Goal: Information Seeking & Learning: Learn about a topic

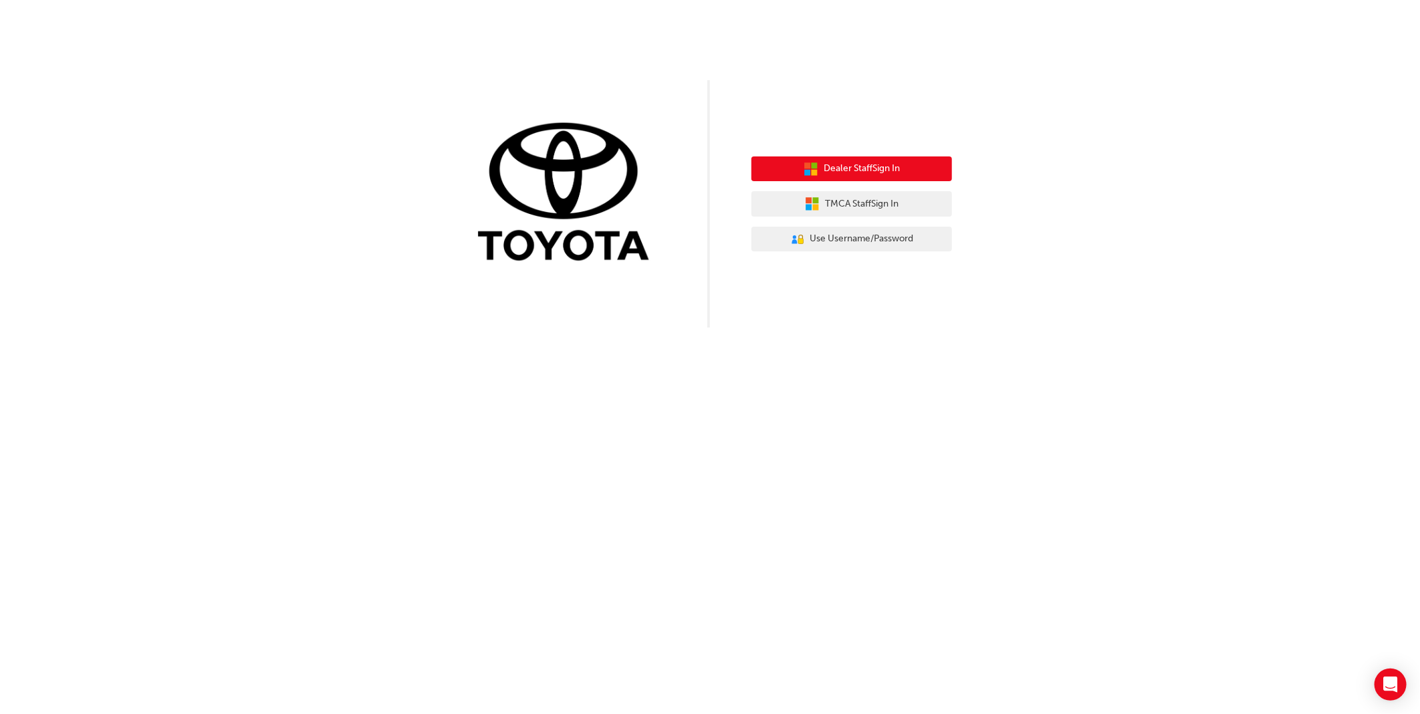
click at [891, 174] on span "Dealer Staff Sign In" at bounding box center [862, 168] width 76 height 15
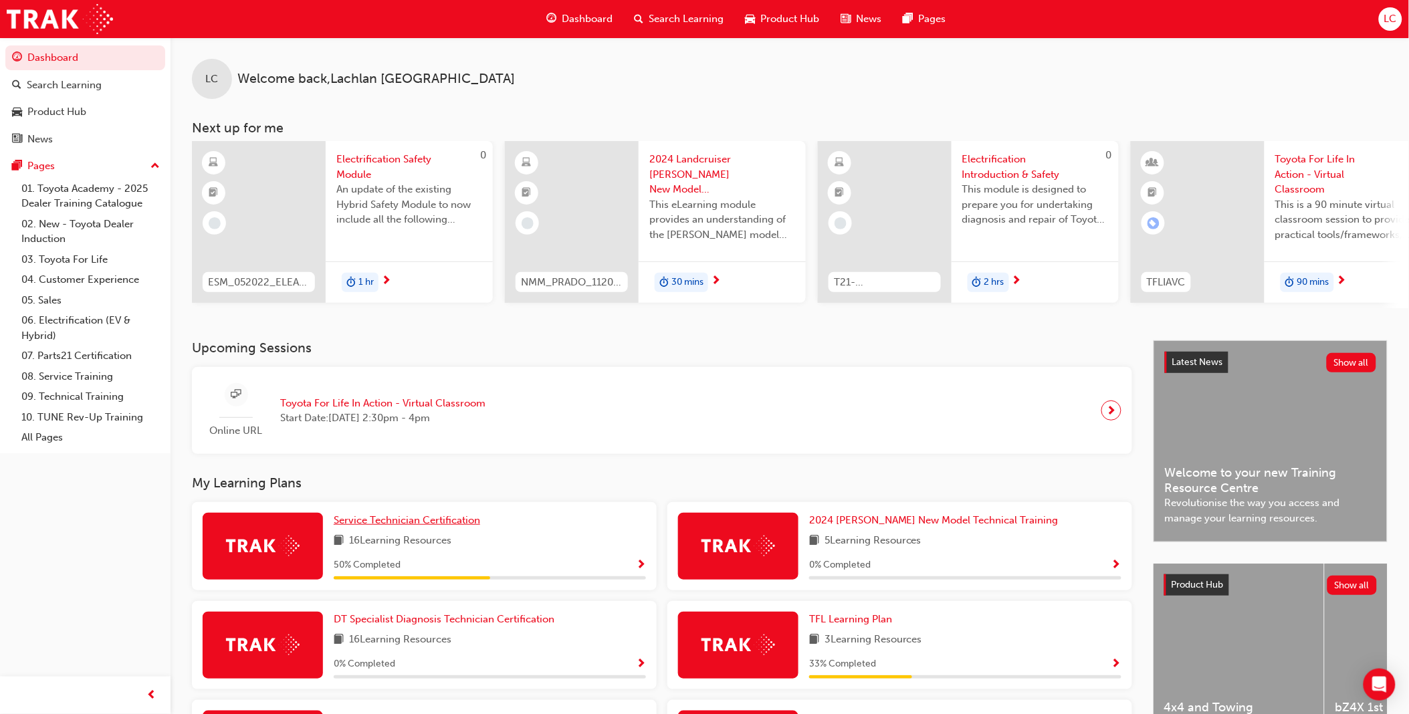
click at [463, 473] on div "Upcoming Sessions Online URL Toyota For Life In Action - Virtual Classroom Star…" at bounding box center [673, 629] width 962 height 578
click at [459, 526] on span "Service Technician Certification" at bounding box center [407, 520] width 146 height 12
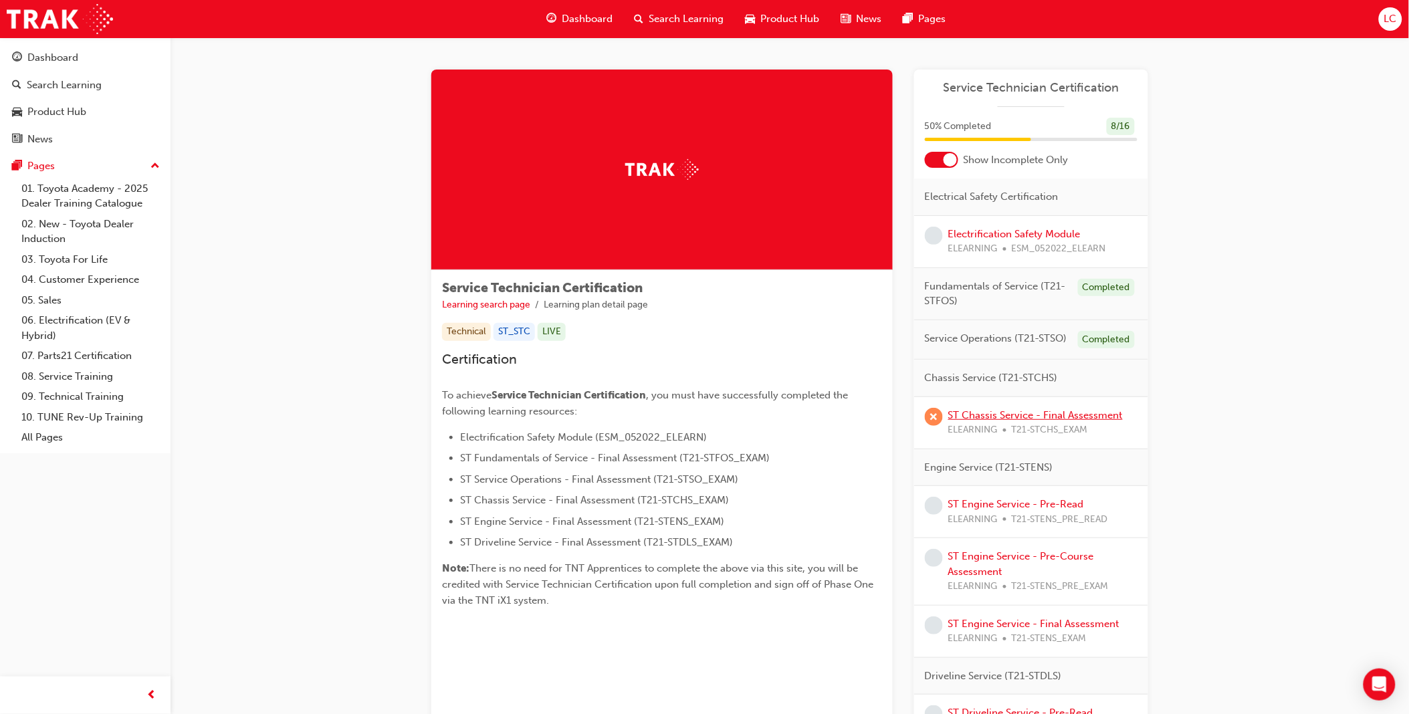
click at [994, 409] on link "ST Chassis Service - Final Assessment" at bounding box center [1035, 415] width 175 height 12
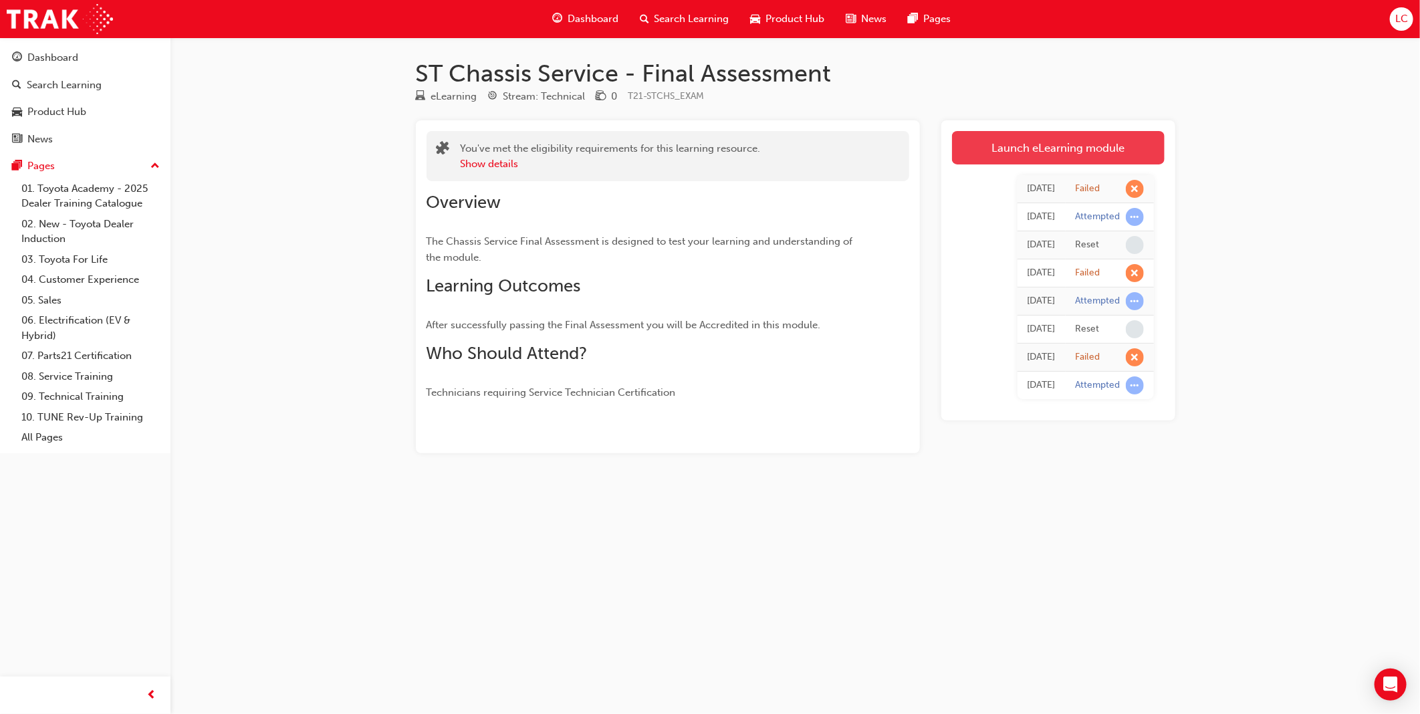
click at [1037, 148] on link "Launch eLearning module" at bounding box center [1058, 147] width 213 height 33
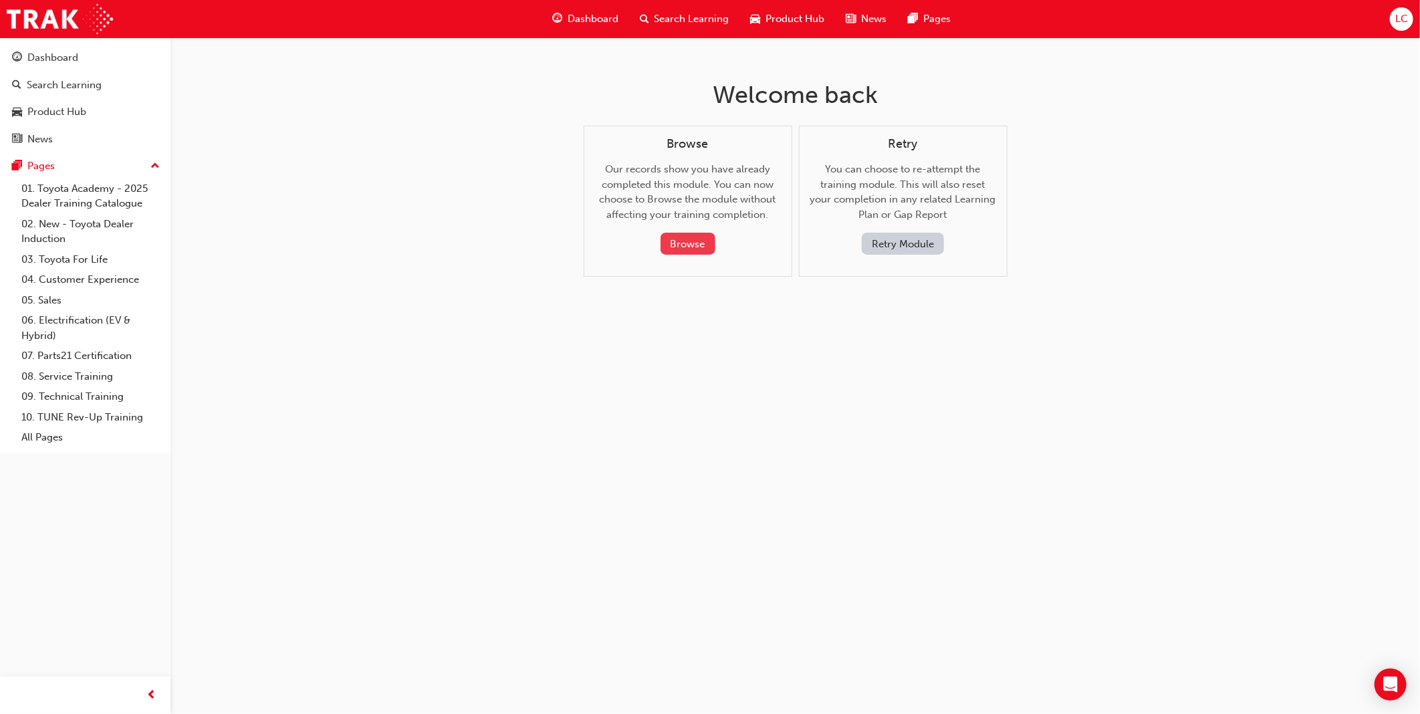
click at [685, 246] on button "Browse" at bounding box center [688, 244] width 55 height 22
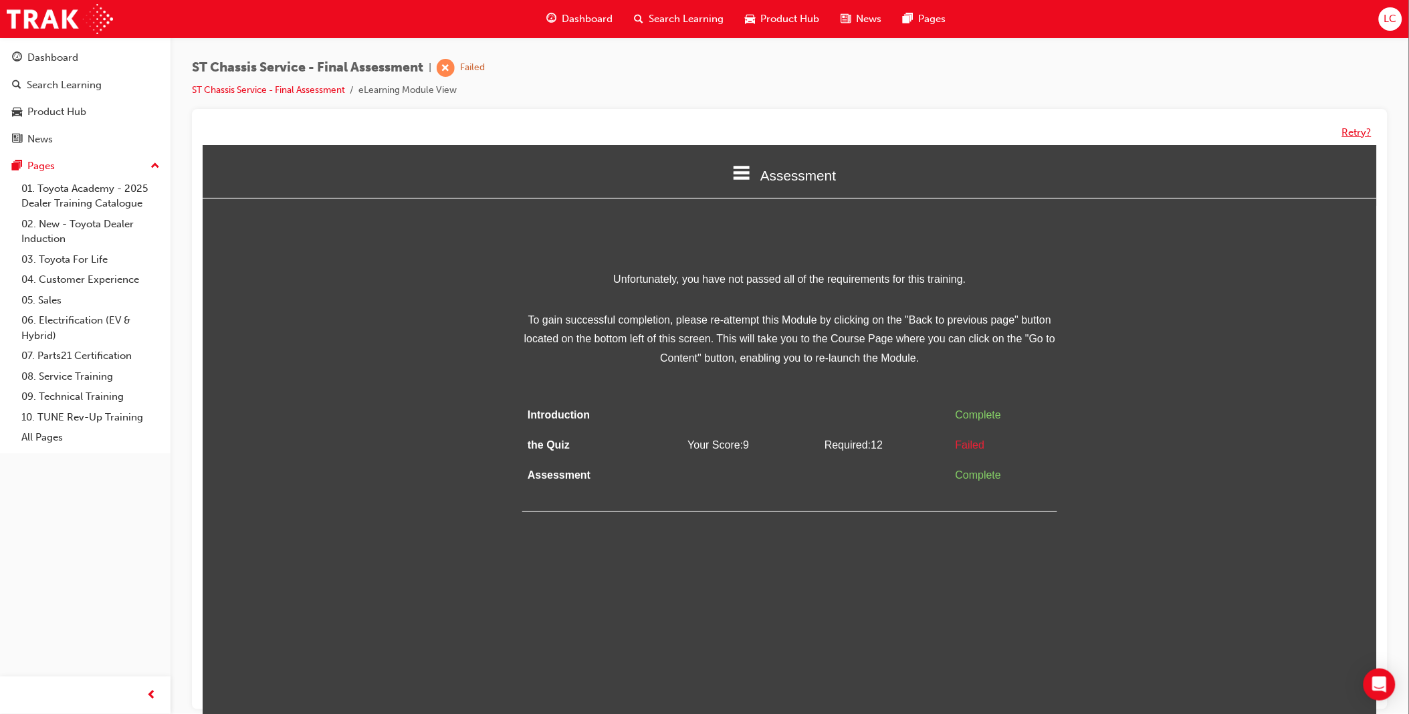
click at [1352, 128] on button "Retry?" at bounding box center [1356, 132] width 29 height 15
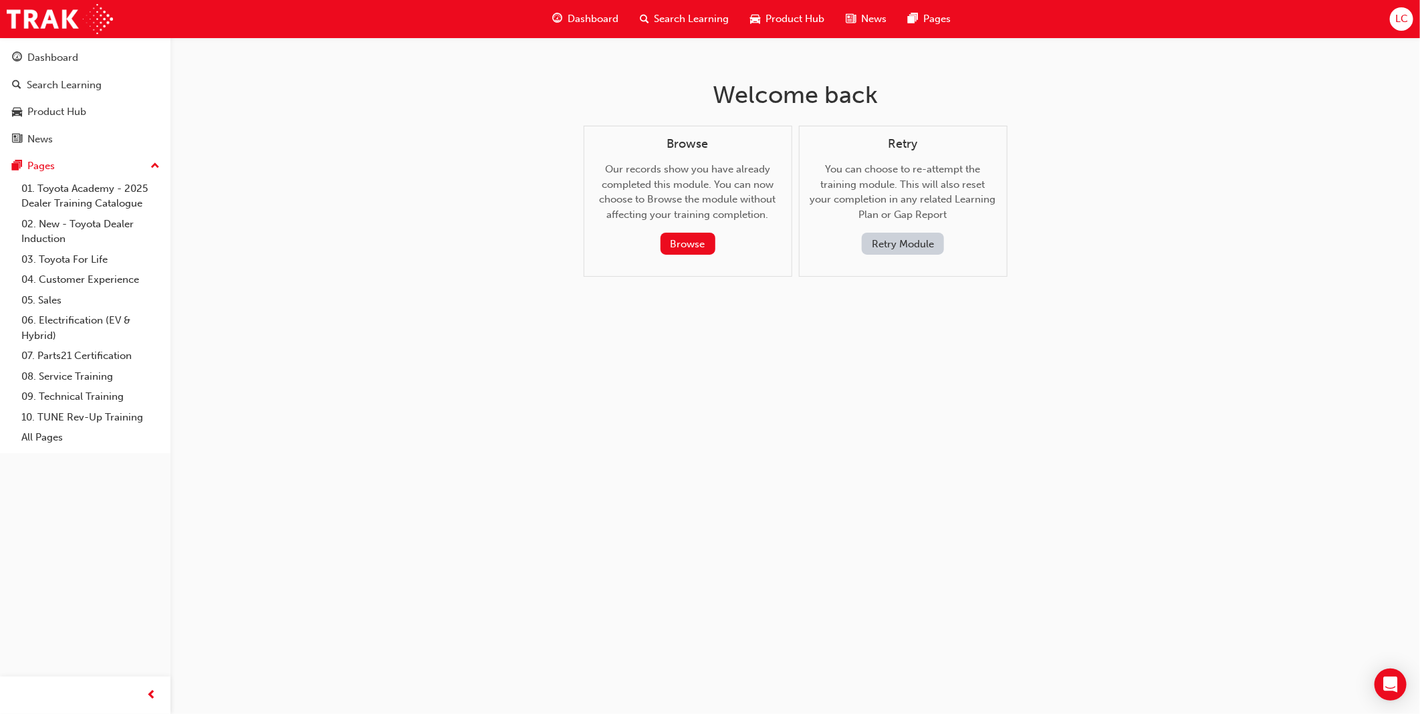
click at [905, 245] on button "Retry Module" at bounding box center [903, 244] width 82 height 22
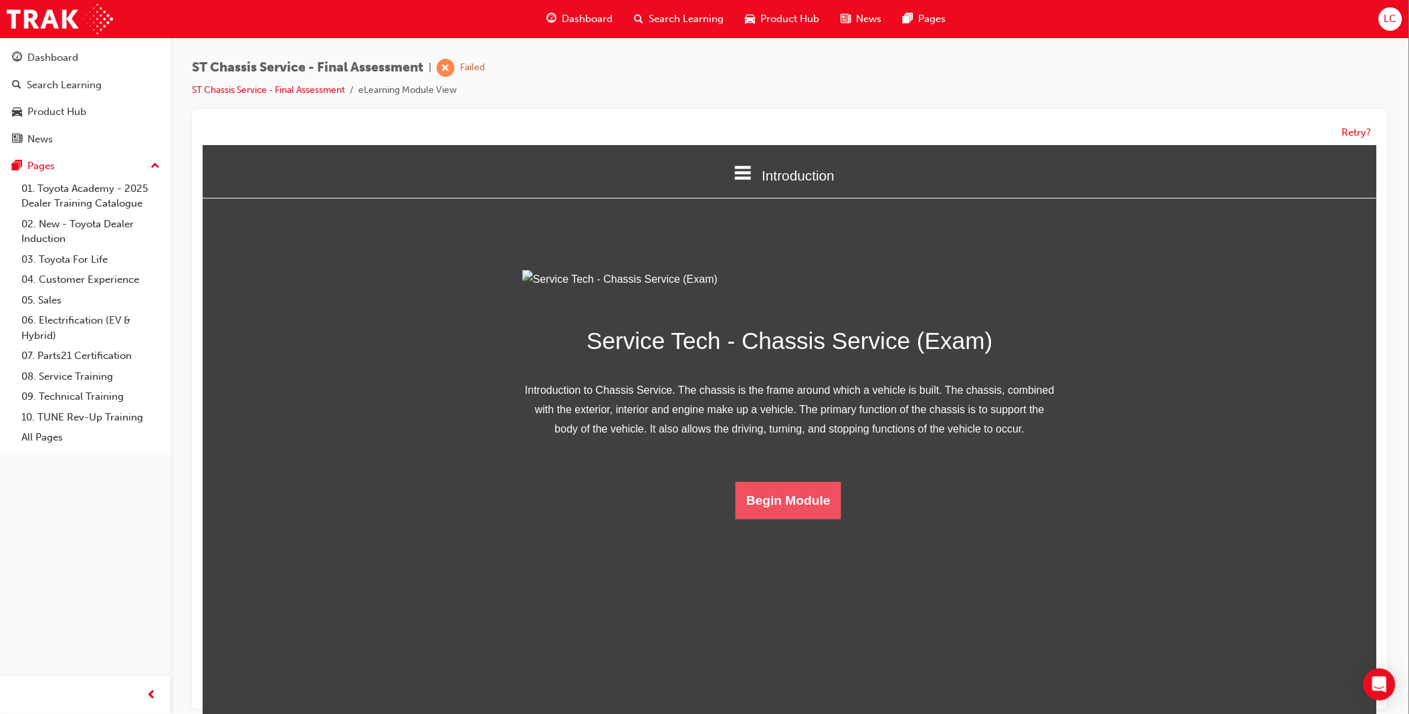
click at [790, 519] on button "Begin Module" at bounding box center [788, 499] width 106 height 37
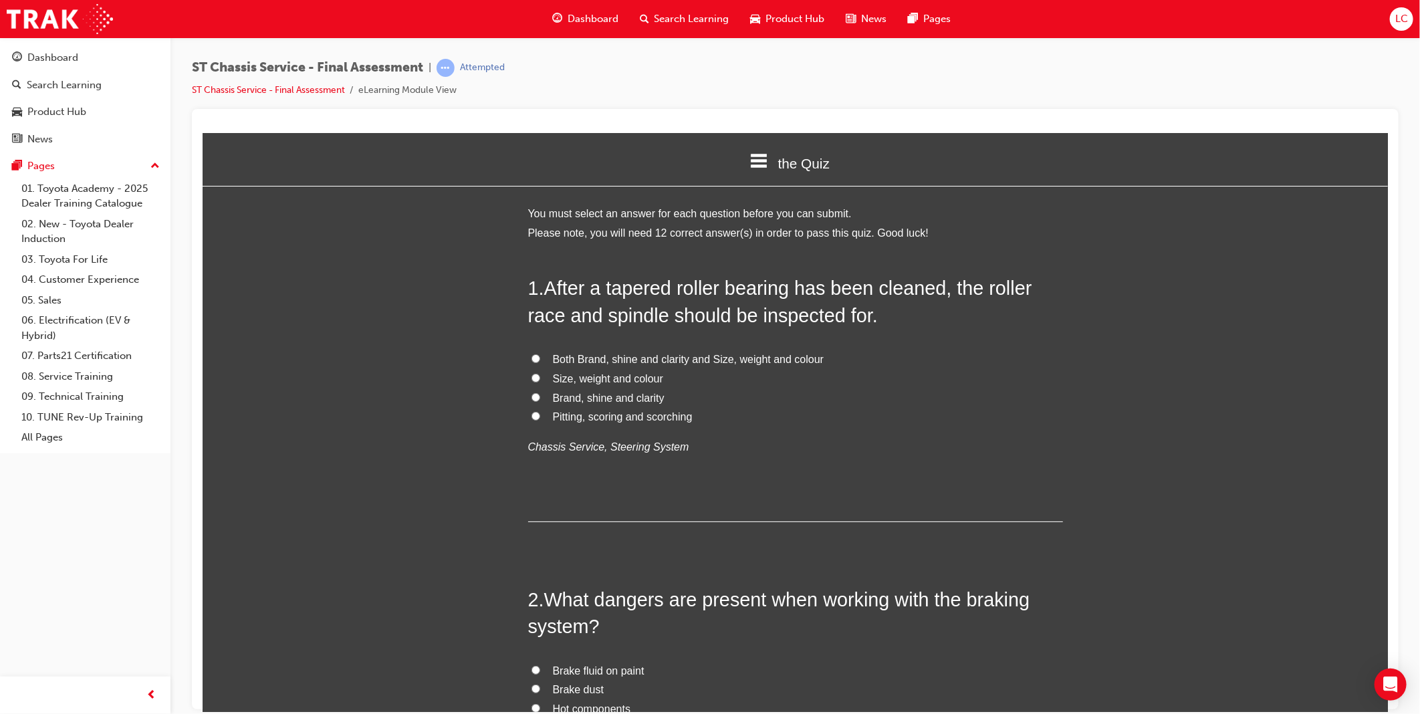
click at [655, 417] on span "Pitting, scoring and scorching" at bounding box center [622, 416] width 140 height 11
click at [540, 417] on input "Pitting, scoring and scorching" at bounding box center [535, 415] width 9 height 9
radio input "true"
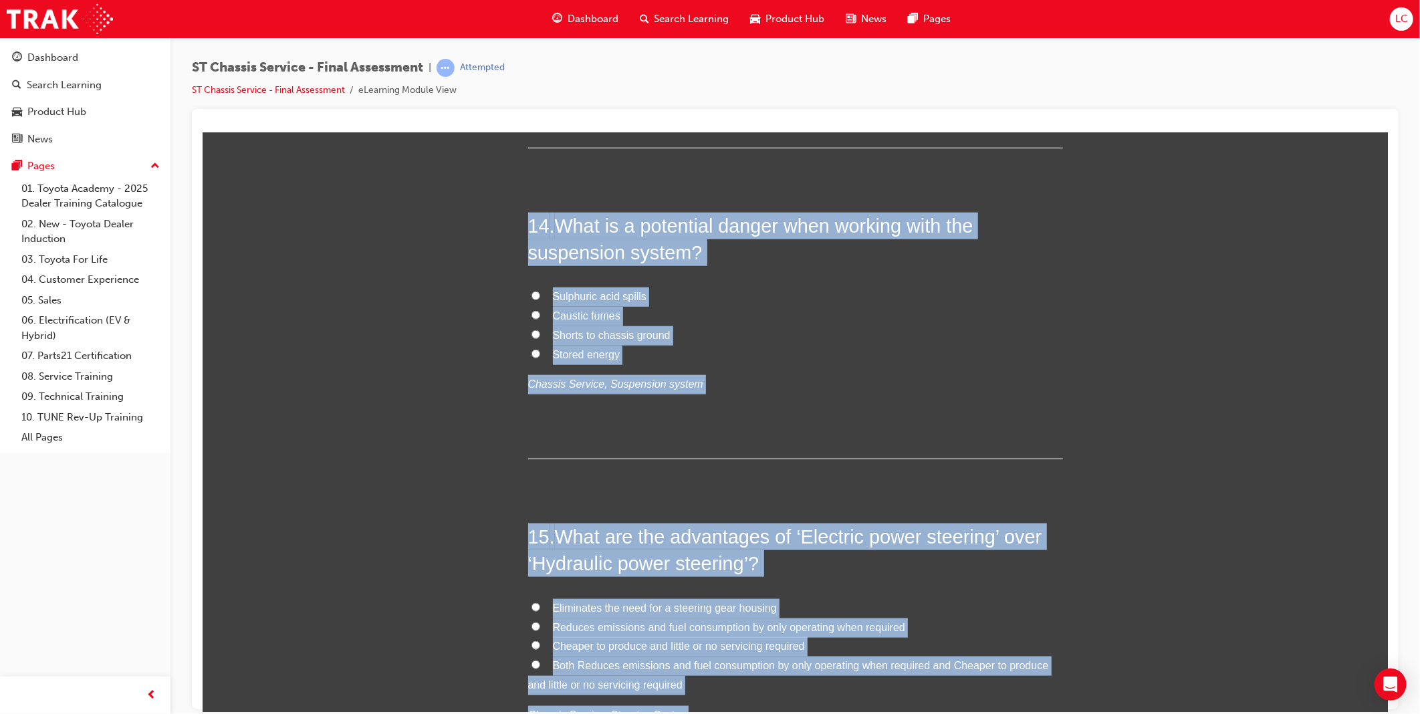
scroll to position [4190, 0]
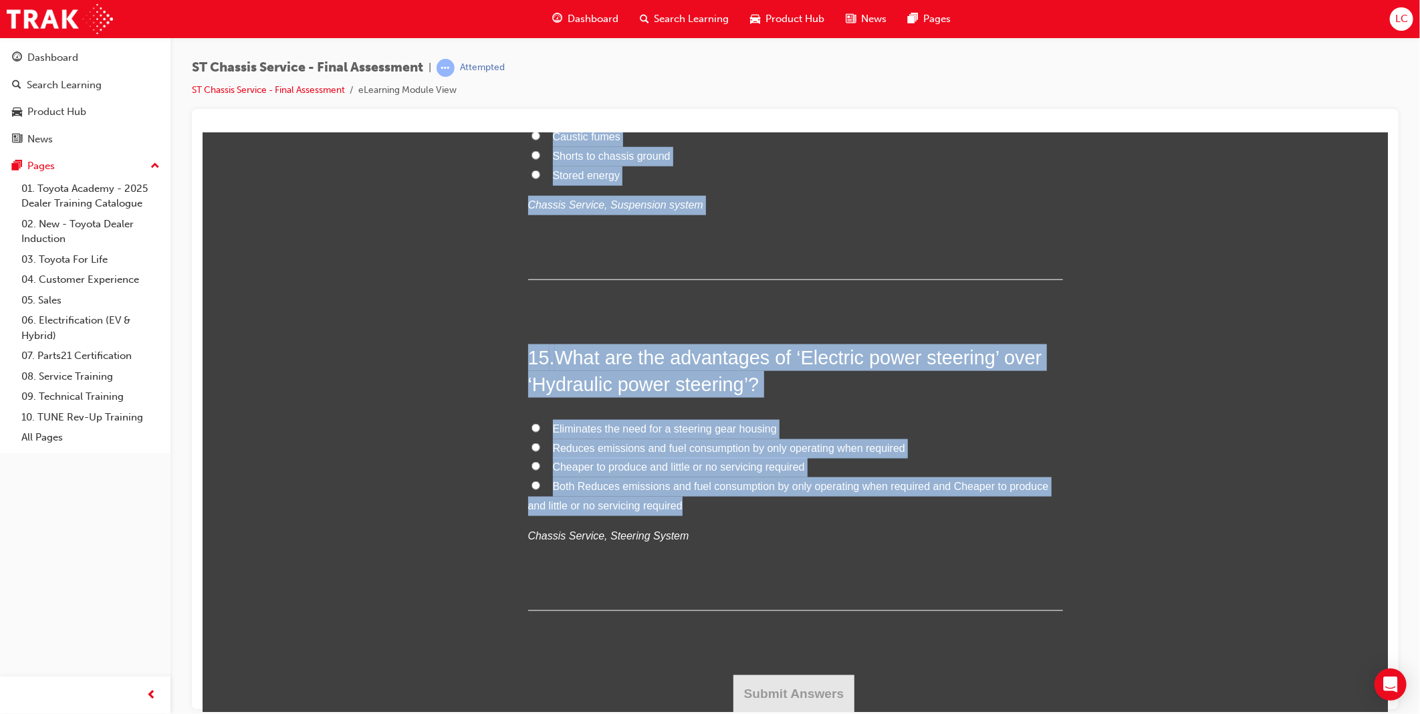
drag, startPoint x: 522, startPoint y: 284, endPoint x: 682, endPoint y: 508, distance: 275.2
copy div "1 . After a tapered roller bearing has been cleaned, the roller race and spindl…"
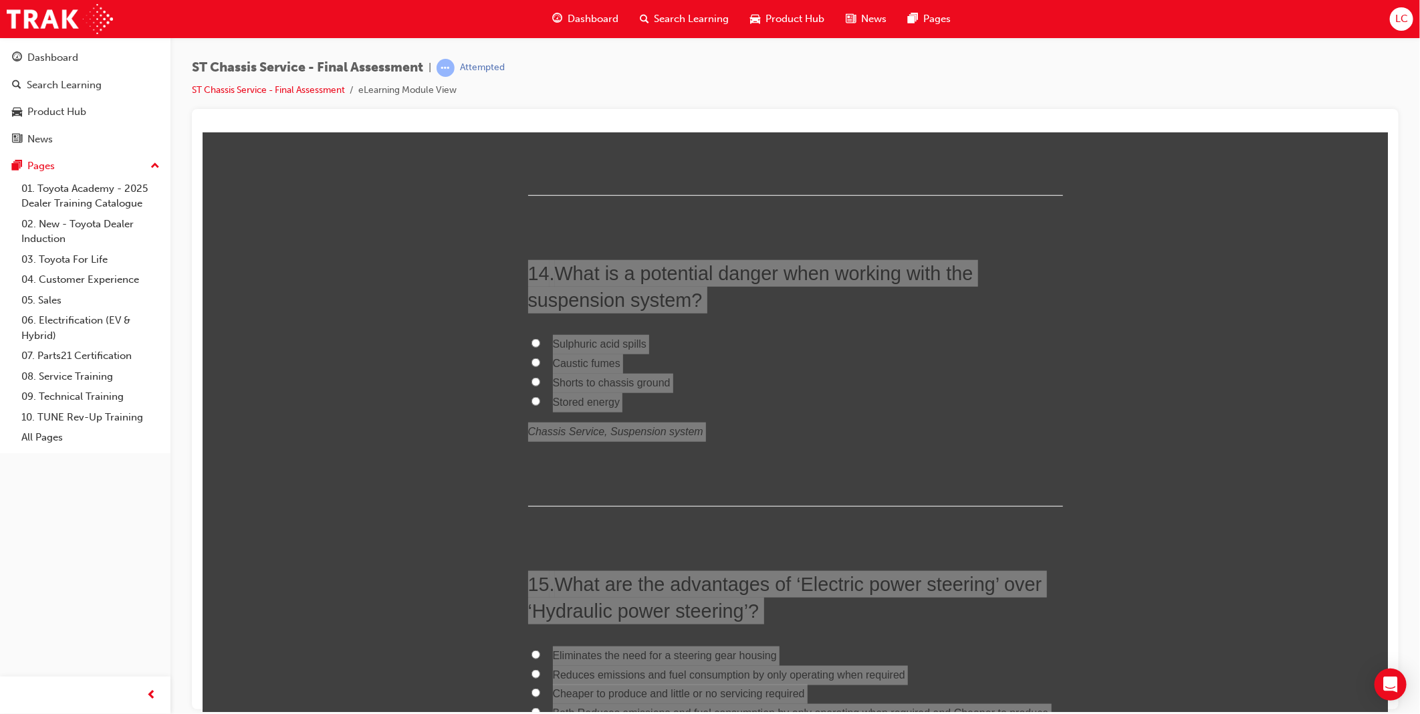
scroll to position [3819, 0]
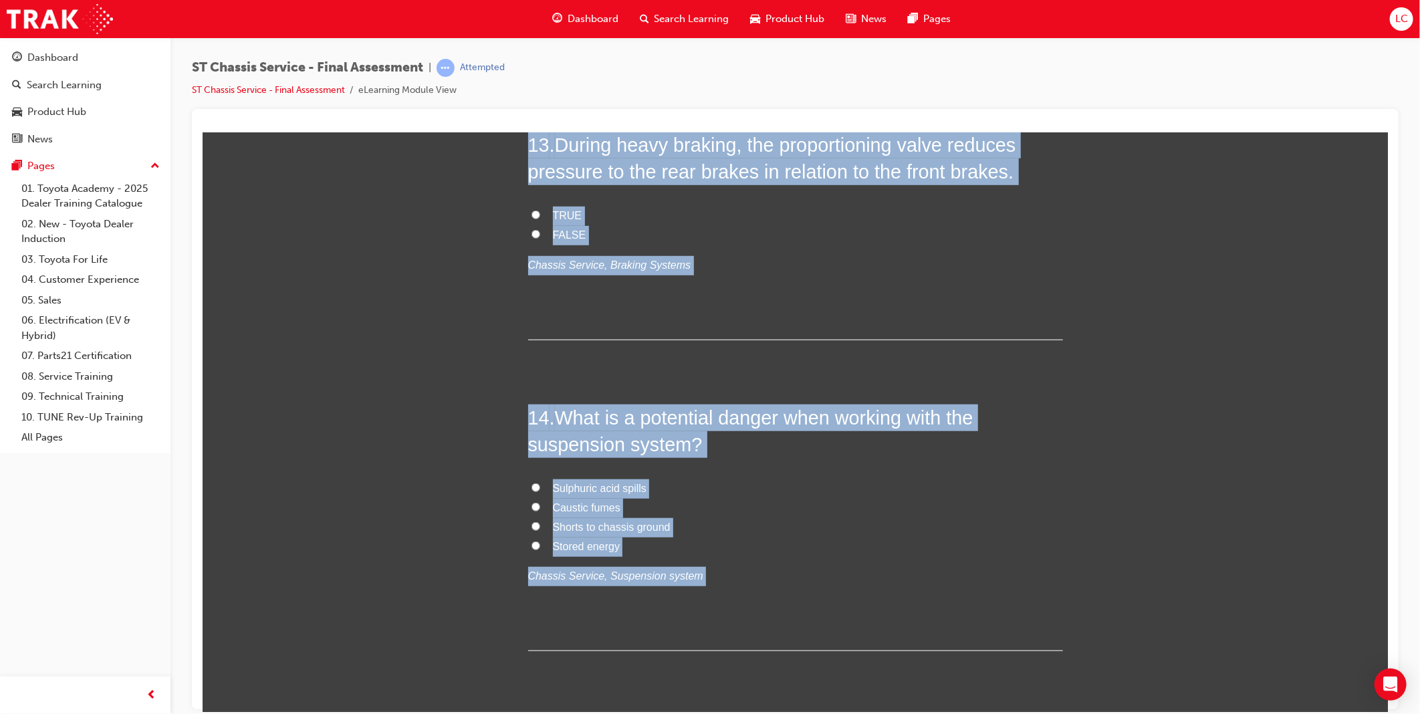
click at [1030, 465] on div "14 . What is a potential danger when working with the suspension system? Sulphu…" at bounding box center [795, 527] width 535 height 247
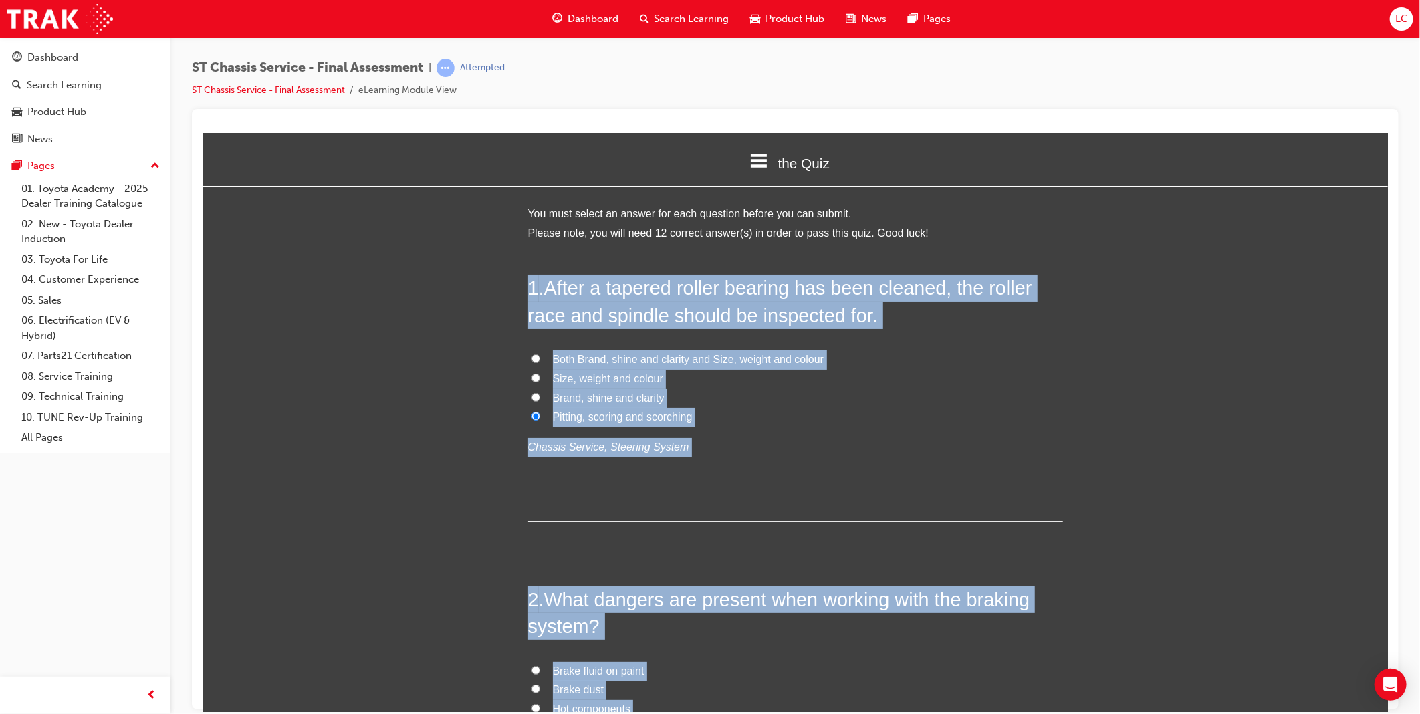
click at [876, 497] on div "1 . After a tapered roller bearing has been cleaned, the roller race and spindl…" at bounding box center [795, 397] width 535 height 247
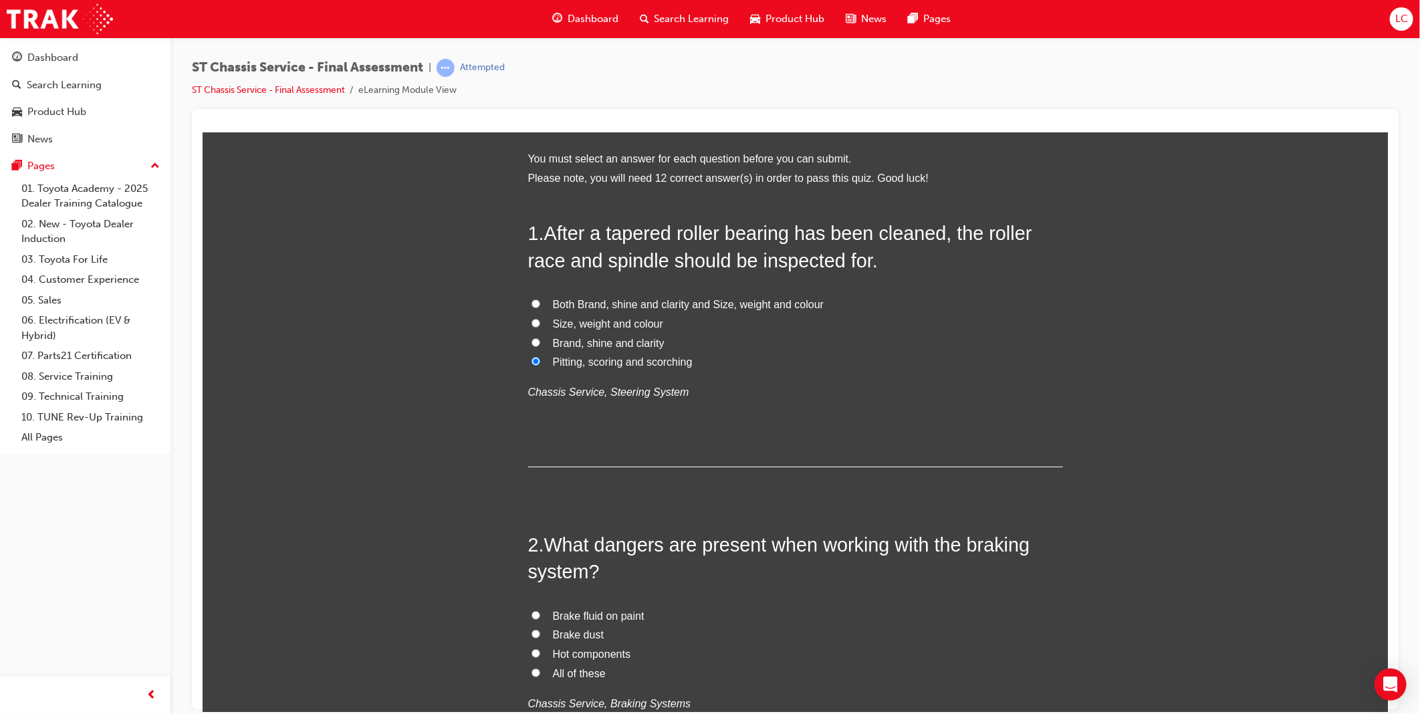
scroll to position [148, 0]
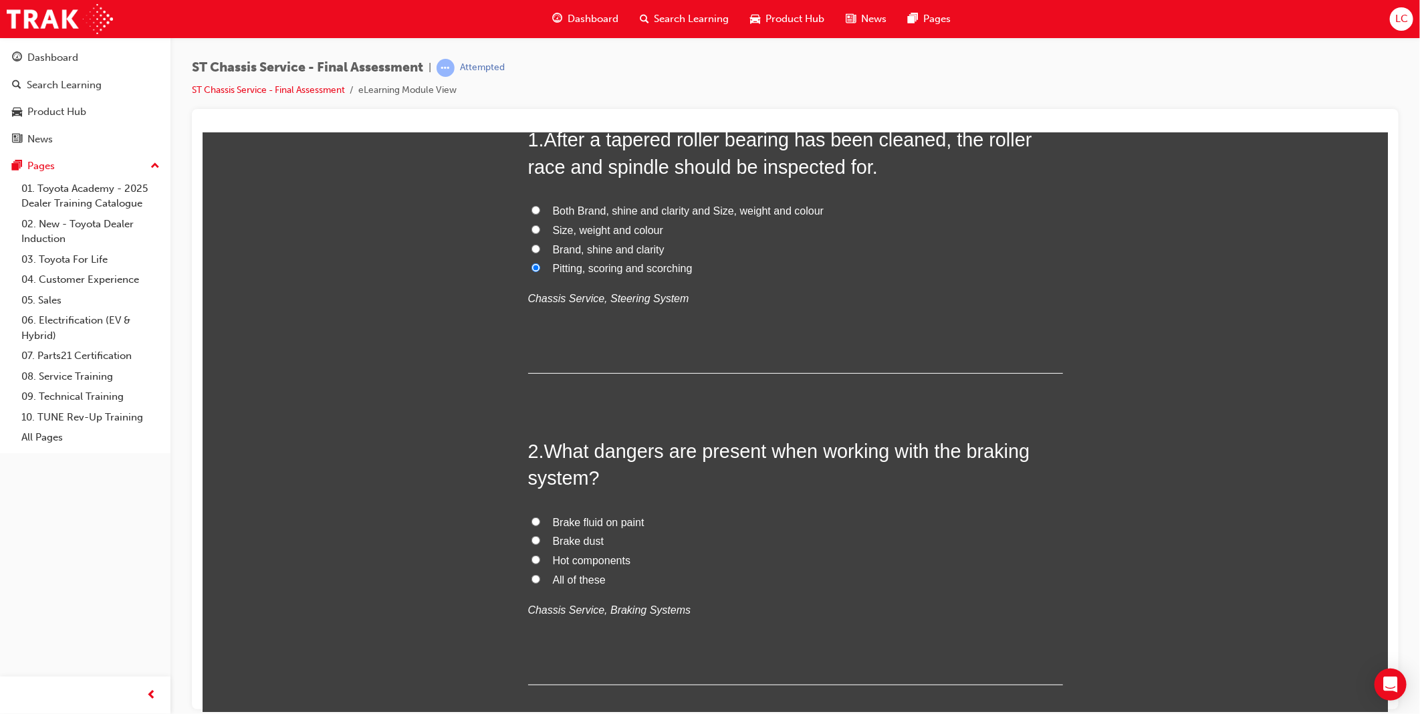
click at [591, 580] on span "All of these" at bounding box center [578, 579] width 53 height 11
click at [540, 580] on input "All of these" at bounding box center [535, 578] width 9 height 9
radio input "true"
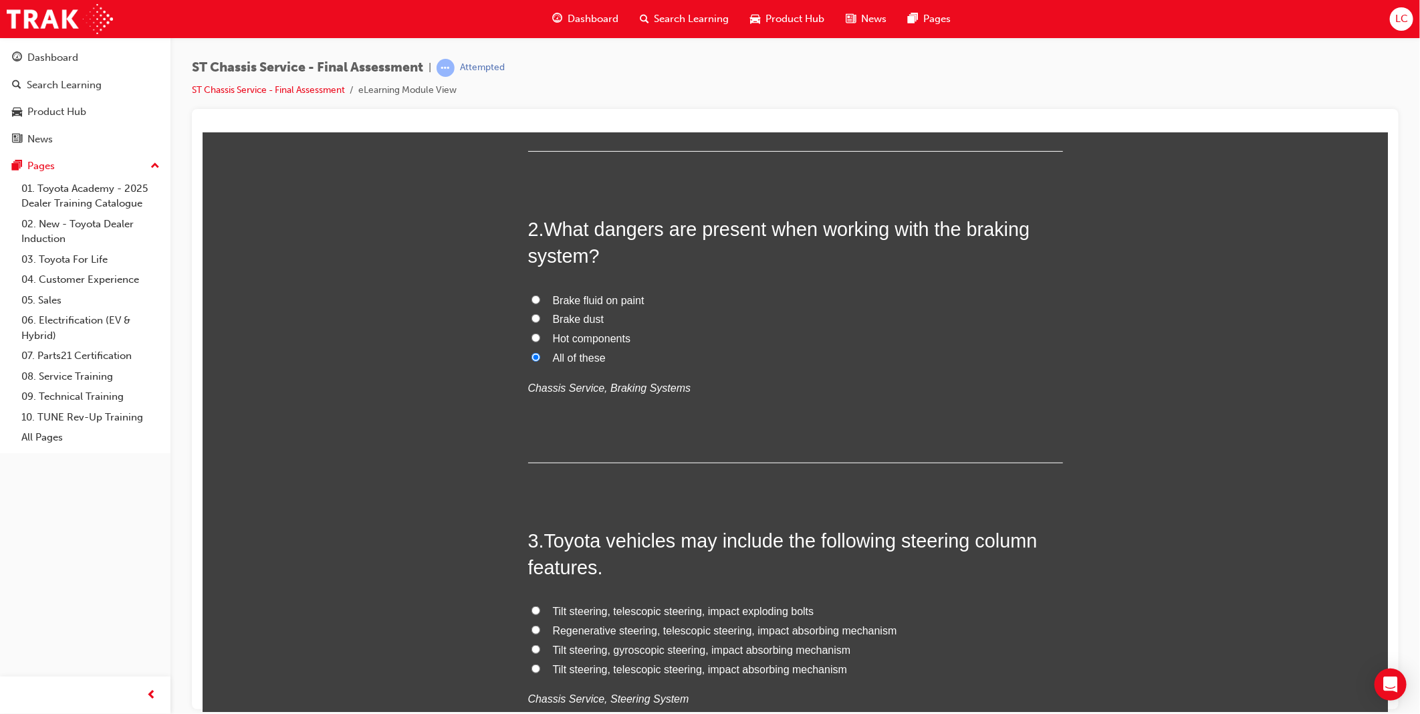
scroll to position [371, 0]
click at [673, 610] on span "Tilt steering, telescopic steering, impact exploding bolts" at bounding box center [682, 610] width 261 height 11
click at [540, 610] on input "Tilt steering, telescopic steering, impact exploding bolts" at bounding box center [535, 609] width 9 height 9
radio input "true"
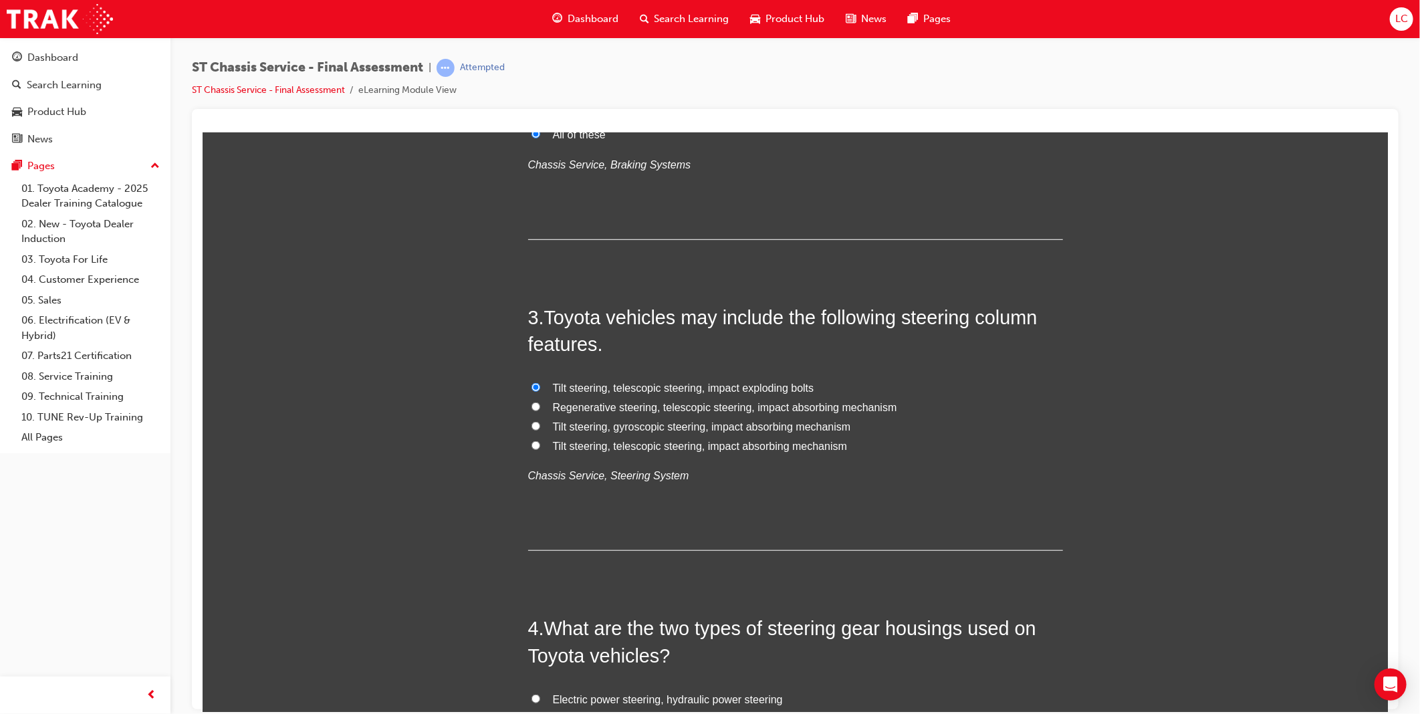
scroll to position [743, 0]
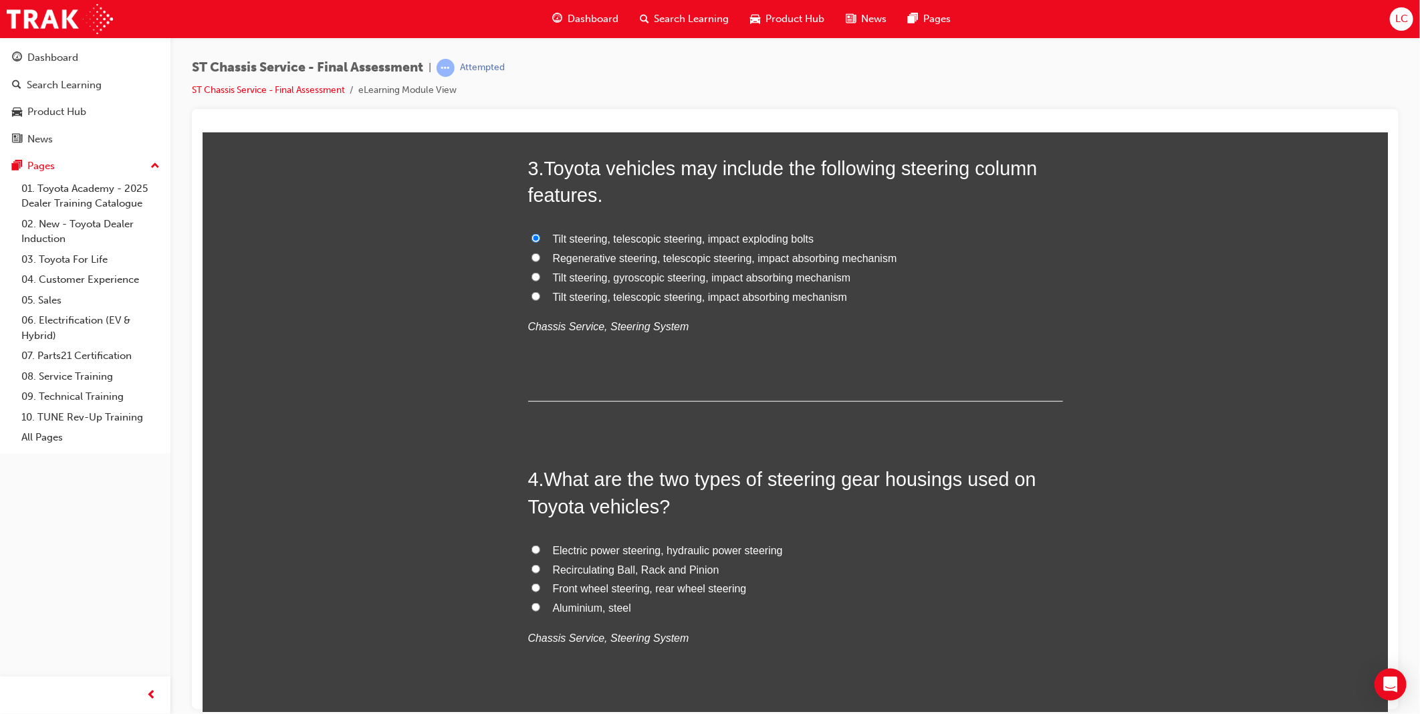
click at [653, 570] on span "Recirculating Ball, Rack and Pinion" at bounding box center [635, 569] width 167 height 11
click at [540, 570] on input "Recirculating Ball, Rack and Pinion" at bounding box center [535, 568] width 9 height 9
radio input "true"
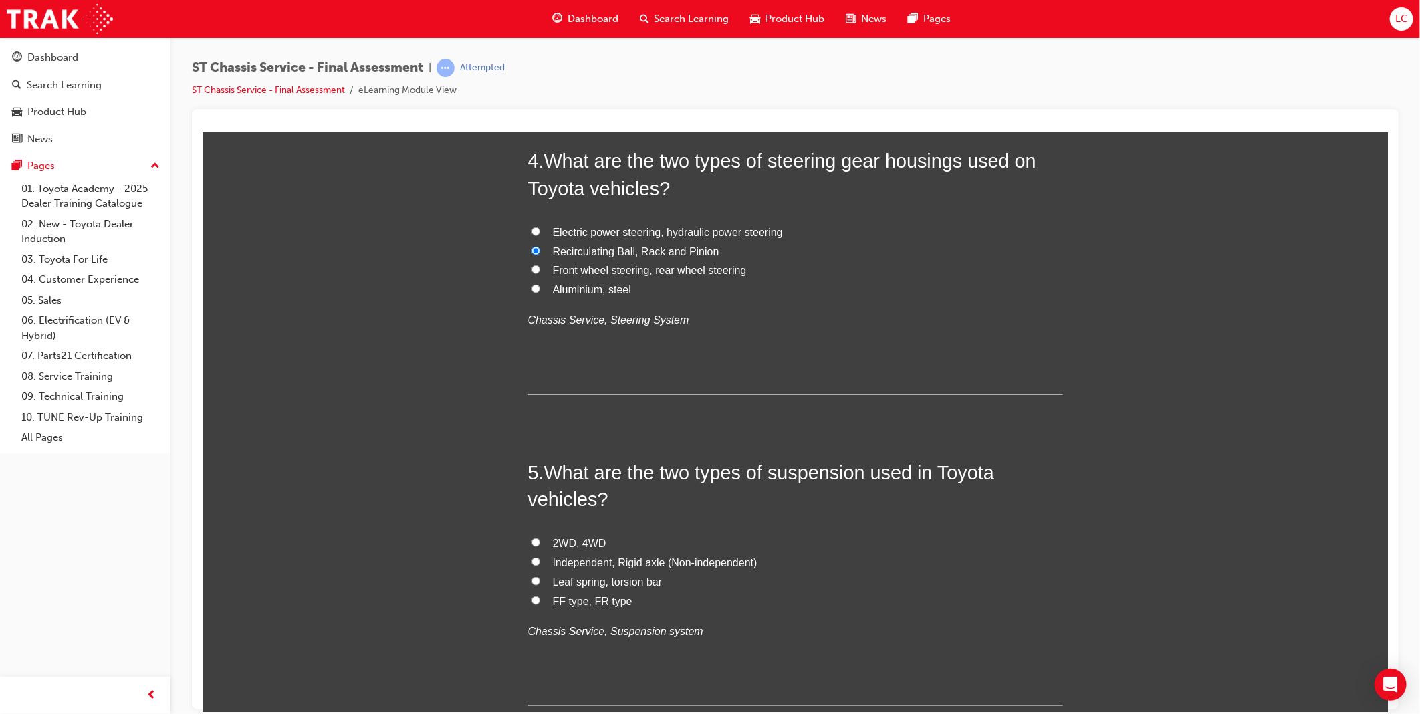
scroll to position [1114, 0]
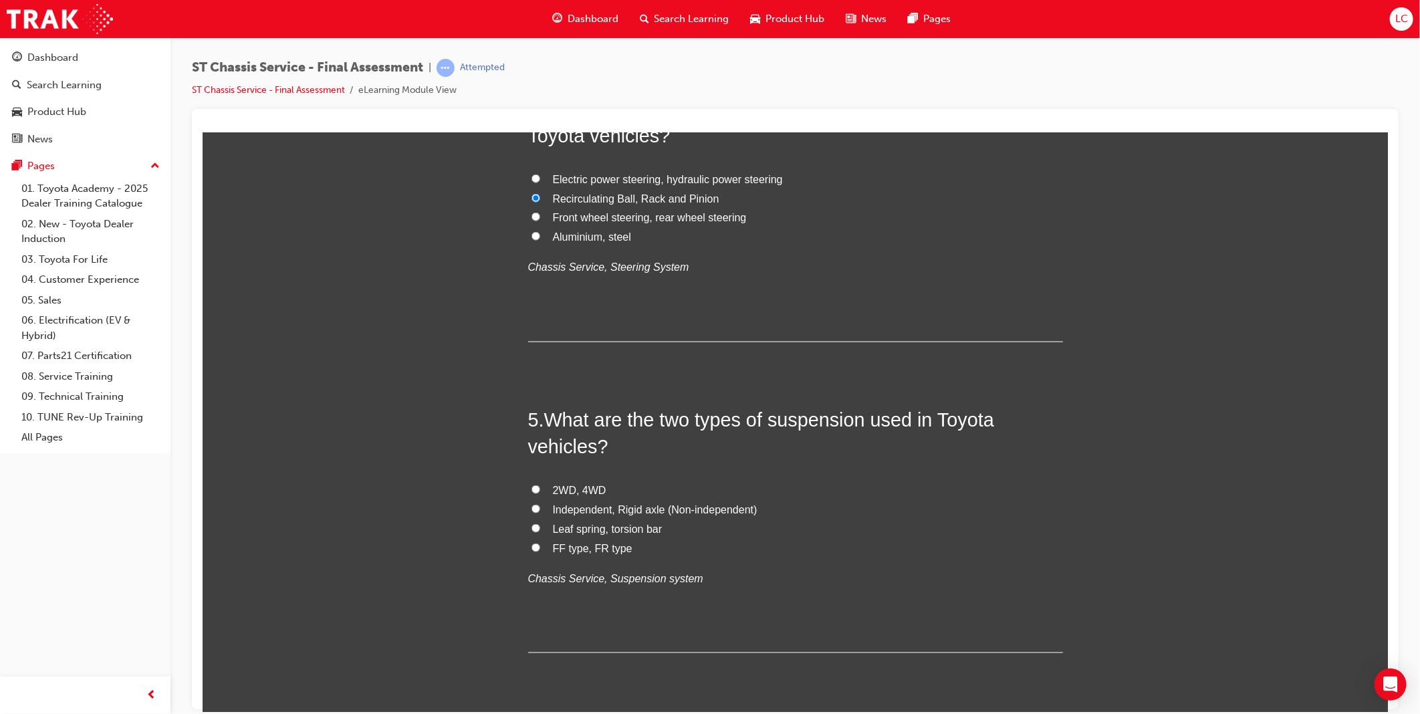
click at [696, 512] on span "Independent, Rigid axle (Non-independent)" at bounding box center [654, 509] width 205 height 11
click at [540, 512] on input "Independent, Rigid axle (Non-independent)" at bounding box center [535, 508] width 9 height 9
radio input "true"
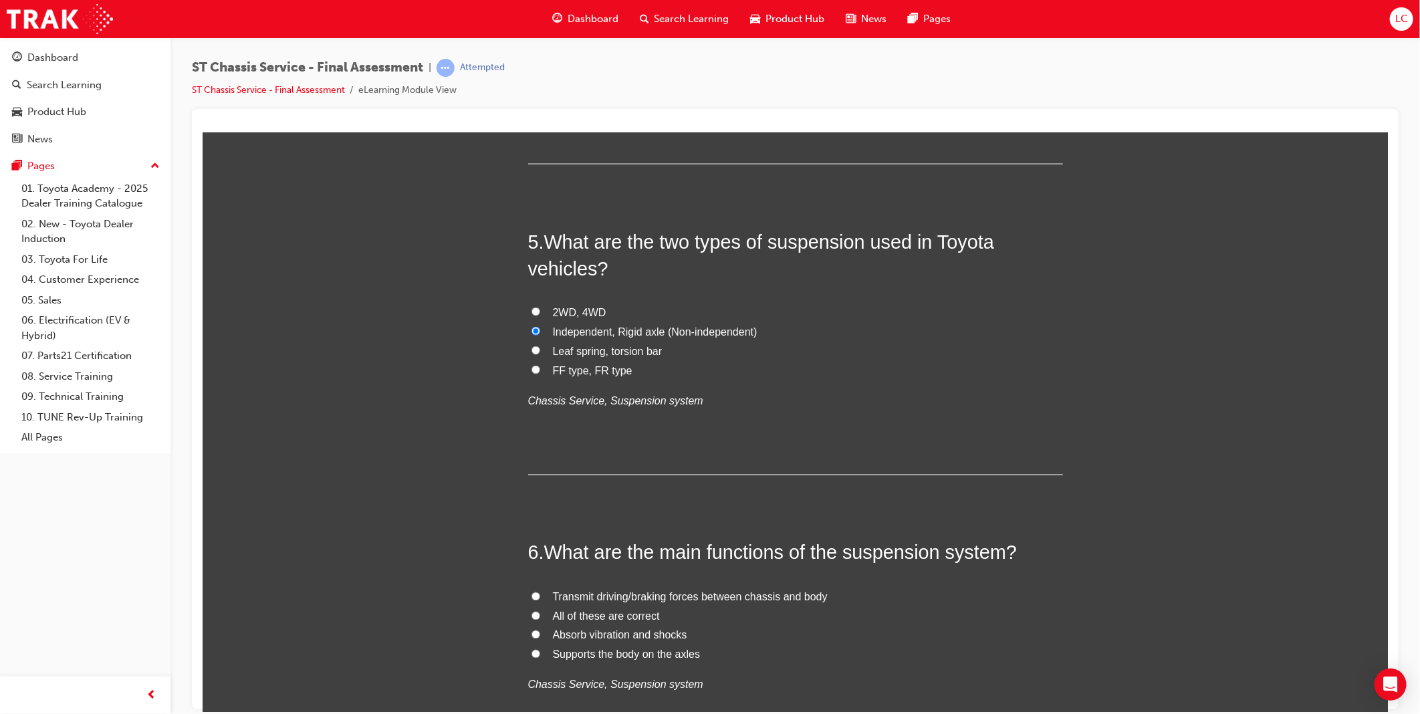
scroll to position [1337, 0]
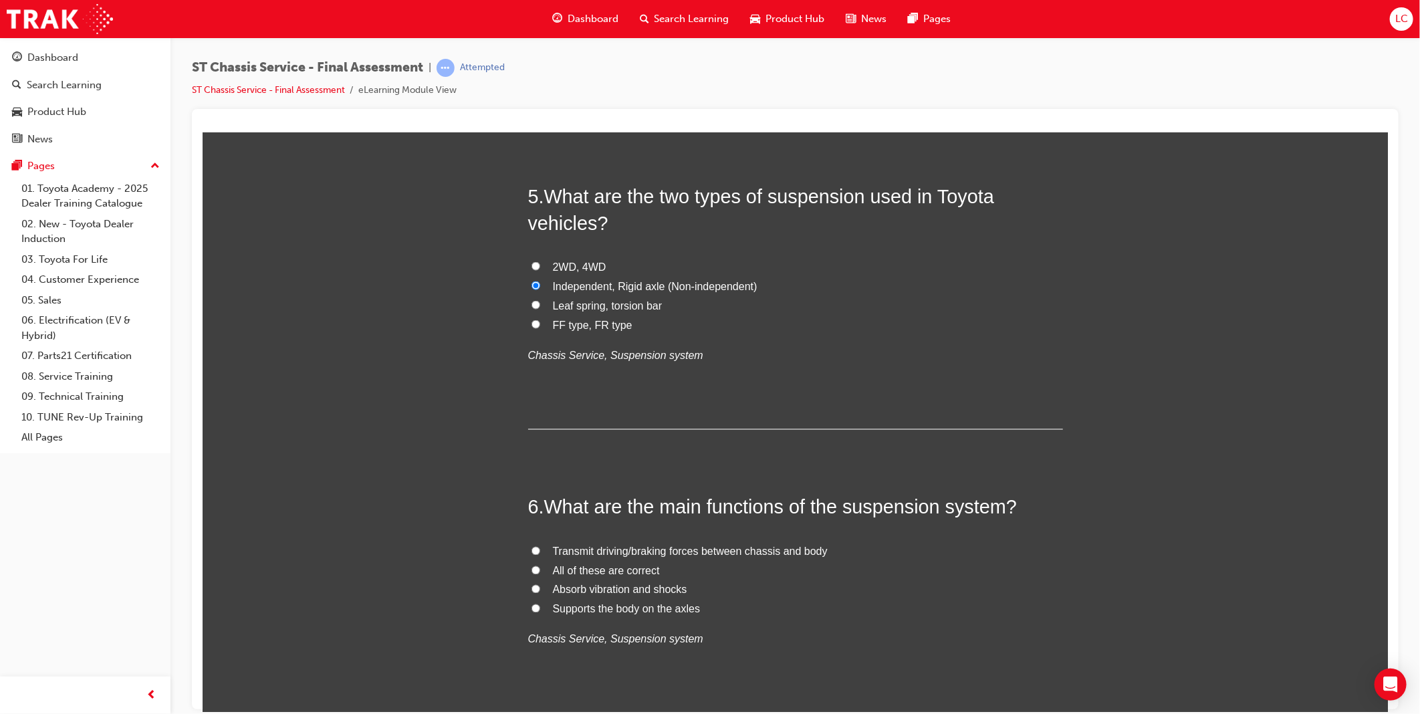
click at [628, 574] on span "All of these are correct" at bounding box center [605, 570] width 107 height 11
click at [540, 574] on input "All of these are correct" at bounding box center [535, 570] width 9 height 9
radio input "true"
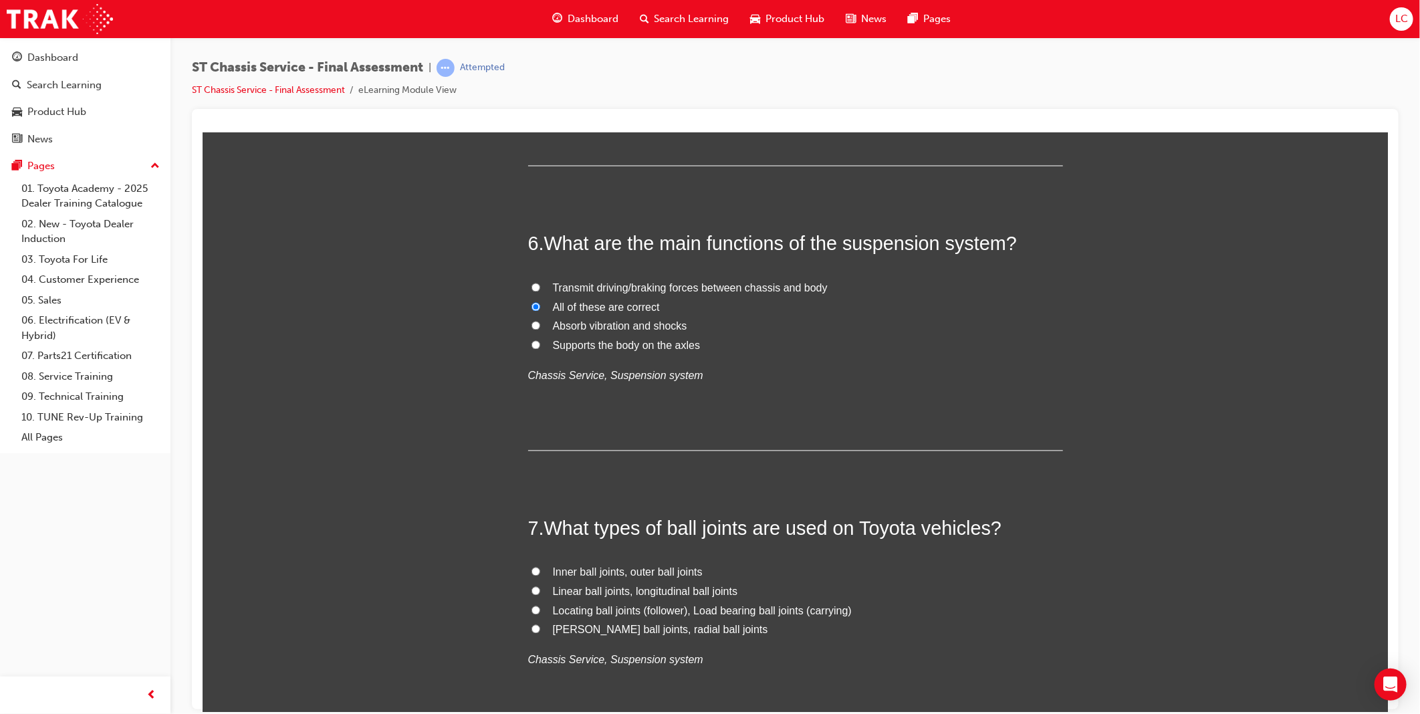
scroll to position [1634, 0]
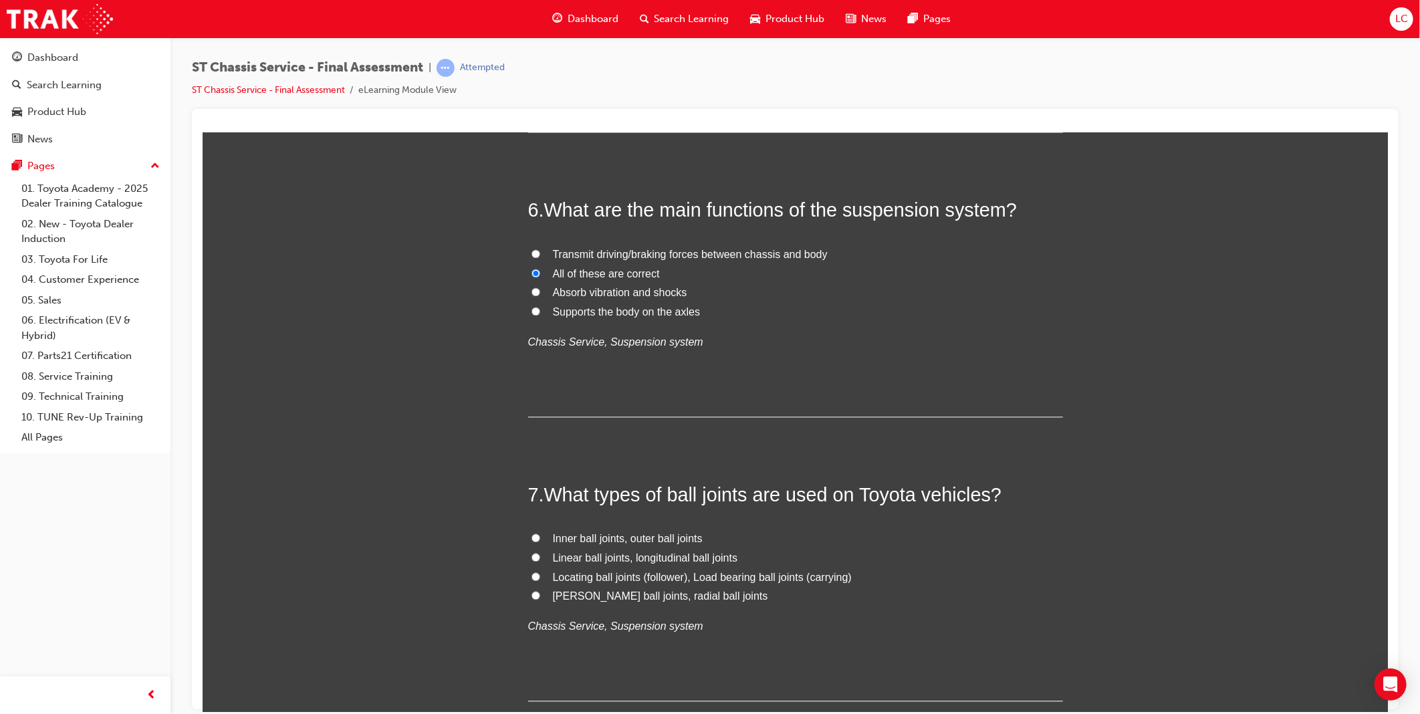
click at [758, 579] on span "Locating ball joints (follower), Load bearing ball joints (carrying)" at bounding box center [701, 577] width 299 height 11
click at [540, 579] on input "Locating ball joints (follower), Load bearing ball joints (carrying)" at bounding box center [535, 576] width 9 height 9
radio input "true"
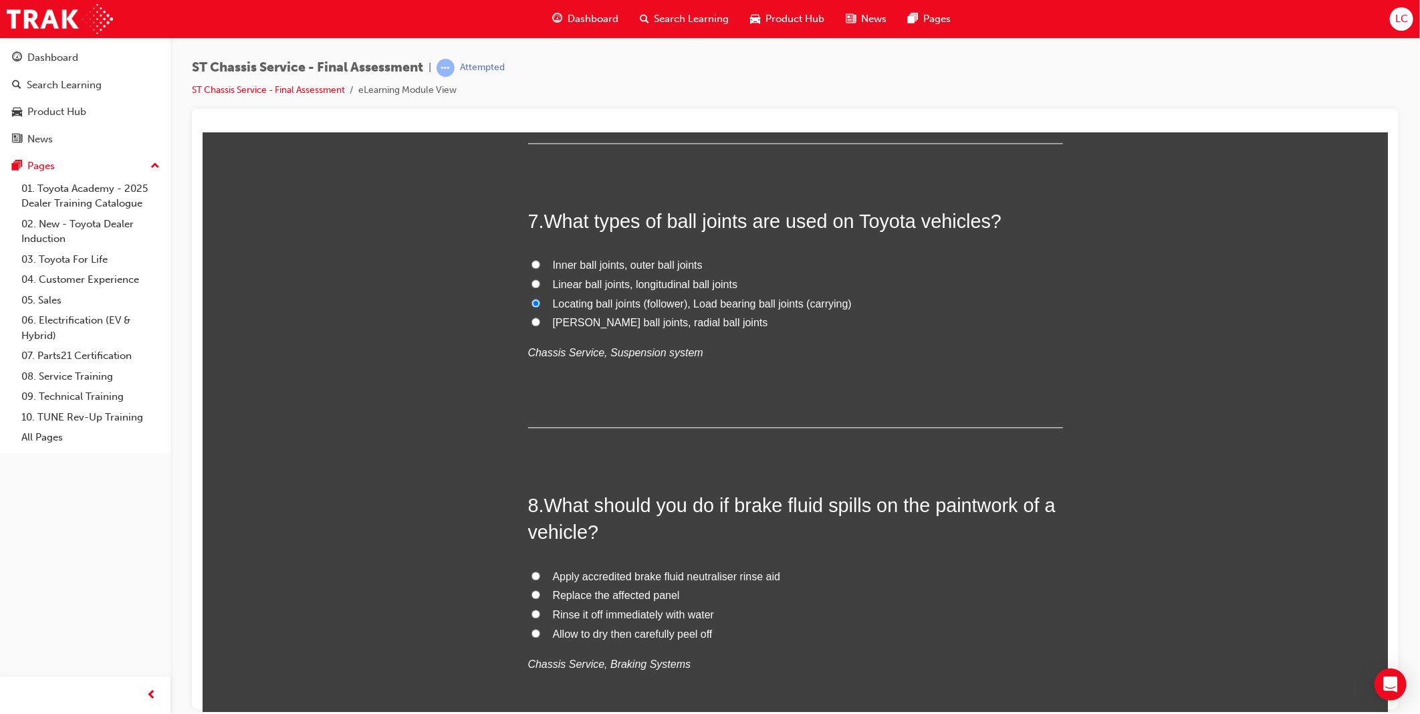
scroll to position [1931, 0]
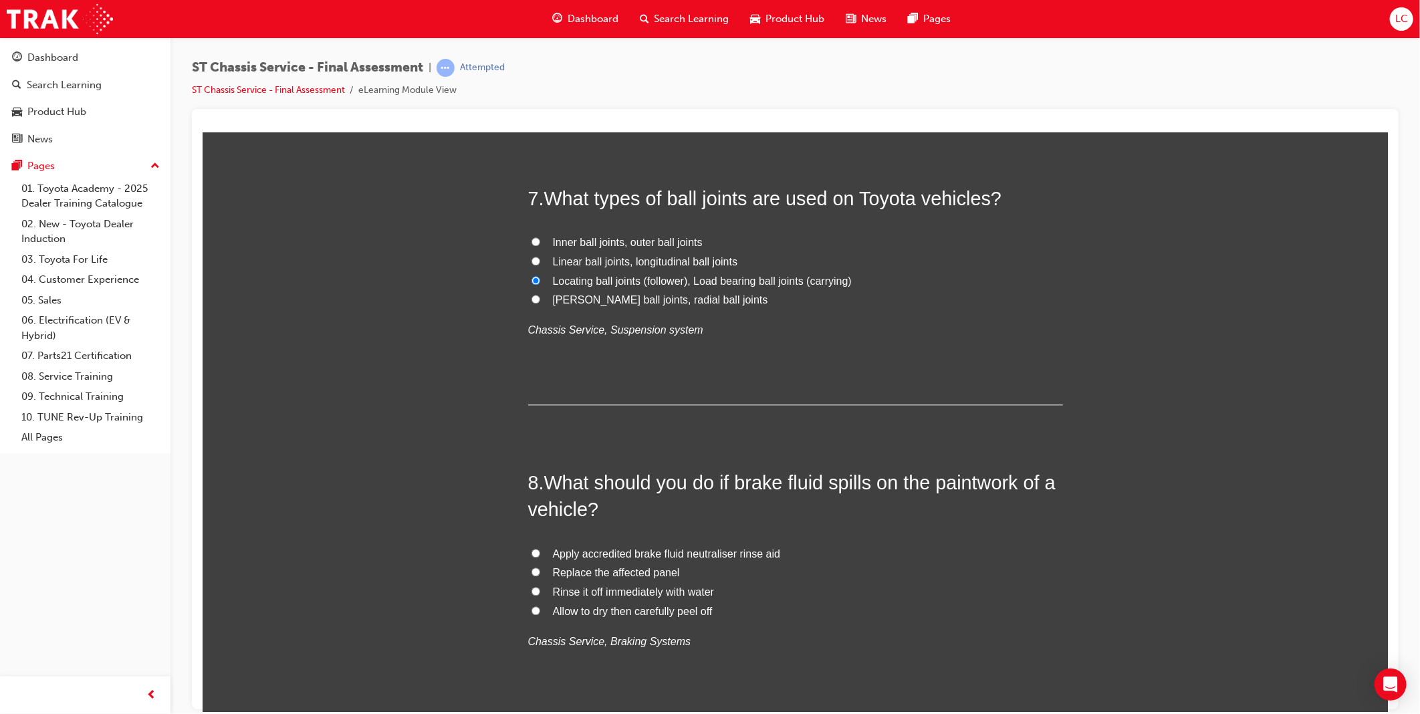
click at [706, 595] on span "Rinse it off immediately with water" at bounding box center [633, 591] width 162 height 11
click at [540, 595] on input "Rinse it off immediately with water" at bounding box center [535, 590] width 9 height 9
radio input "true"
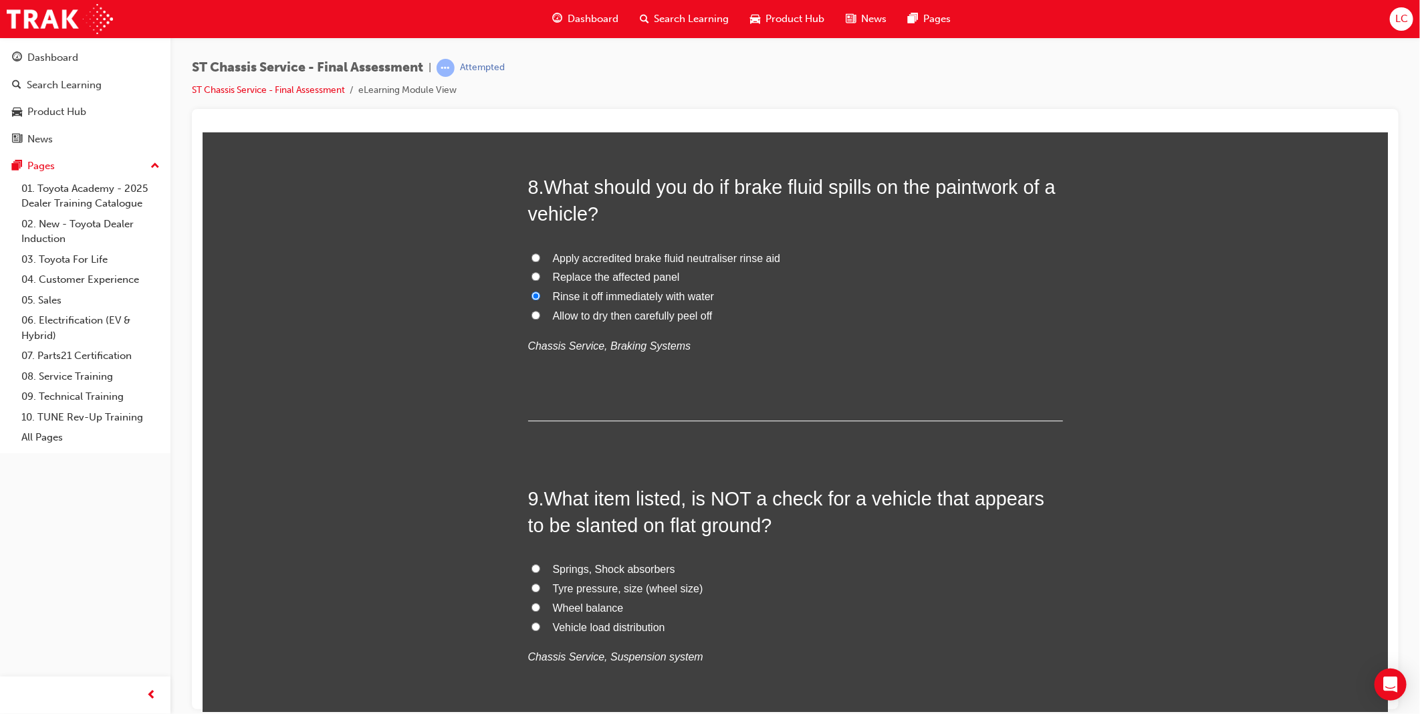
scroll to position [2229, 0]
click at [602, 609] on span "Wheel balance" at bounding box center [587, 605] width 71 height 11
click at [540, 609] on input "Wheel balance" at bounding box center [535, 605] width 9 height 9
radio input "true"
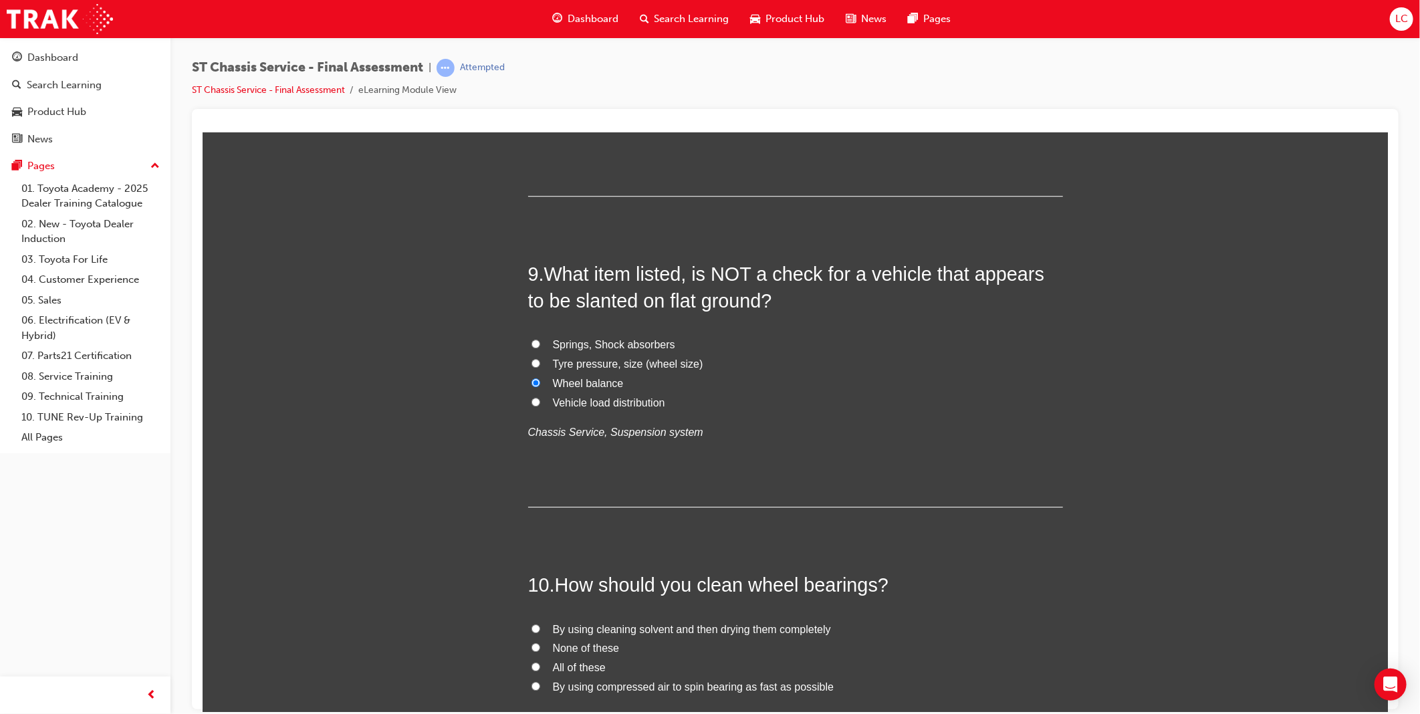
scroll to position [2526, 0]
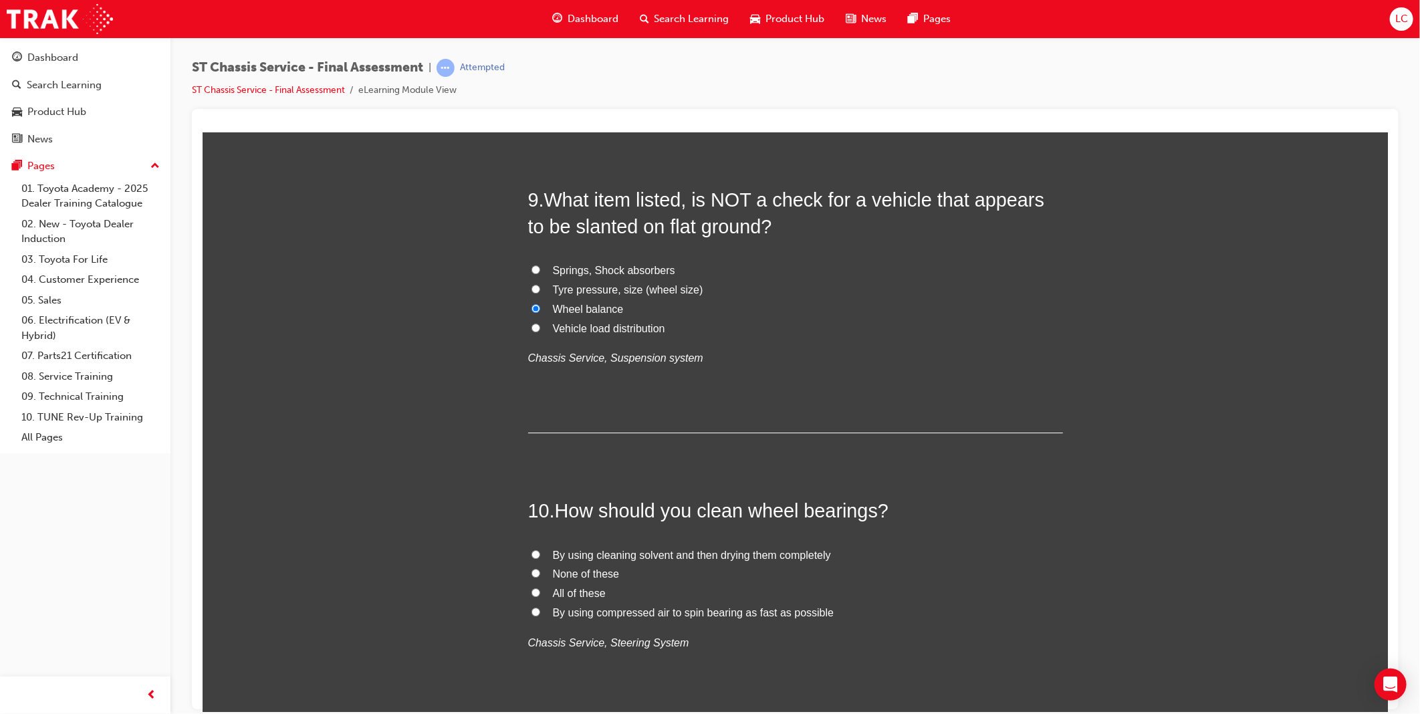
click at [652, 555] on span "By using cleaning solvent and then drying them completely" at bounding box center [691, 554] width 278 height 11
click at [540, 555] on input "By using cleaning solvent and then drying them completely" at bounding box center [535, 554] width 9 height 9
radio input "true"
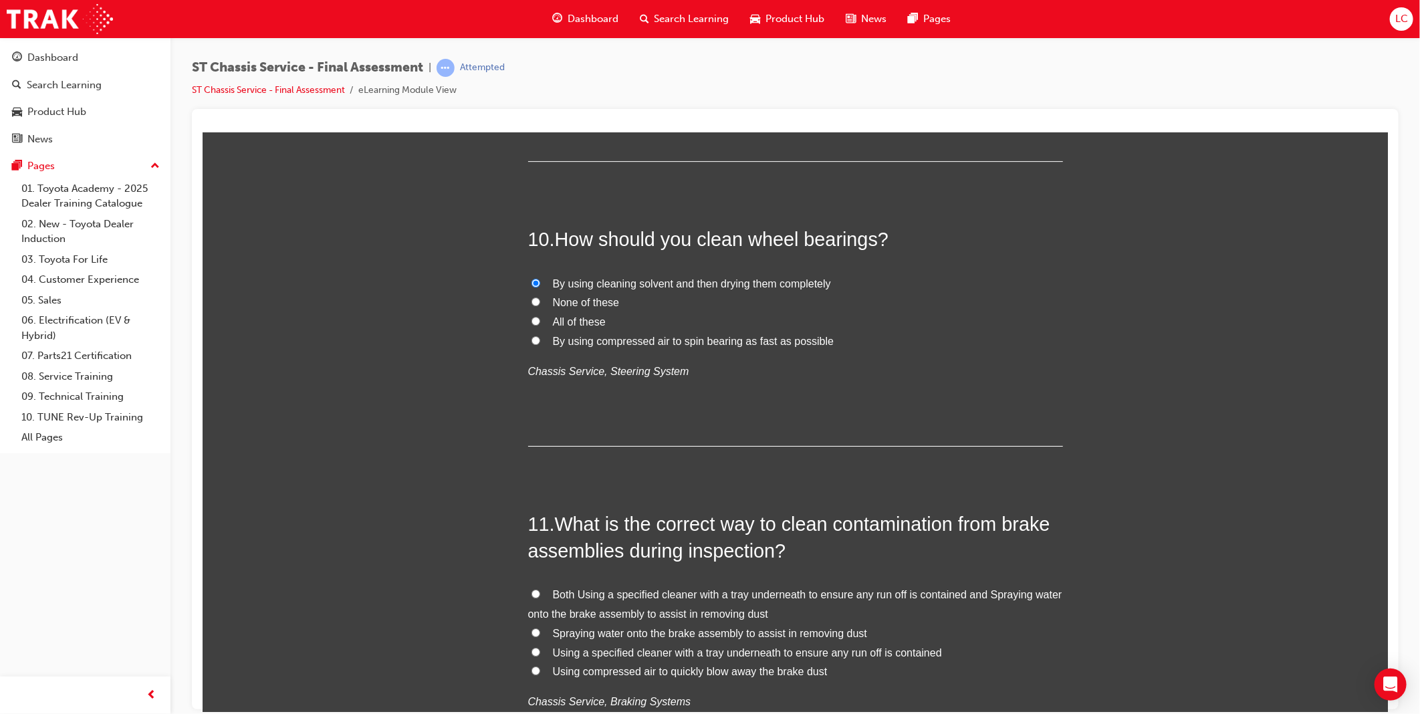
scroll to position [2823, 0]
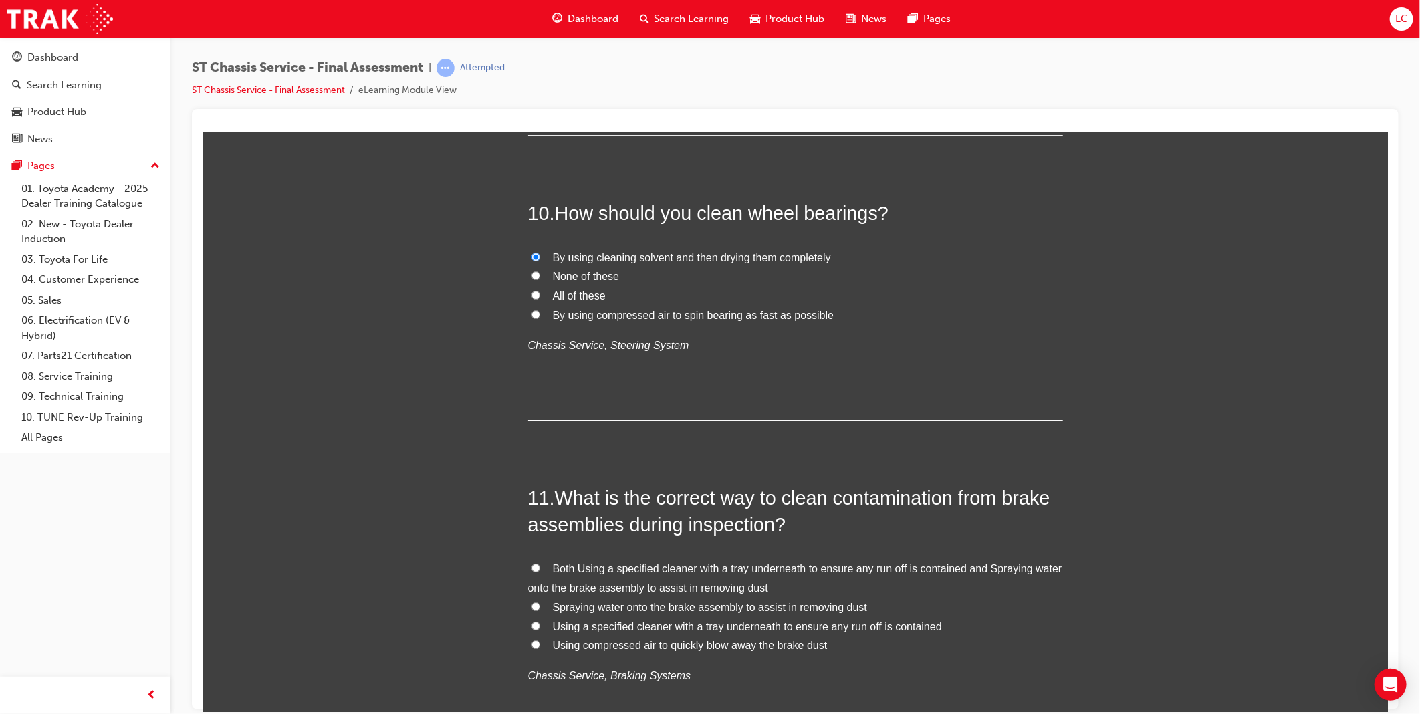
click at [663, 628] on span "Using a specified cleaner with a tray underneath to ensure any run off is conta…" at bounding box center [746, 626] width 389 height 11
click at [540, 628] on input "Using a specified cleaner with a tray underneath to ensure any run off is conta…" at bounding box center [535, 625] width 9 height 9
radio input "true"
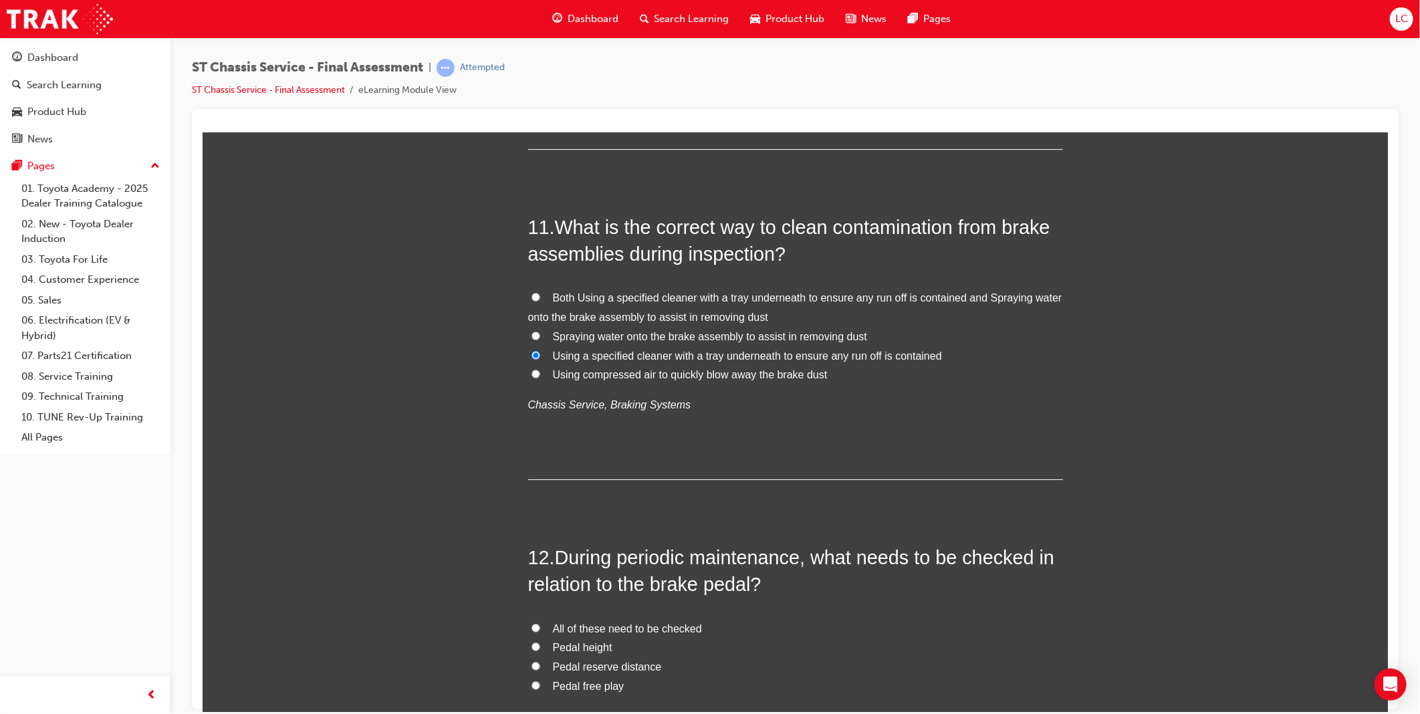
scroll to position [3120, 0]
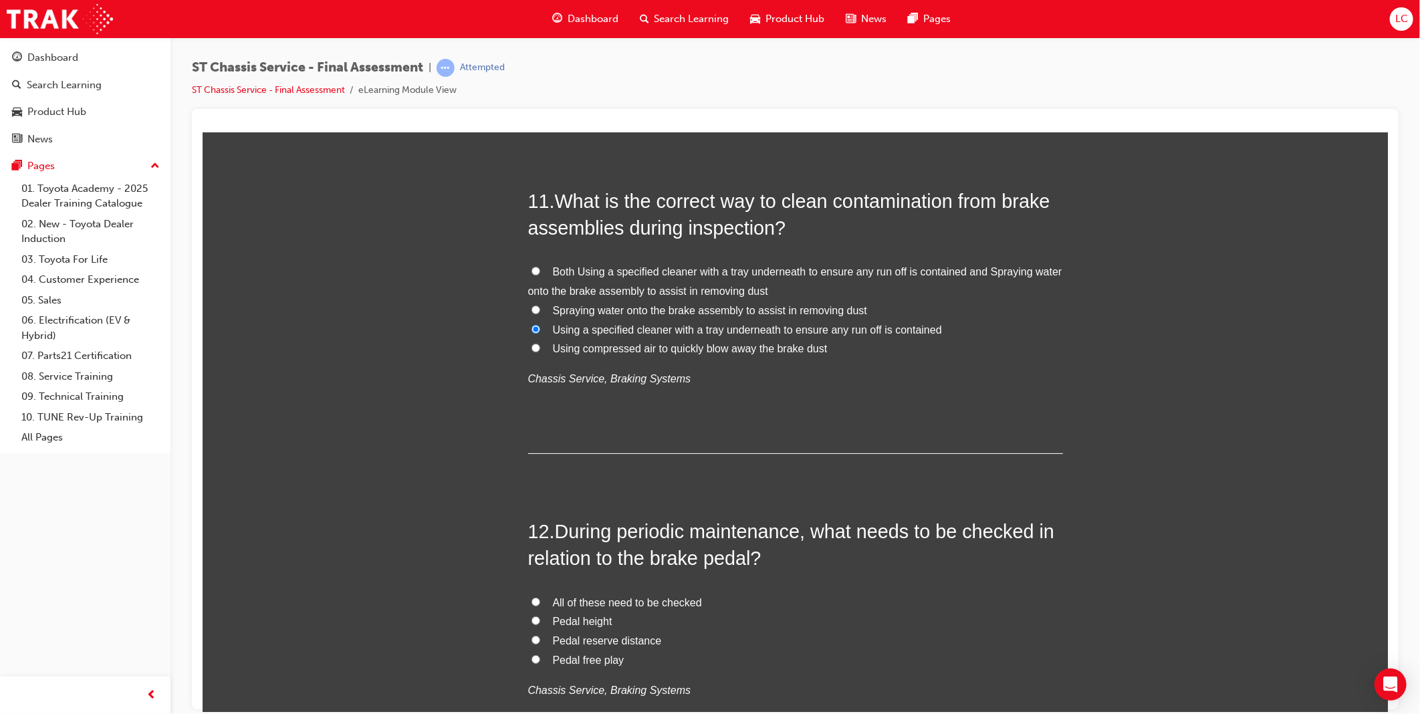
click at [669, 603] on span "All of these need to be checked" at bounding box center [626, 602] width 149 height 11
click at [540, 603] on input "All of these need to be checked" at bounding box center [535, 601] width 9 height 9
radio input "true"
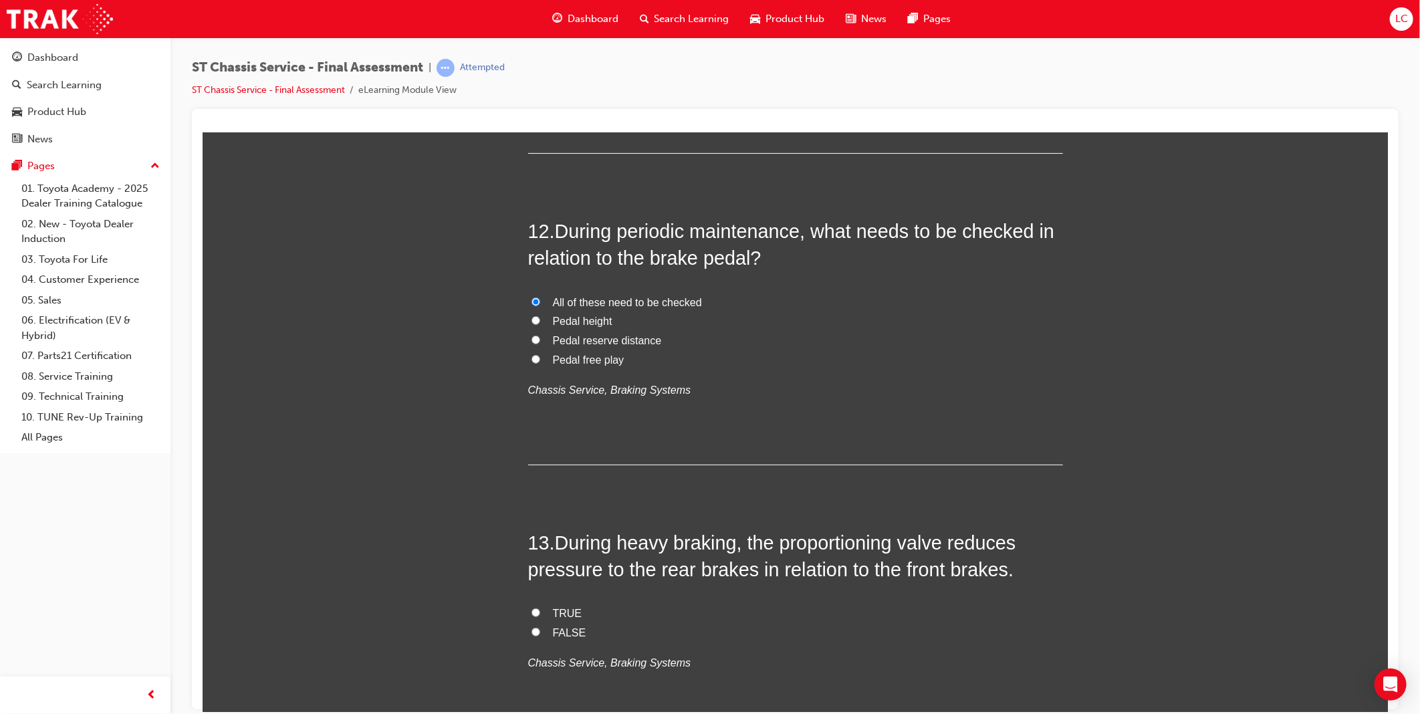
scroll to position [3492, 0]
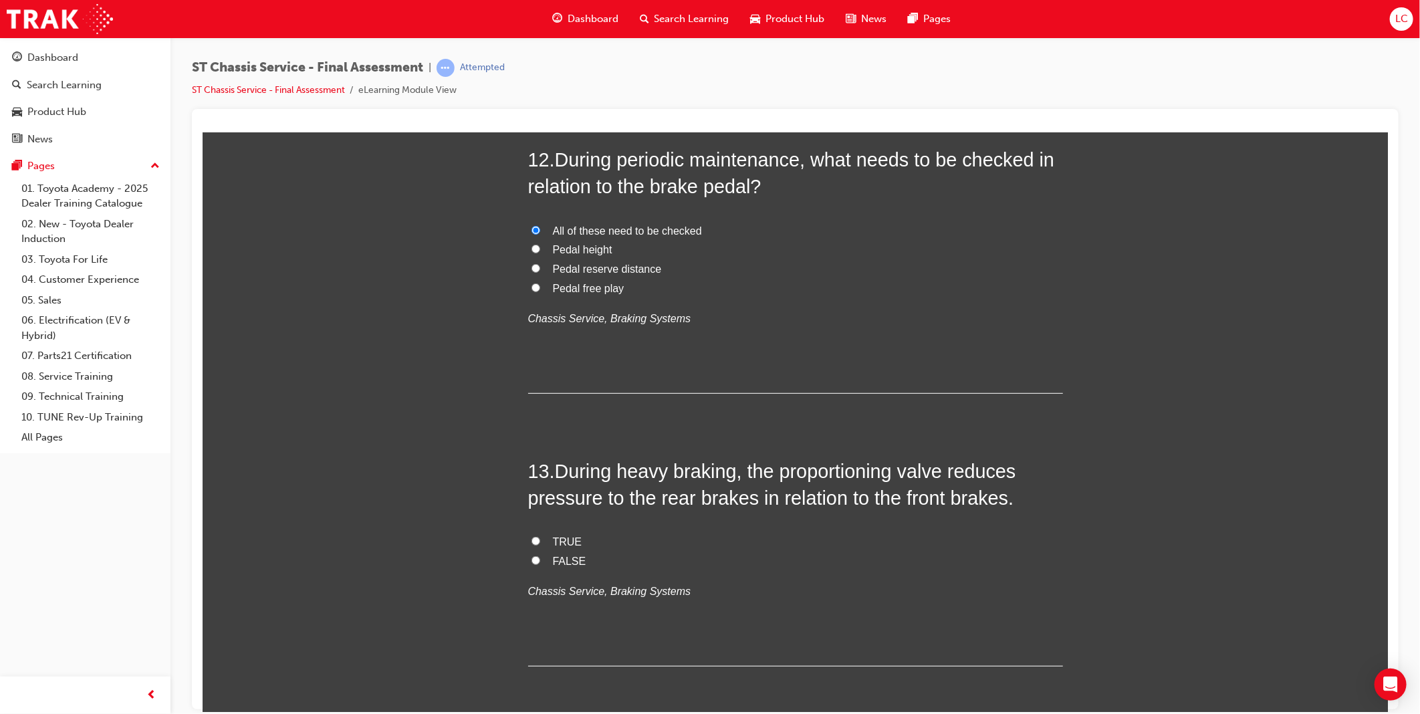
click at [562, 543] on span "TRUE" at bounding box center [566, 541] width 29 height 11
click at [540, 543] on input "TRUE" at bounding box center [535, 540] width 9 height 9
radio input "true"
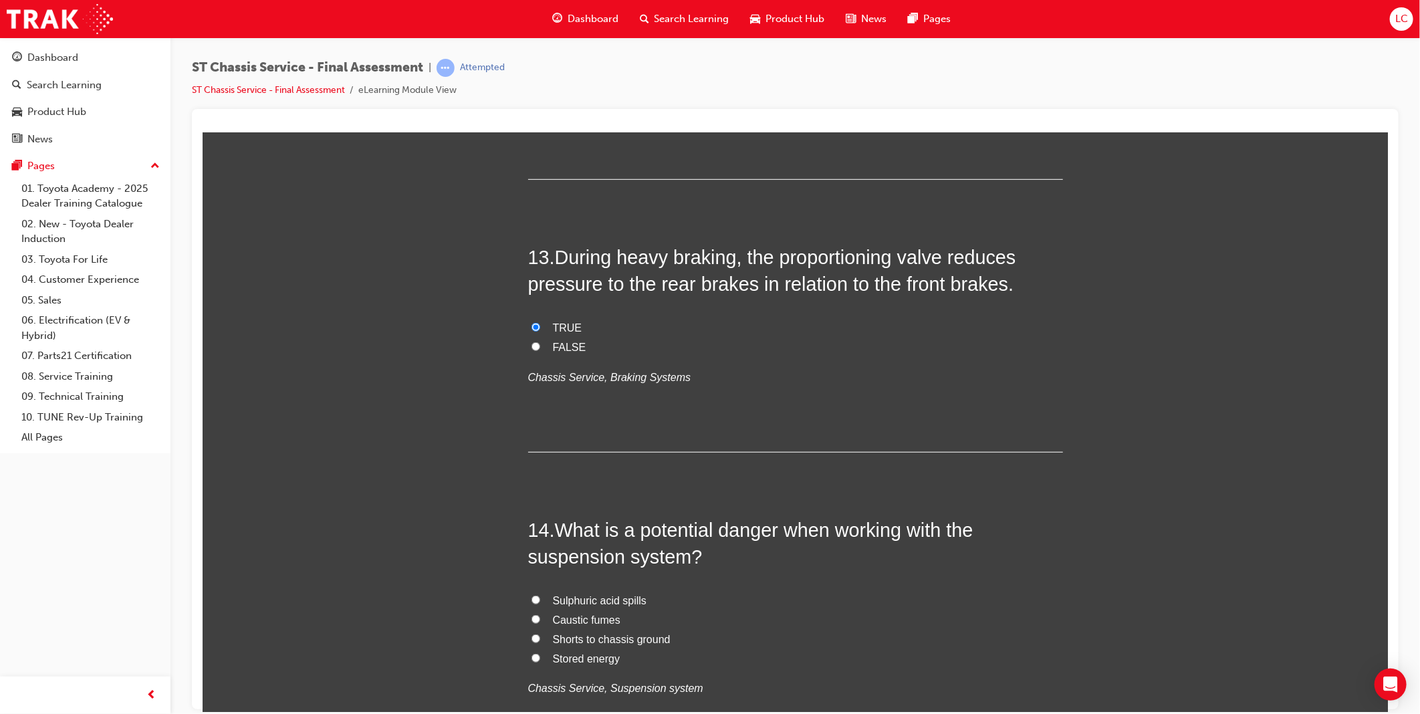
scroll to position [3715, 0]
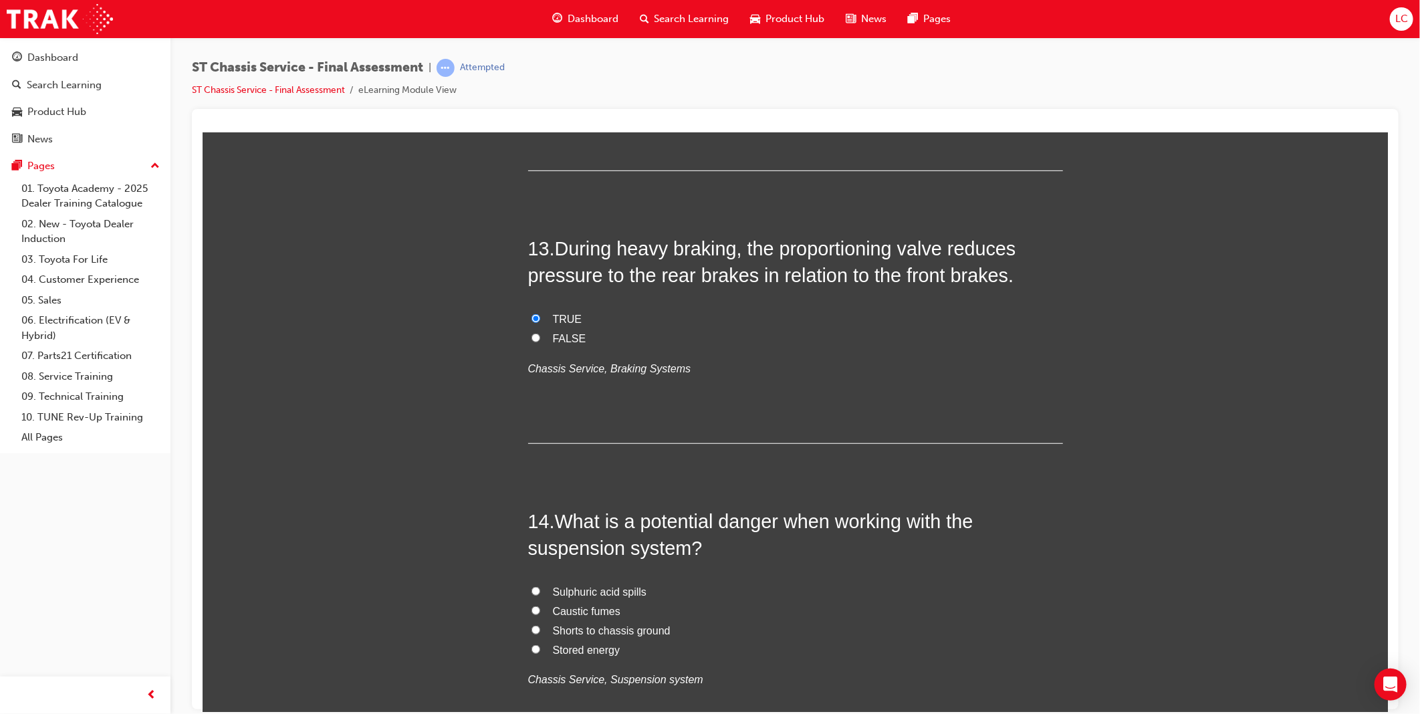
click at [579, 652] on span "Stored energy" at bounding box center [586, 649] width 68 height 11
click at [540, 652] on input "Stored energy" at bounding box center [535, 649] width 9 height 9
radio input "true"
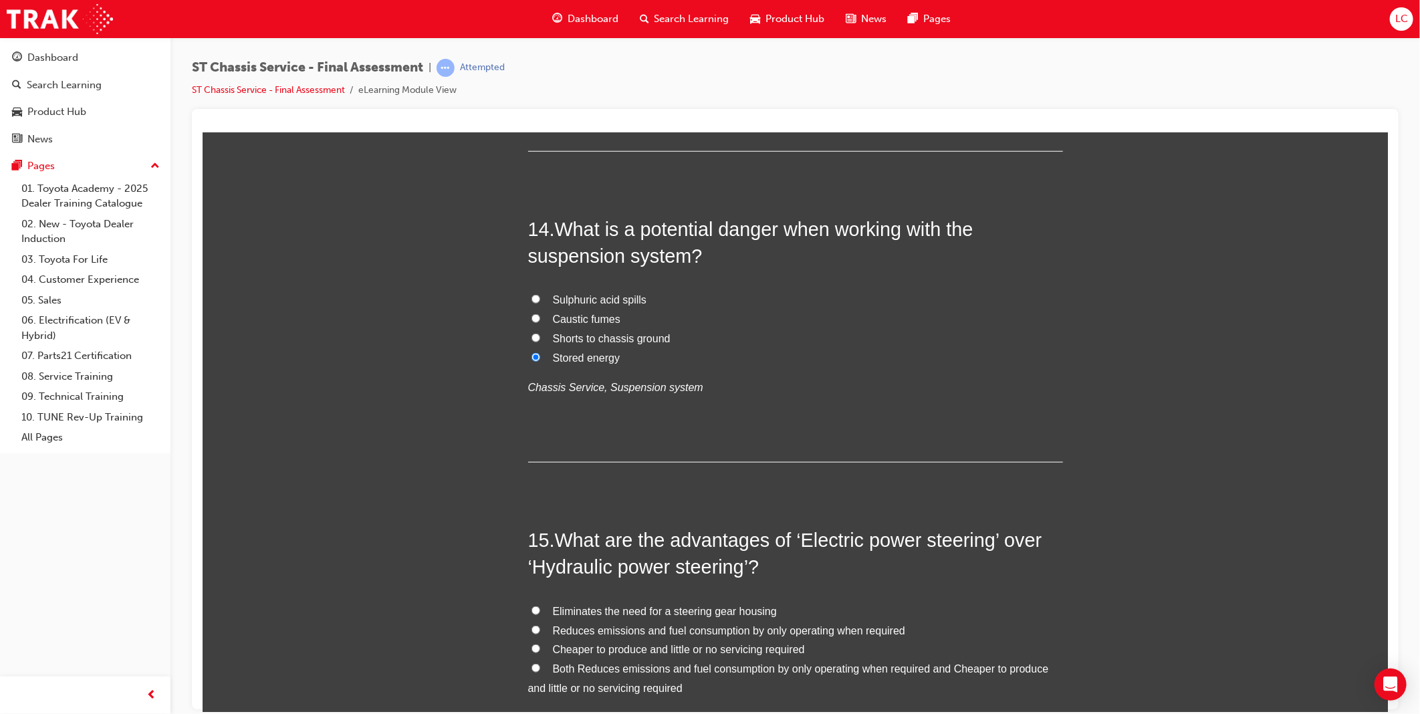
scroll to position [4012, 0]
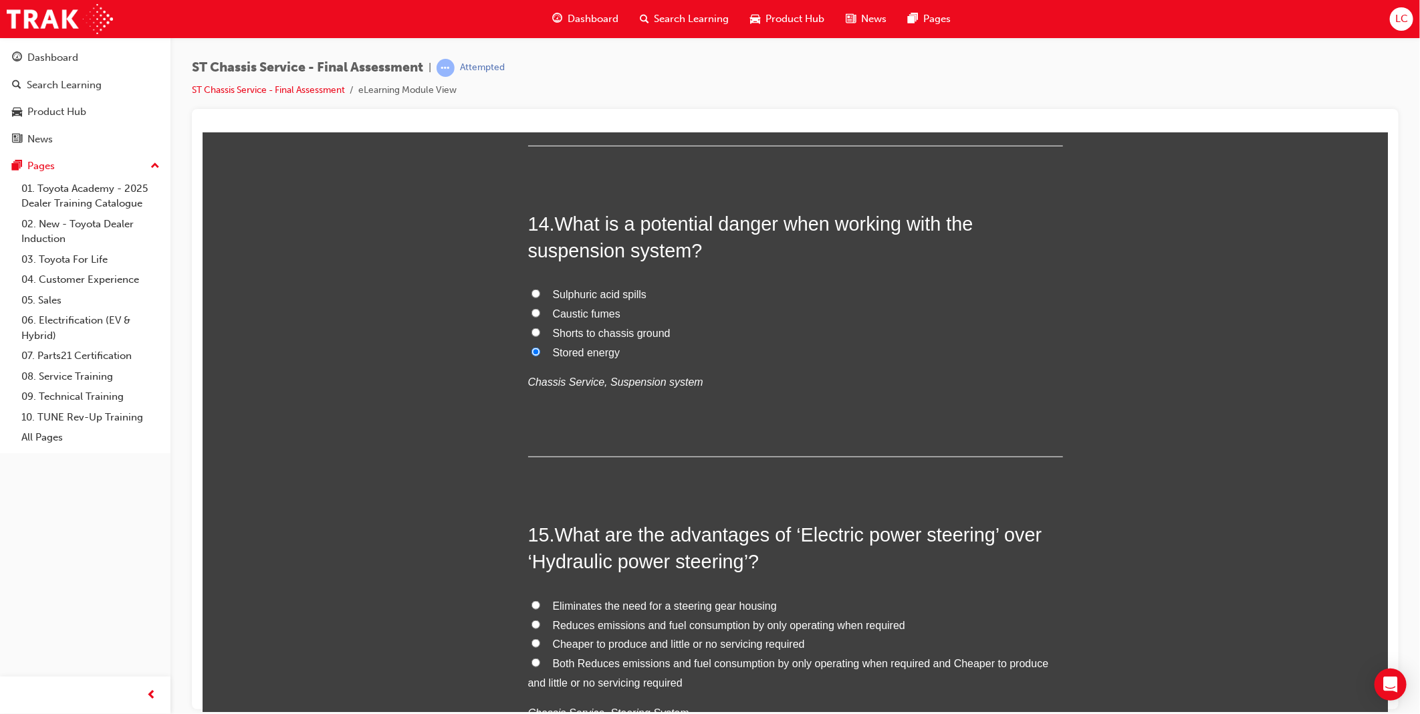
click at [675, 664] on span "Both Reduces emissions and fuel consumption by only operating when required and…" at bounding box center [788, 672] width 521 height 31
click at [540, 664] on input "Both Reduces emissions and fuel consumption by only operating when required and…" at bounding box center [535, 662] width 9 height 9
radio input "true"
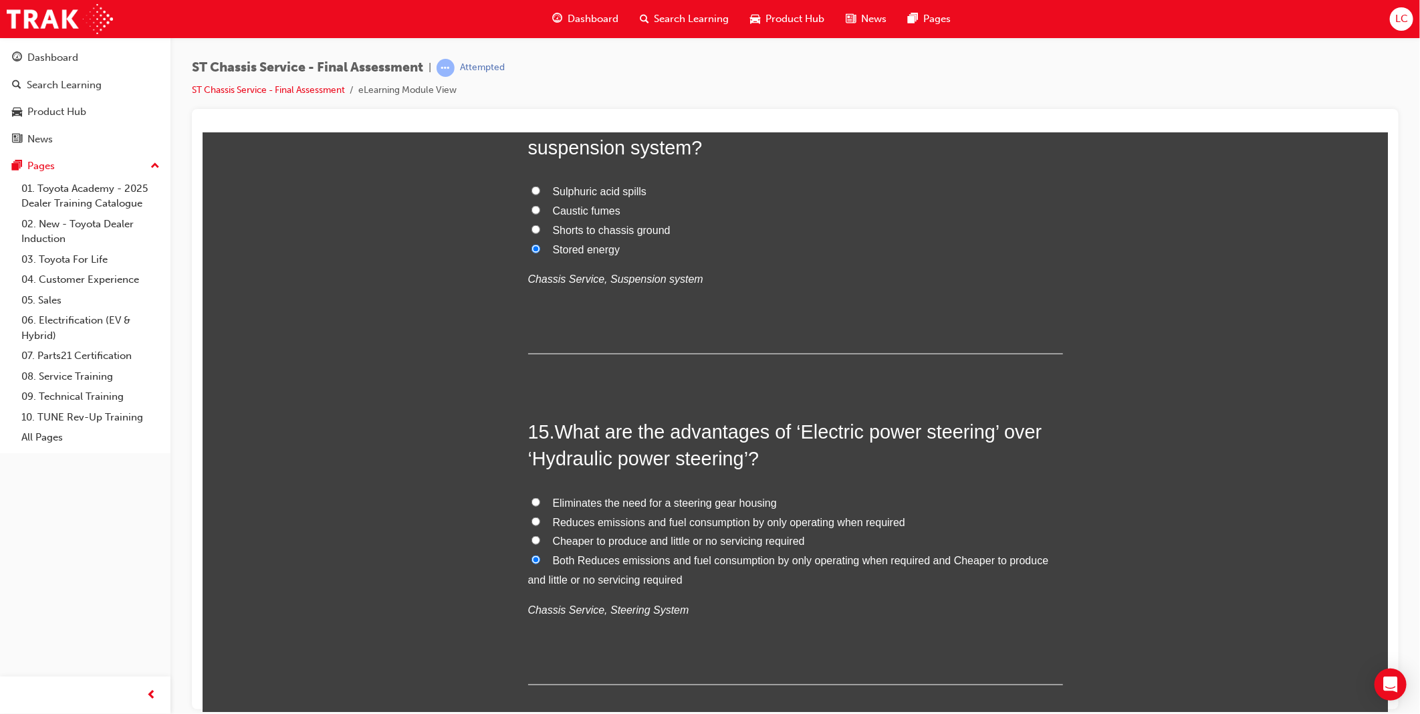
scroll to position [4190, 0]
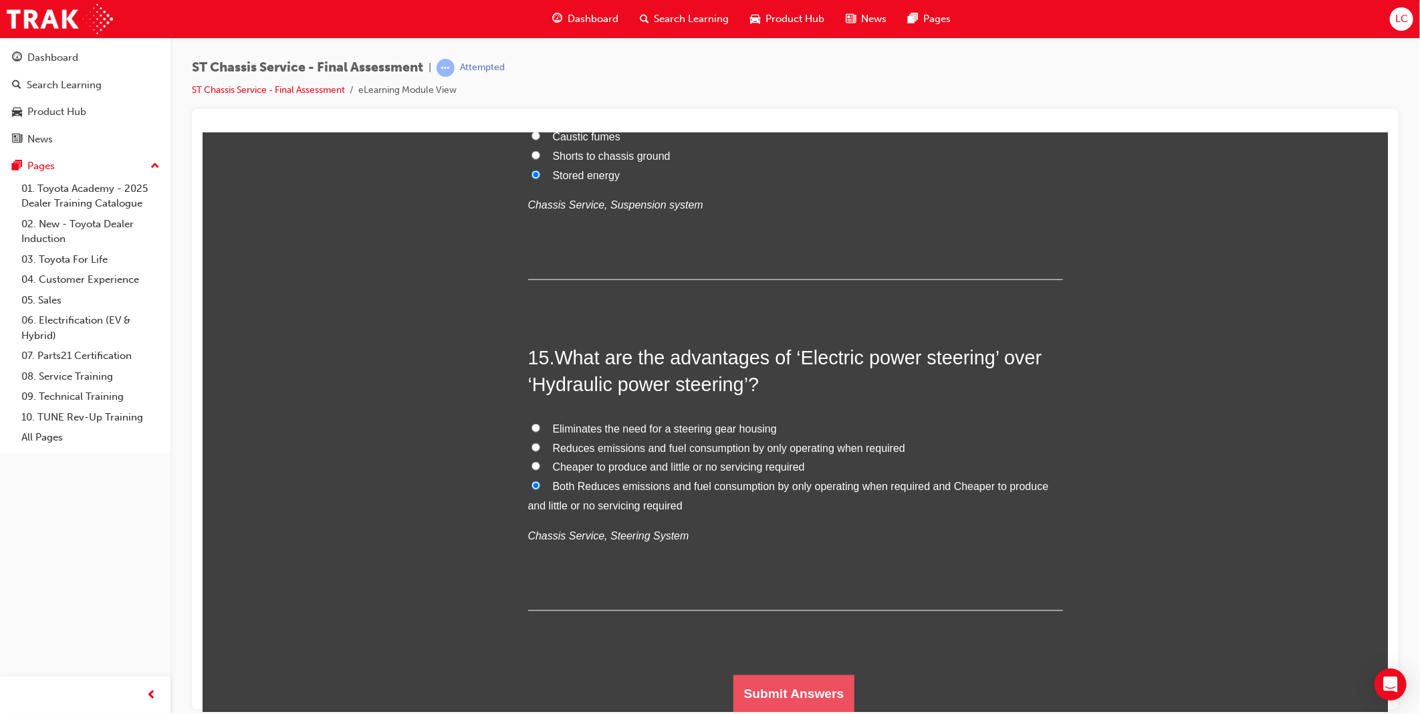
click at [793, 686] on button "Submit Answers" at bounding box center [794, 693] width 122 height 37
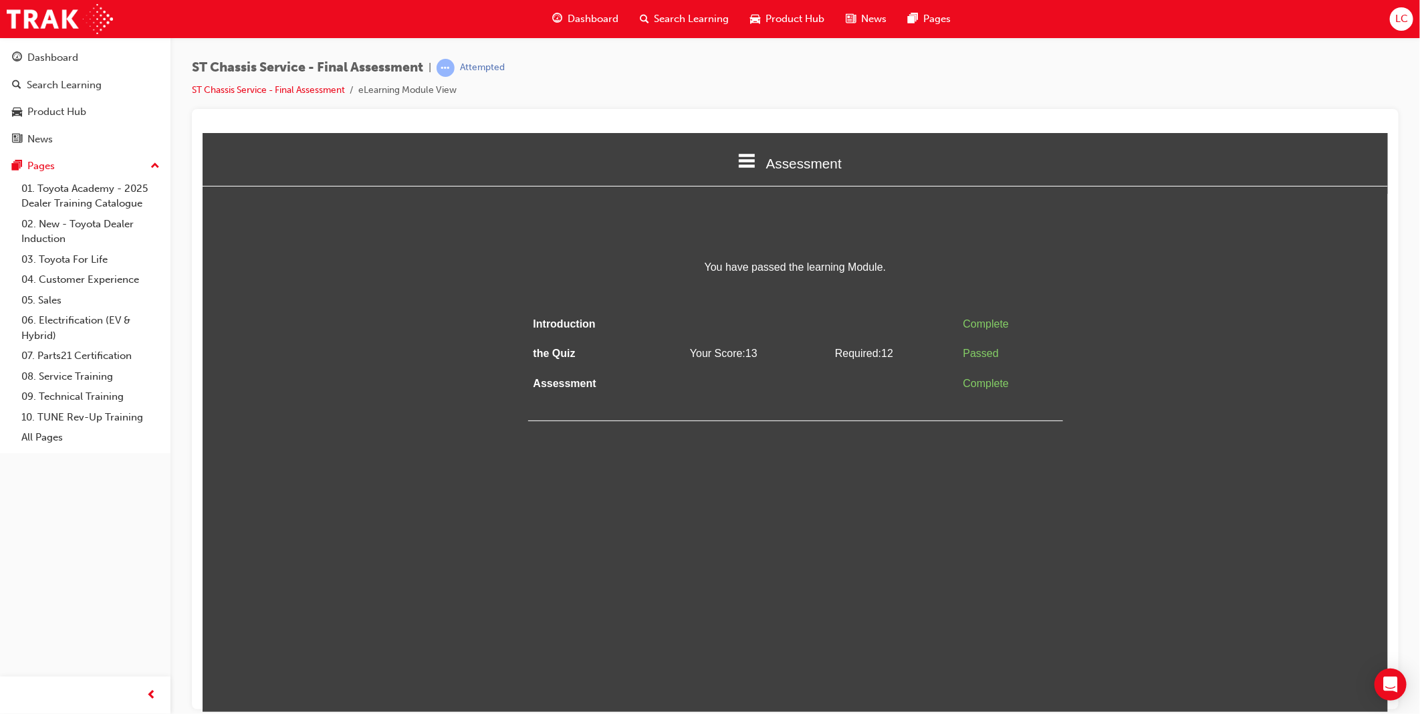
scroll to position [0, 0]
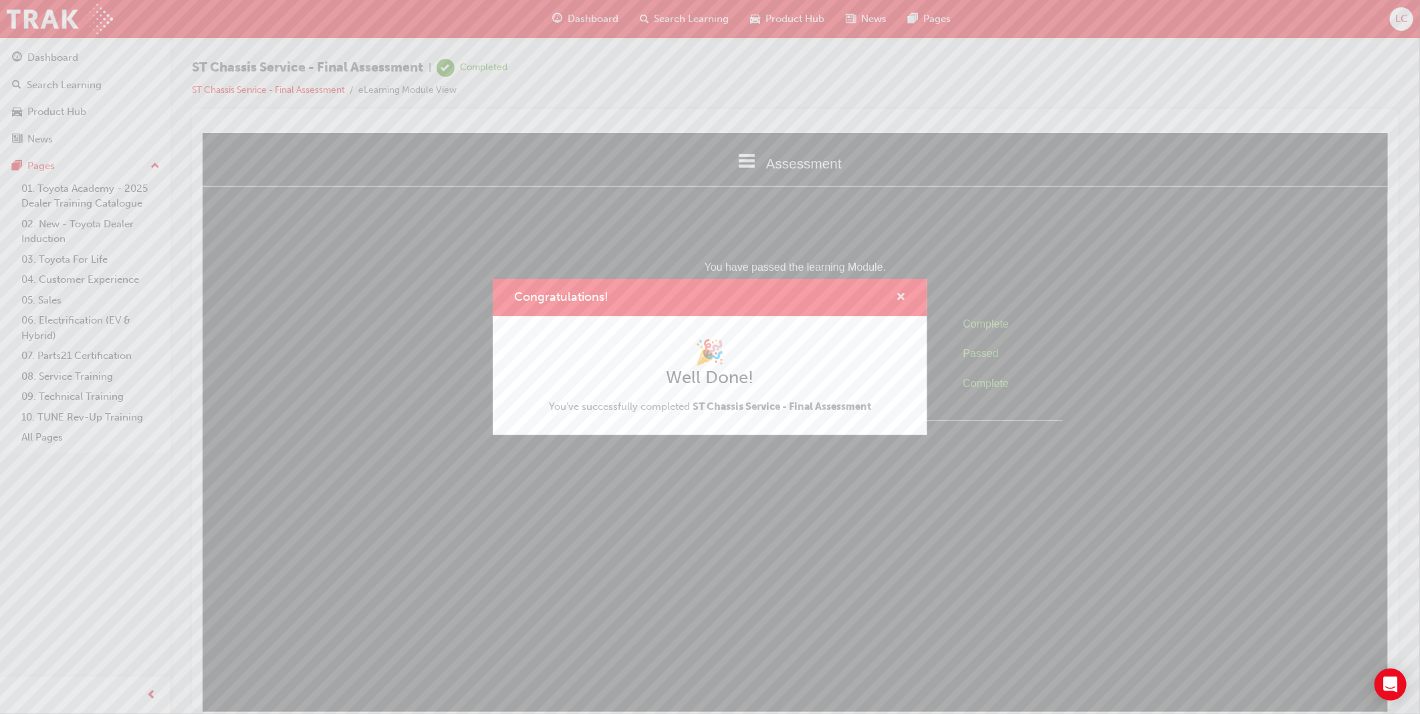
click at [901, 293] on span "cross-icon" at bounding box center [901, 298] width 10 height 12
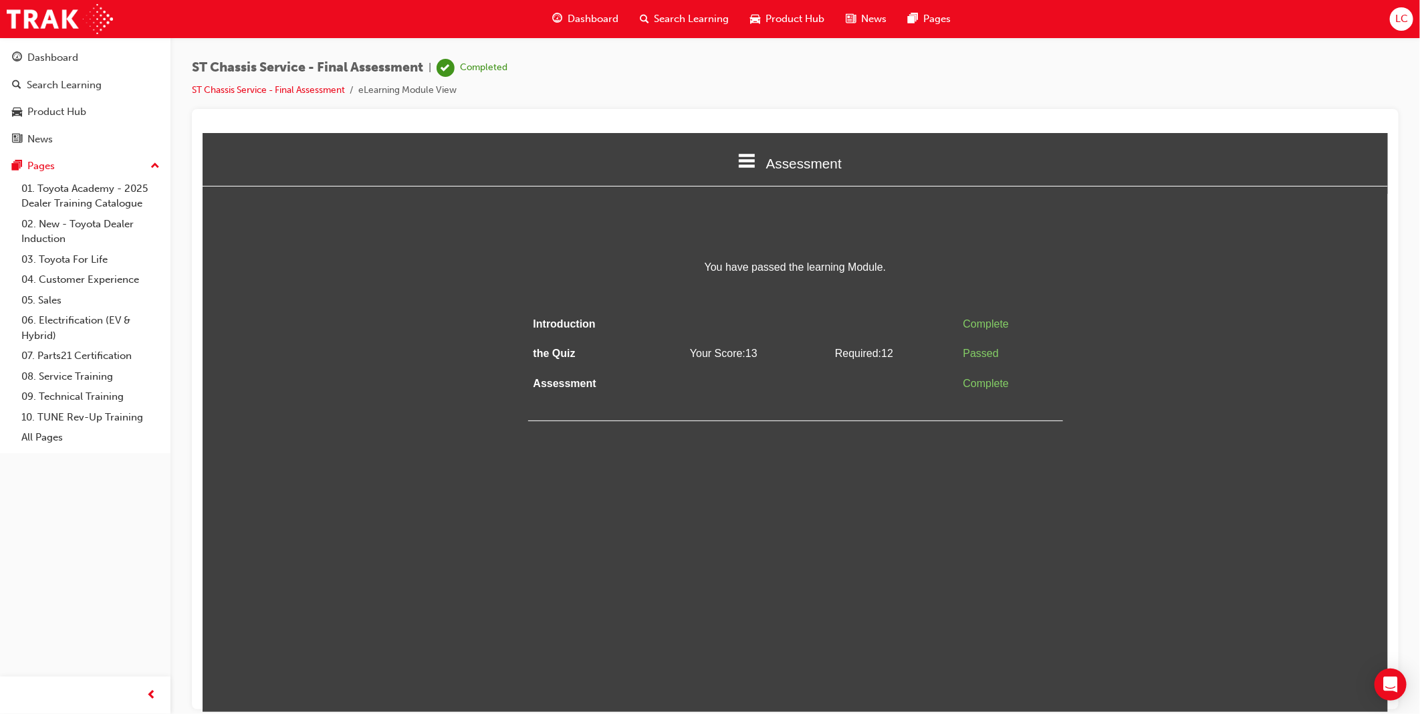
click at [605, 14] on span "Dashboard" at bounding box center [593, 18] width 51 height 15
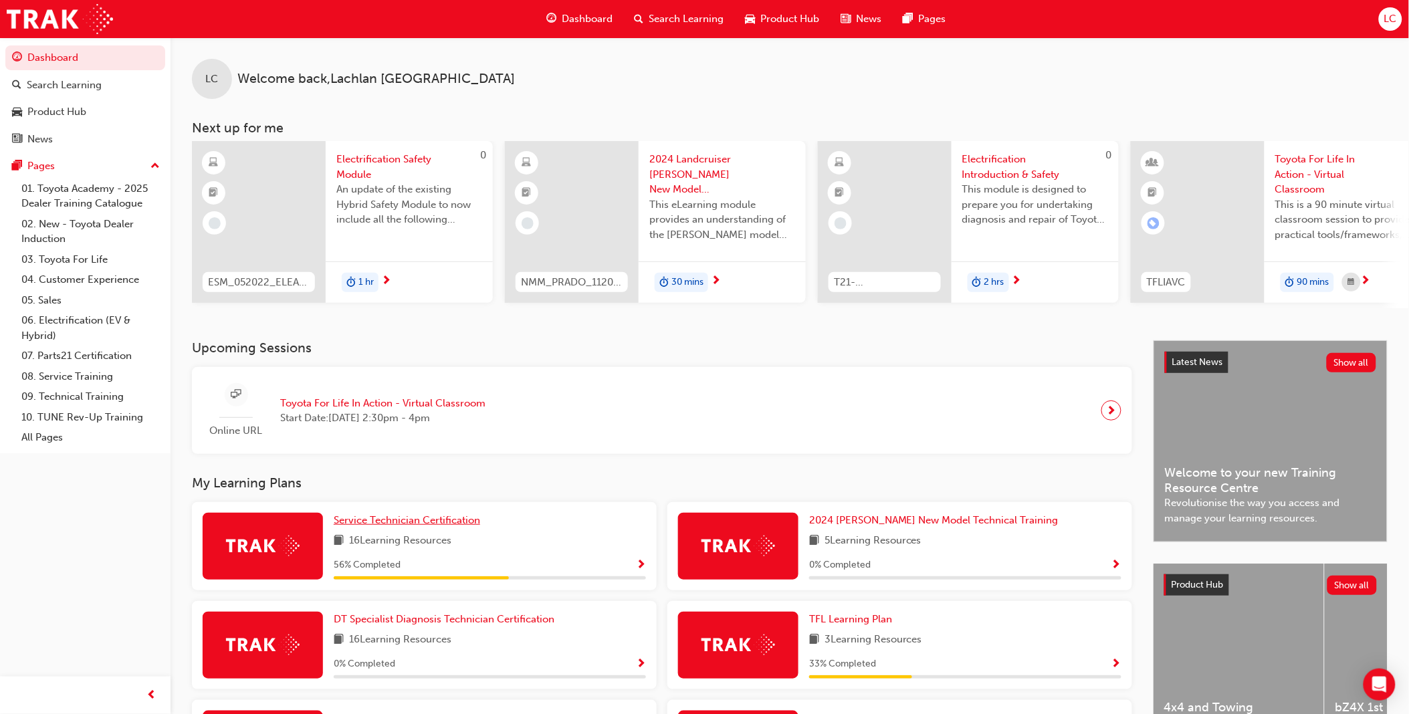
click at [415, 522] on span "Service Technician Certification" at bounding box center [407, 520] width 146 height 12
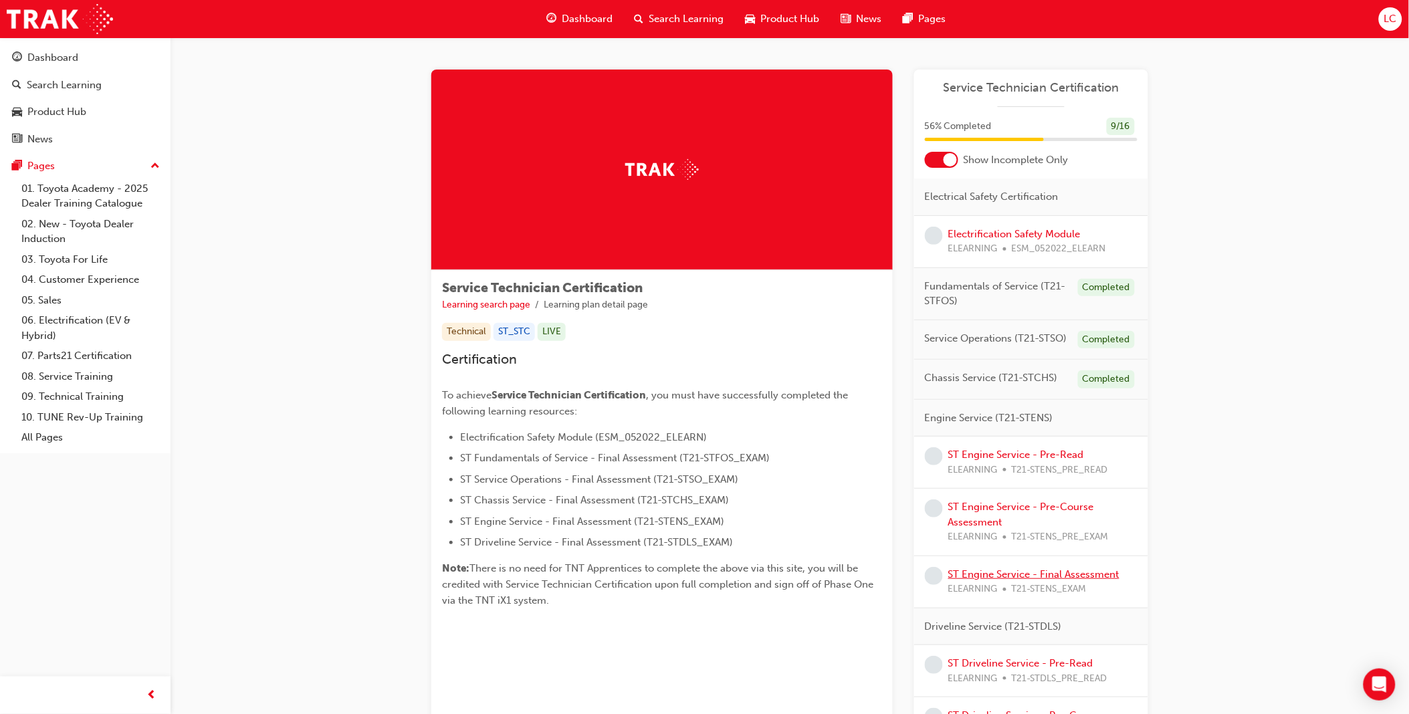
click at [1089, 576] on link "ST Engine Service - Final Assessment" at bounding box center [1033, 574] width 171 height 12
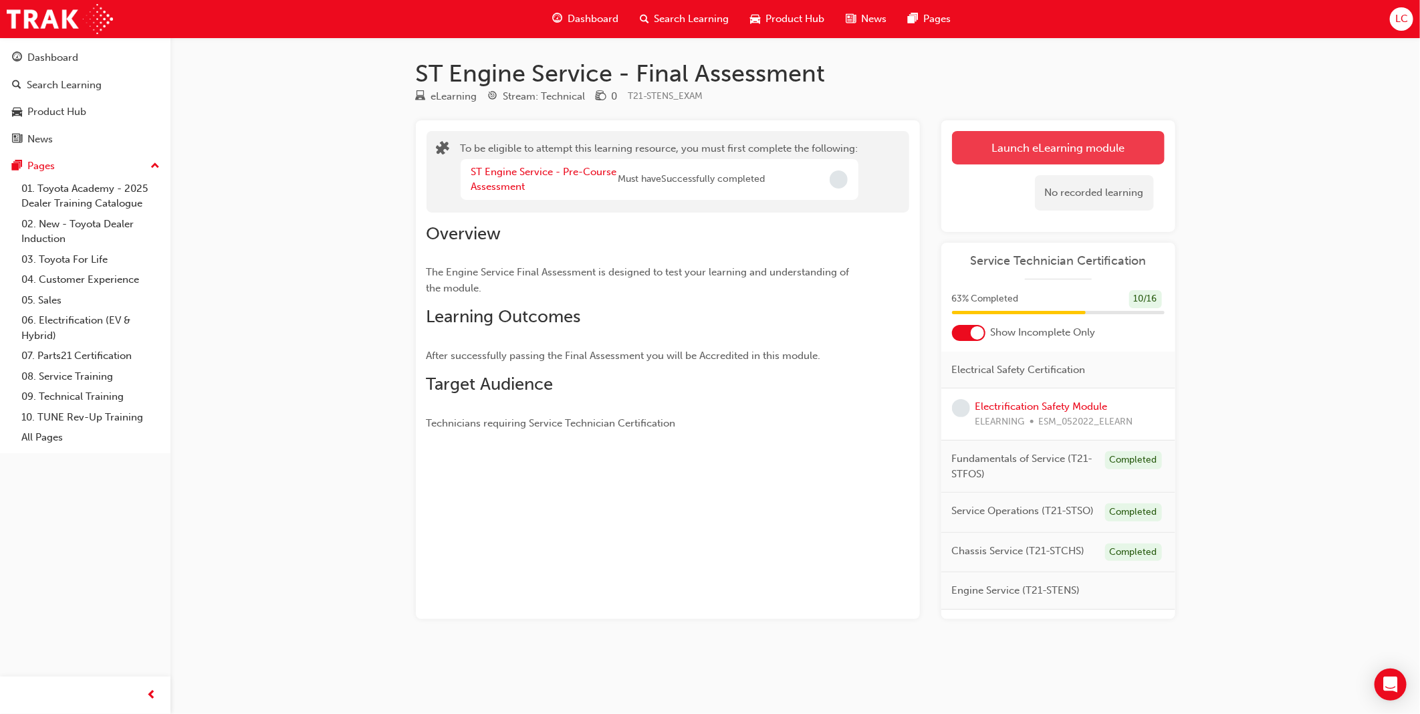
click at [1083, 142] on button "Launch eLearning module" at bounding box center [1058, 147] width 213 height 33
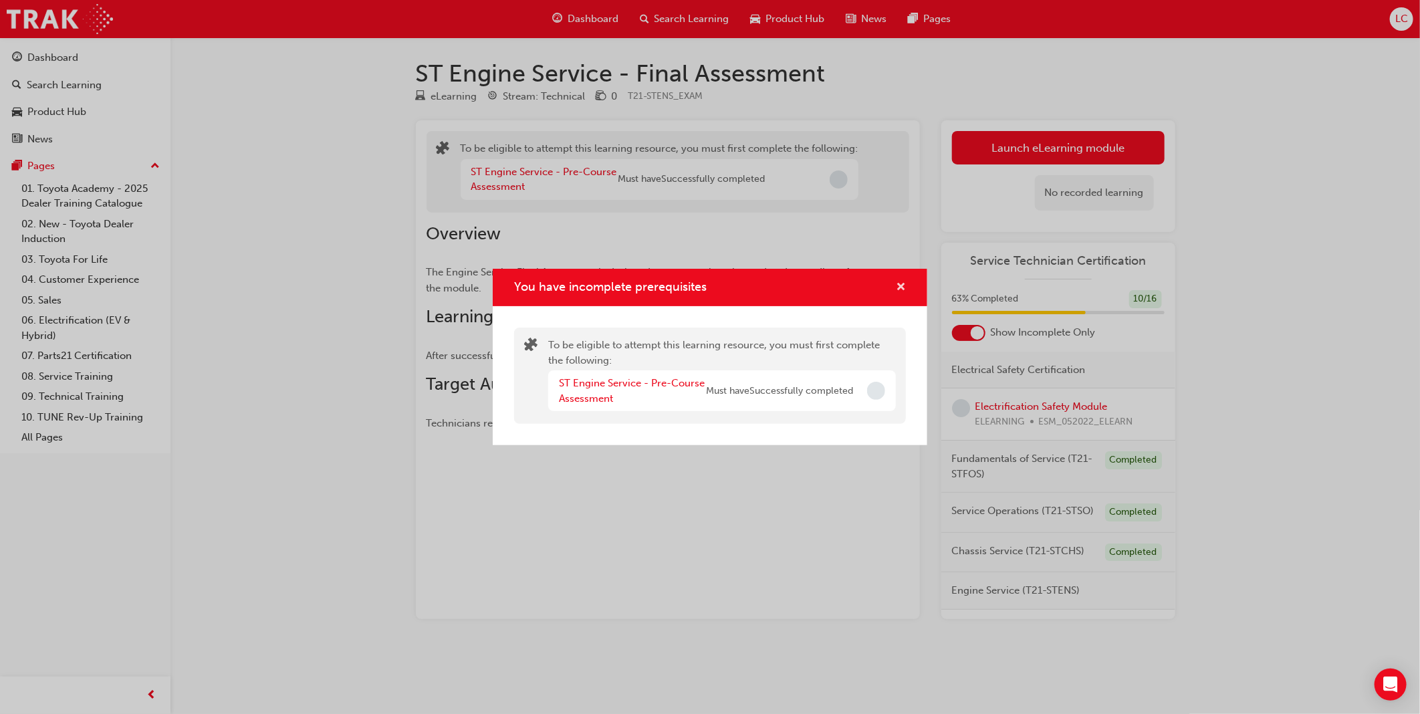
click at [901, 290] on span "cross-icon" at bounding box center [901, 288] width 10 height 12
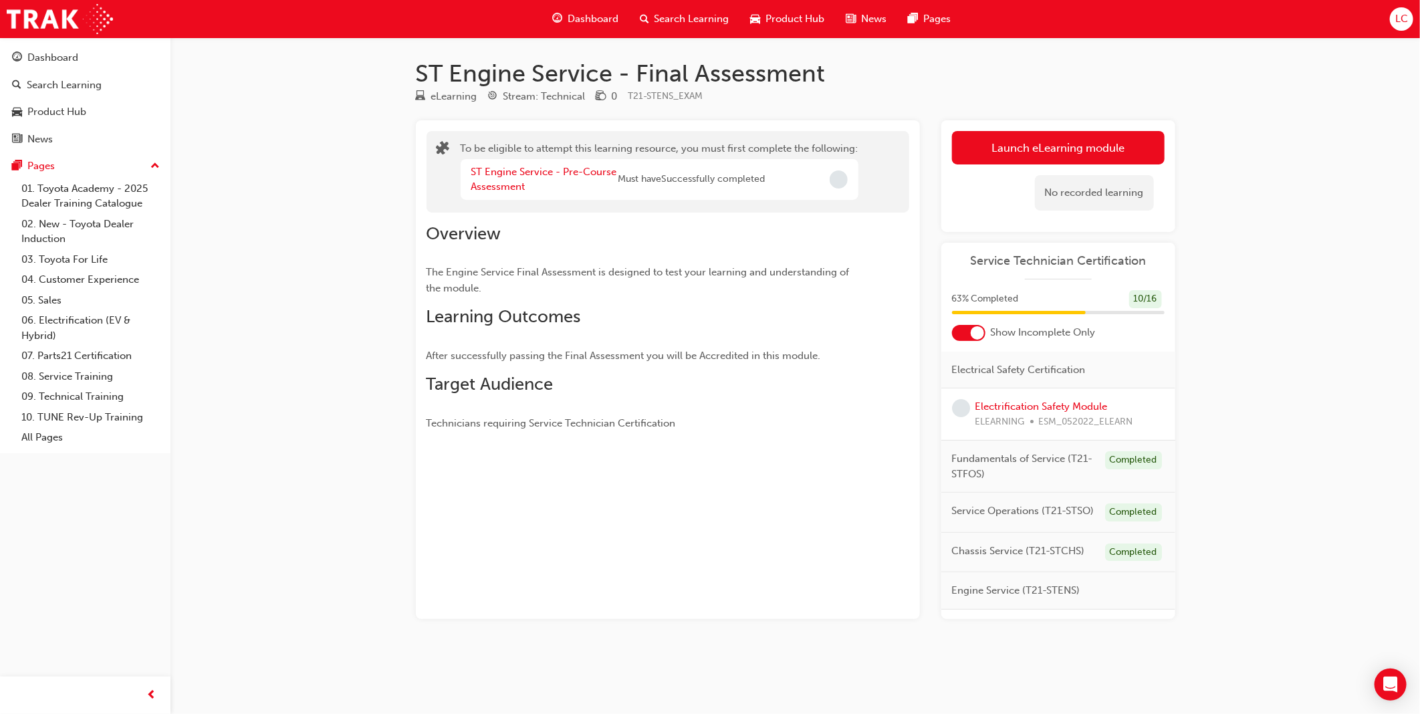
click at [1065, 599] on span "Engine Service (T21-STENS)" at bounding box center [1016, 590] width 128 height 15
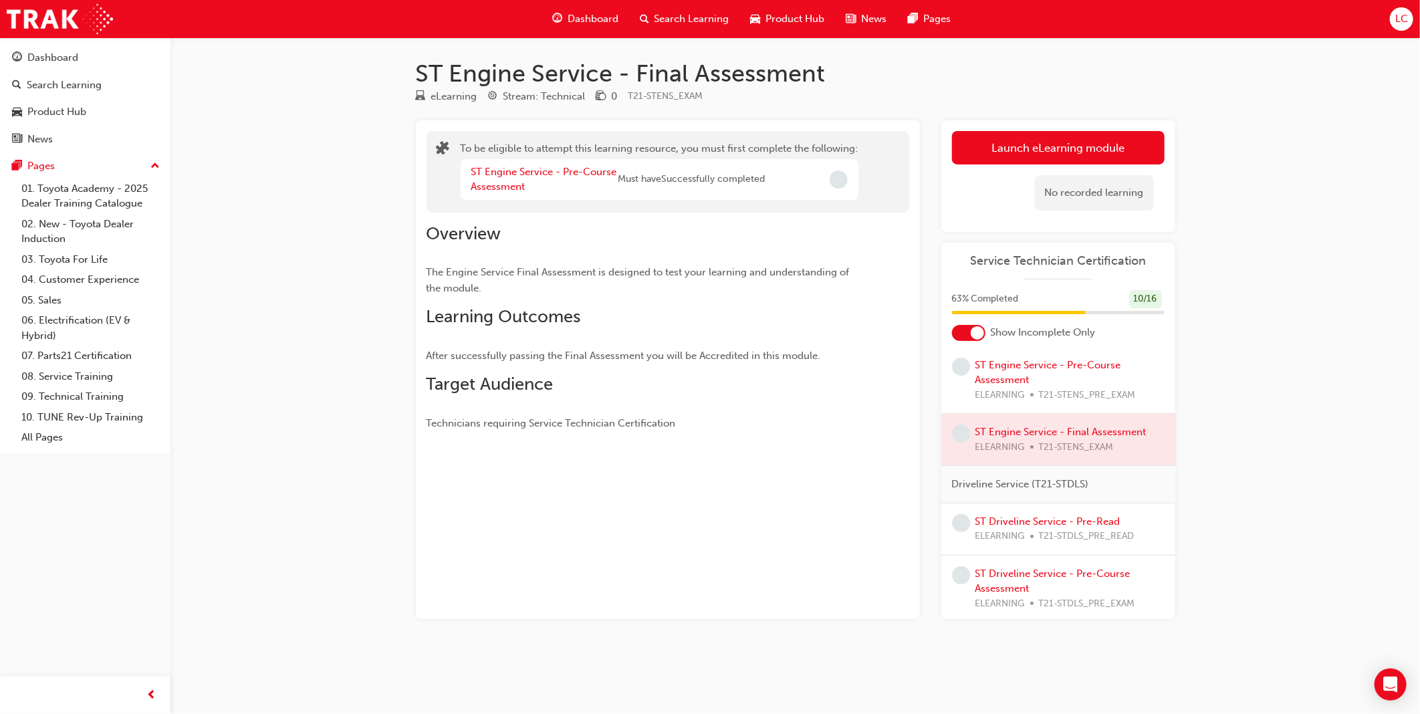
scroll to position [270, 0]
click at [1095, 437] on div at bounding box center [1059, 432] width 234 height 51
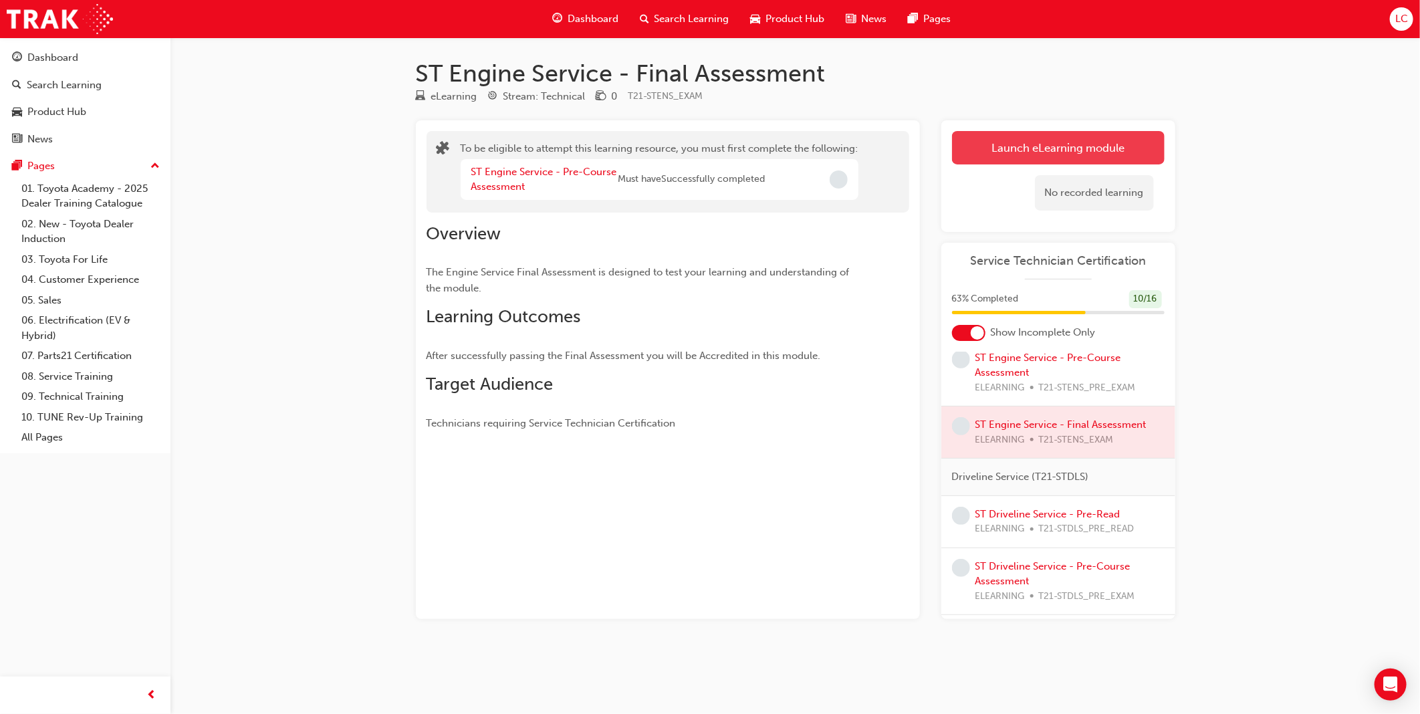
click at [1025, 145] on button "Launch eLearning module" at bounding box center [1058, 147] width 213 height 33
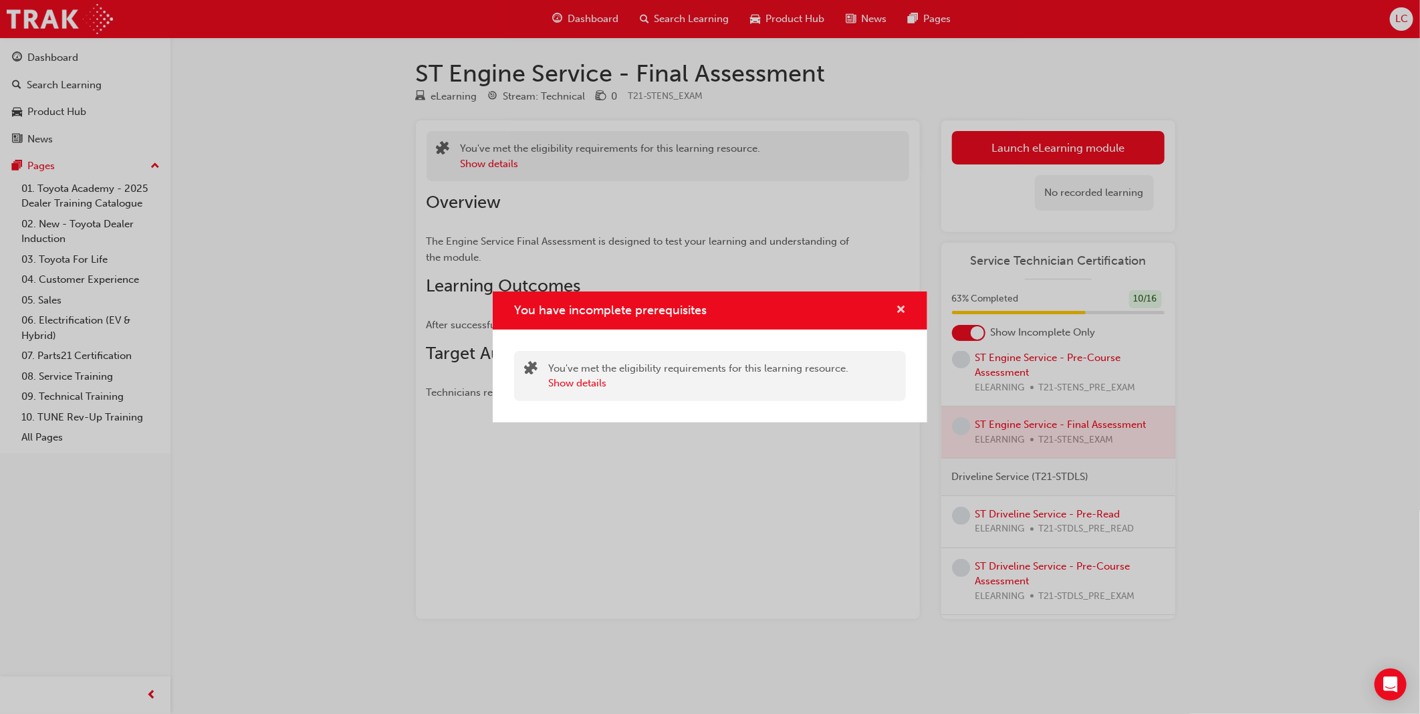
click at [899, 311] on span "cross-icon" at bounding box center [901, 311] width 10 height 12
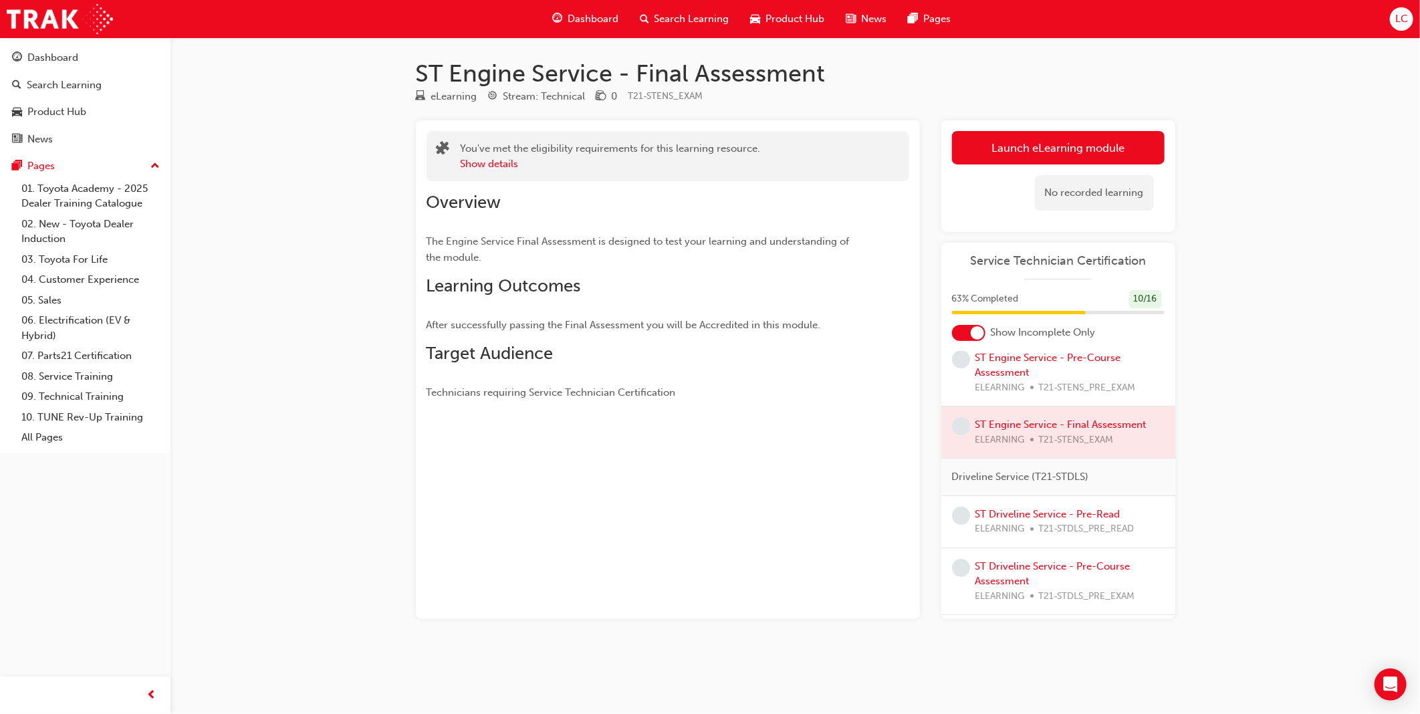
click at [990, 173] on div "No recorded learning" at bounding box center [1058, 193] width 213 height 57
click at [997, 151] on button "Launch eLearning module" at bounding box center [1058, 147] width 213 height 33
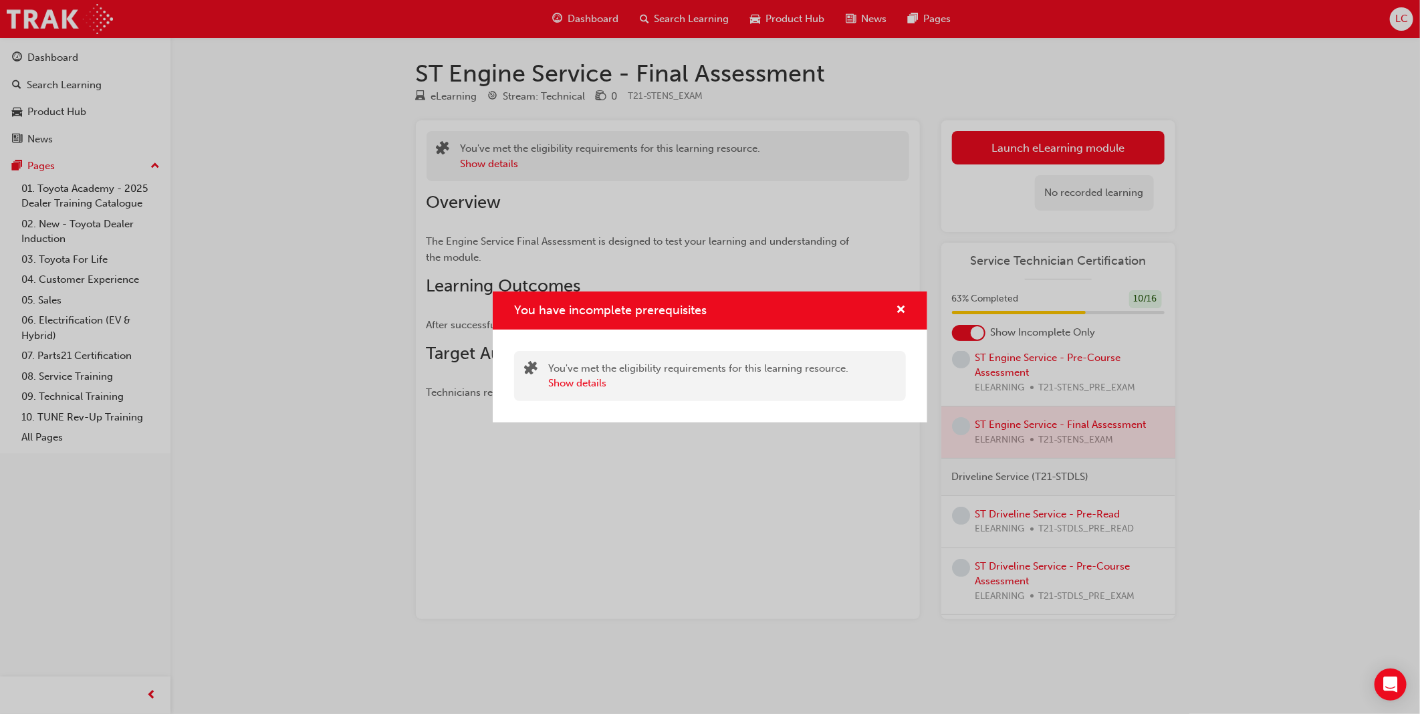
click at [898, 295] on div "You have incomplete prerequisites" at bounding box center [710, 311] width 435 height 38
click at [901, 311] on span "cross-icon" at bounding box center [901, 311] width 10 height 12
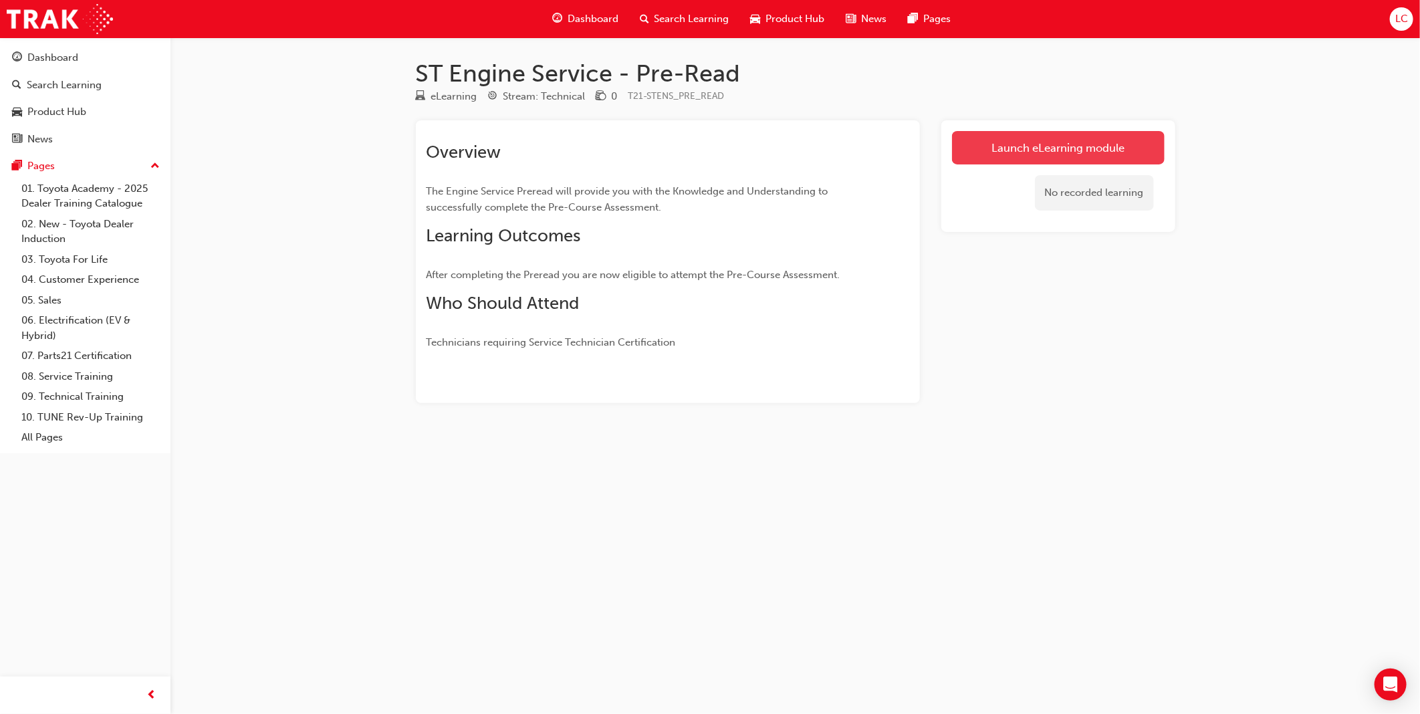
click at [1012, 150] on link "Launch eLearning module" at bounding box center [1058, 147] width 213 height 33
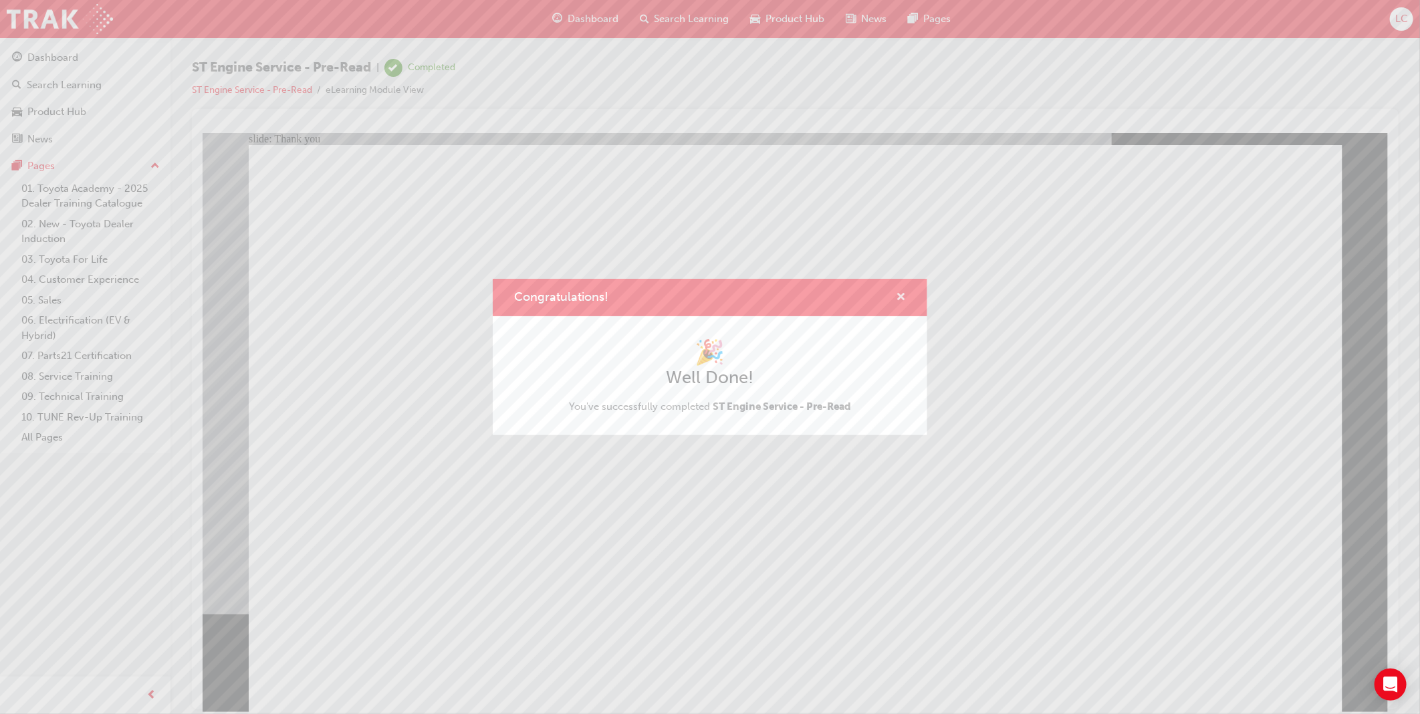
drag, startPoint x: 903, startPoint y: 293, endPoint x: 701, endPoint y: 162, distance: 241.3
click at [903, 293] on span "cross-icon" at bounding box center [901, 298] width 10 height 12
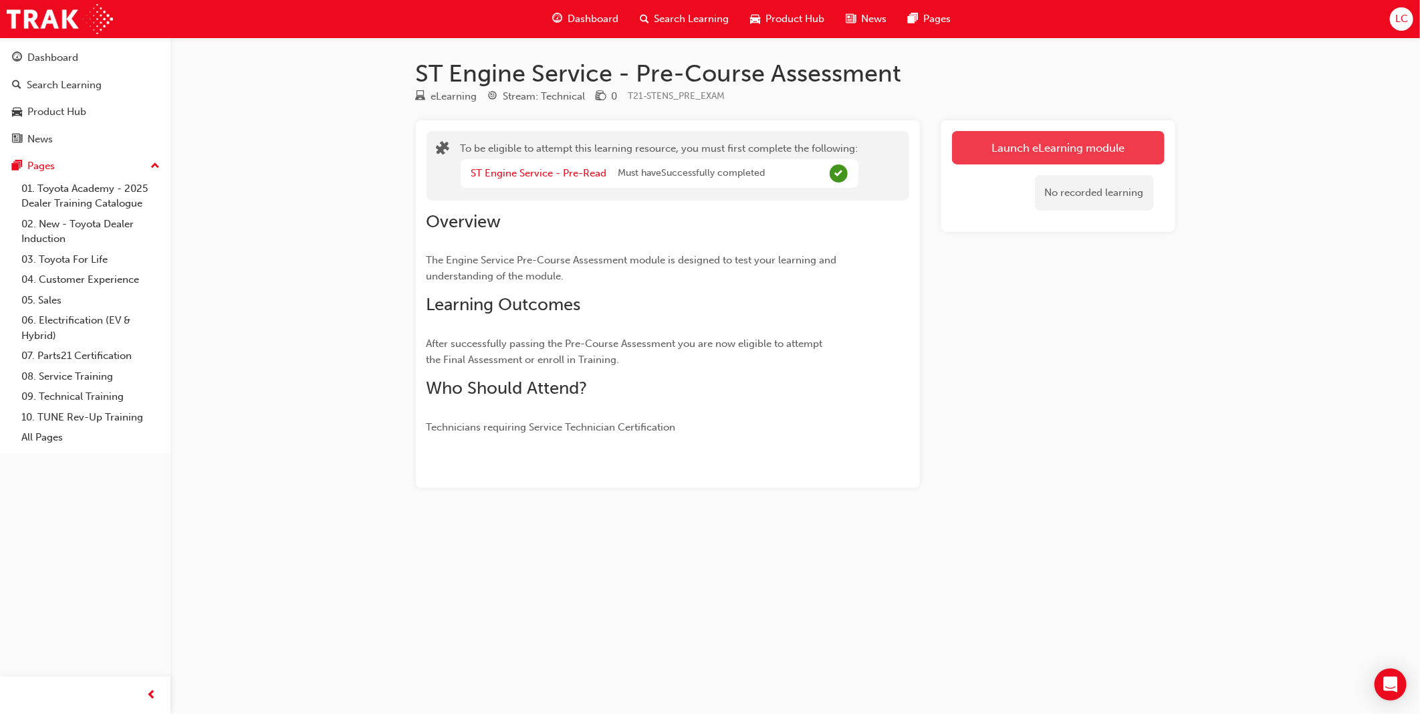
click at [1022, 156] on button "Launch eLearning module" at bounding box center [1058, 147] width 213 height 33
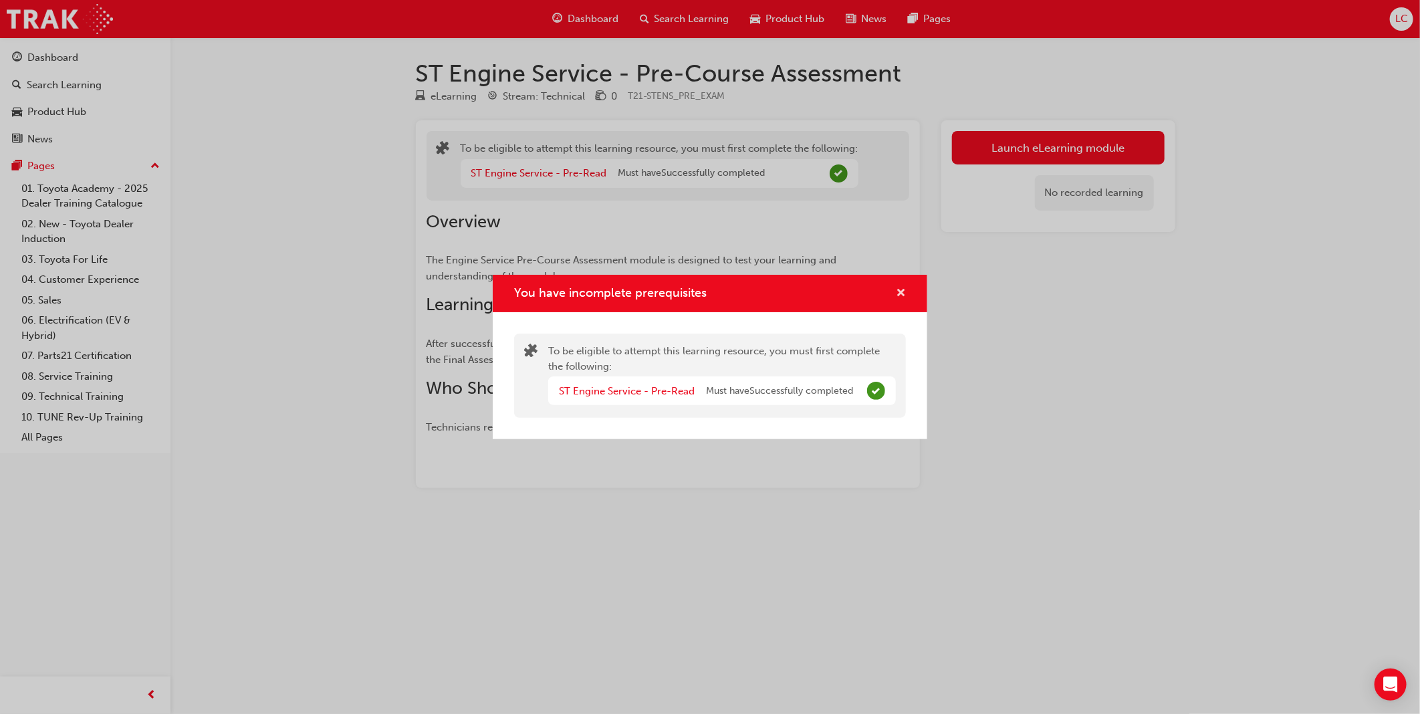
click at [905, 291] on span "cross-icon" at bounding box center [901, 294] width 10 height 12
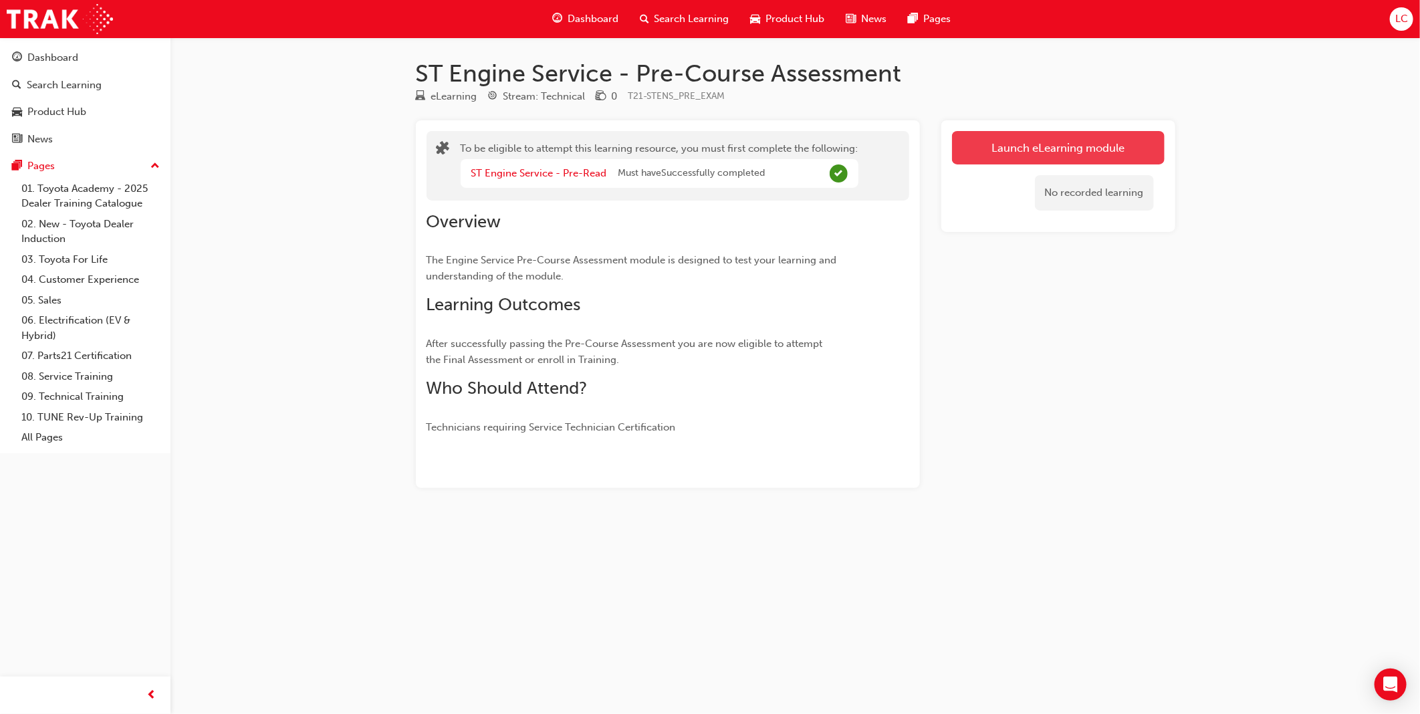
click at [1039, 146] on button "Launch eLearning module" at bounding box center [1058, 147] width 213 height 33
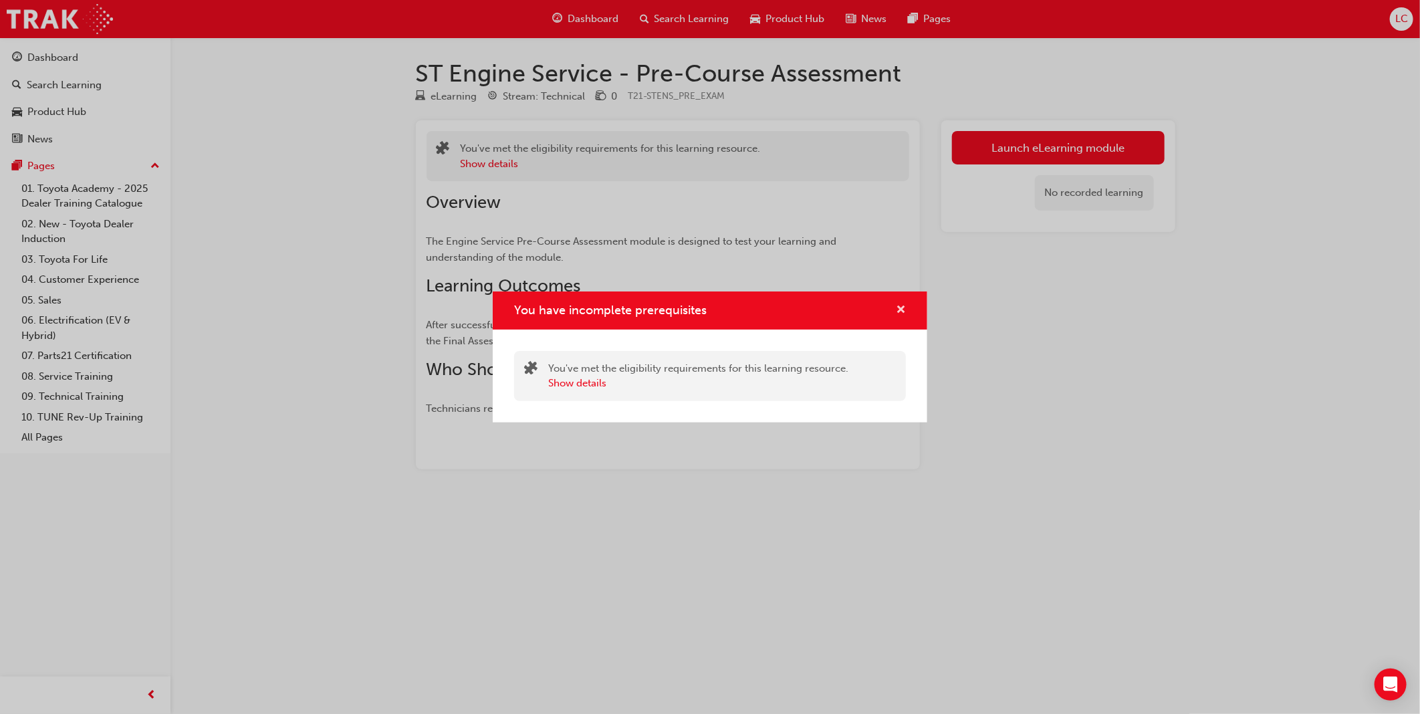
click at [903, 310] on span "cross-icon" at bounding box center [901, 311] width 10 height 12
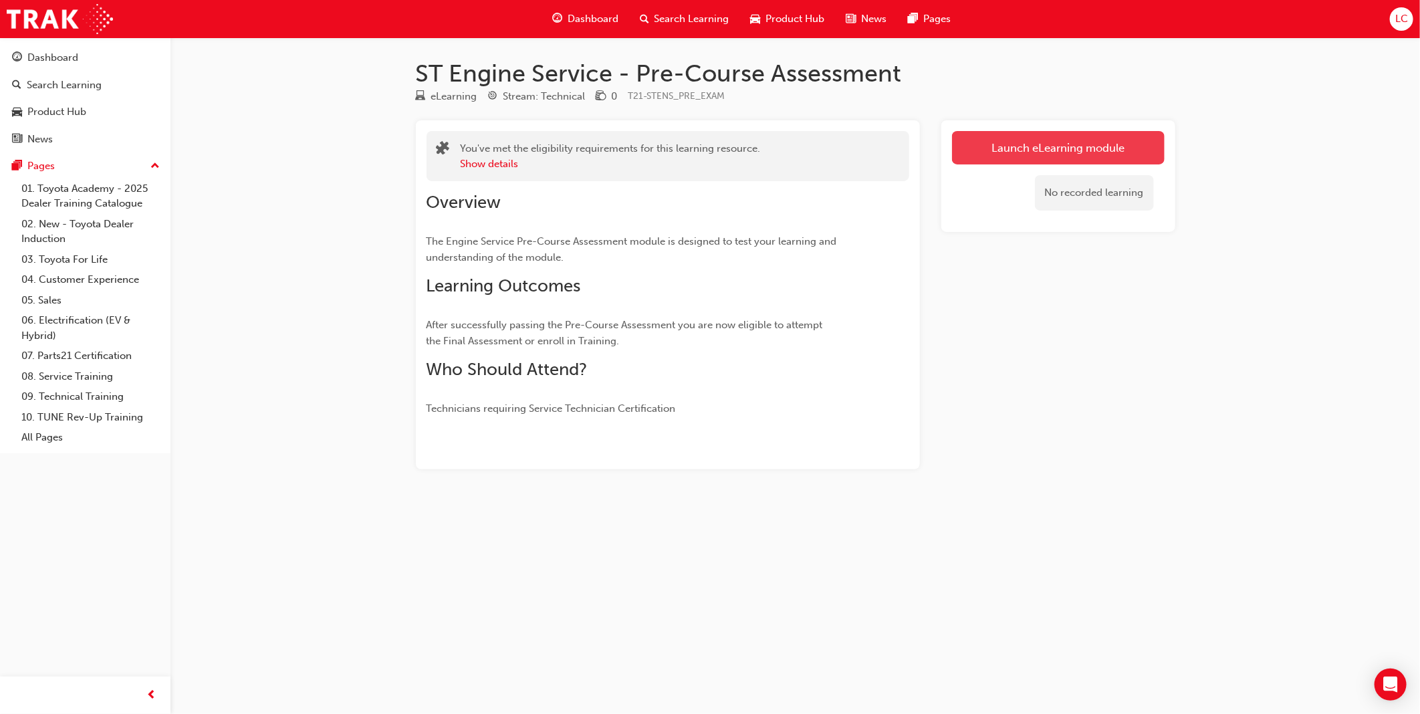
click at [1034, 148] on link "Launch eLearning module" at bounding box center [1058, 147] width 213 height 33
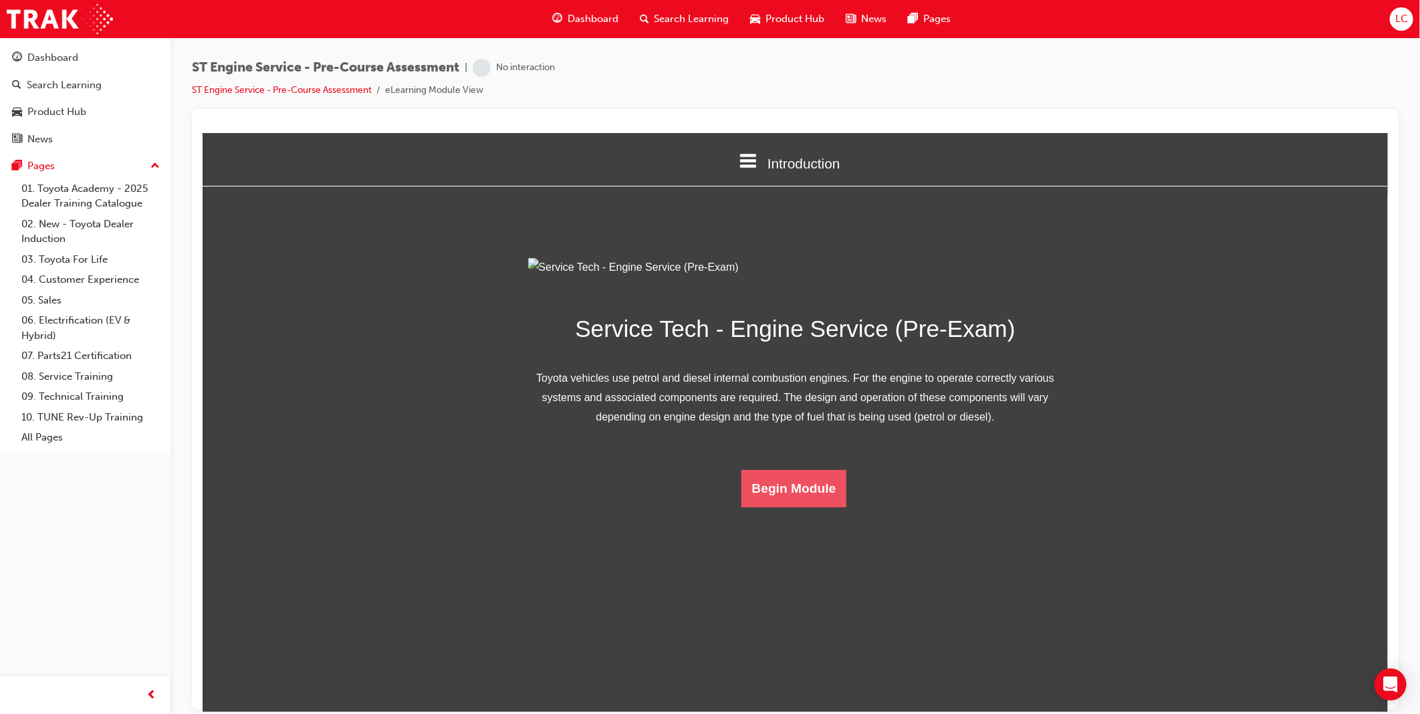
click at [788, 507] on button "Begin Module" at bounding box center [794, 487] width 106 height 37
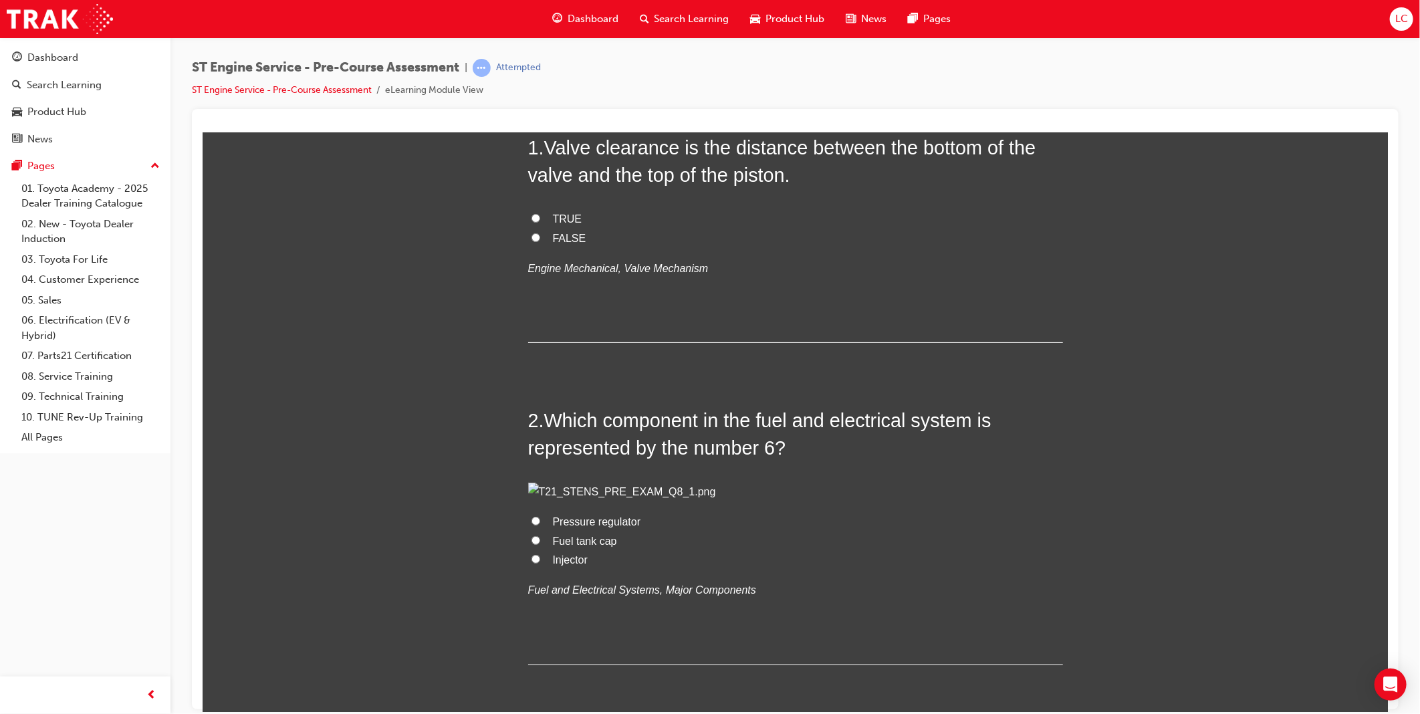
scroll to position [148, 0]
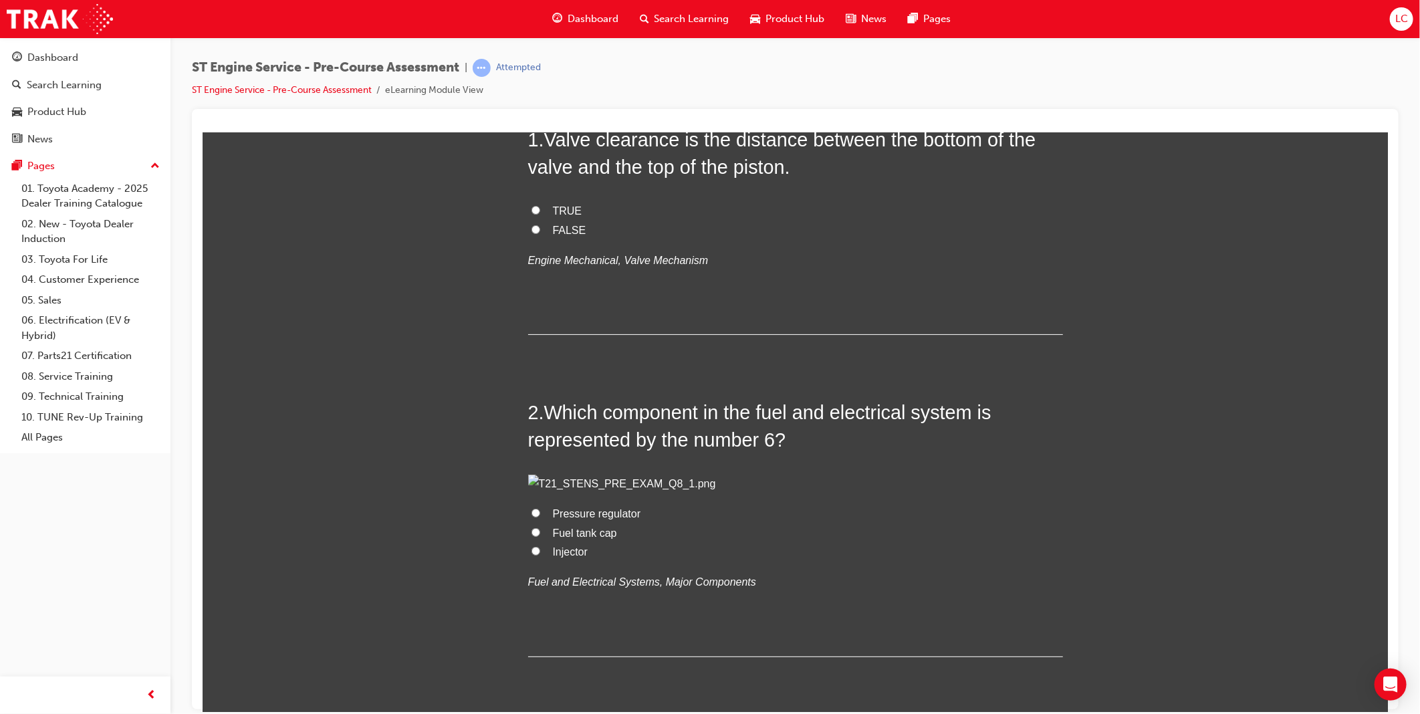
click at [564, 229] on span "FALSE" at bounding box center [568, 229] width 33 height 11
click at [540, 229] on input "FALSE" at bounding box center [535, 229] width 9 height 9
radio input "true"
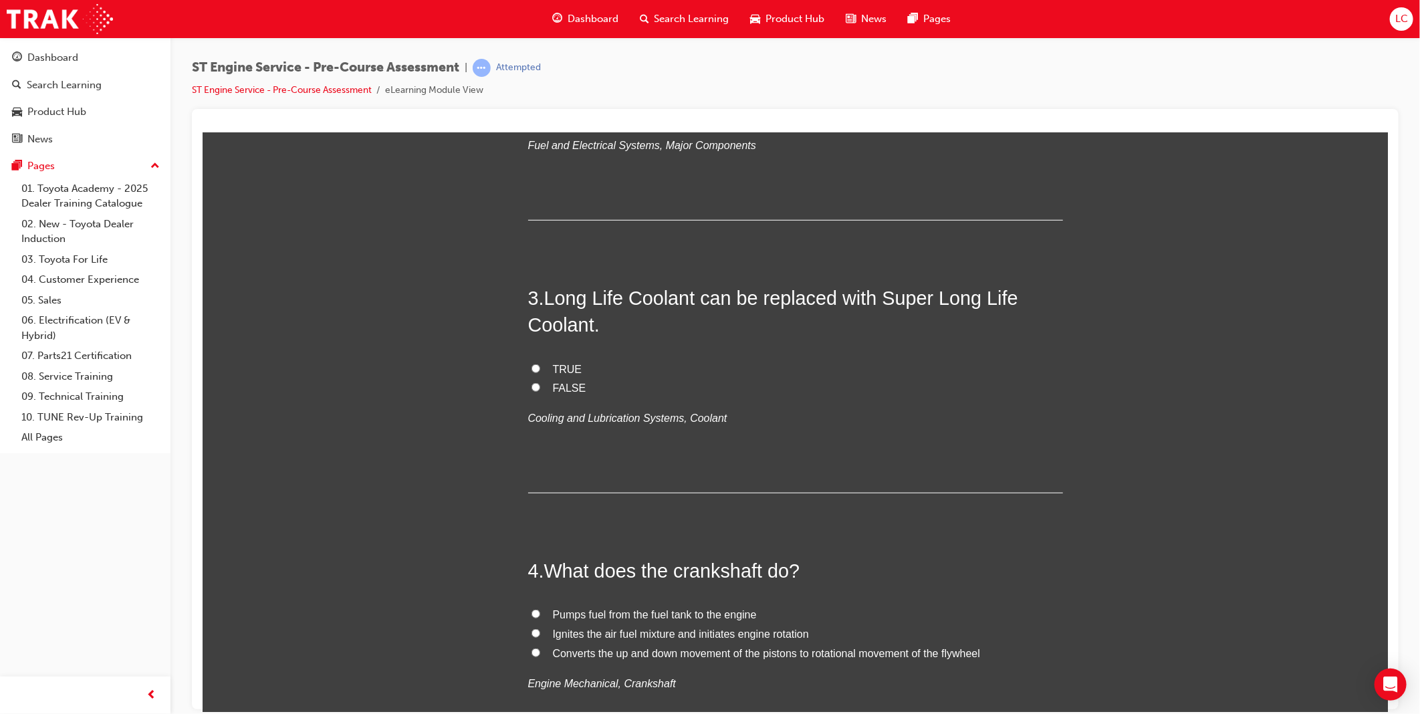
scroll to position [594, 0]
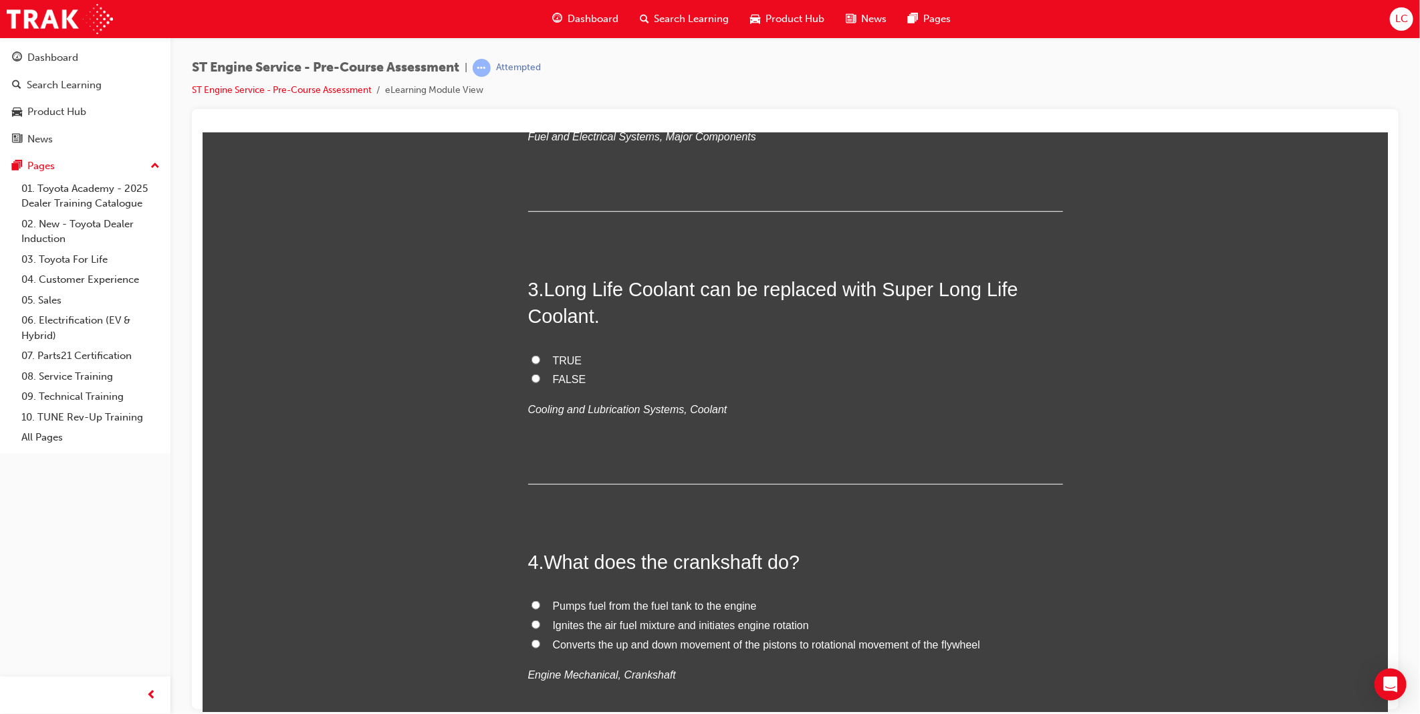
click at [593, 93] on span "Fuel tank cap" at bounding box center [584, 87] width 64 height 11
click at [540, 91] on input "Fuel tank cap" at bounding box center [535, 86] width 9 height 9
radio input "true"
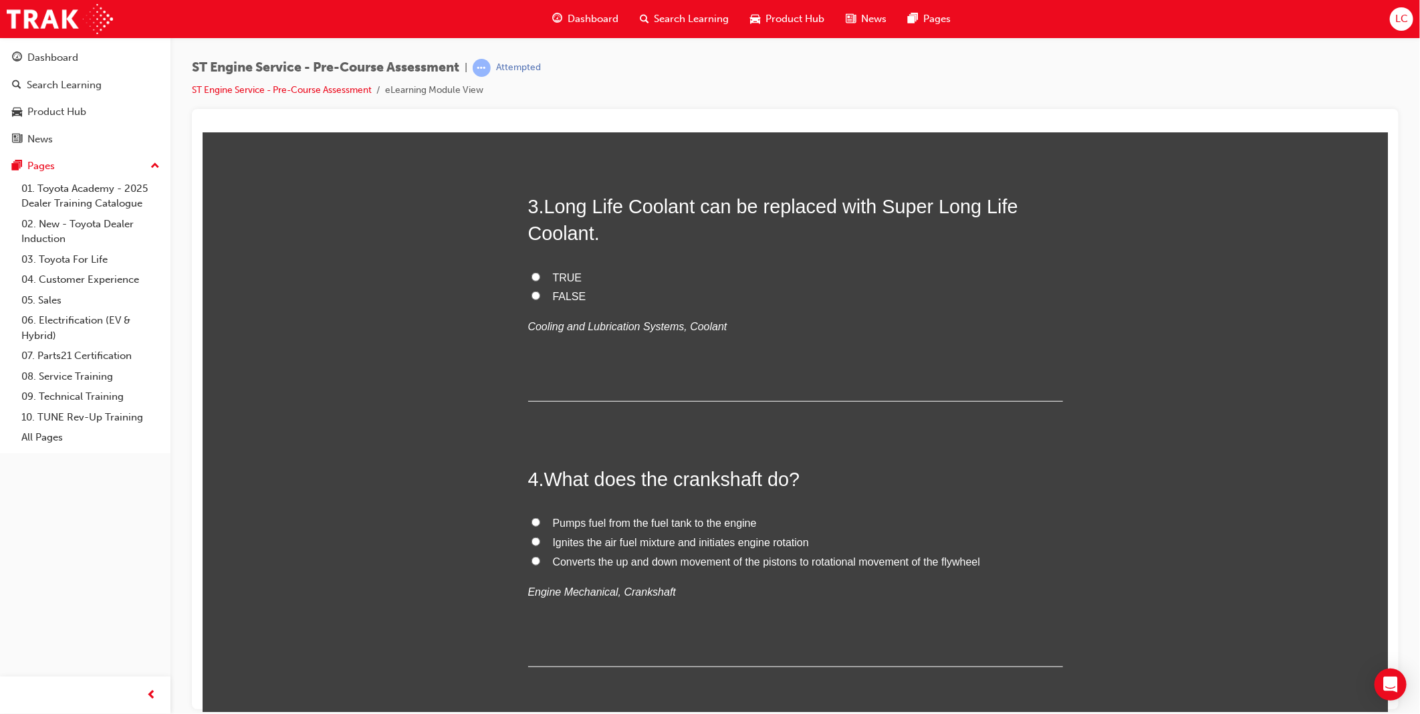
scroll to position [817, 0]
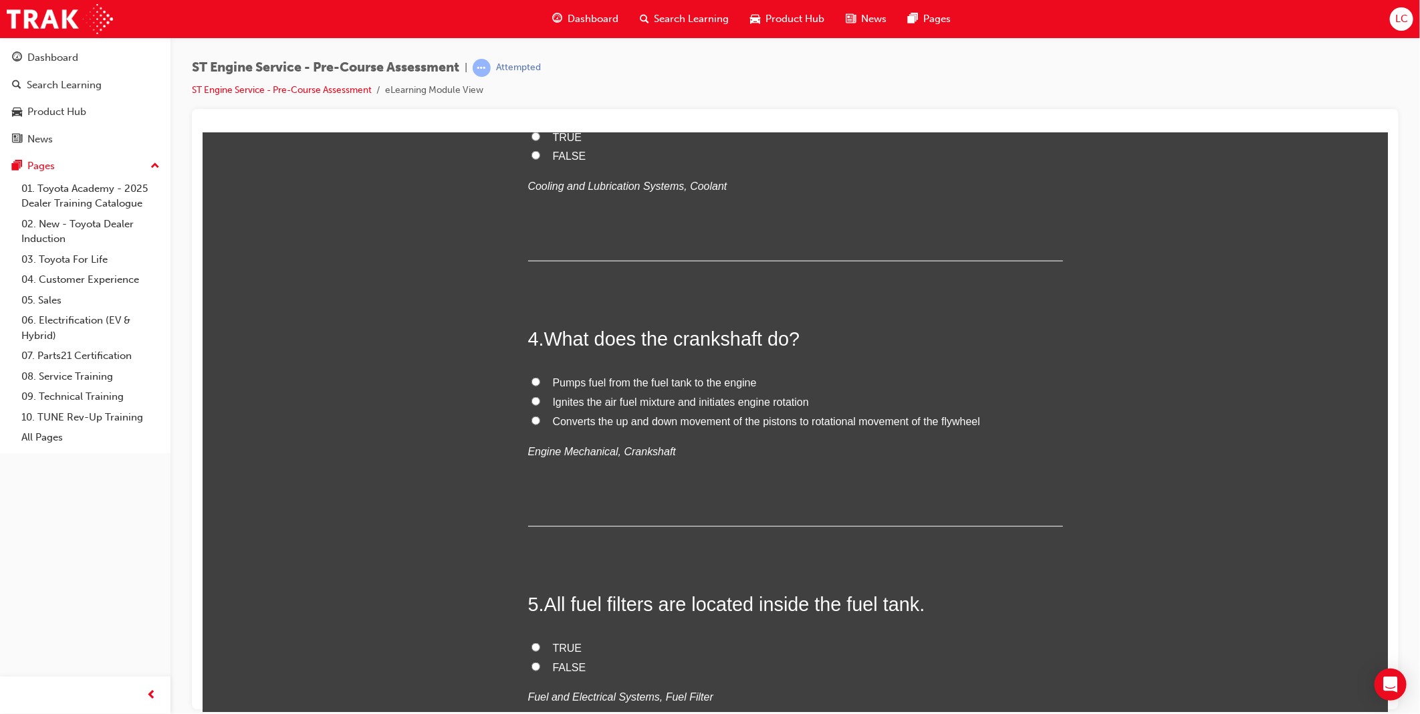
click at [552, 142] on span "TRUE" at bounding box center [566, 136] width 29 height 11
click at [540, 140] on input "TRUE" at bounding box center [535, 136] width 9 height 9
radio input "true"
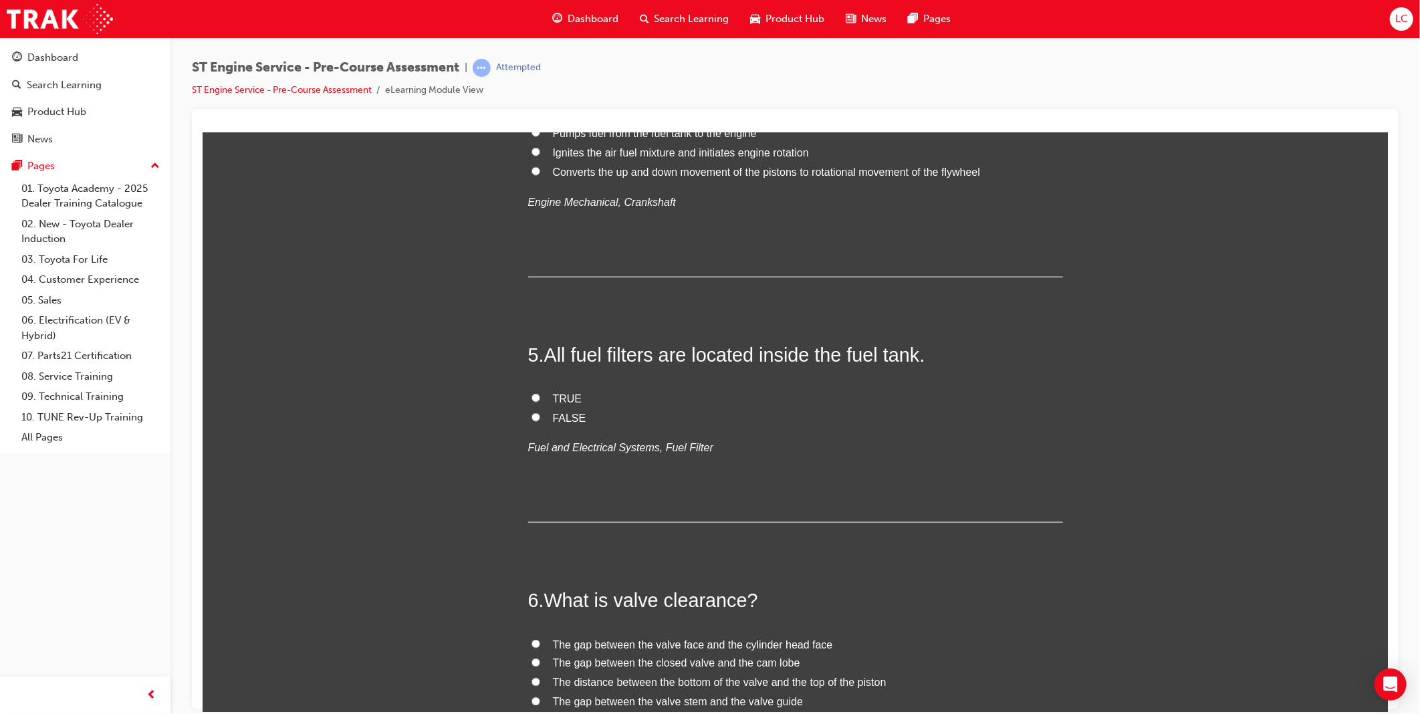
scroll to position [1114, 0]
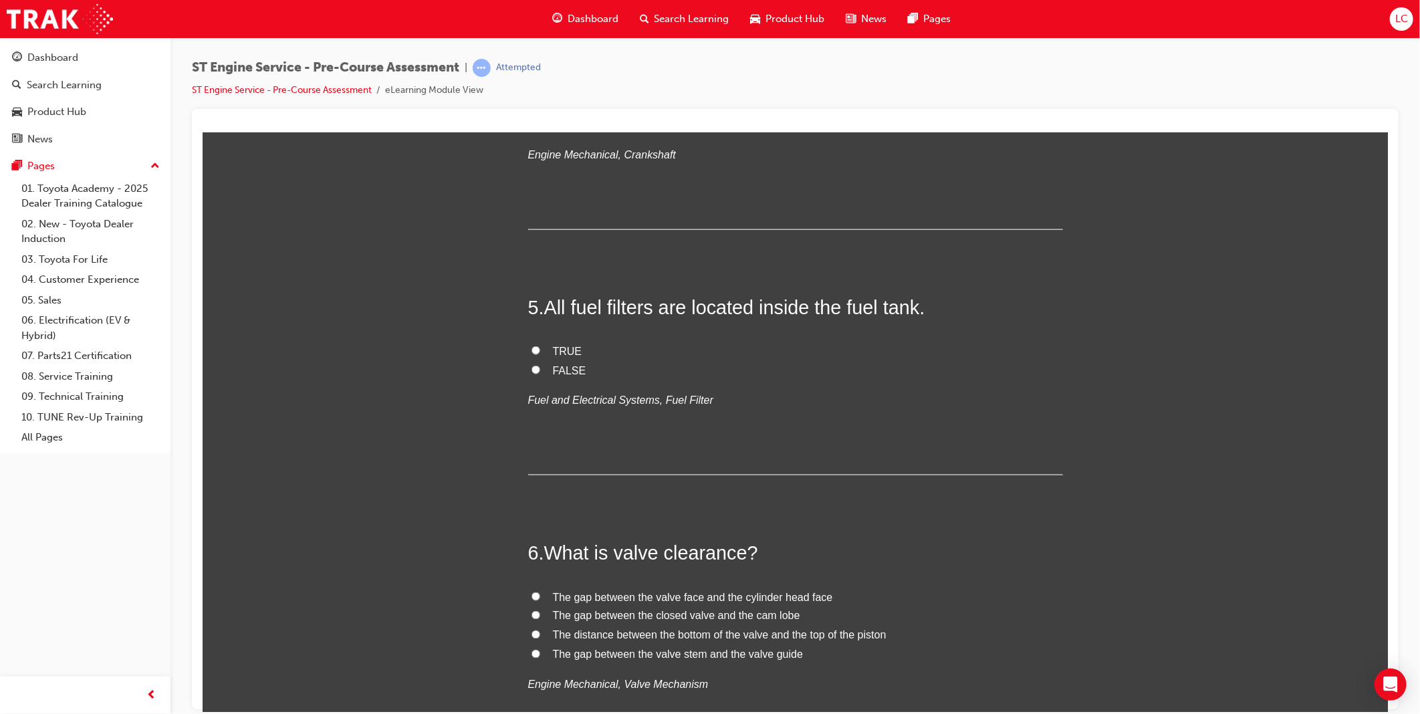
click at [617, 130] on span "Converts the up and down movement of the pistons to rotational movement of the …" at bounding box center [765, 123] width 427 height 11
click at [540, 128] on input "Converts the up and down movement of the pistons to rotational movement of the …" at bounding box center [535, 123] width 9 height 9
radio input "true"
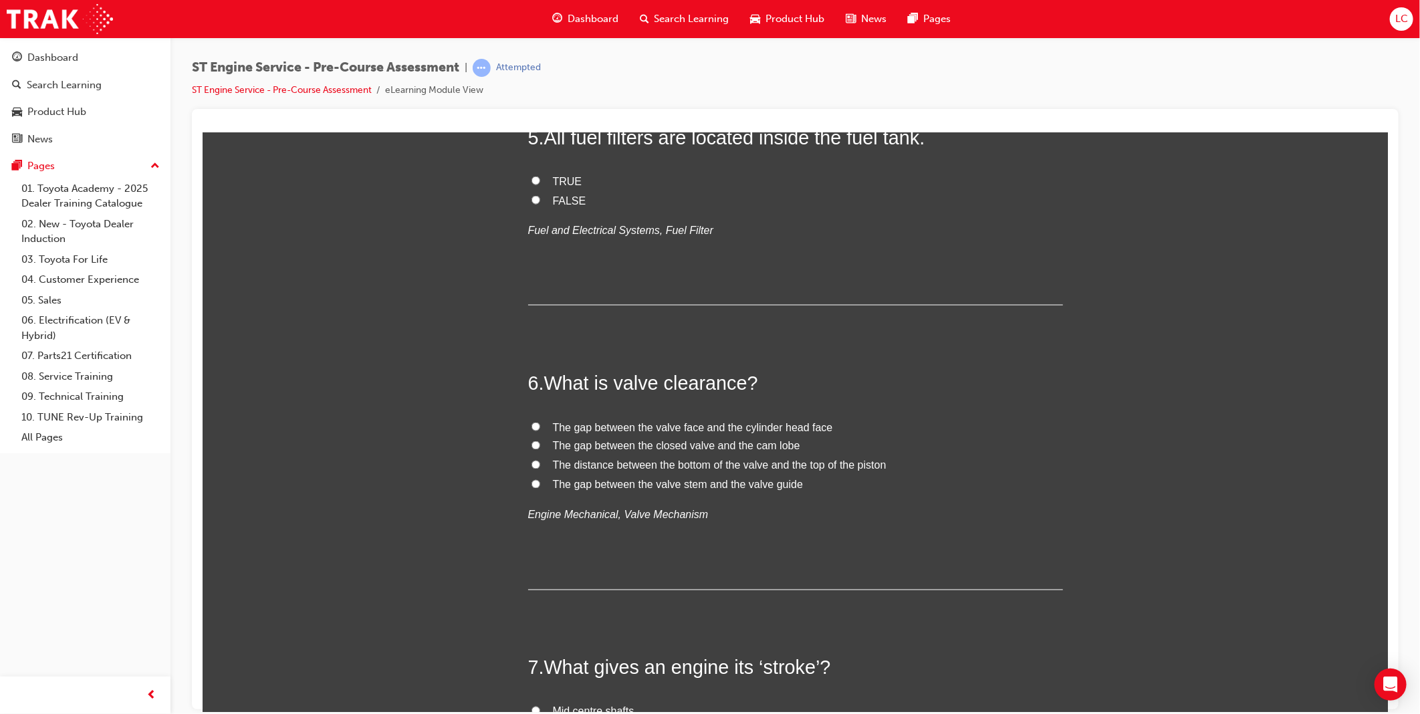
scroll to position [1337, 0]
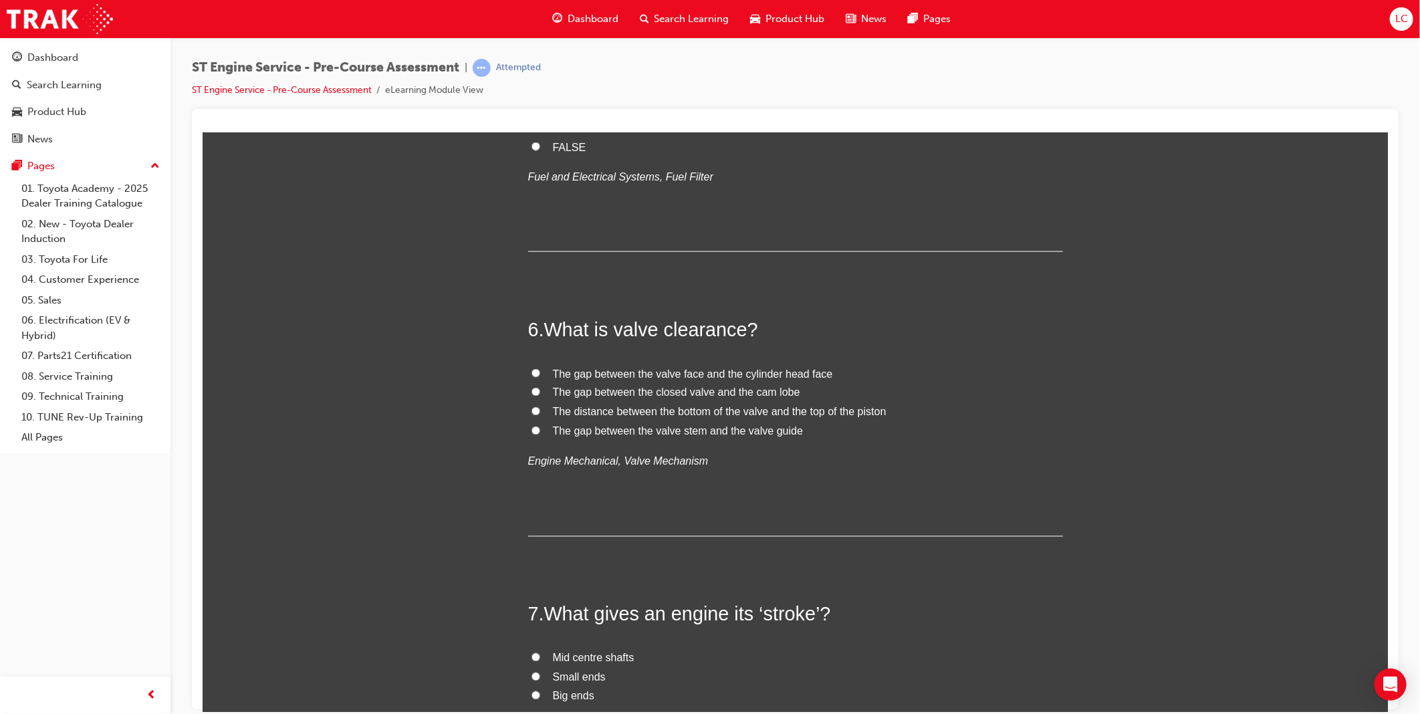
click at [566, 152] on span "FALSE" at bounding box center [568, 146] width 33 height 11
click at [540, 150] on input "FALSE" at bounding box center [535, 146] width 9 height 9
radio input "true"
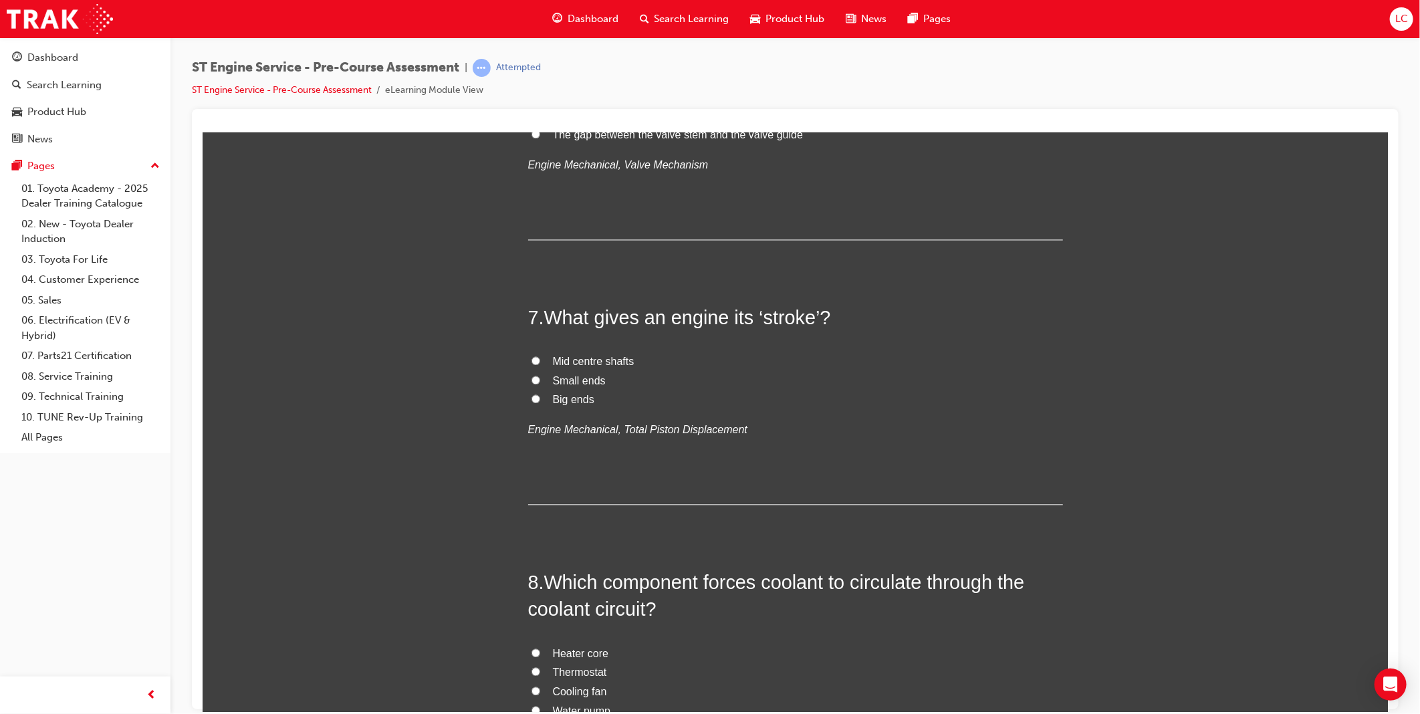
scroll to position [1634, 0]
click at [827, 120] on span "The distance between the bottom of the valve and the top of the piston" at bounding box center [719, 114] width 334 height 11
click at [540, 118] on input "The distance between the bottom of the valve and the top of the piston" at bounding box center [535, 114] width 9 height 9
radio input "true"
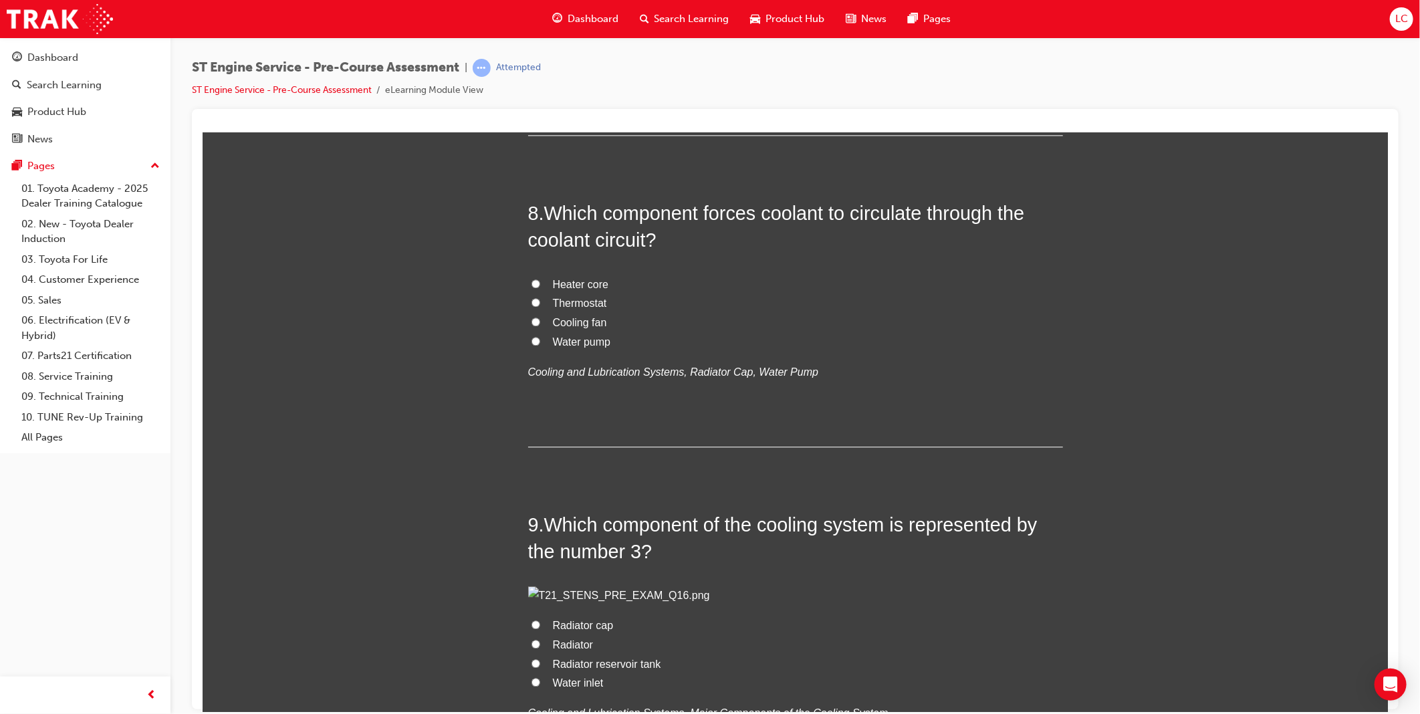
scroll to position [2006, 0]
drag, startPoint x: 570, startPoint y: 373, endPoint x: 667, endPoint y: 376, distance: 96.3
click at [570, 33] on span "Big ends" at bounding box center [572, 26] width 41 height 11
click at [540, 31] on input "Big ends" at bounding box center [535, 26] width 9 height 9
radio input "true"
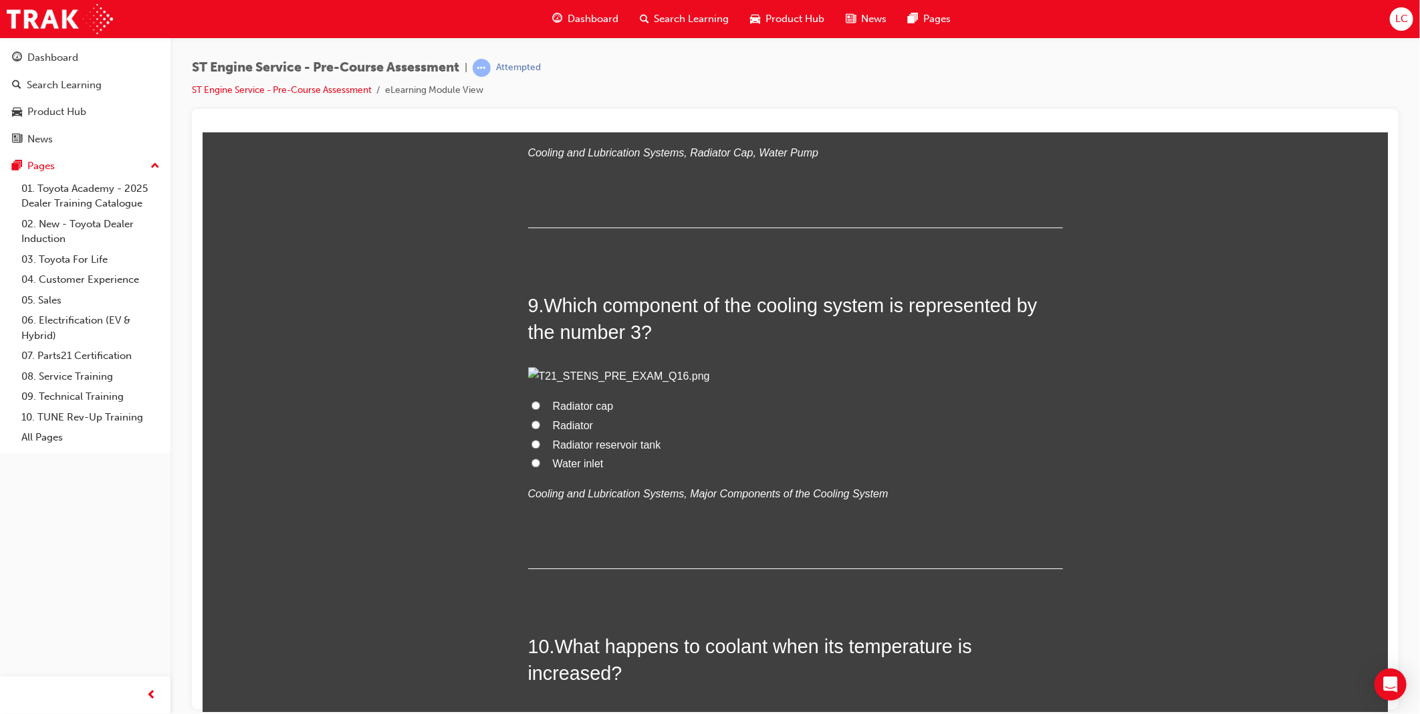
scroll to position [2229, 0]
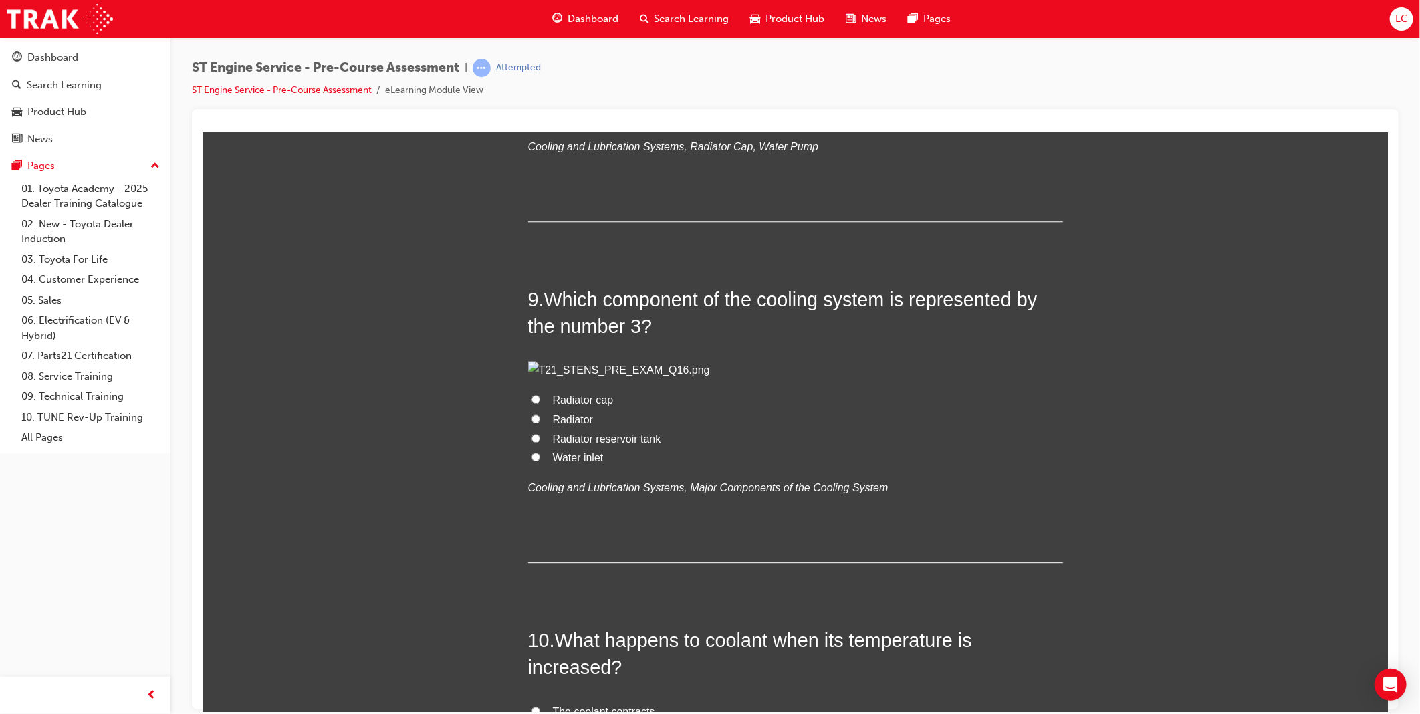
click at [593, 122] on span "Water pump" at bounding box center [581, 115] width 58 height 11
click at [540, 120] on input "Water pump" at bounding box center [535, 115] width 9 height 9
radio input "true"
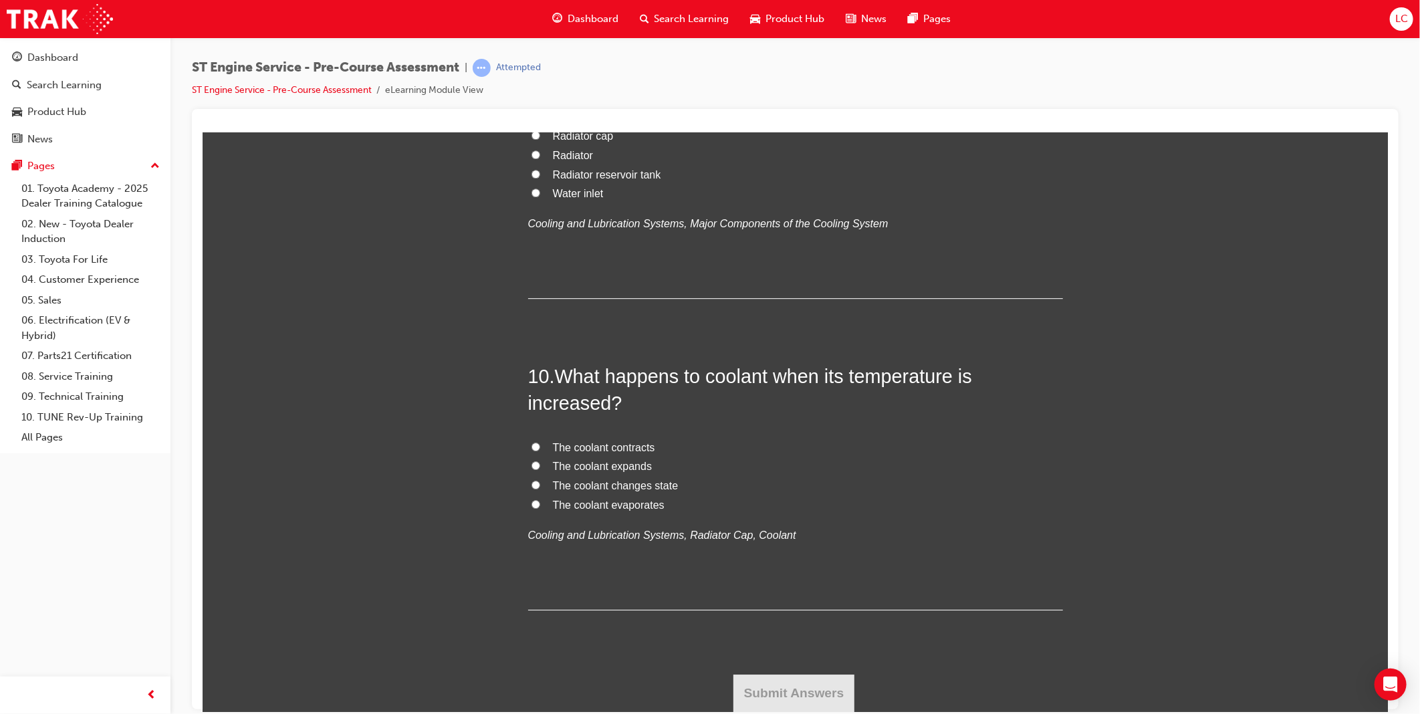
scroll to position [2823, 0]
click at [588, 141] on span "Radiator cap" at bounding box center [582, 135] width 61 height 11
click at [540, 139] on input "Radiator cap" at bounding box center [535, 134] width 9 height 9
radio input "true"
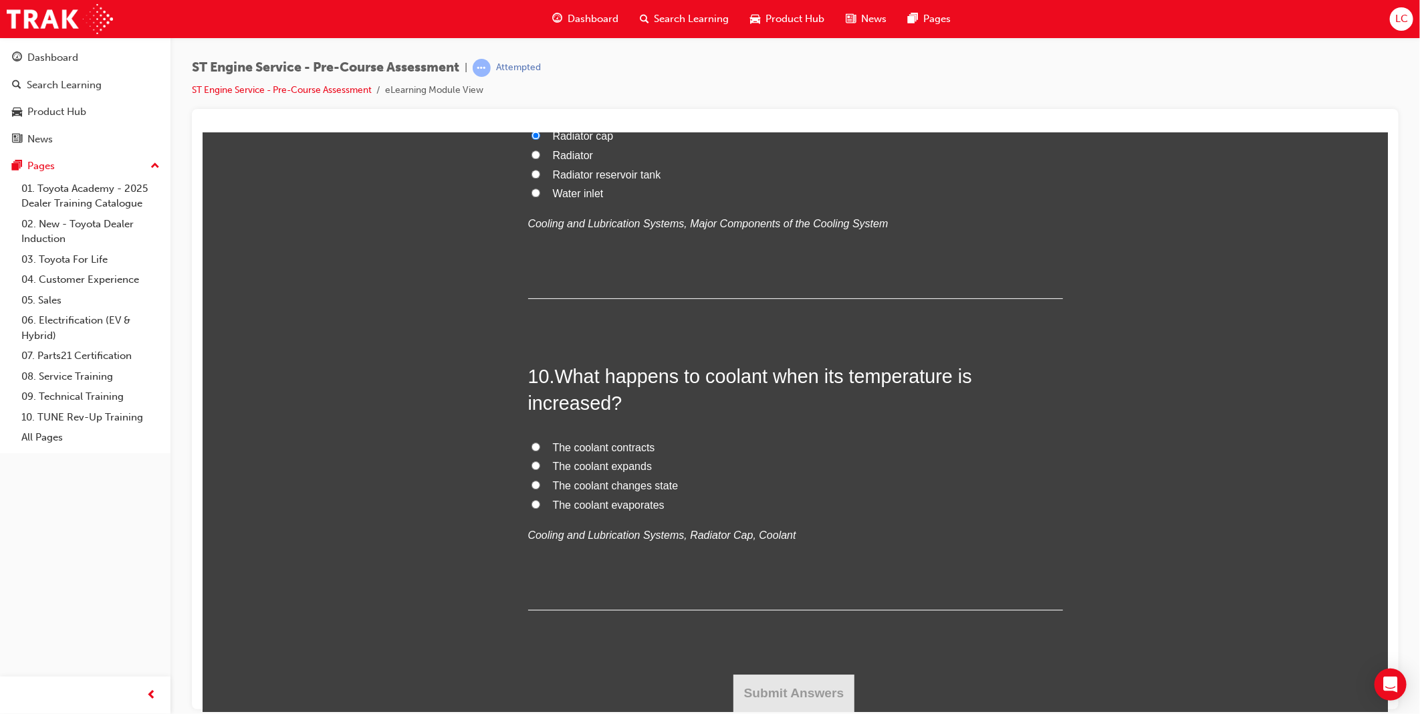
click at [604, 471] on span "The coolant expands" at bounding box center [602, 465] width 100 height 11
click at [540, 469] on input "The coolant expands" at bounding box center [535, 465] width 9 height 9
radio input "true"
click at [769, 686] on button "Submit Answers" at bounding box center [794, 692] width 122 height 37
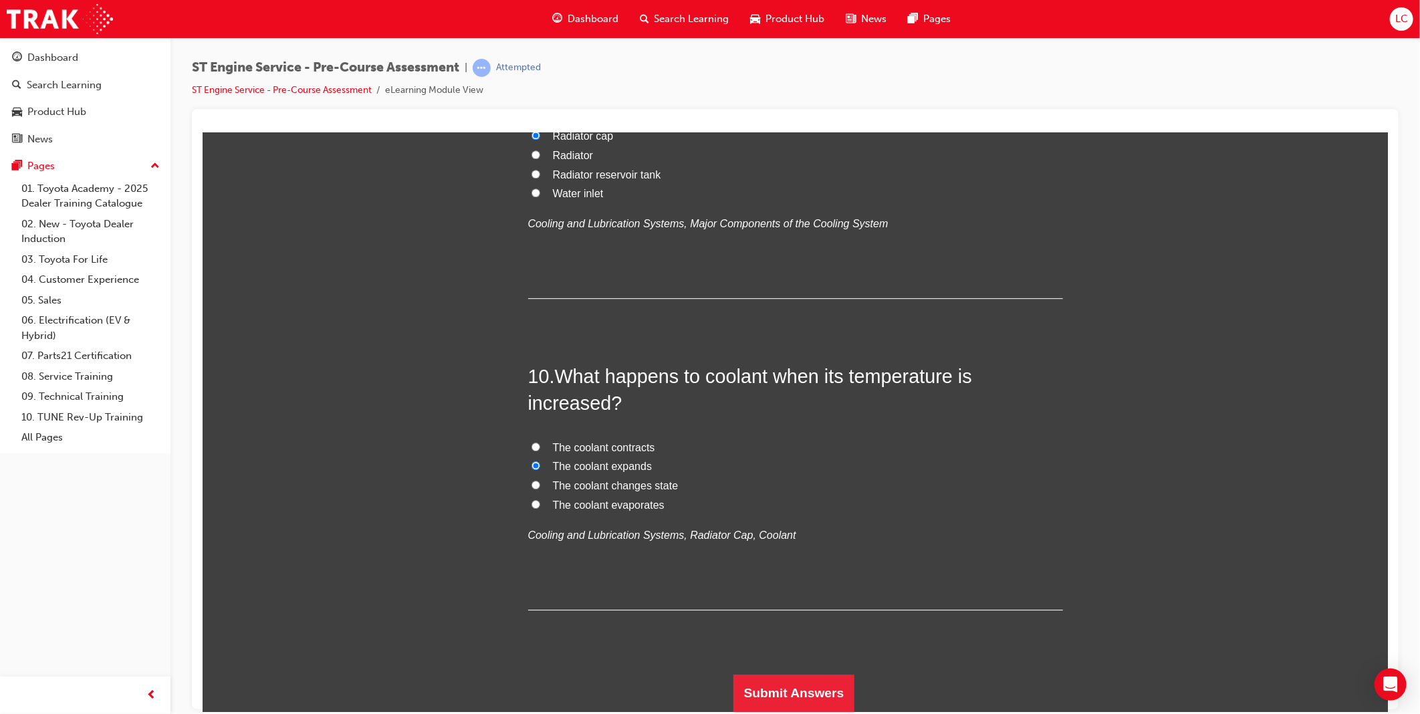
scroll to position [0, 0]
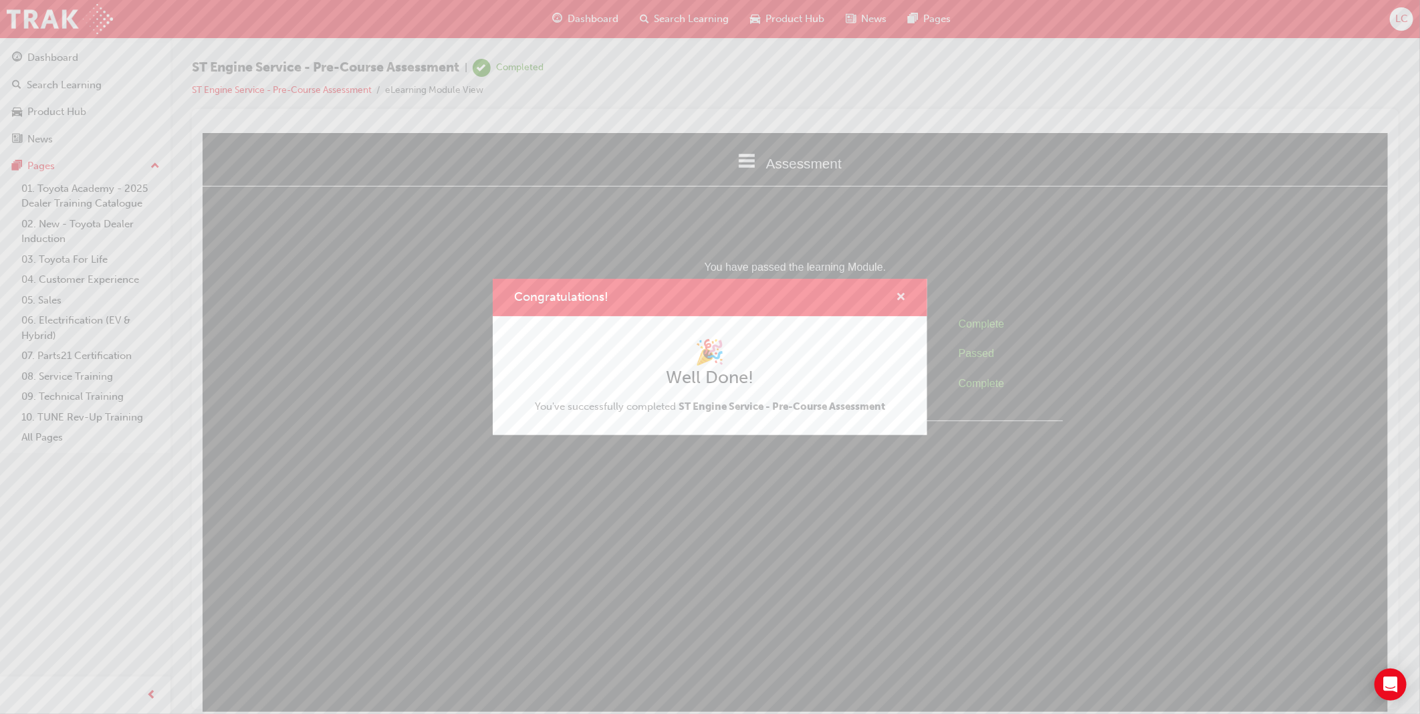
click at [896, 302] on span "cross-icon" at bounding box center [901, 298] width 10 height 12
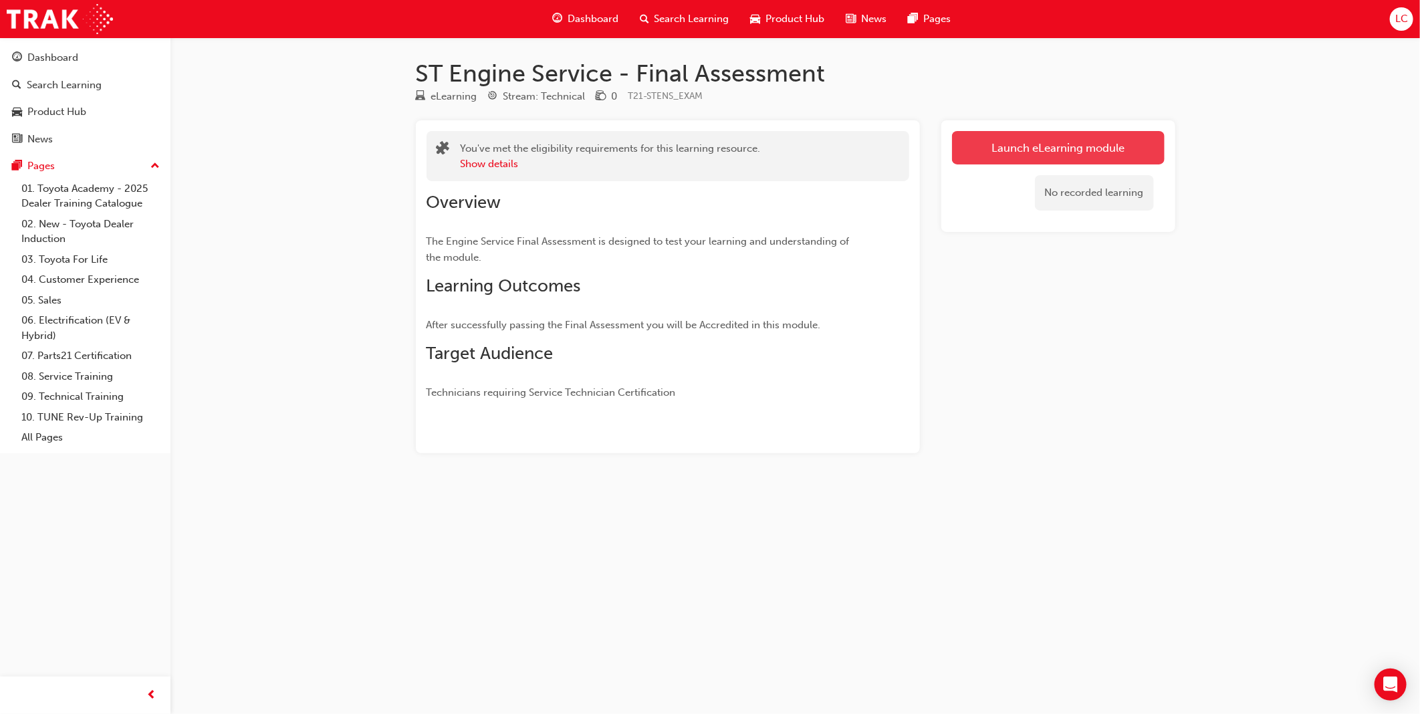
click at [1066, 144] on link "Launch eLearning module" at bounding box center [1058, 147] width 213 height 33
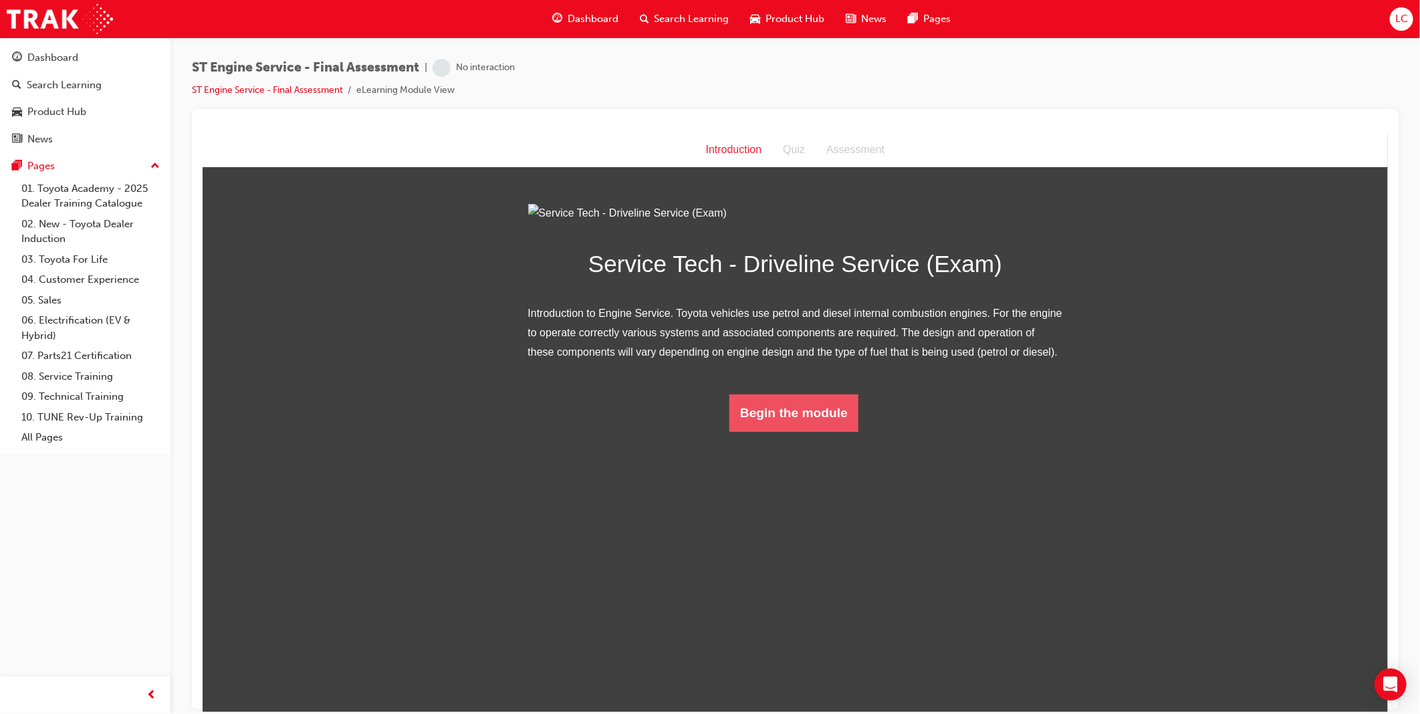
click at [783, 431] on button "Begin the module" at bounding box center [793, 412] width 129 height 37
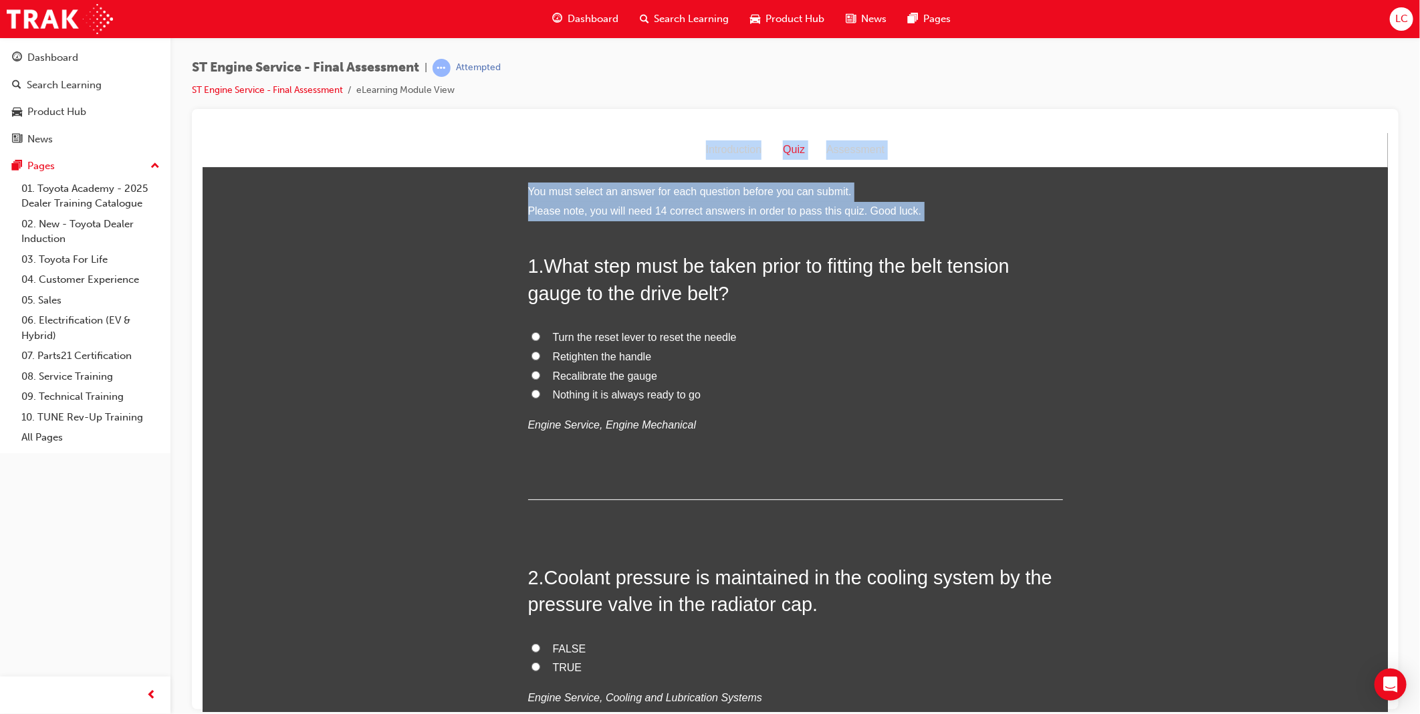
drag, startPoint x: 521, startPoint y: 262, endPoint x: 950, endPoint y: 62, distance: 473.3
click at [950, 132] on html "Quiz Introduction Quiz Assessment You must select an answer for each question b…" at bounding box center [795, 421] width 1186 height 579
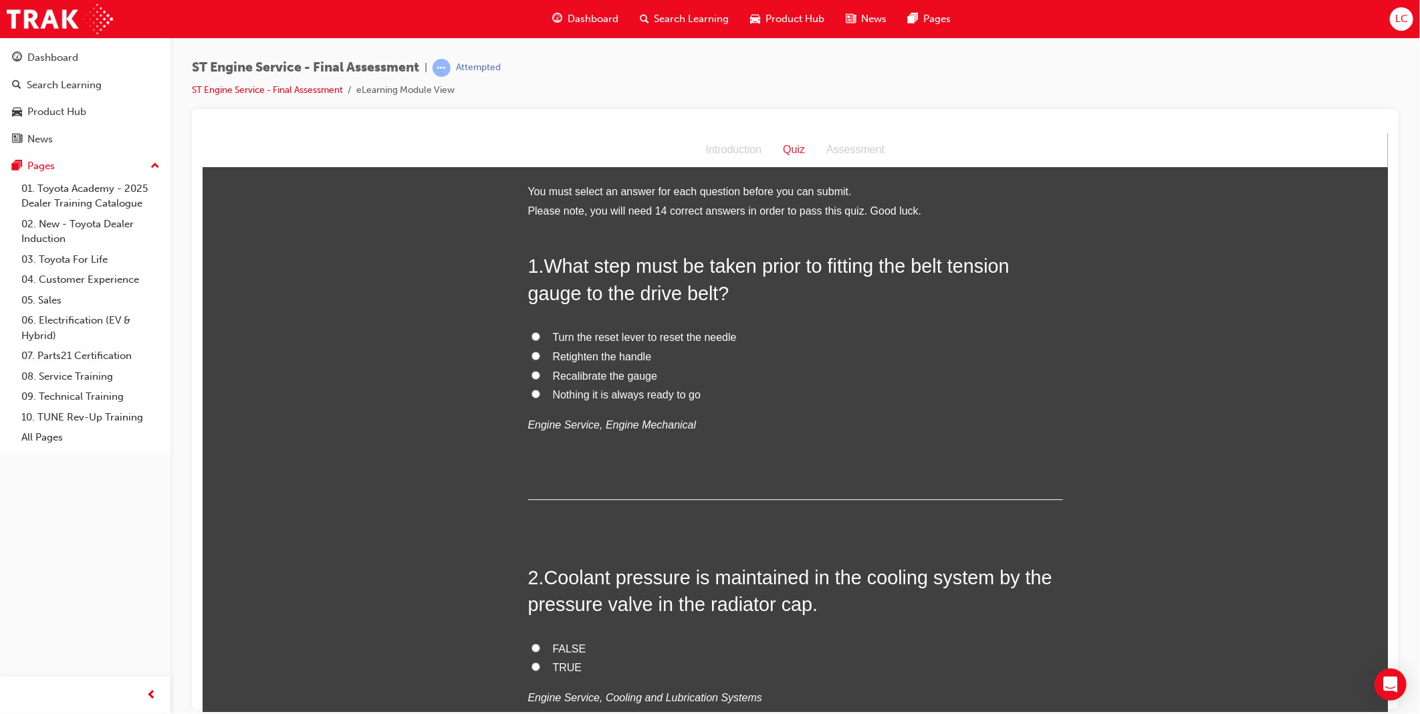
click at [953, 421] on p "Engine Service, Engine Mechanical" at bounding box center [795, 424] width 535 height 19
click at [600, 378] on span "Recalibrate the gauge" at bounding box center [604, 375] width 105 height 11
click at [540, 378] on input "Recalibrate the gauge" at bounding box center [535, 374] width 9 height 9
radio input "true"
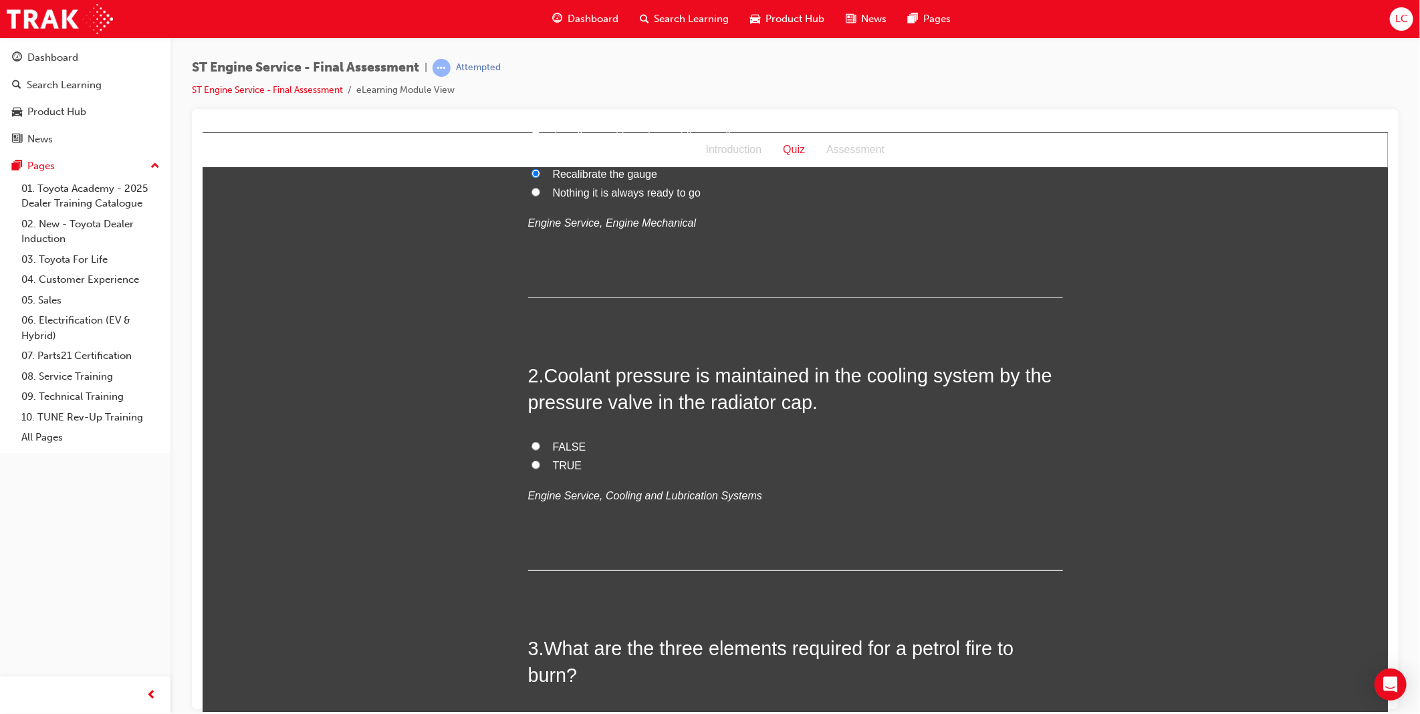
scroll to position [223, 0]
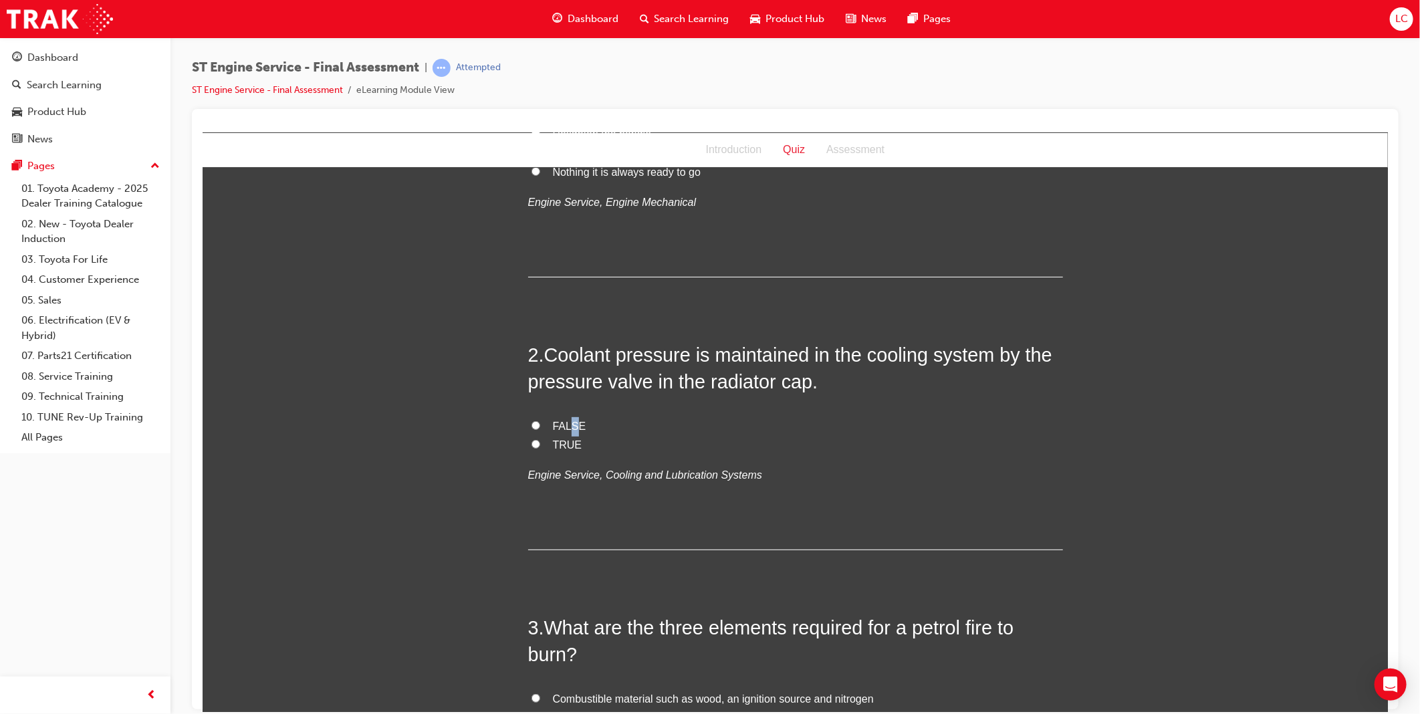
click at [568, 423] on span "FALSE" at bounding box center [568, 425] width 33 height 11
drag, startPoint x: 568, startPoint y: 423, endPoint x: 562, endPoint y: 443, distance: 20.8
click at [560, 443] on span "TRUE" at bounding box center [566, 444] width 29 height 11
click at [540, 443] on input "TRUE" at bounding box center [535, 443] width 9 height 9
radio input "true"
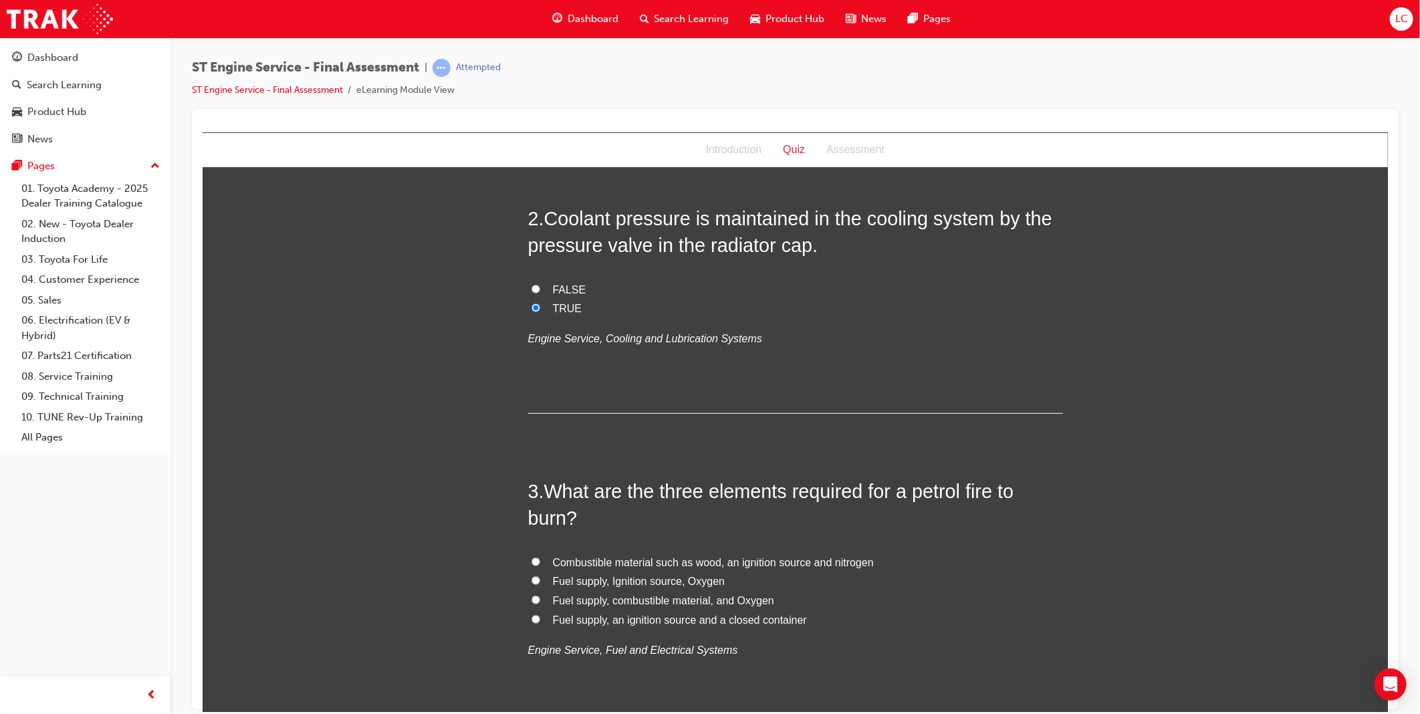
scroll to position [520, 0]
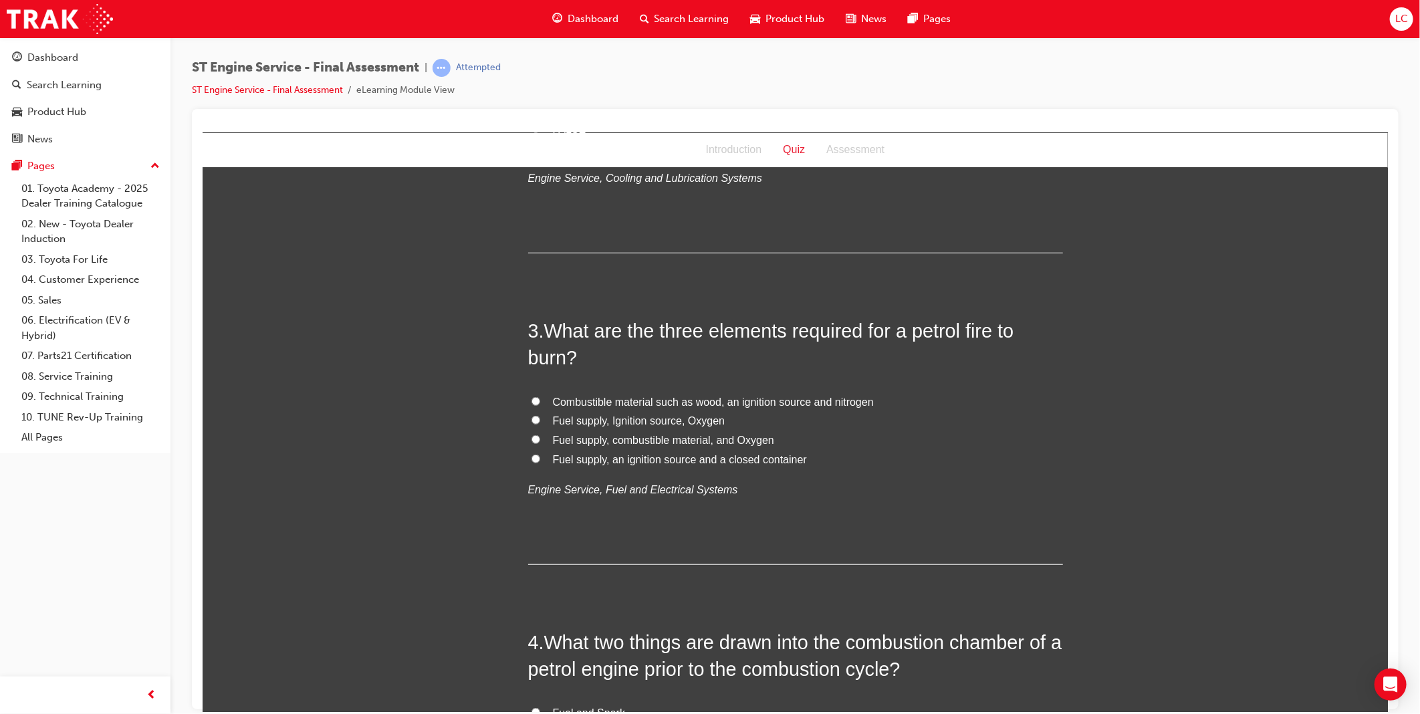
click at [642, 419] on span "Fuel supply, Ignition source, Oxygen" at bounding box center [638, 420] width 173 height 11
click at [540, 419] on input "Fuel supply, Ignition source, Oxygen" at bounding box center [535, 419] width 9 height 9
radio input "true"
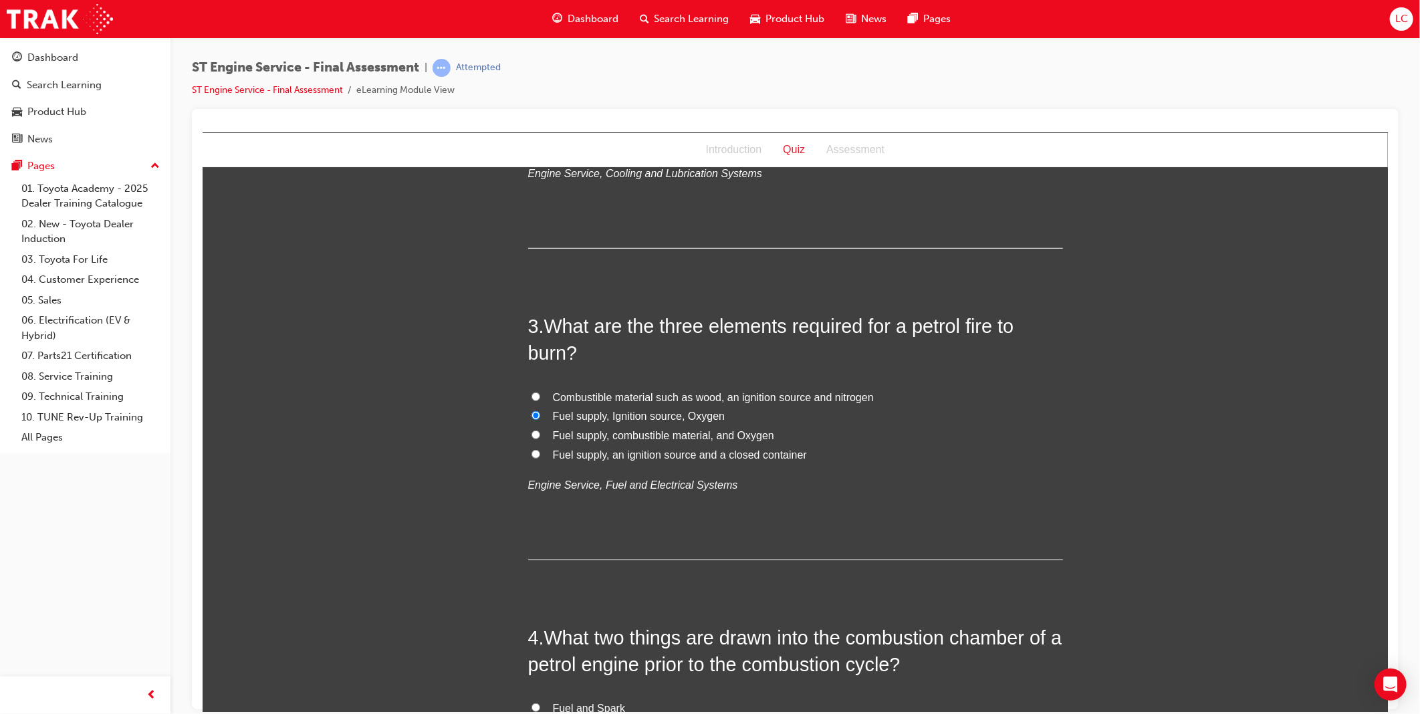
scroll to position [817, 0]
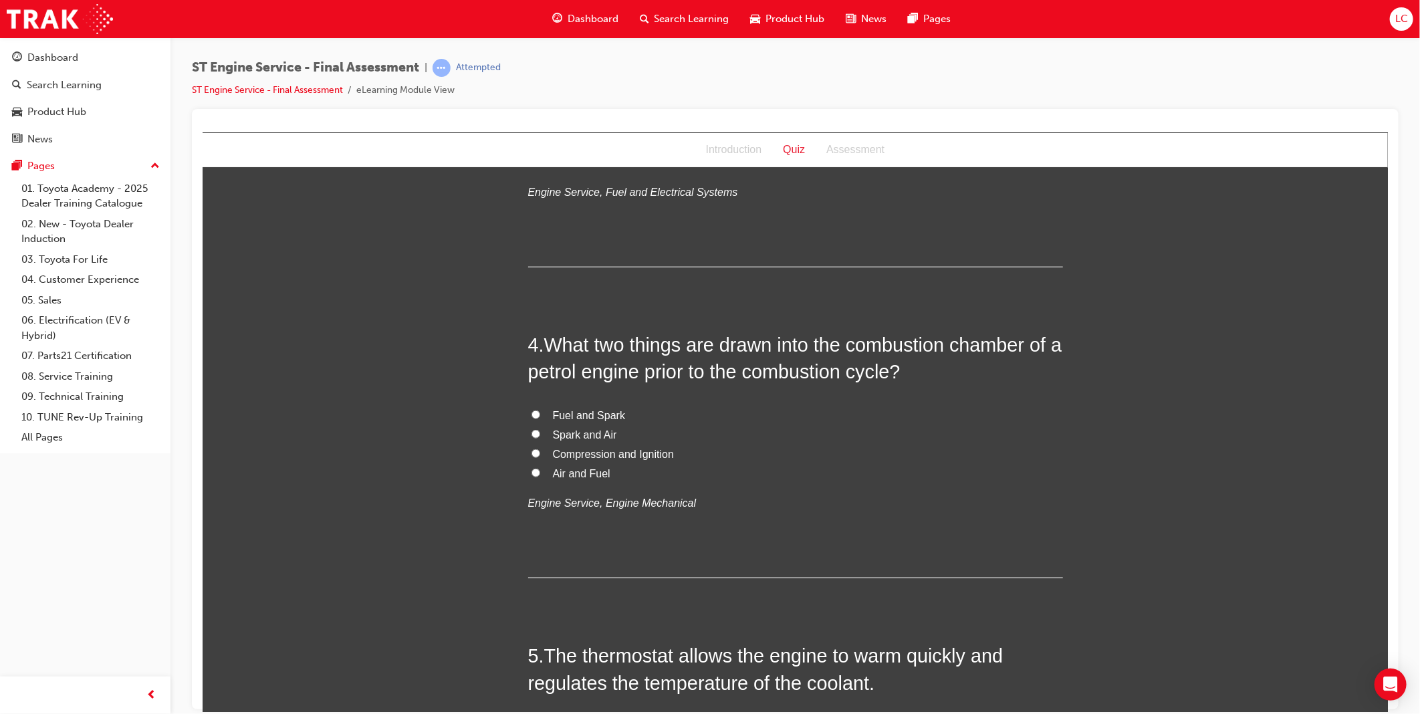
click at [580, 472] on span "Air and Fuel" at bounding box center [581, 472] width 58 height 11
click at [540, 472] on input "Air and Fuel" at bounding box center [535, 472] width 9 height 9
radio input "true"
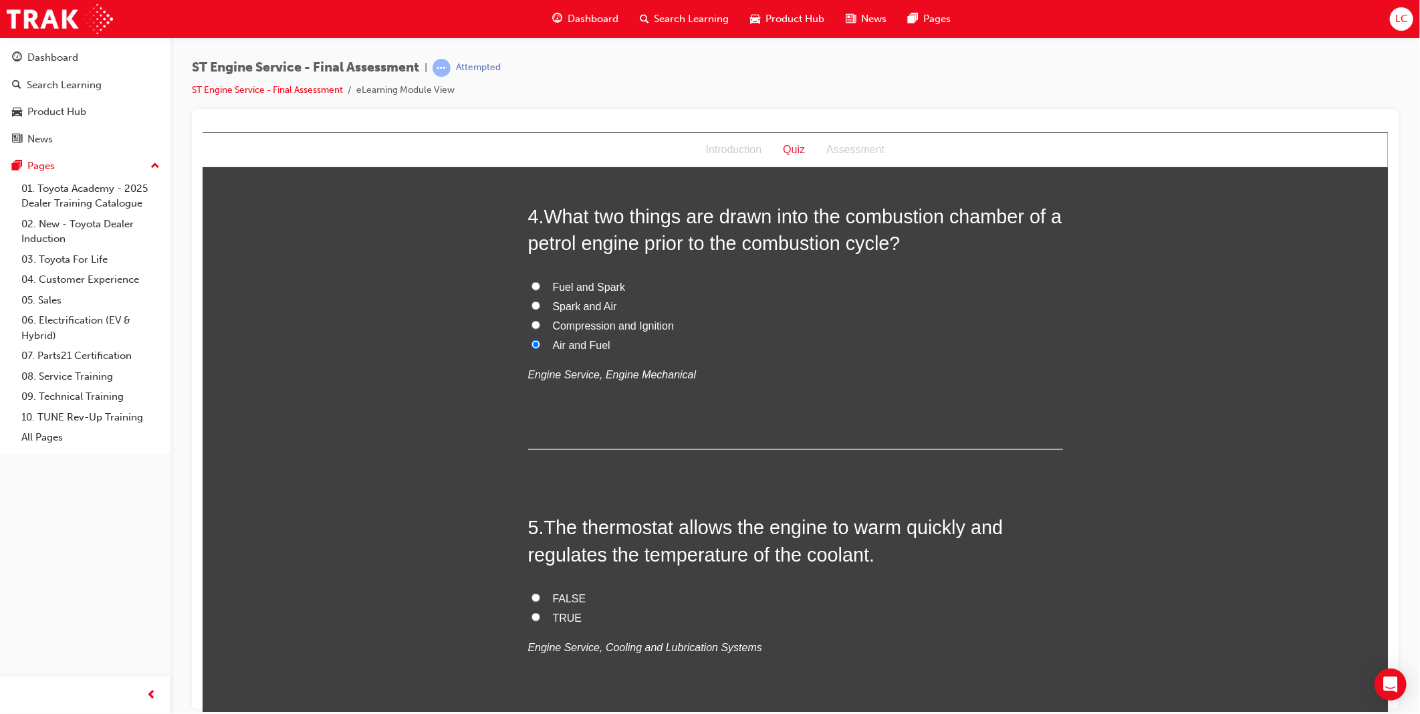
scroll to position [1114, 0]
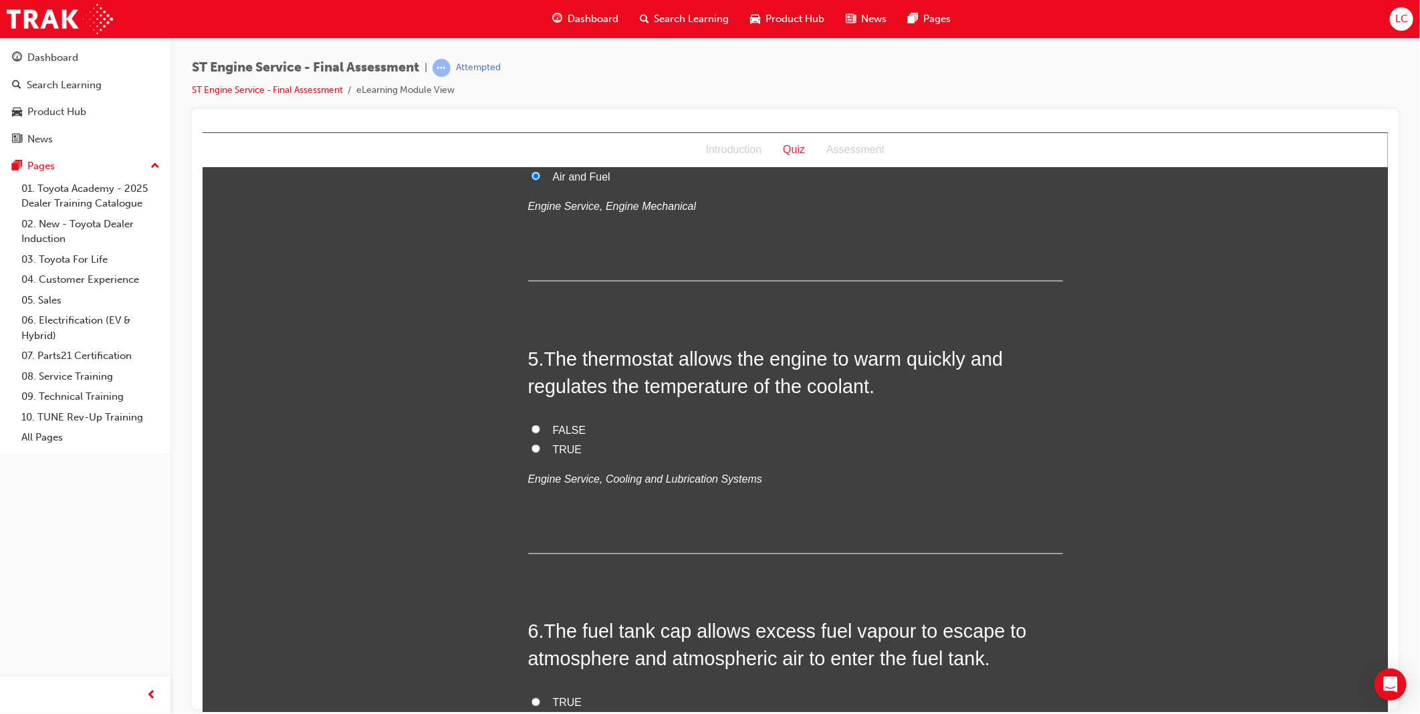
click at [556, 447] on span "TRUE" at bounding box center [566, 448] width 29 height 11
click at [540, 447] on input "TRUE" at bounding box center [535, 448] width 9 height 9
radio input "true"
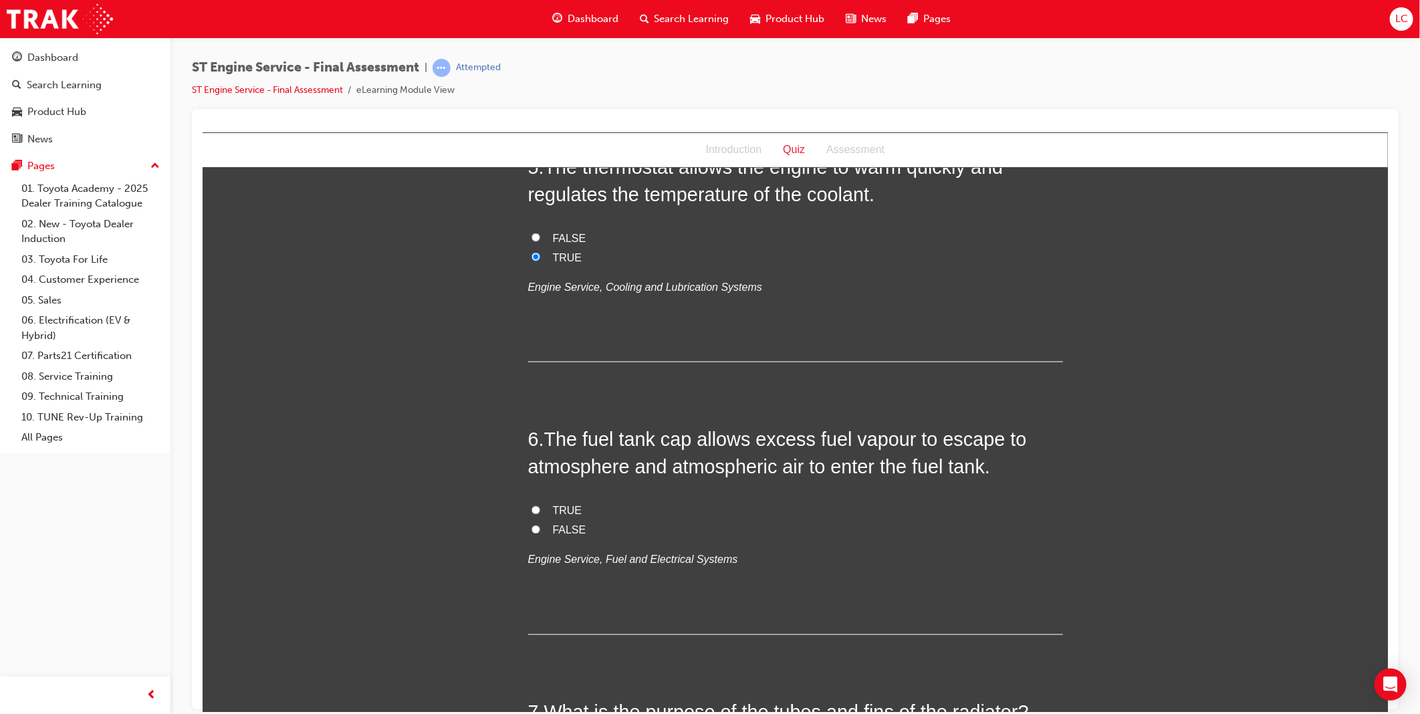
scroll to position [1337, 0]
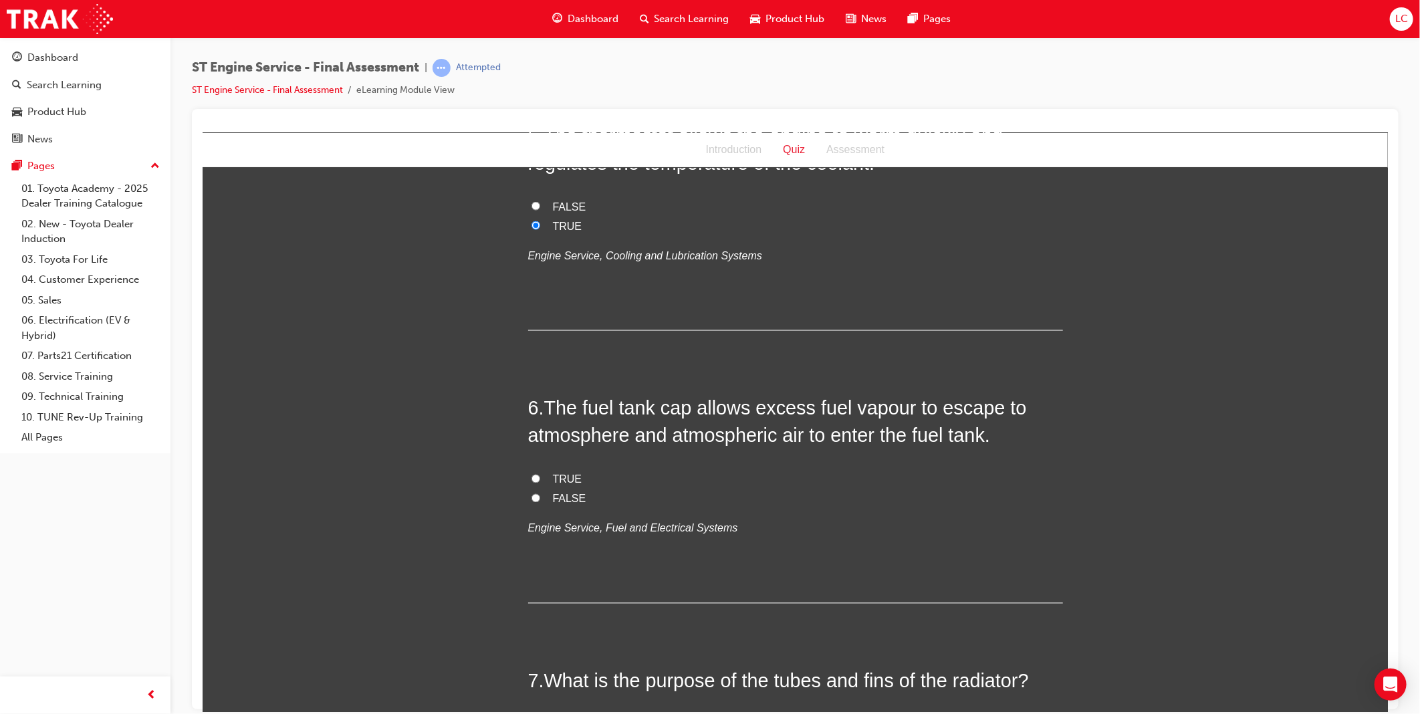
click at [564, 496] on span "FALSE" at bounding box center [568, 498] width 33 height 11
click at [540, 496] on input "FALSE" at bounding box center [535, 498] width 9 height 9
radio input "true"
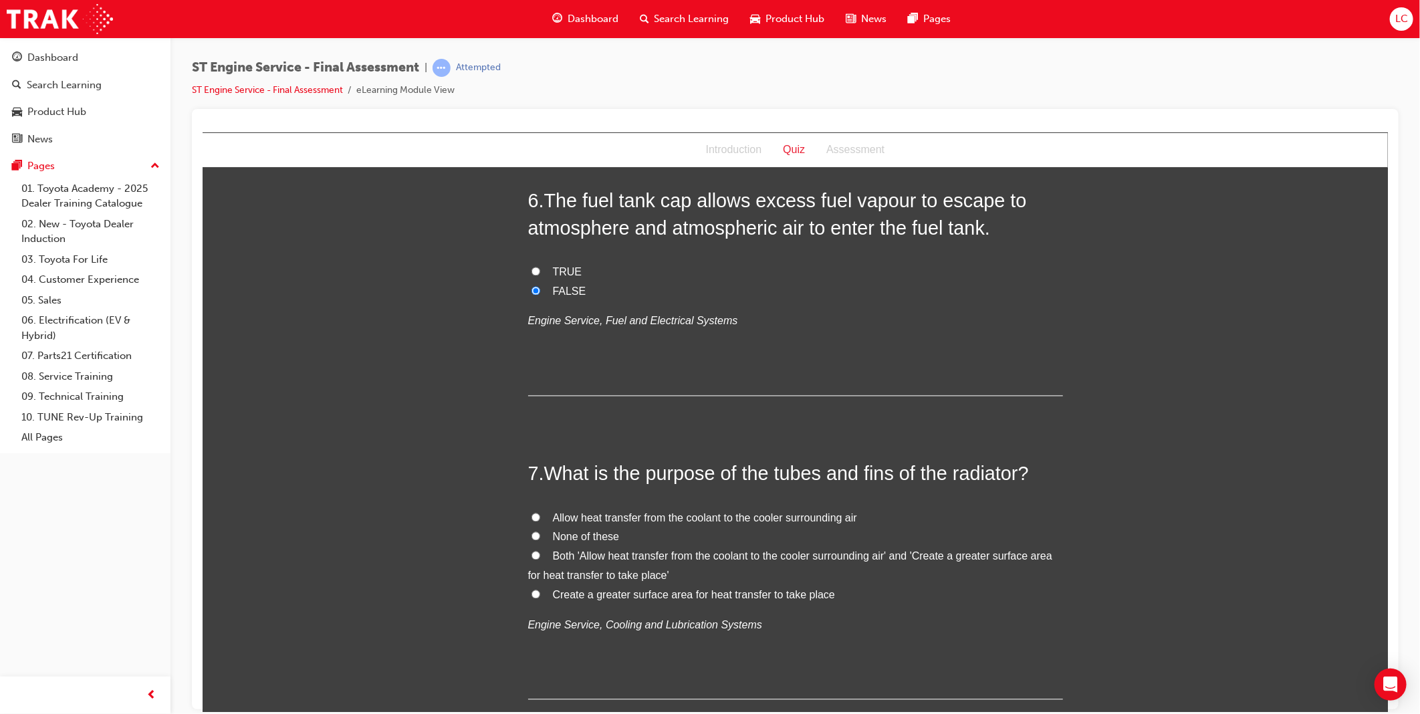
scroll to position [1560, 0]
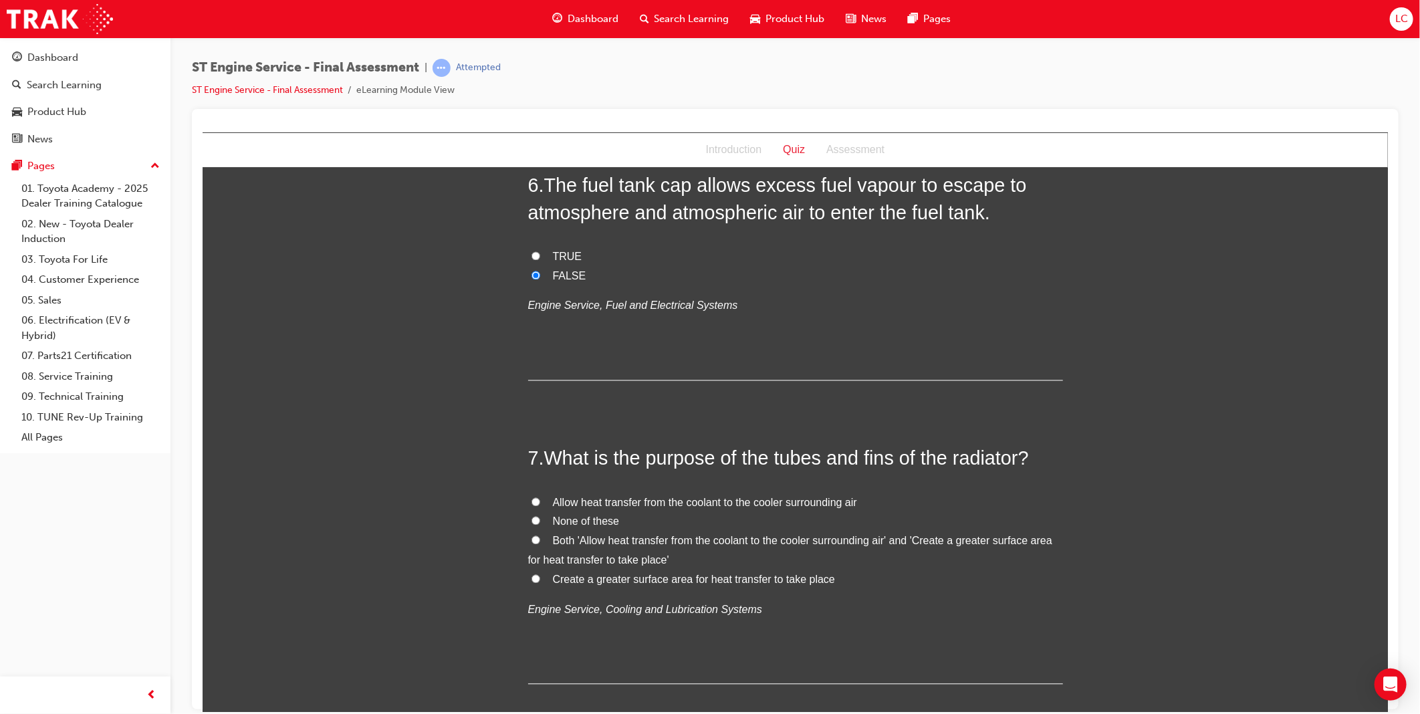
click at [531, 540] on input "Both 'Allow heat transfer from the coolant to the cooler surrounding air' and '…" at bounding box center [535, 540] width 9 height 9
radio input "true"
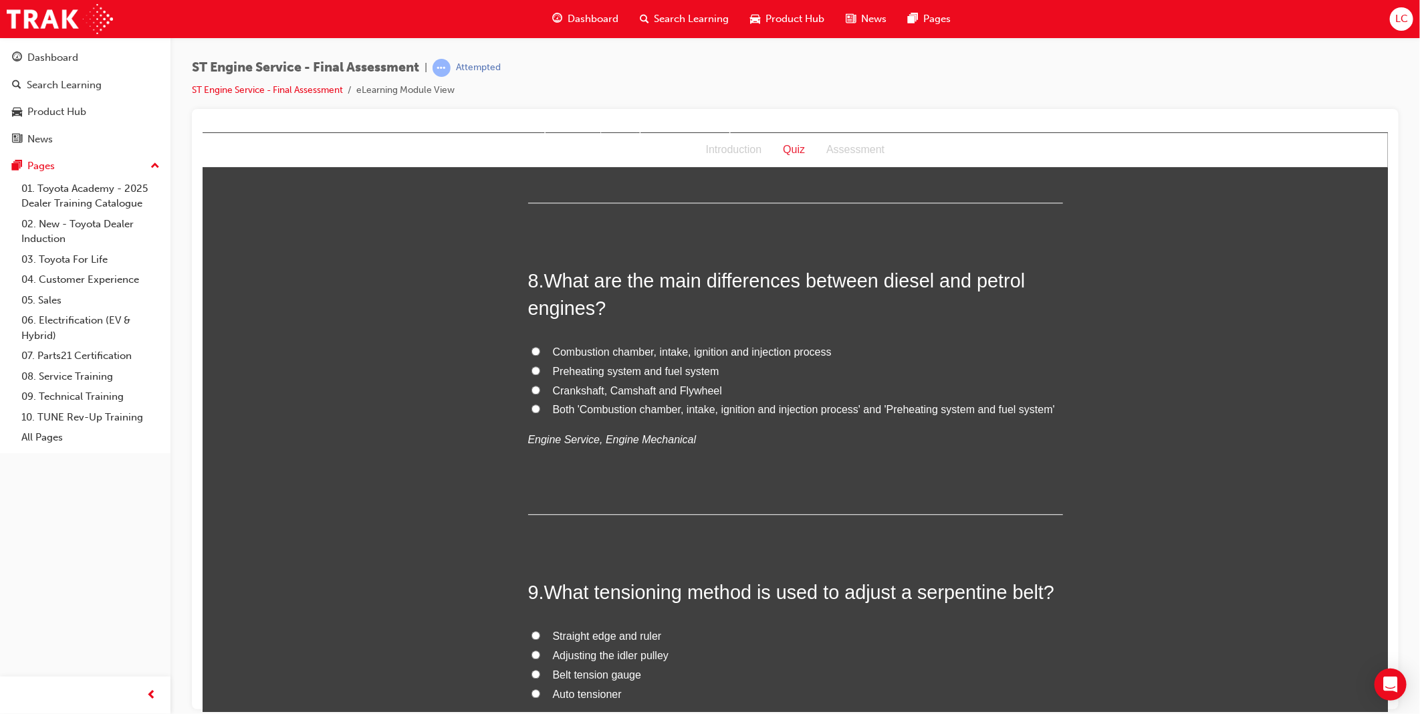
scroll to position [2080, 0]
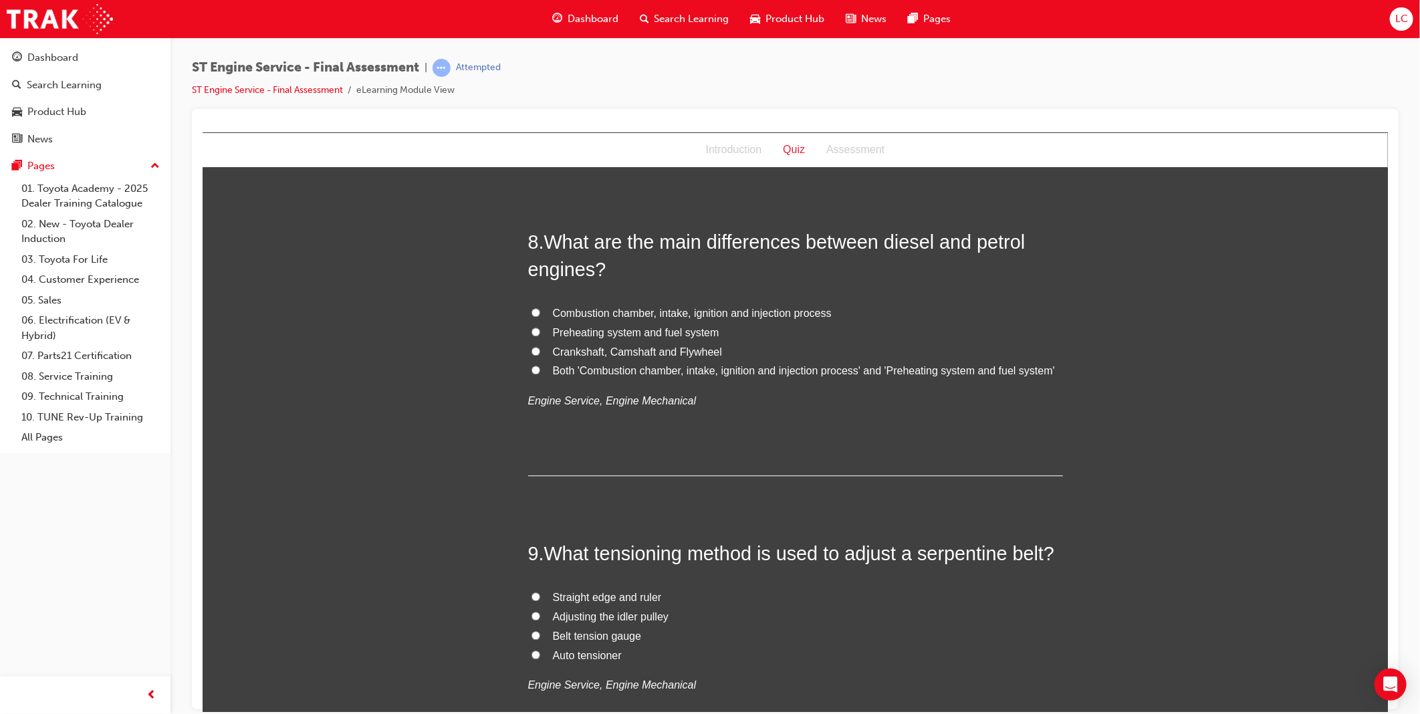
click at [811, 372] on span "Both 'Combustion chamber, intake, ignition and injection process' and 'Preheati…" at bounding box center [803, 369] width 502 height 11
click at [540, 372] on input "Both 'Combustion chamber, intake, ignition and injection process' and 'Preheati…" at bounding box center [535, 369] width 9 height 9
radio input "true"
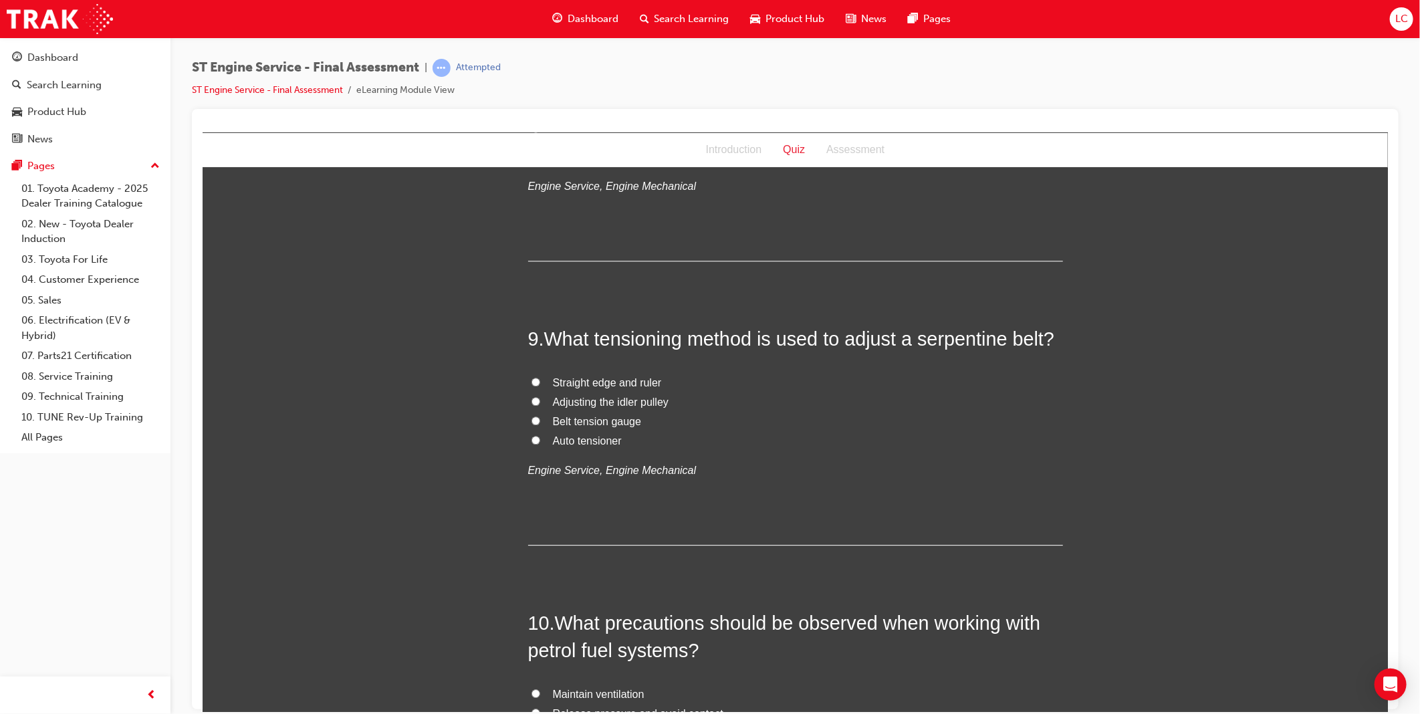
scroll to position [2303, 0]
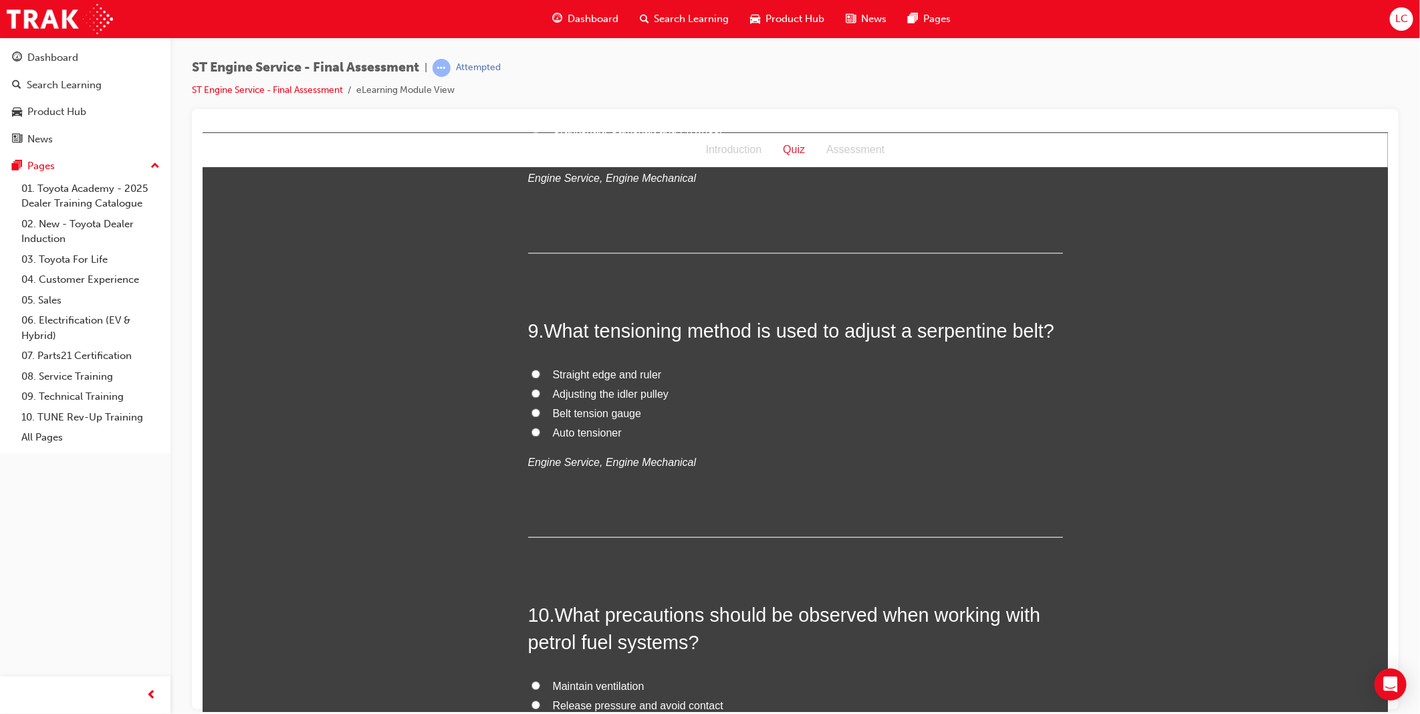
click at [604, 416] on span "Belt tension gauge" at bounding box center [596, 412] width 89 height 11
click at [540, 416] on input "Belt tension gauge" at bounding box center [535, 412] width 9 height 9
radio input "true"
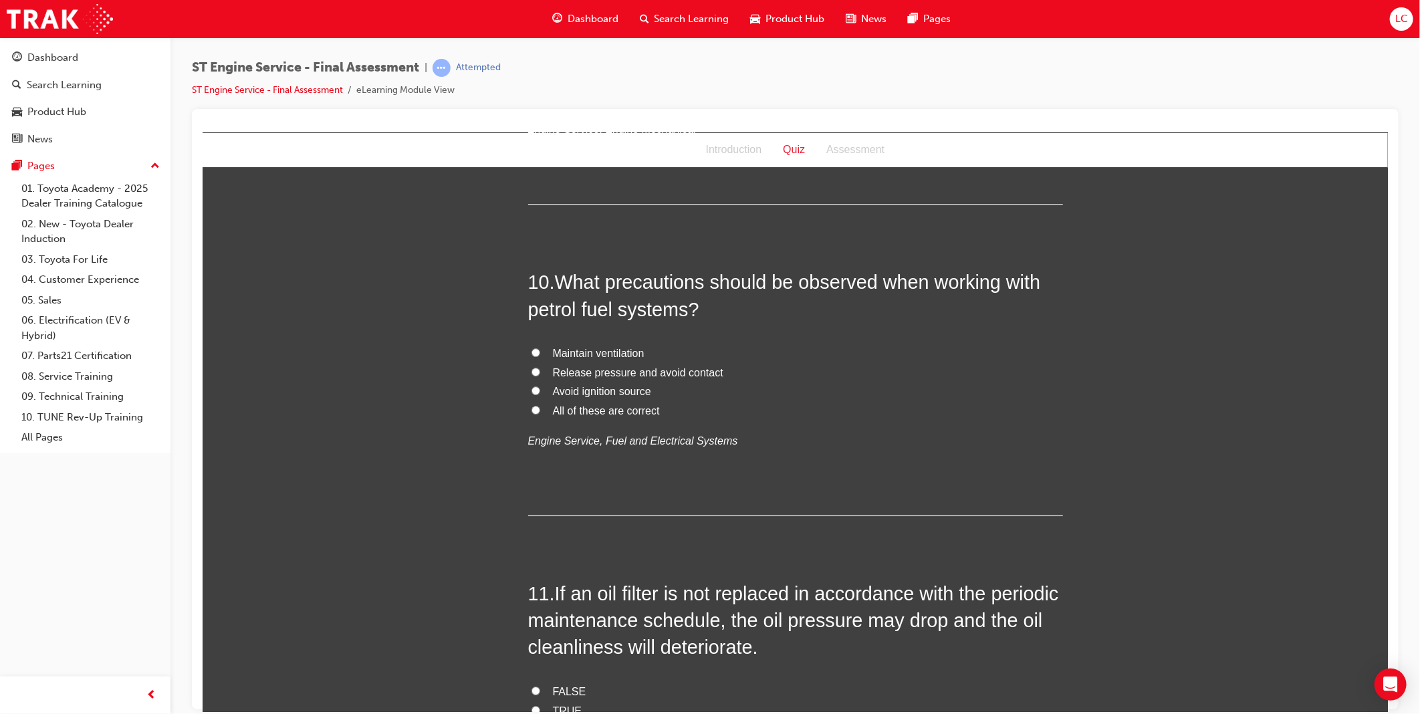
scroll to position [2675, 0]
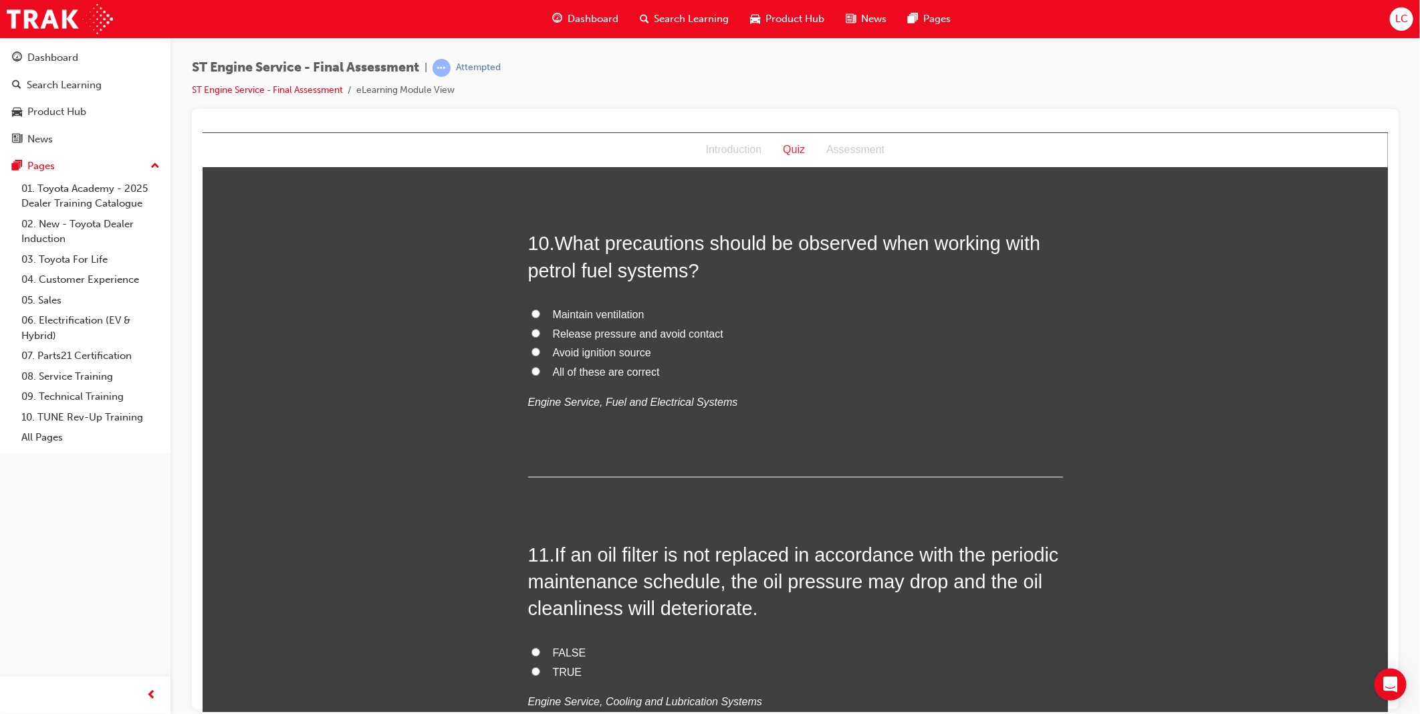
click at [613, 374] on span "All of these are correct" at bounding box center [605, 371] width 107 height 11
click at [540, 374] on input "All of these are correct" at bounding box center [535, 370] width 9 height 9
radio input "true"
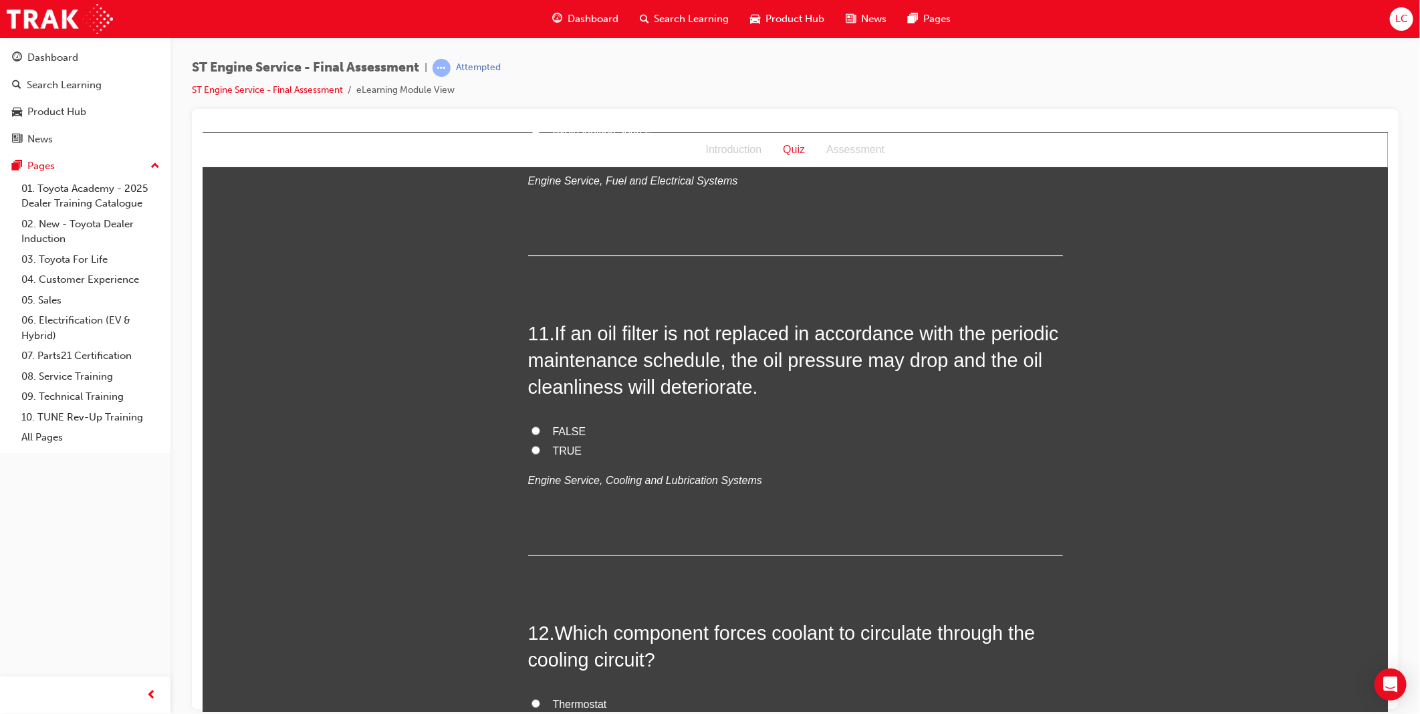
scroll to position [2898, 0]
click at [557, 448] on span "TRUE" at bounding box center [566, 448] width 29 height 11
click at [540, 448] on input "TRUE" at bounding box center [535, 448] width 9 height 9
radio input "true"
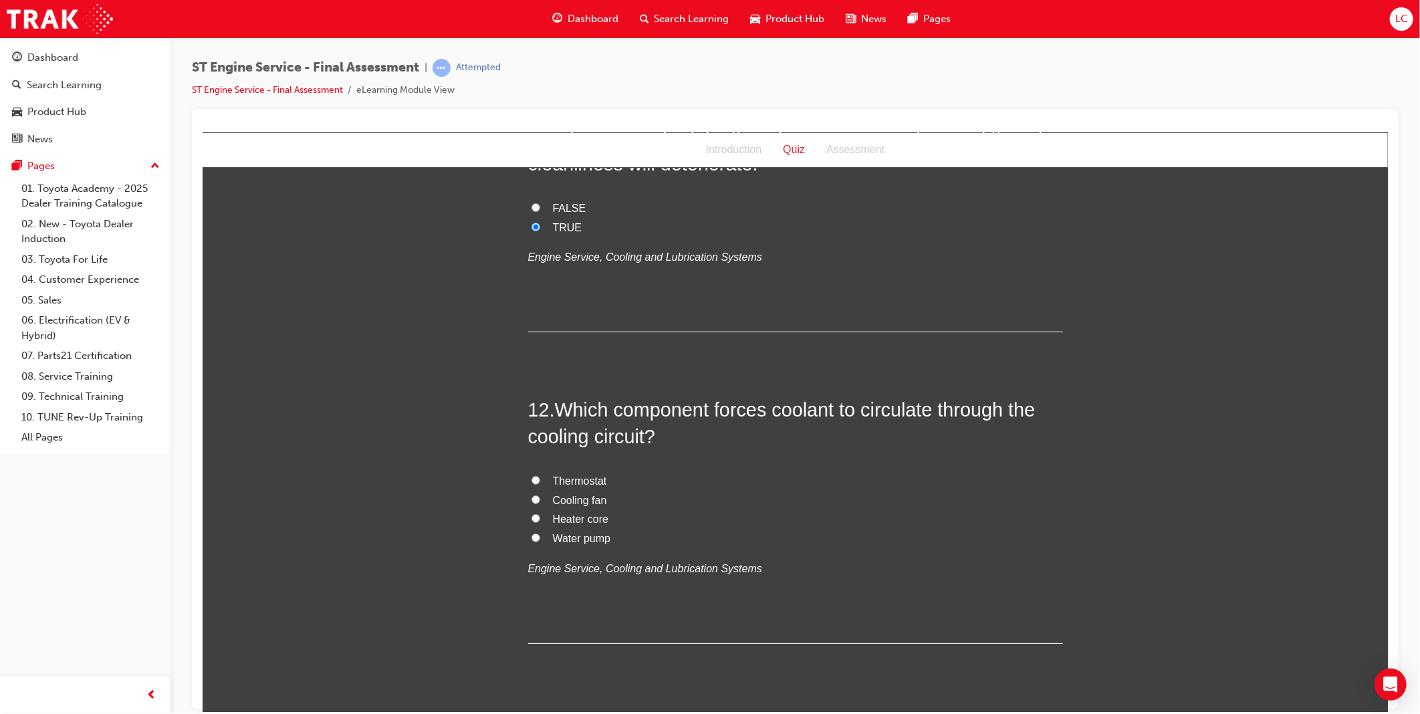
scroll to position [3120, 0]
click at [571, 536] on span "Water pump" at bounding box center [581, 537] width 58 height 11
click at [540, 536] on input "Water pump" at bounding box center [535, 536] width 9 height 9
radio input "true"
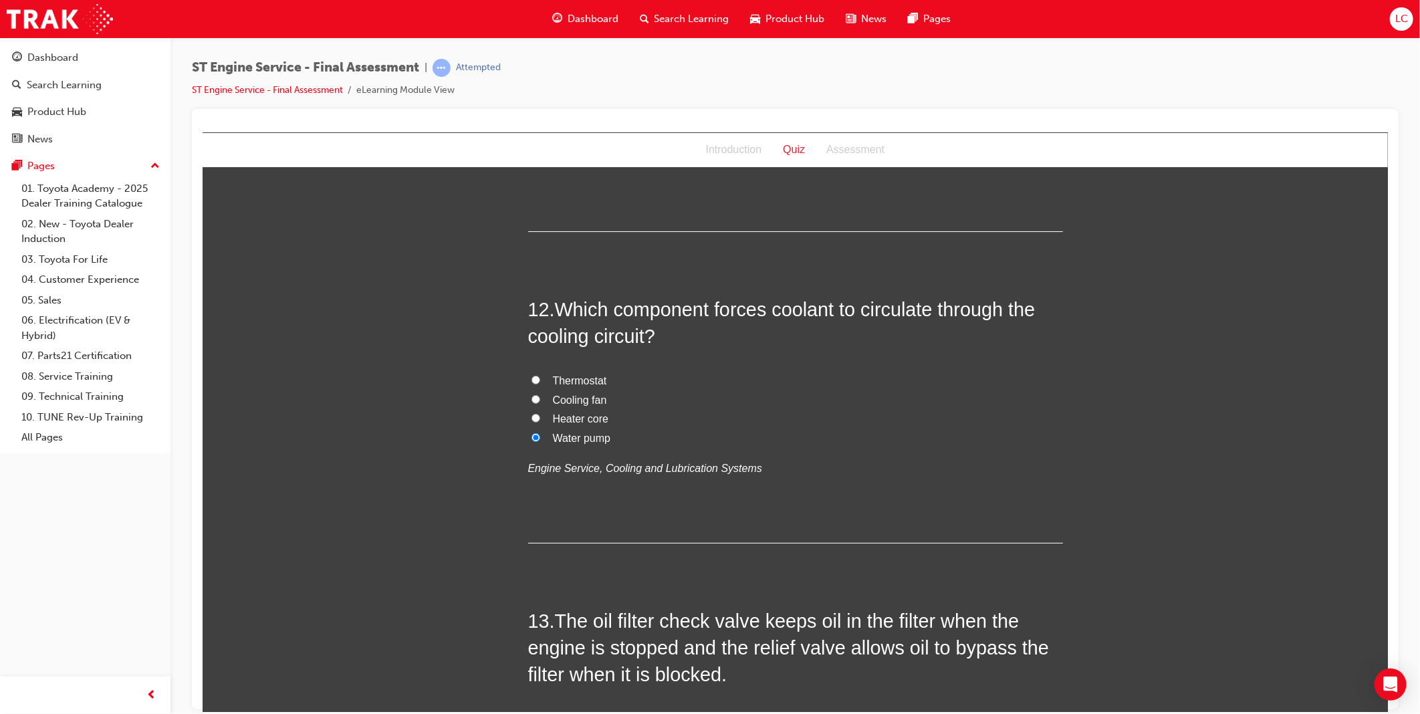
scroll to position [3418, 0]
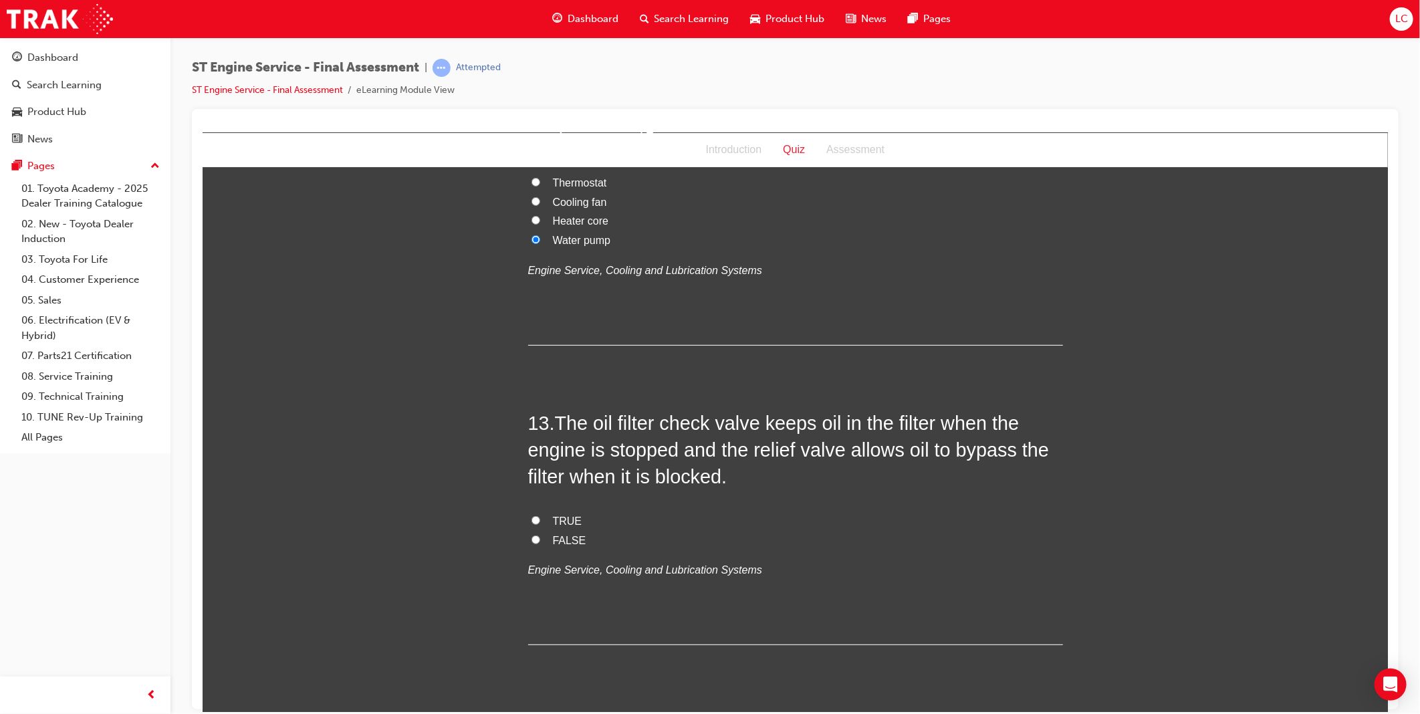
click at [562, 521] on span "TRUE" at bounding box center [566, 520] width 29 height 11
click at [540, 521] on input "TRUE" at bounding box center [535, 520] width 9 height 9
radio input "true"
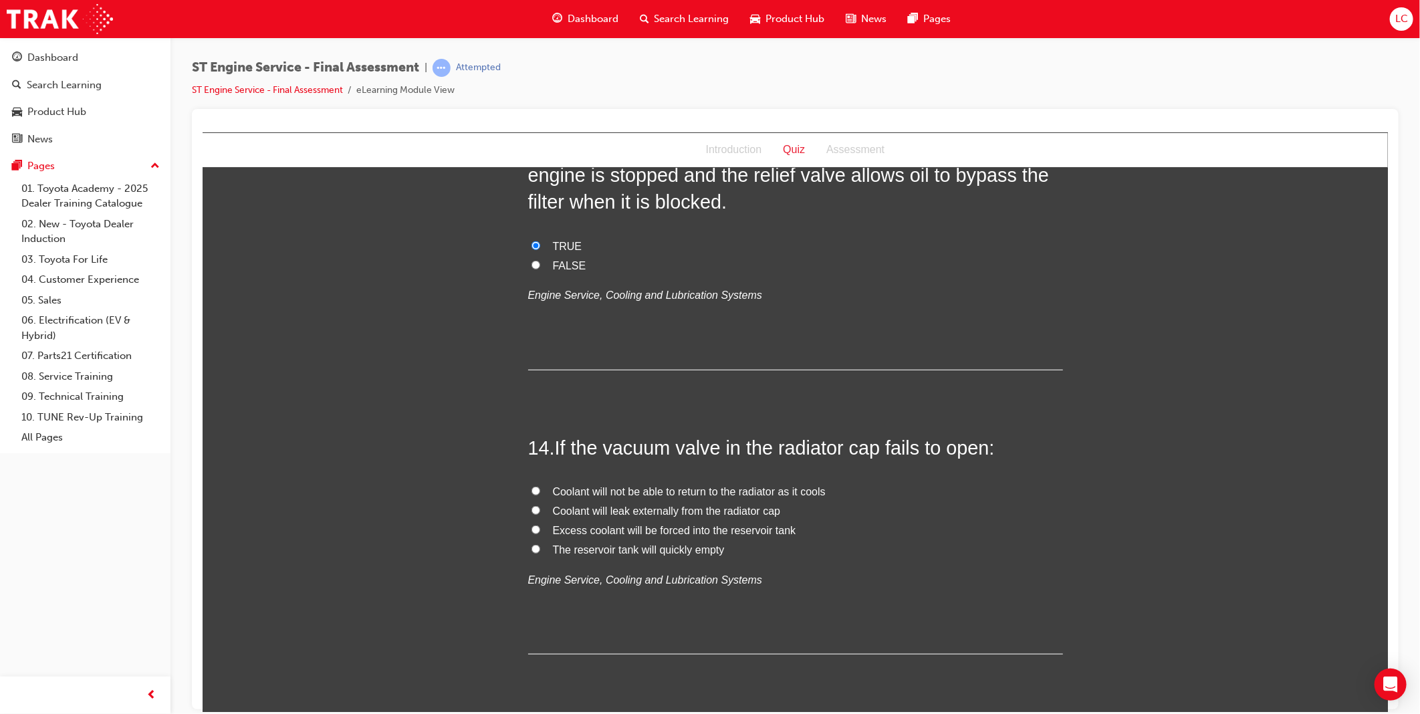
scroll to position [3715, 0]
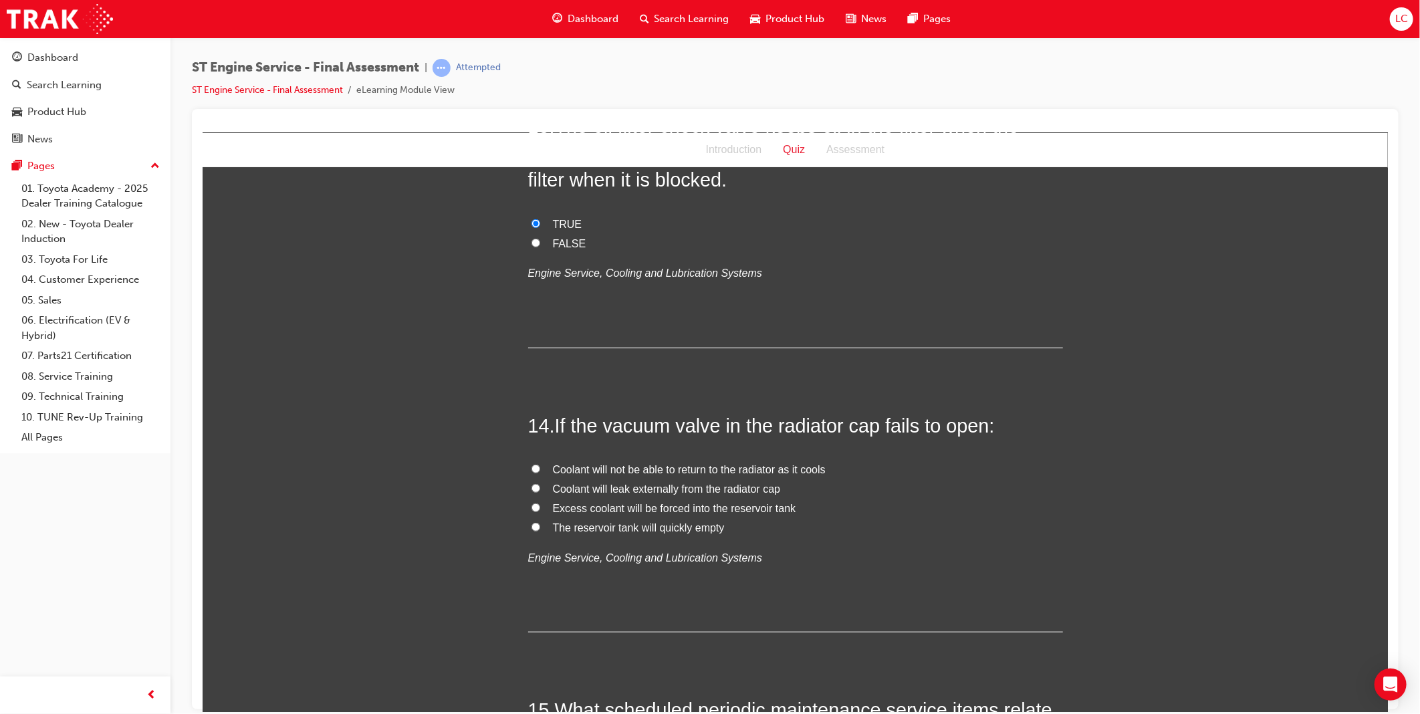
click at [775, 508] on span "Excess coolant will be forced into the reservoir tank" at bounding box center [673, 507] width 243 height 11
click at [540, 508] on input "Excess coolant will be forced into the reservoir tank" at bounding box center [535, 507] width 9 height 9
radio input "true"
click at [690, 527] on span "The reservoir tank will quickly empty" at bounding box center [638, 527] width 172 height 11
click at [540, 527] on input "The reservoir tank will quickly empty" at bounding box center [535, 526] width 9 height 9
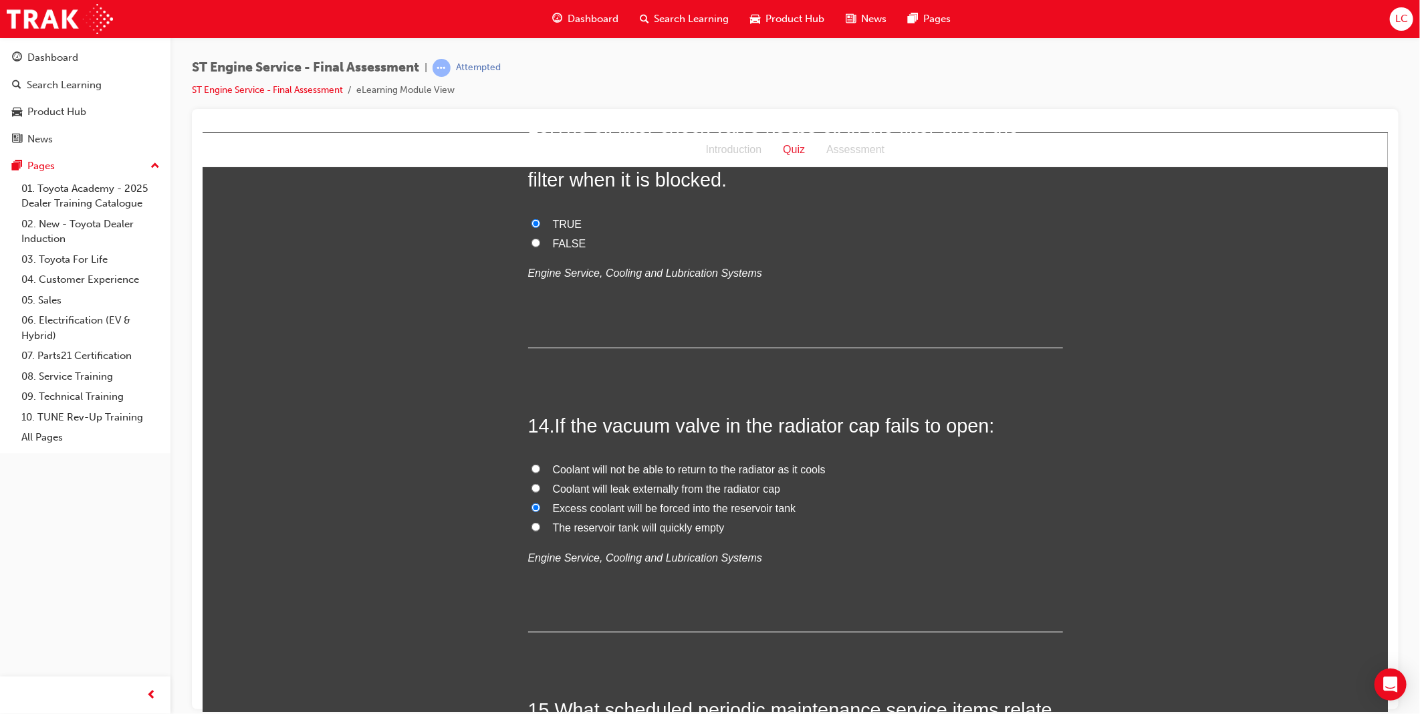
radio input "true"
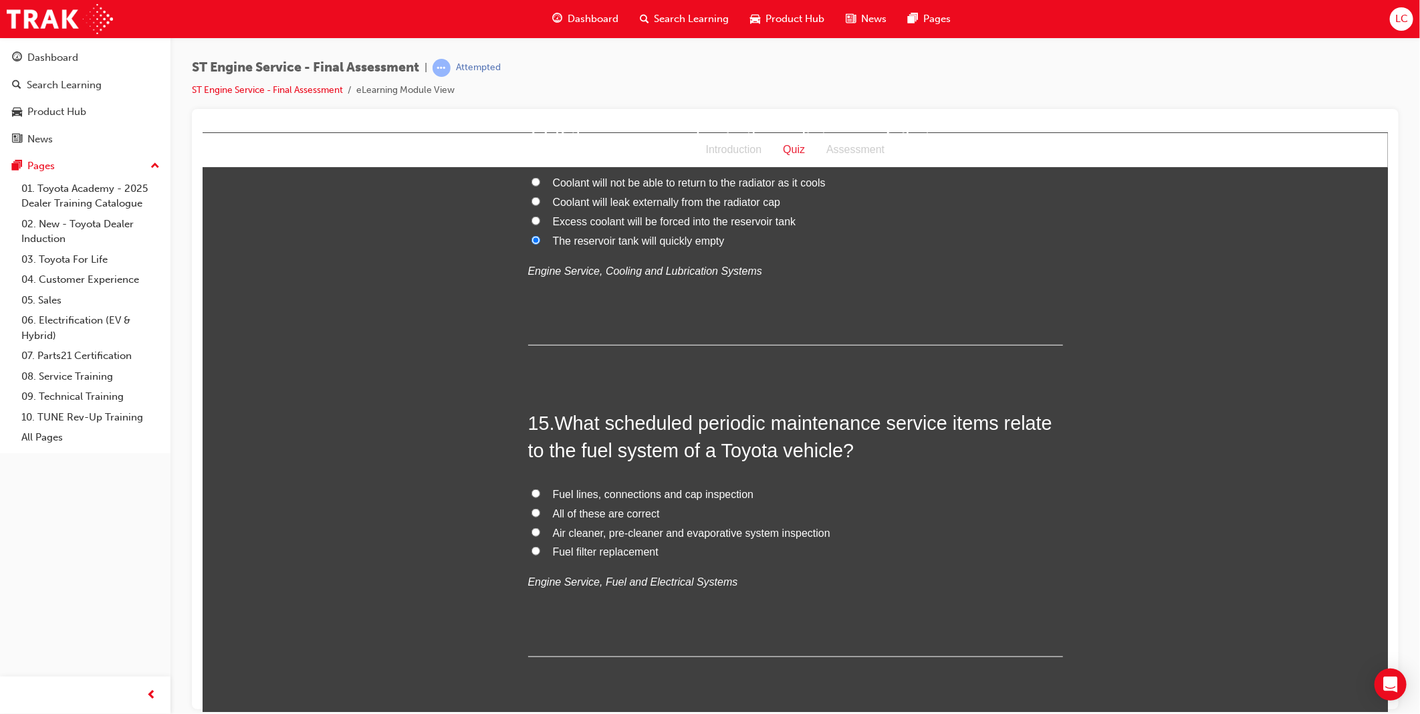
scroll to position [4012, 0]
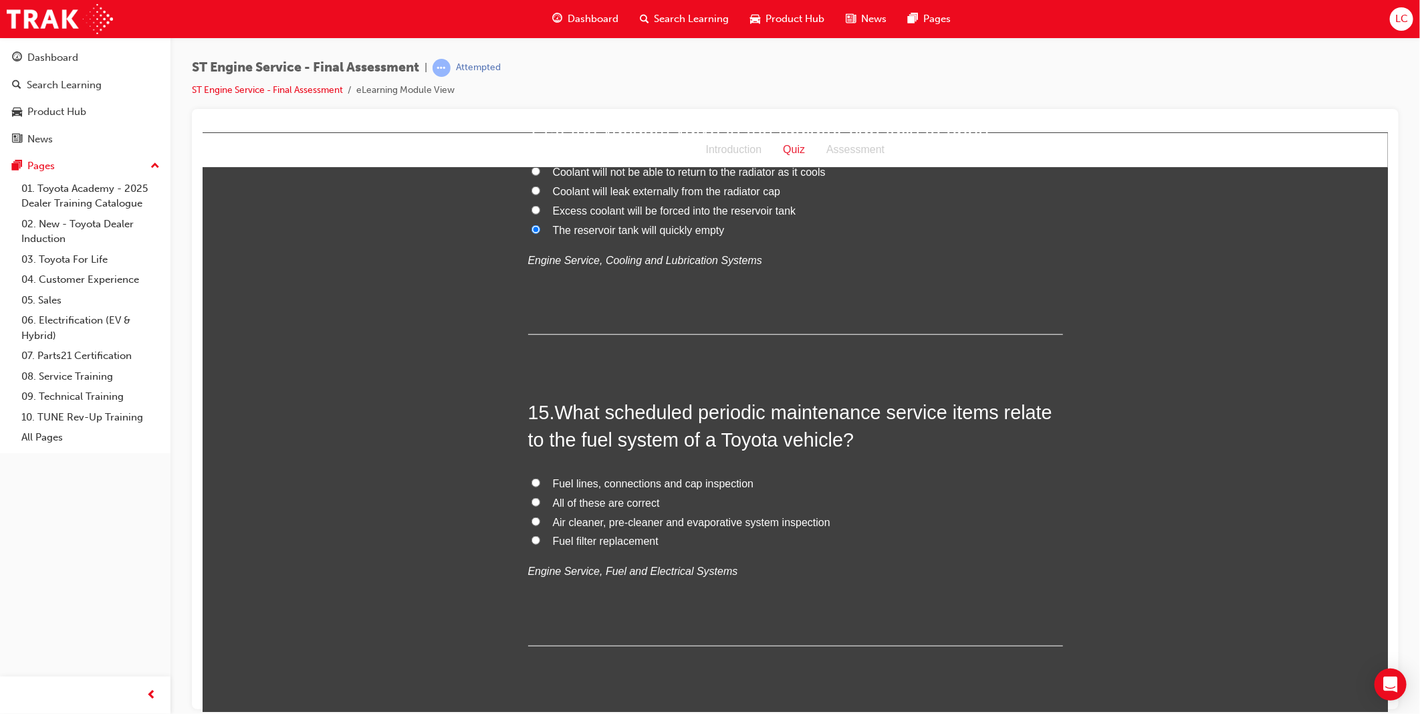
click at [581, 504] on span "All of these are correct" at bounding box center [605, 502] width 107 height 11
click at [540, 504] on input "All of these are correct" at bounding box center [535, 502] width 9 height 9
radio input "true"
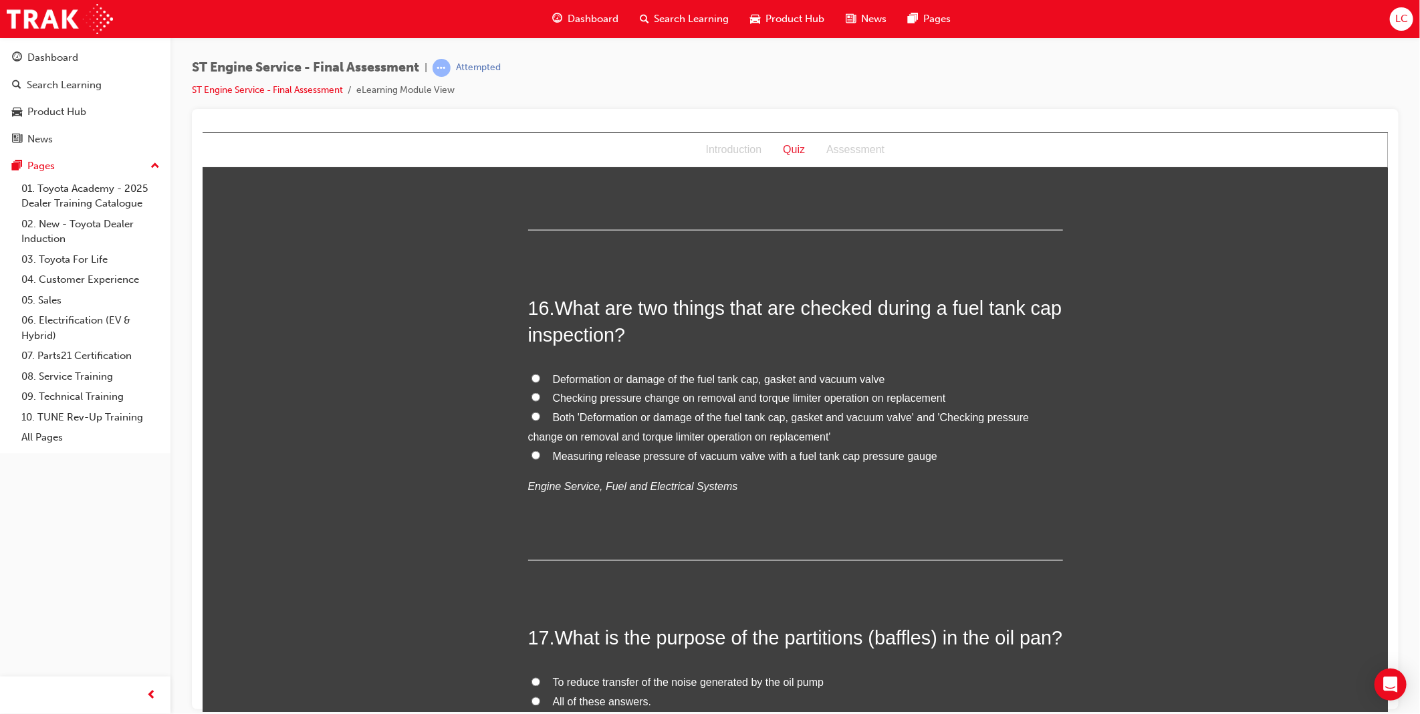
scroll to position [4458, 0]
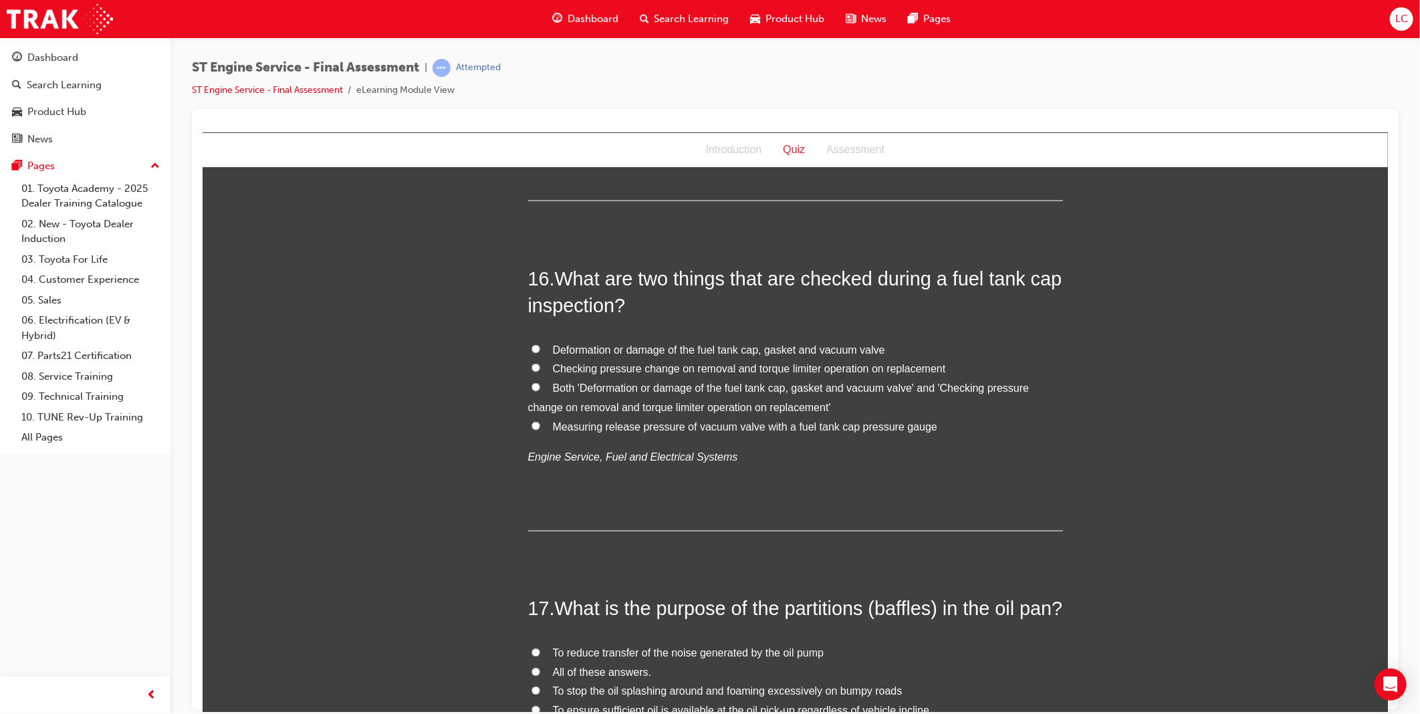
click at [722, 389] on span "Both 'Deformation or damage of the fuel tank cap, gasket and vacuum valve' and …" at bounding box center [779, 397] width 502 height 31
click at [540, 389] on input "Both 'Deformation or damage of the fuel tank cap, gasket and vacuum valve' and …" at bounding box center [535, 387] width 9 height 9
radio input "true"
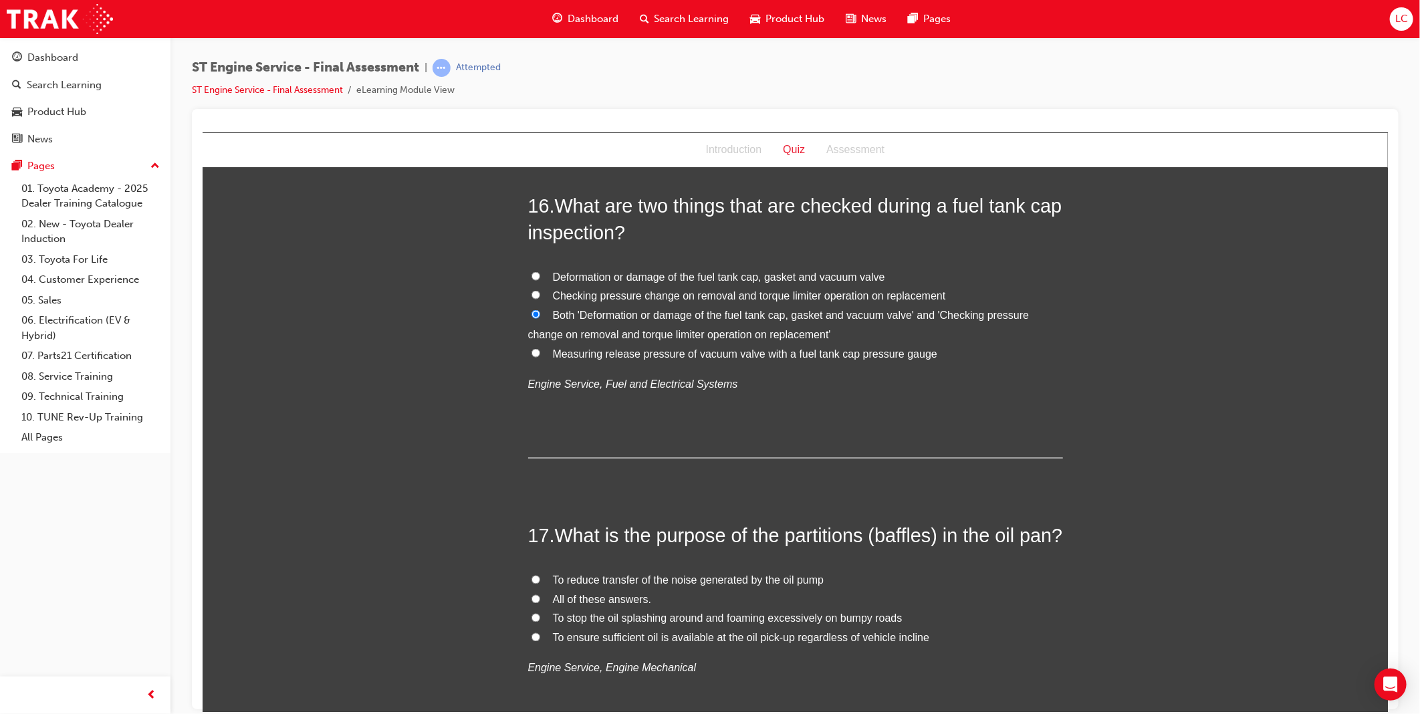
scroll to position [4681, 0]
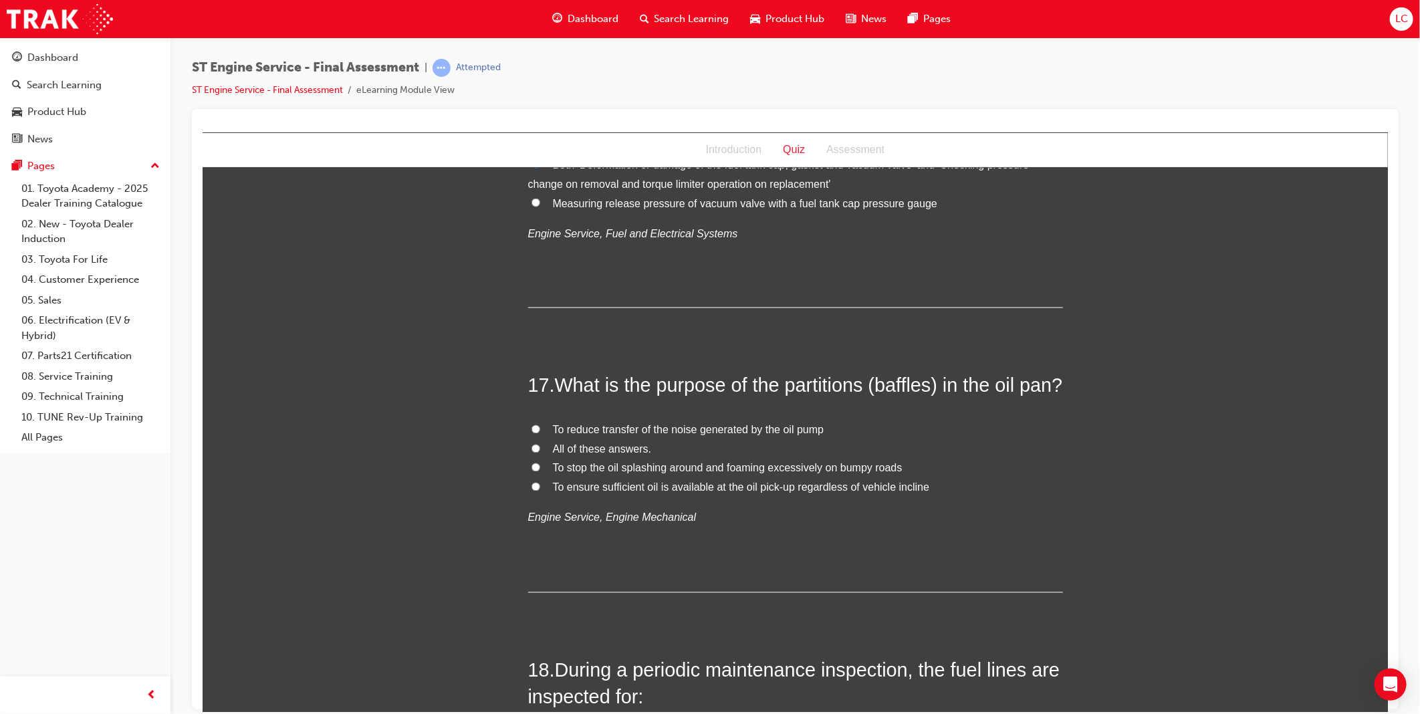
click at [589, 455] on span "All of these answers." at bounding box center [601, 448] width 99 height 11
click at [540, 453] on input "All of these answers." at bounding box center [535, 448] width 9 height 9
radio input "true"
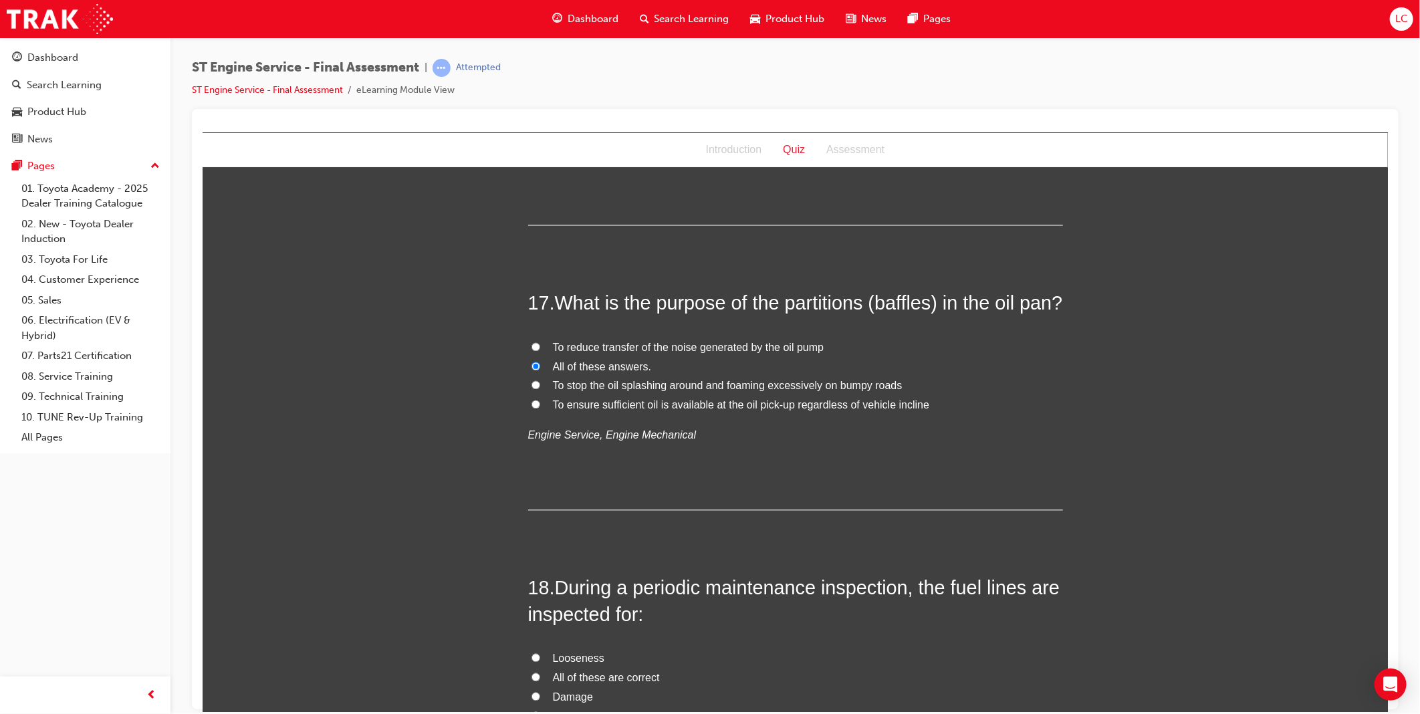
scroll to position [4978, 0]
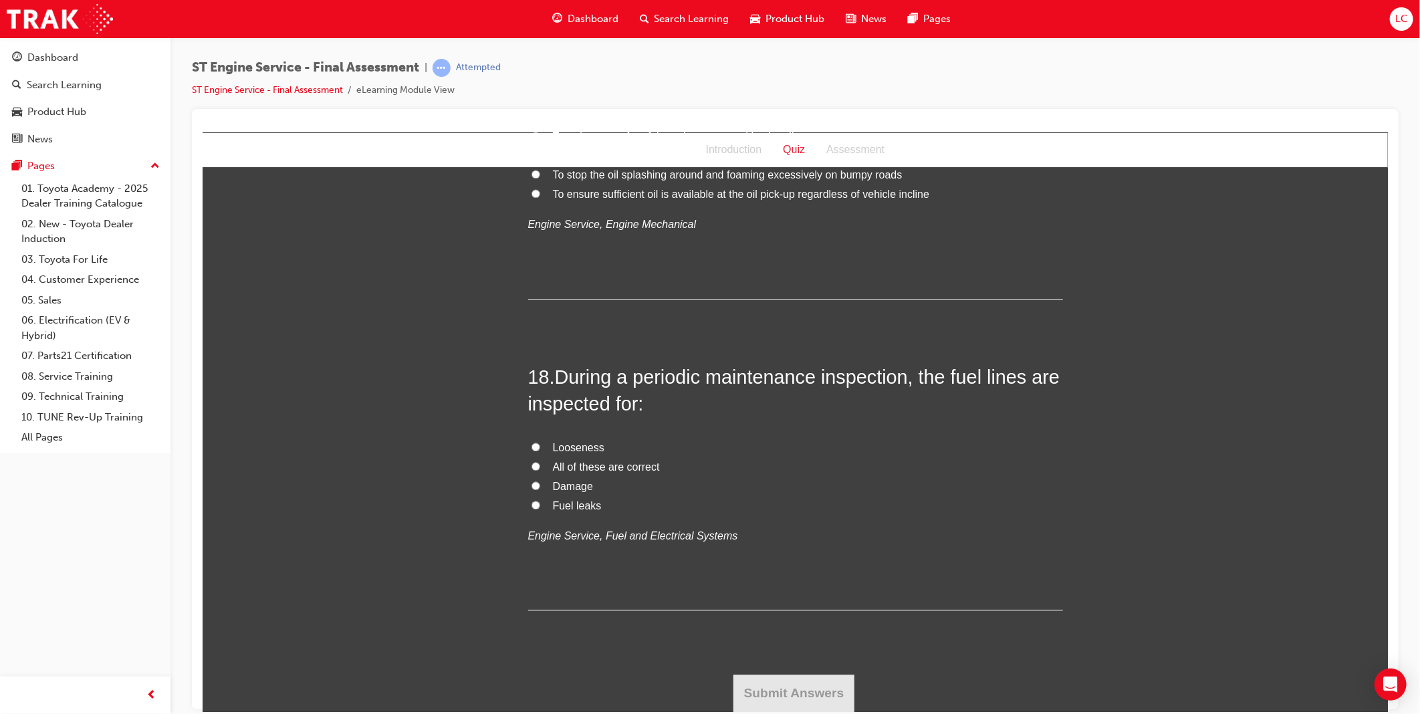
click at [1039, 477] on label "All of these are correct" at bounding box center [795, 466] width 535 height 19
click at [540, 470] on input "All of these are correct" at bounding box center [535, 465] width 9 height 9
radio input "true"
click at [1056, 477] on label "All of these are correct" at bounding box center [795, 466] width 535 height 19
click at [540, 470] on input "All of these are correct" at bounding box center [535, 465] width 9 height 9
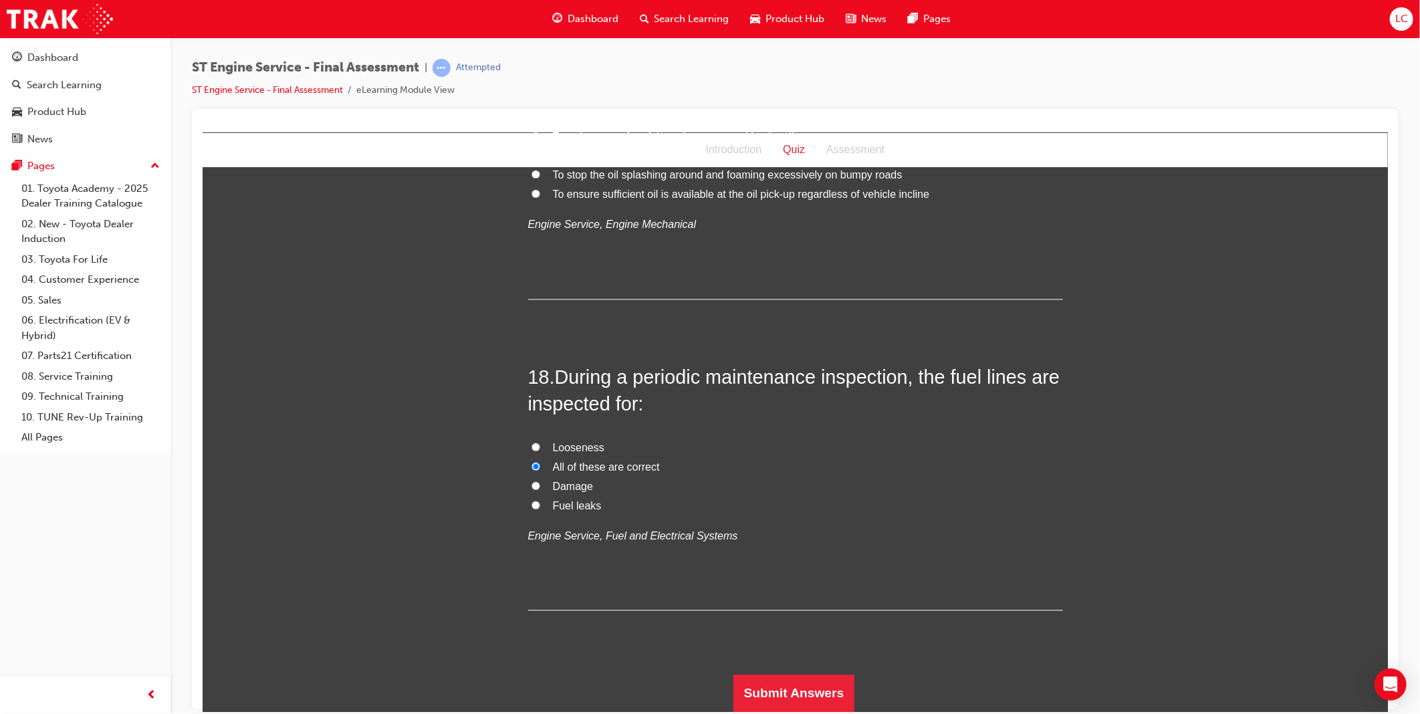
scroll to position [5002, 0]
click at [784, 697] on button "Submit Answers" at bounding box center [794, 692] width 122 height 37
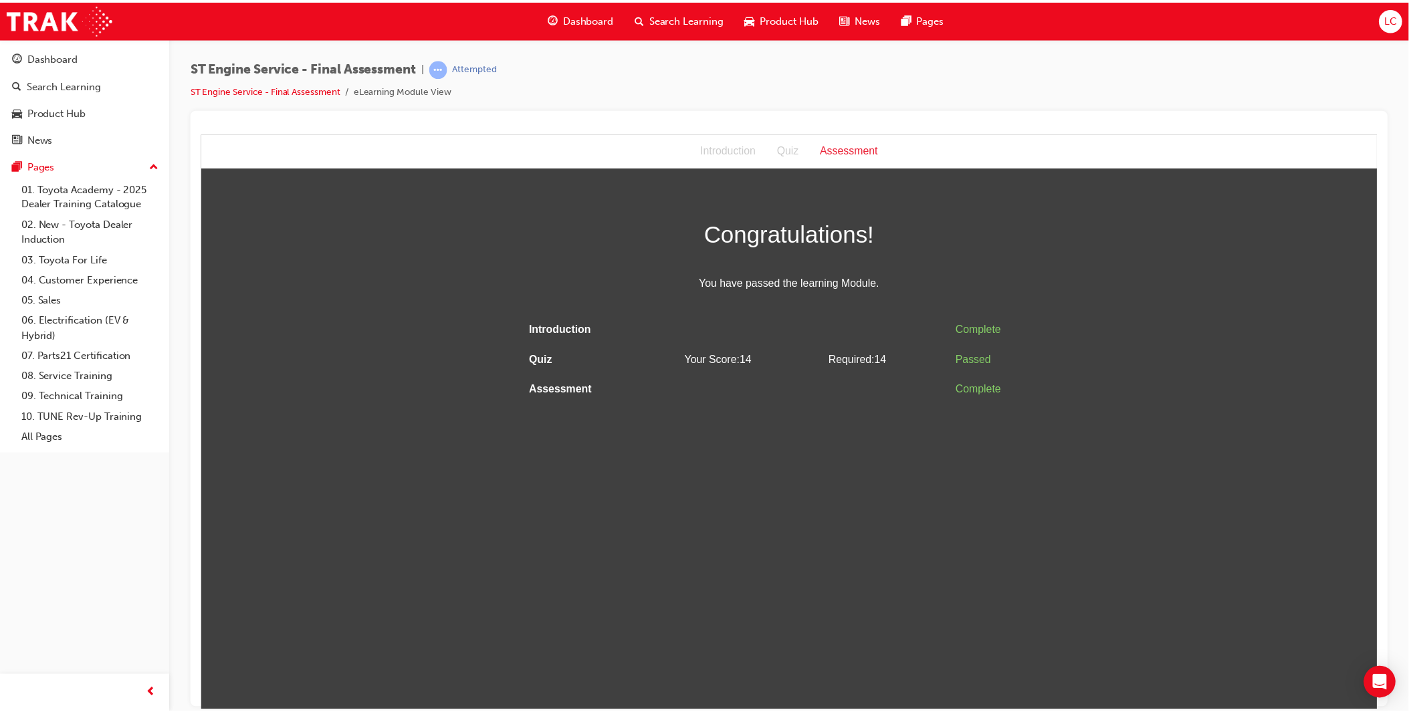
scroll to position [0, 0]
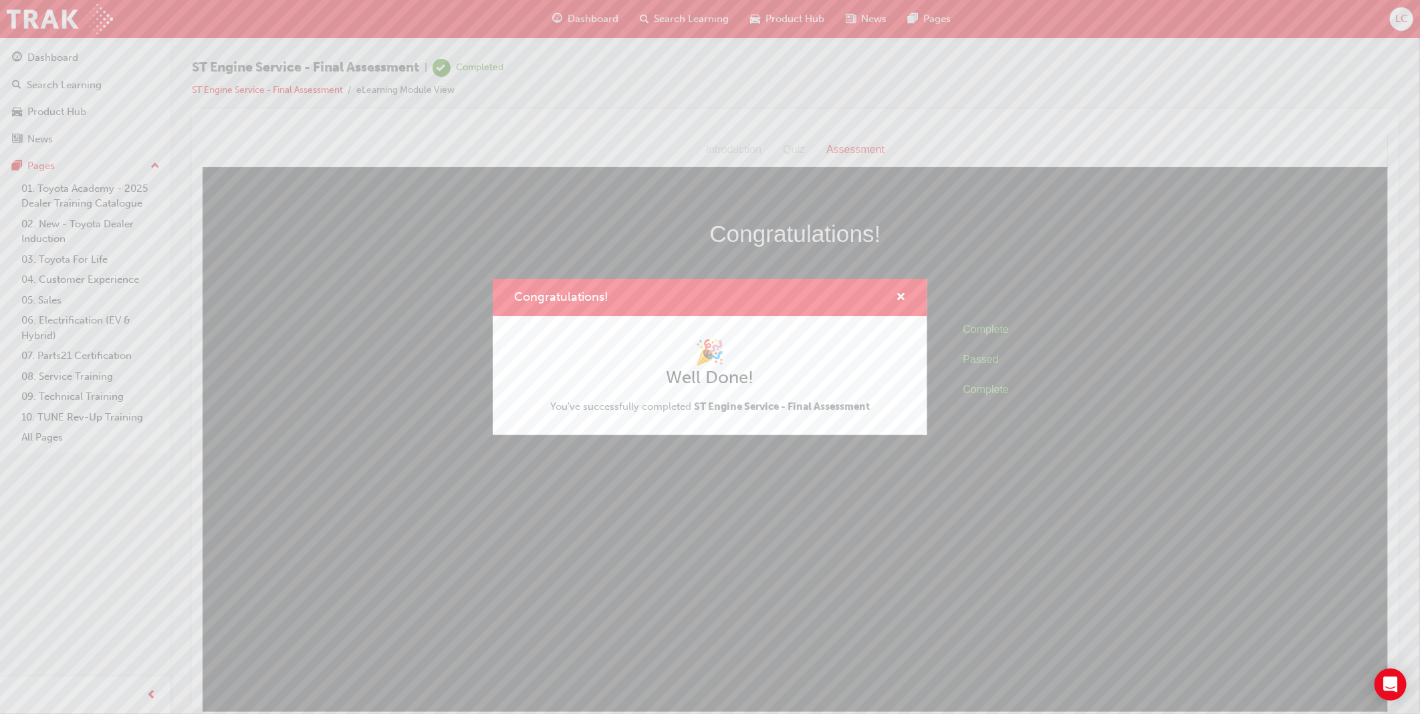
click at [907, 298] on div "Congratulations!" at bounding box center [710, 298] width 435 height 38
click at [896, 297] on span "cross-icon" at bounding box center [901, 298] width 10 height 12
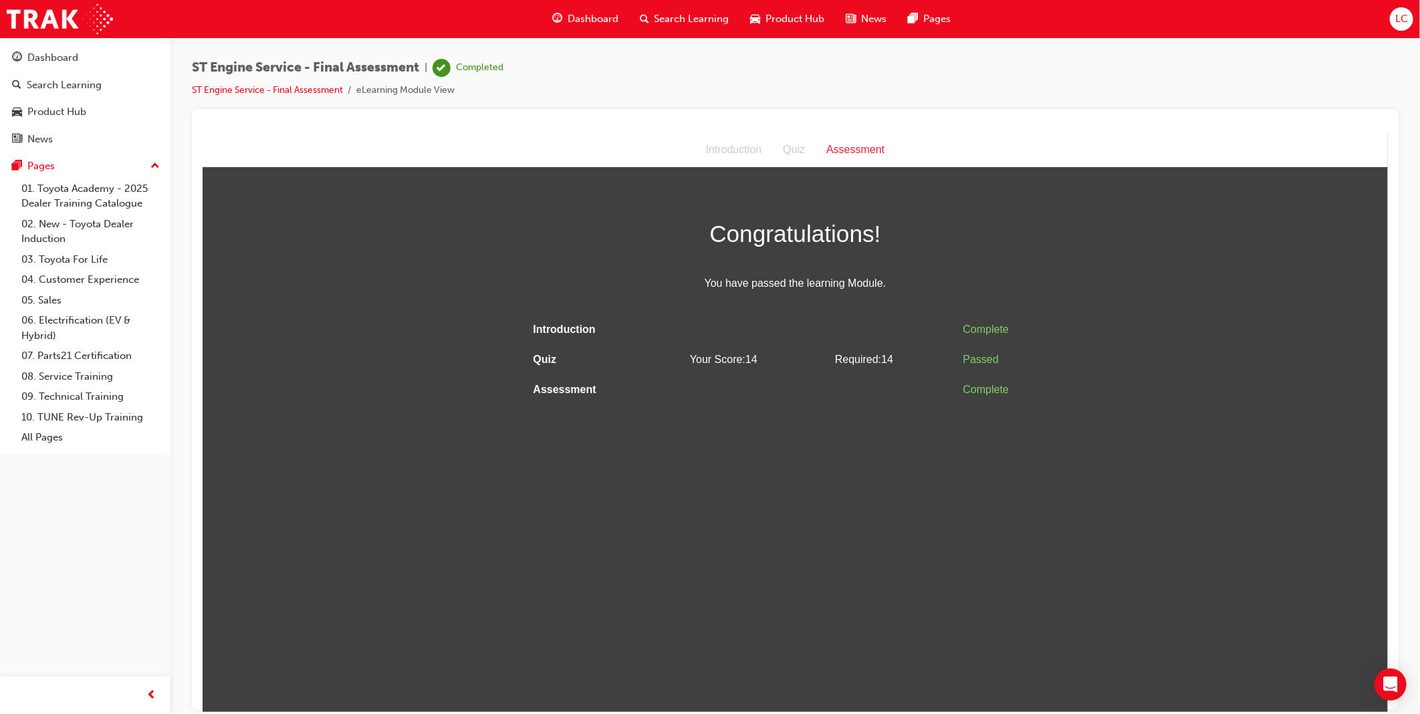
click at [586, 17] on span "Dashboard" at bounding box center [593, 18] width 51 height 15
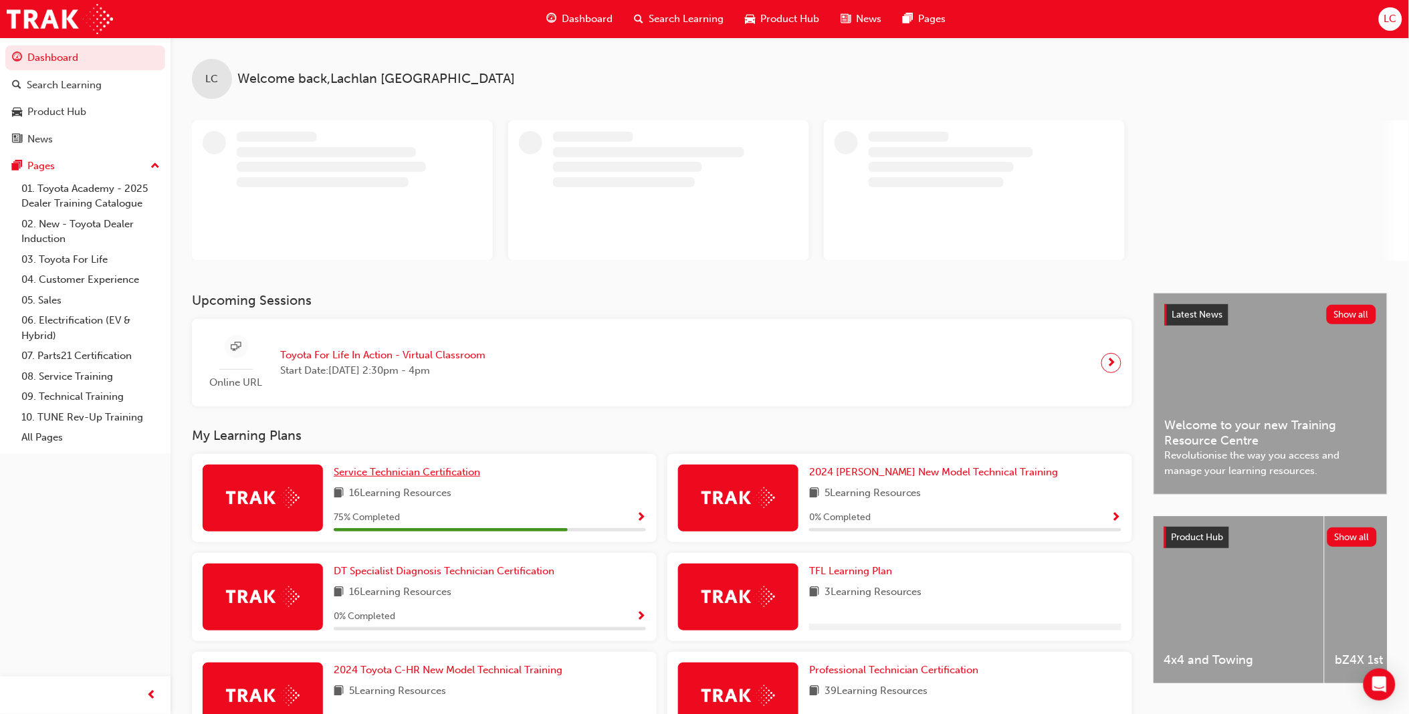
click at [448, 472] on span "Service Technician Certification" at bounding box center [407, 472] width 146 height 12
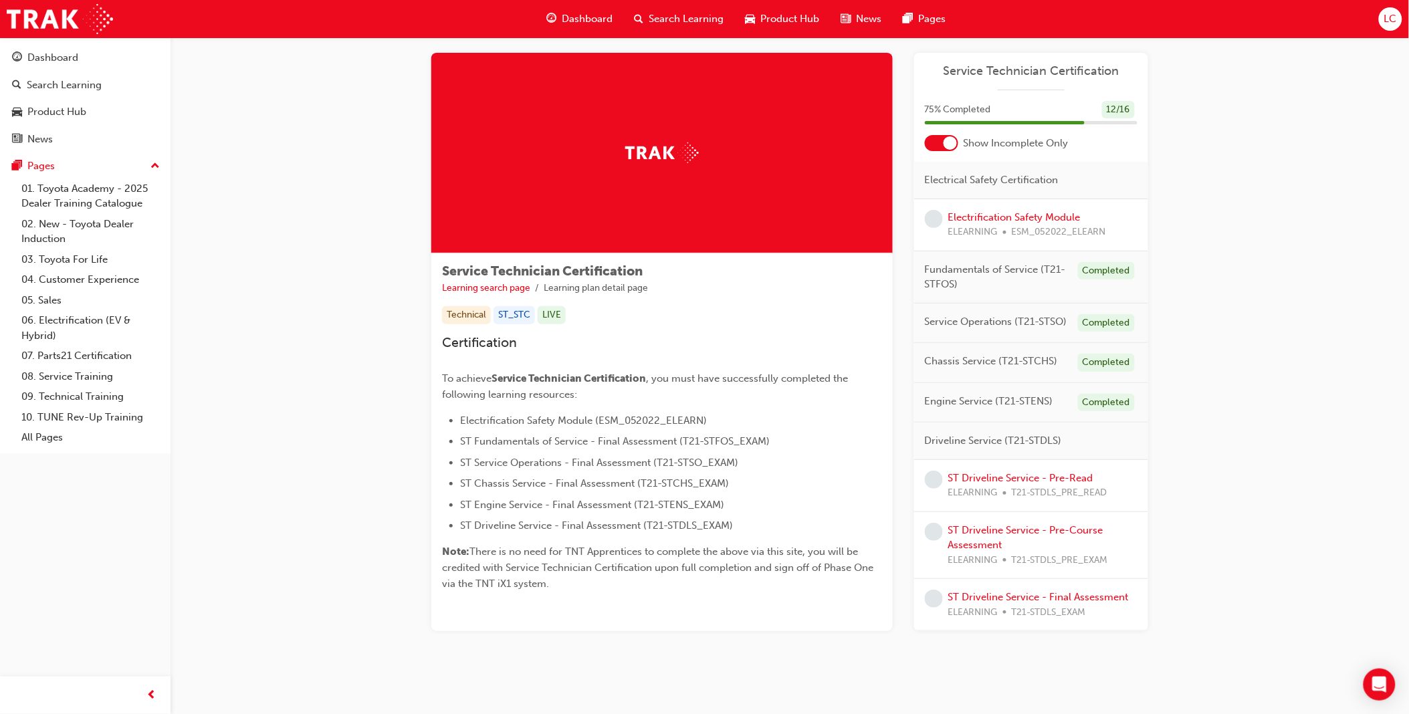
scroll to position [31, 0]
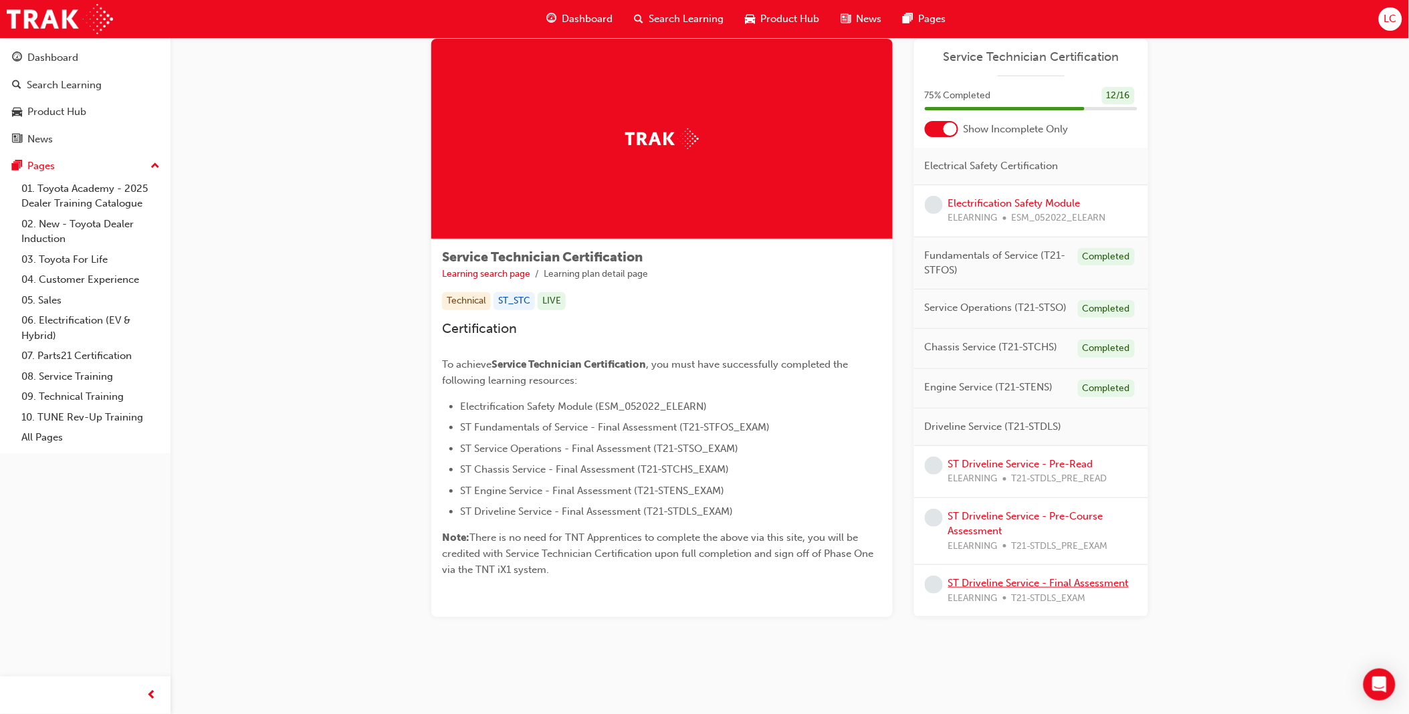
drag, startPoint x: 1065, startPoint y: 584, endPoint x: 1057, endPoint y: 579, distance: 9.6
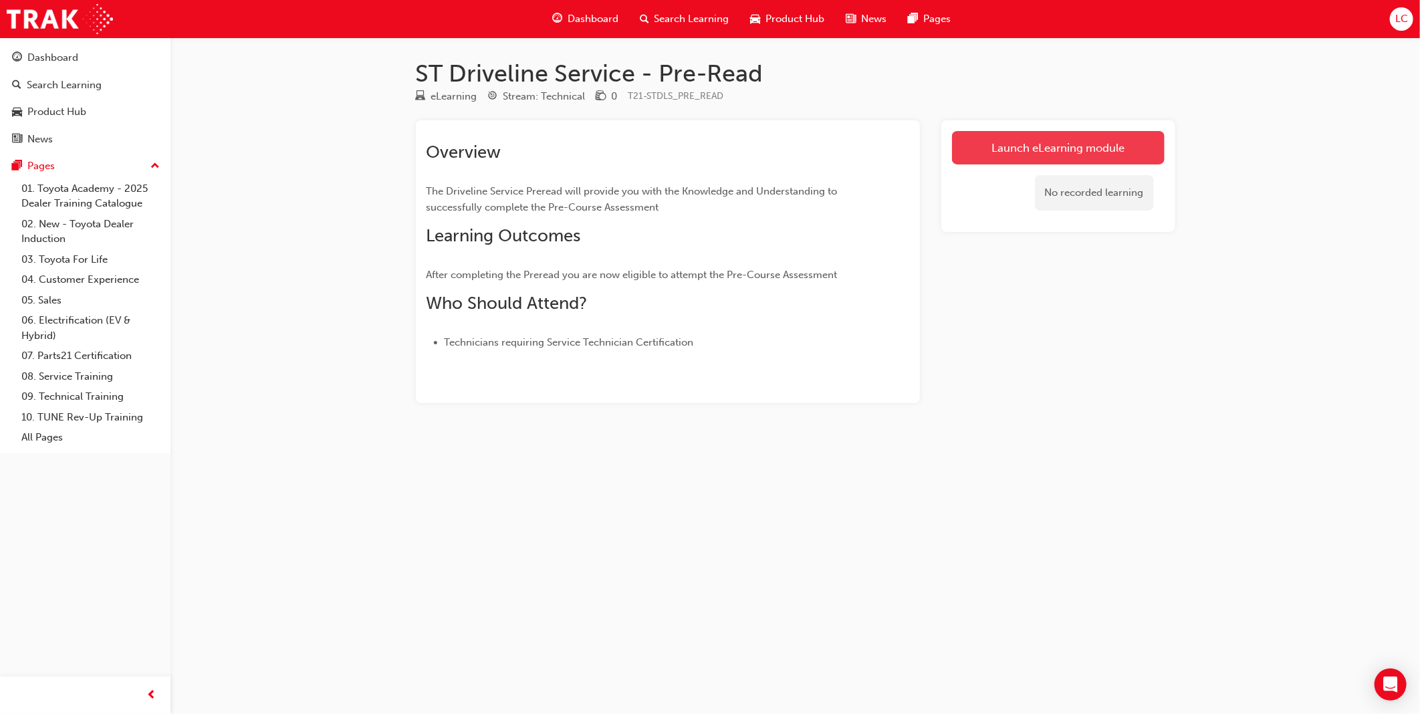
click at [1029, 157] on link "Launch eLearning module" at bounding box center [1058, 147] width 213 height 33
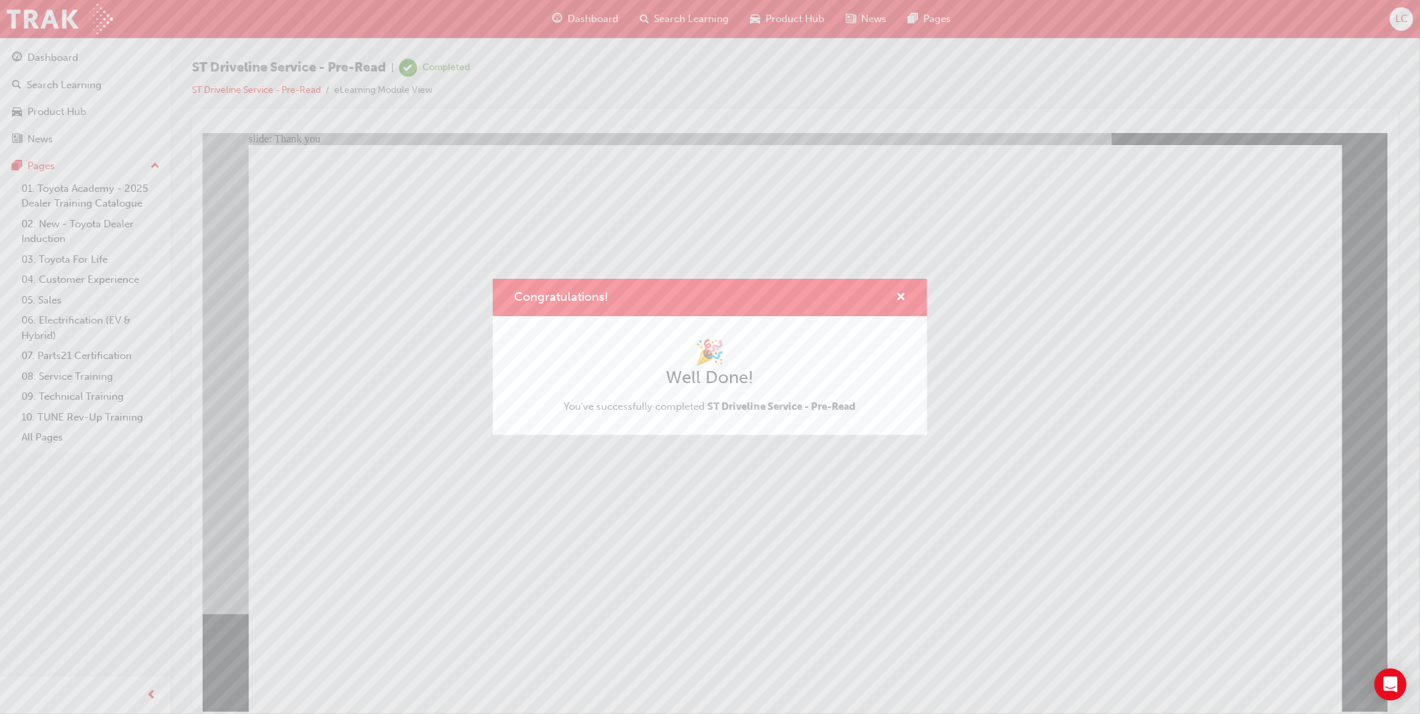
click at [573, 591] on div "Congratulations! 🎉 Well Done! You've successfully completed ST Driveline Servic…" at bounding box center [710, 357] width 1420 height 714
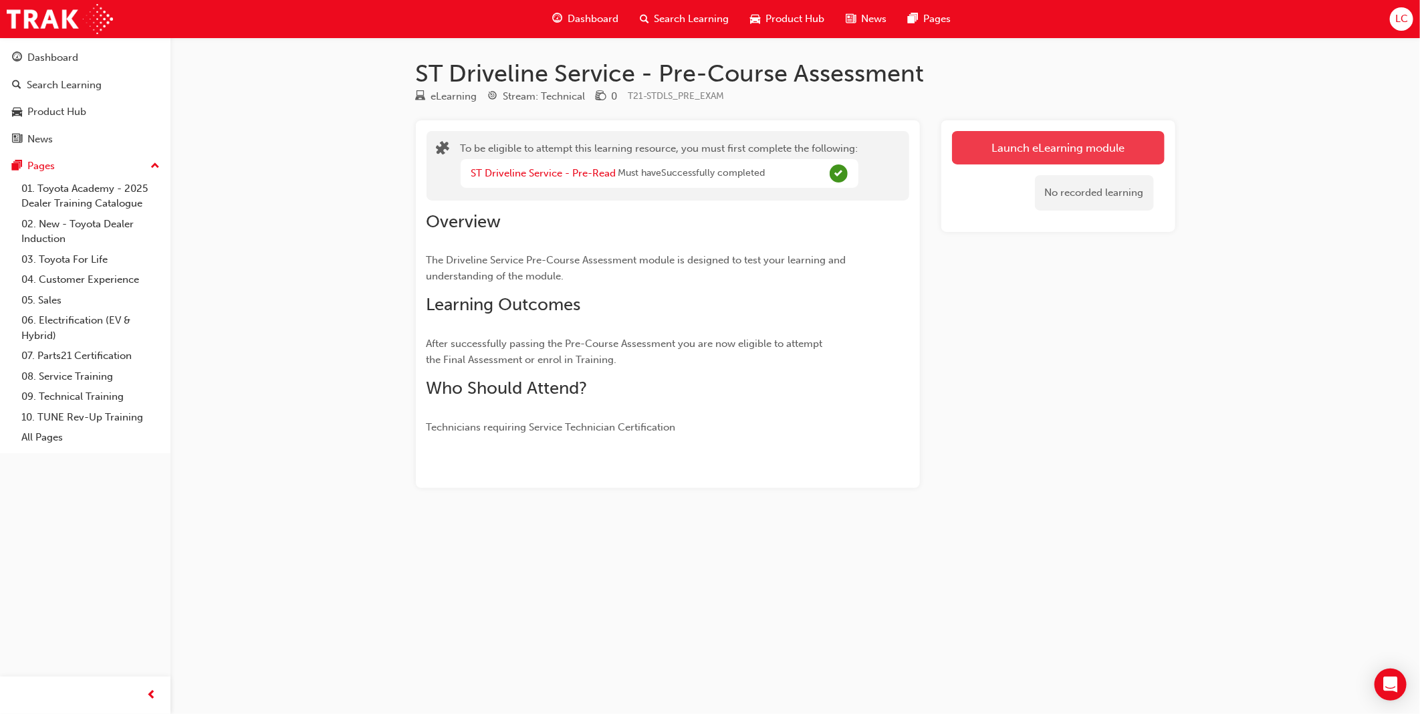
click at [1064, 150] on button "Launch eLearning module" at bounding box center [1058, 147] width 213 height 33
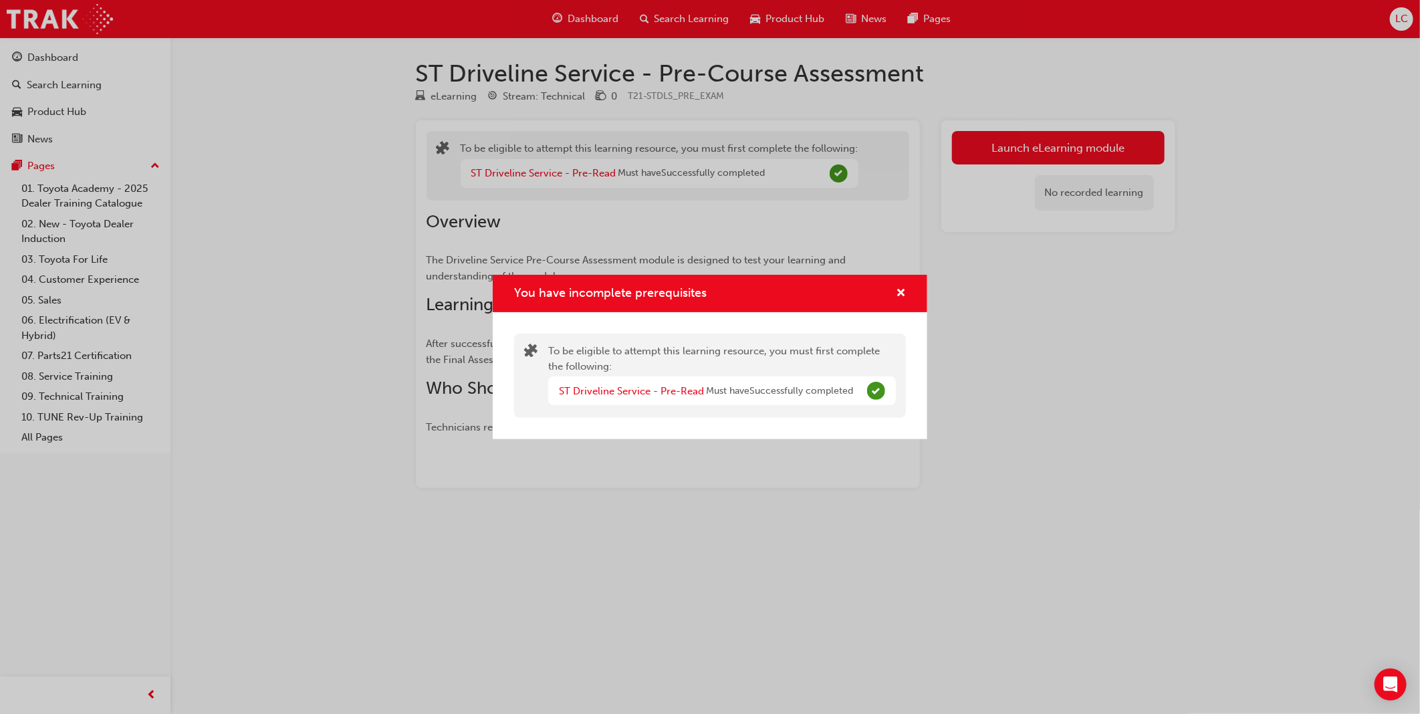
click at [907, 297] on div "You have incomplete prerequisites" at bounding box center [710, 294] width 435 height 38
click at [899, 296] on span "cross-icon" at bounding box center [901, 294] width 10 height 12
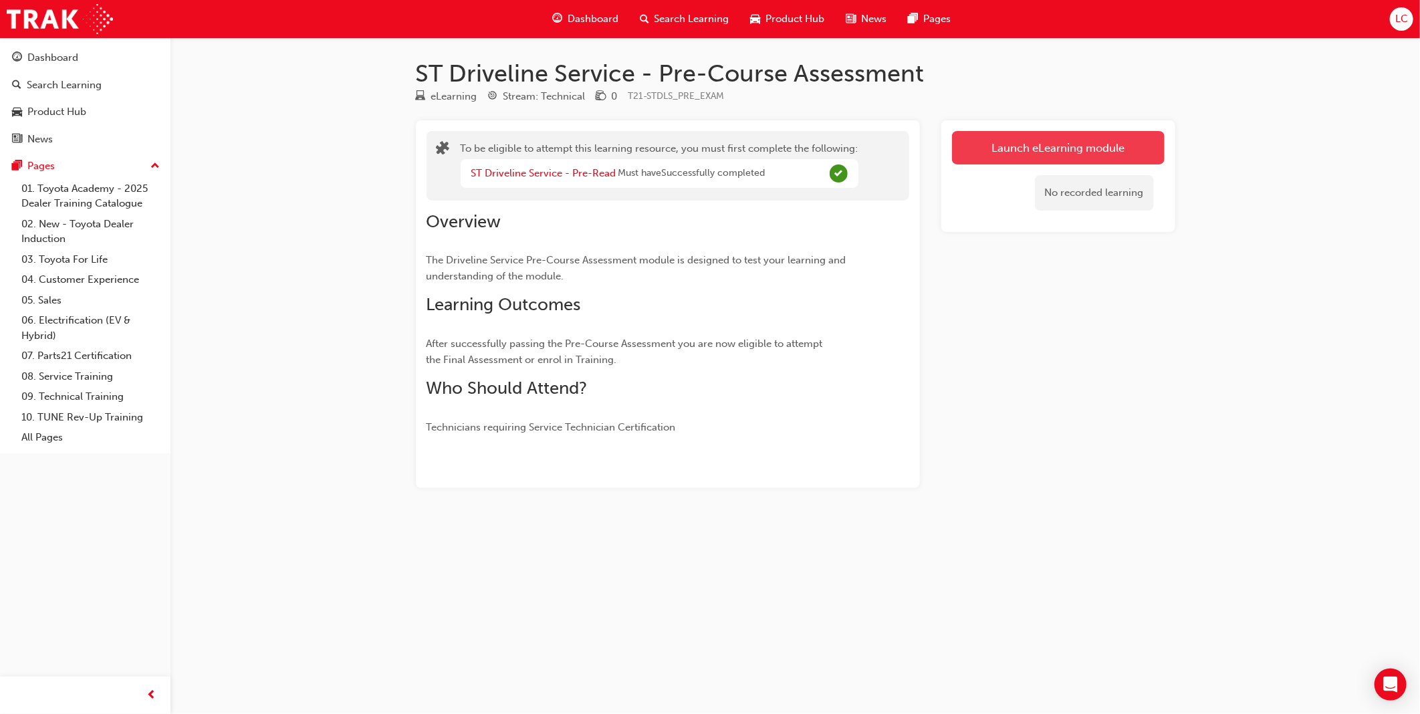
click at [1007, 161] on button "Launch eLearning module" at bounding box center [1058, 147] width 213 height 33
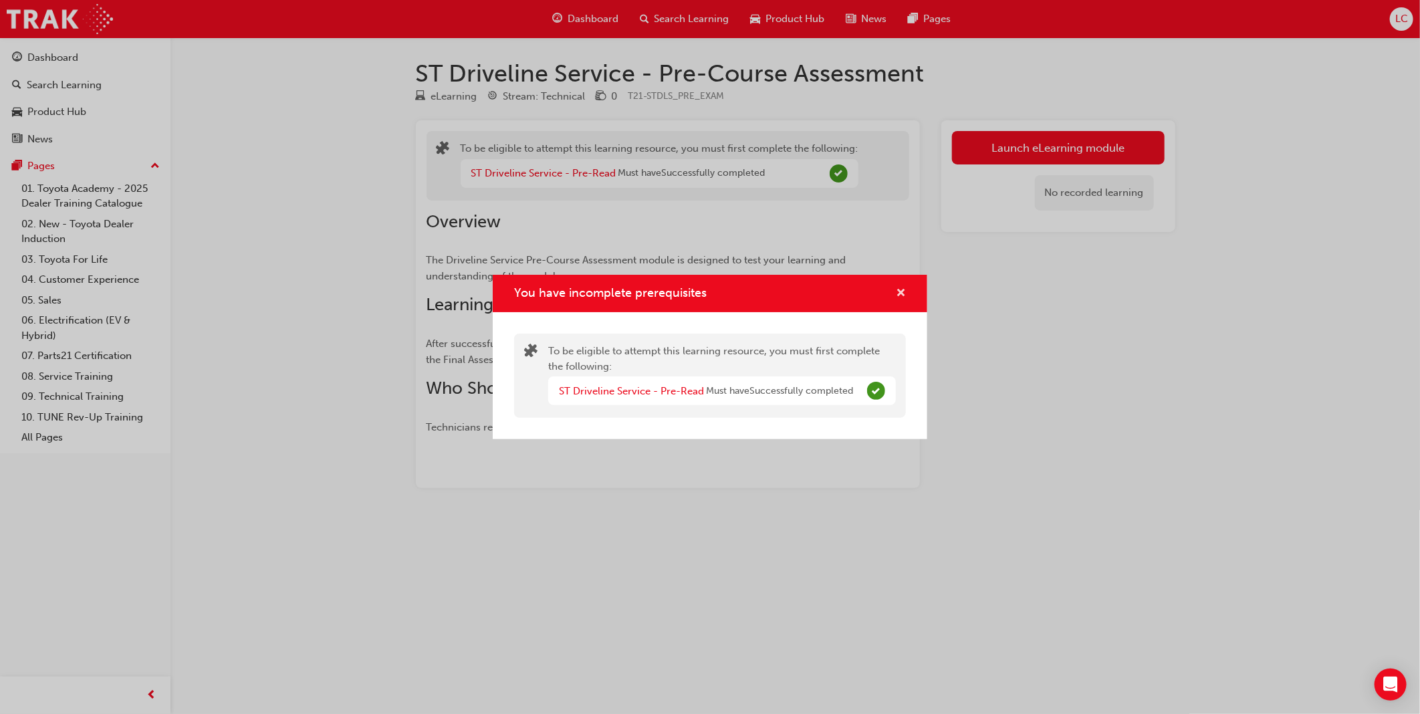
click at [905, 295] on span "cross-icon" at bounding box center [901, 294] width 10 height 12
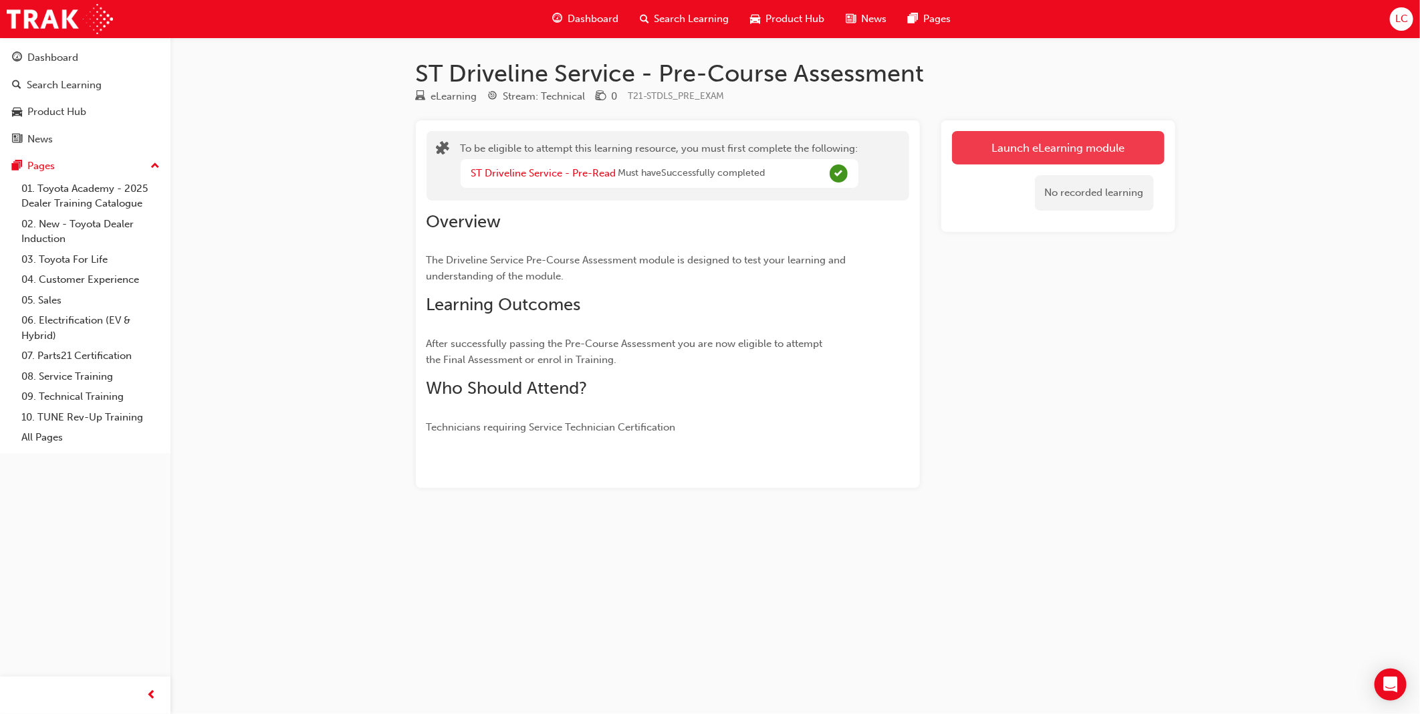
click at [1047, 149] on button "Launch eLearning module" at bounding box center [1058, 147] width 213 height 33
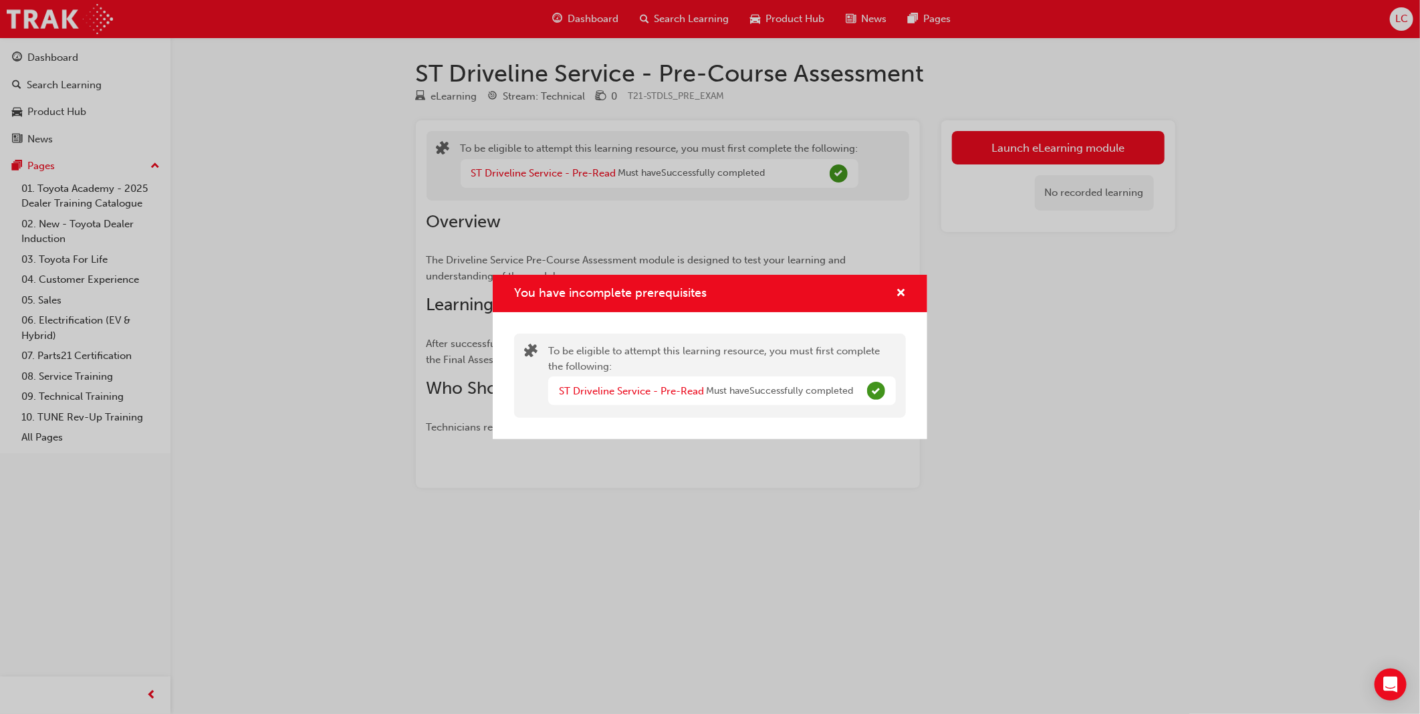
click at [906, 294] on div "You have incomplete prerequisites" at bounding box center [710, 294] width 435 height 38
click at [901, 290] on span "cross-icon" at bounding box center [901, 294] width 10 height 12
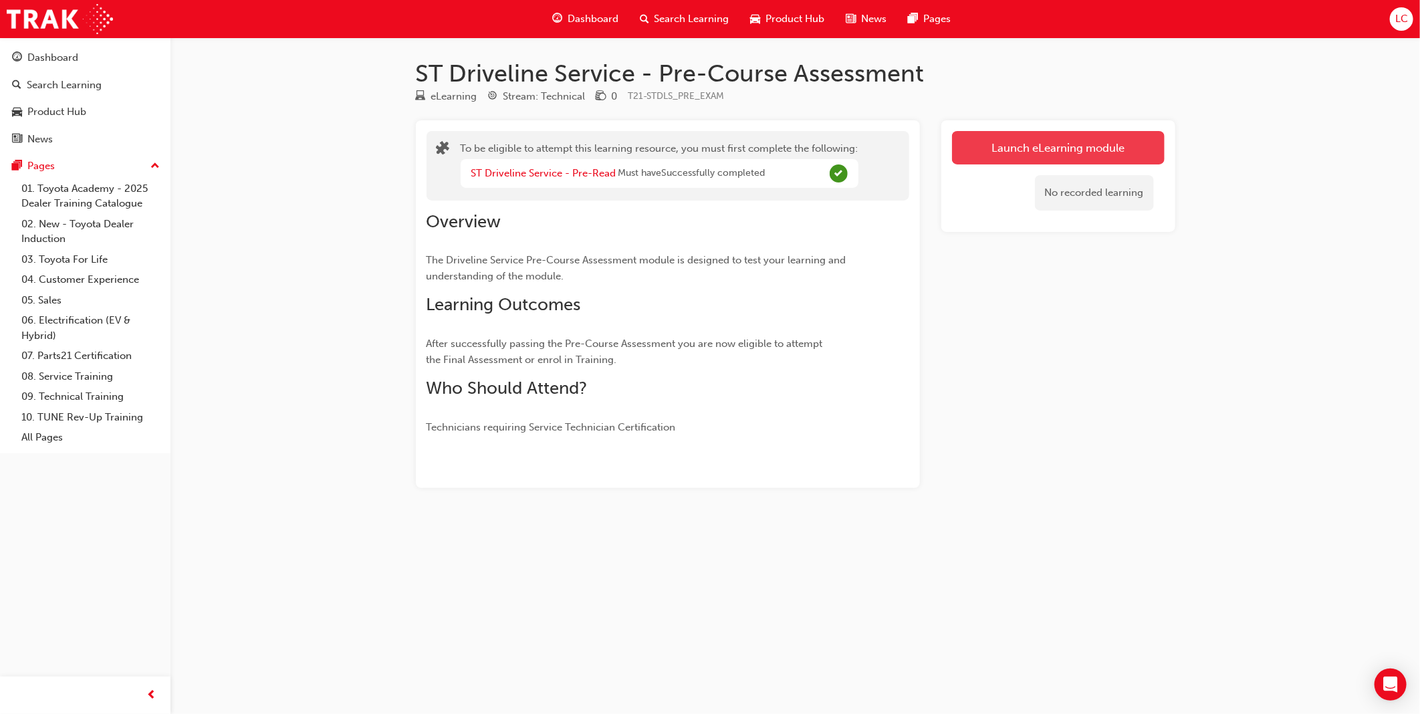
click at [1027, 149] on button "Launch eLearning module" at bounding box center [1058, 147] width 213 height 33
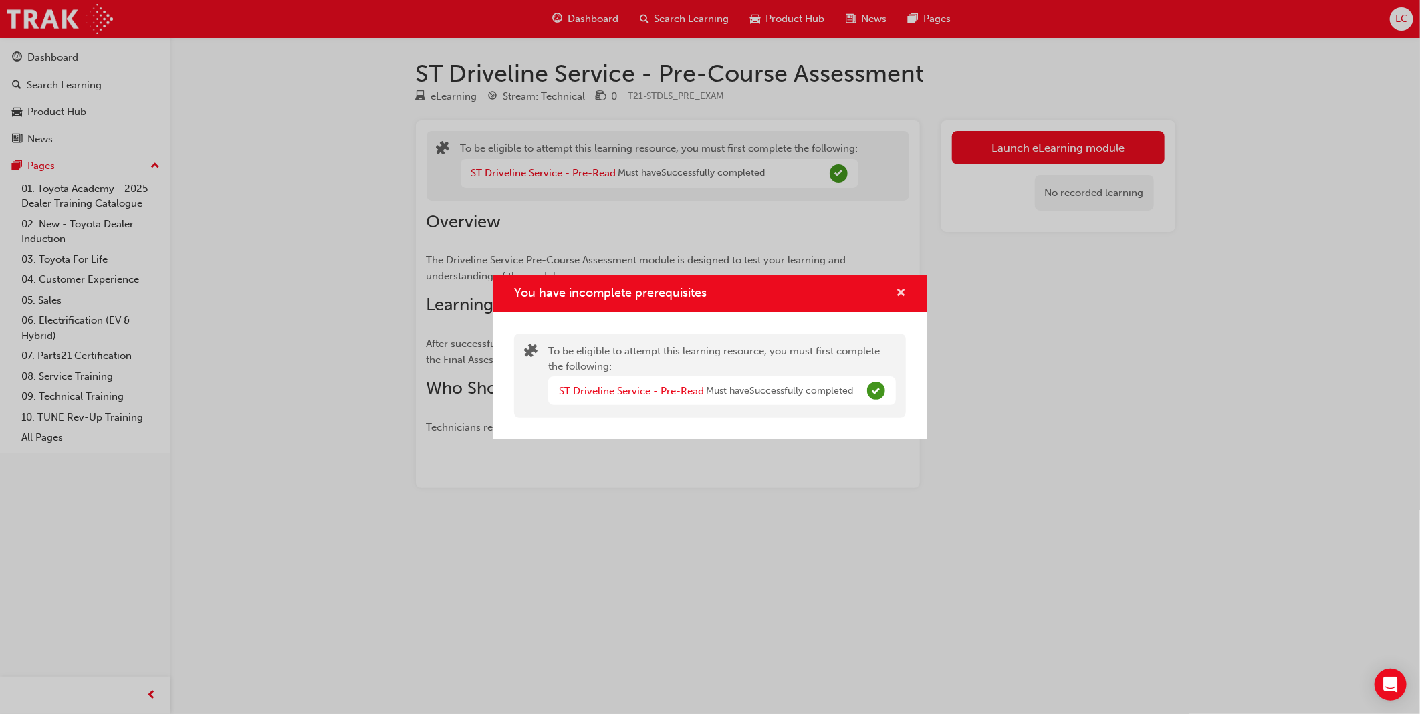
click at [898, 288] on span "cross-icon" at bounding box center [901, 294] width 10 height 12
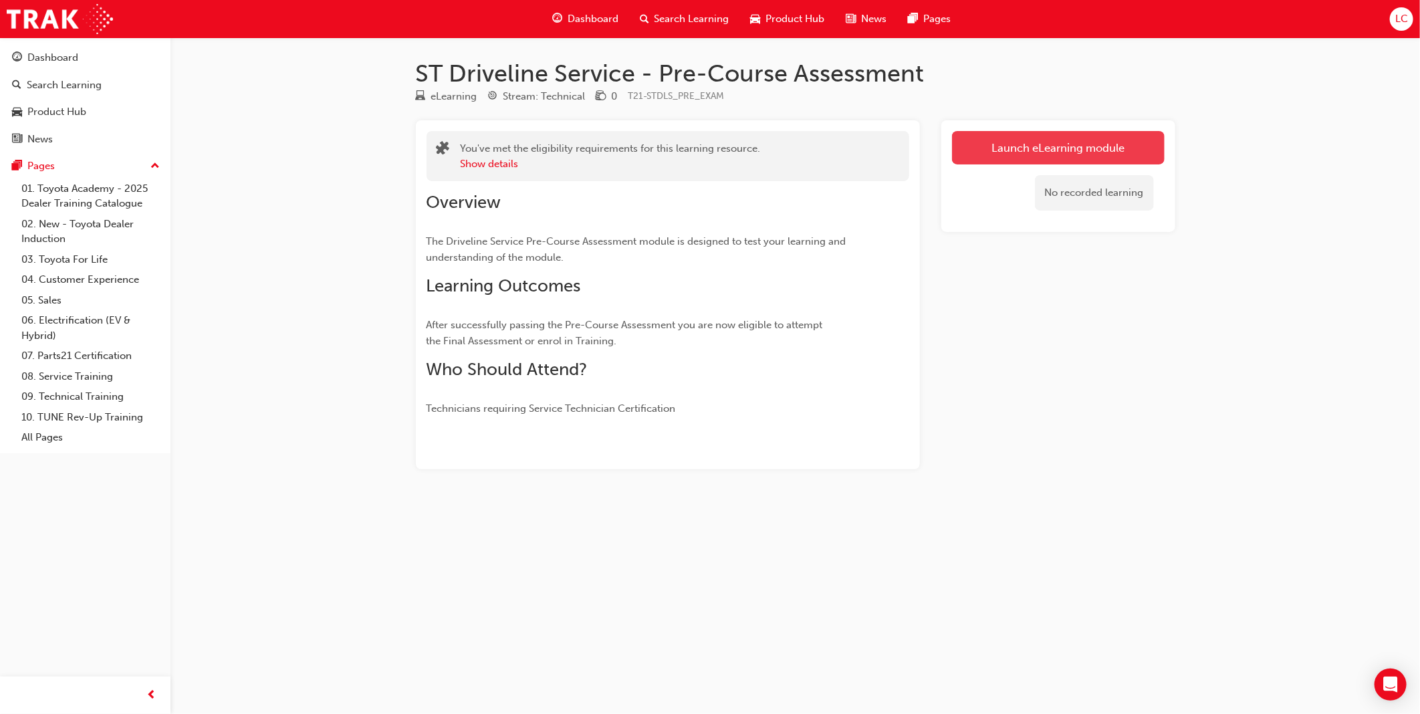
click at [994, 148] on link "Launch eLearning module" at bounding box center [1058, 147] width 213 height 33
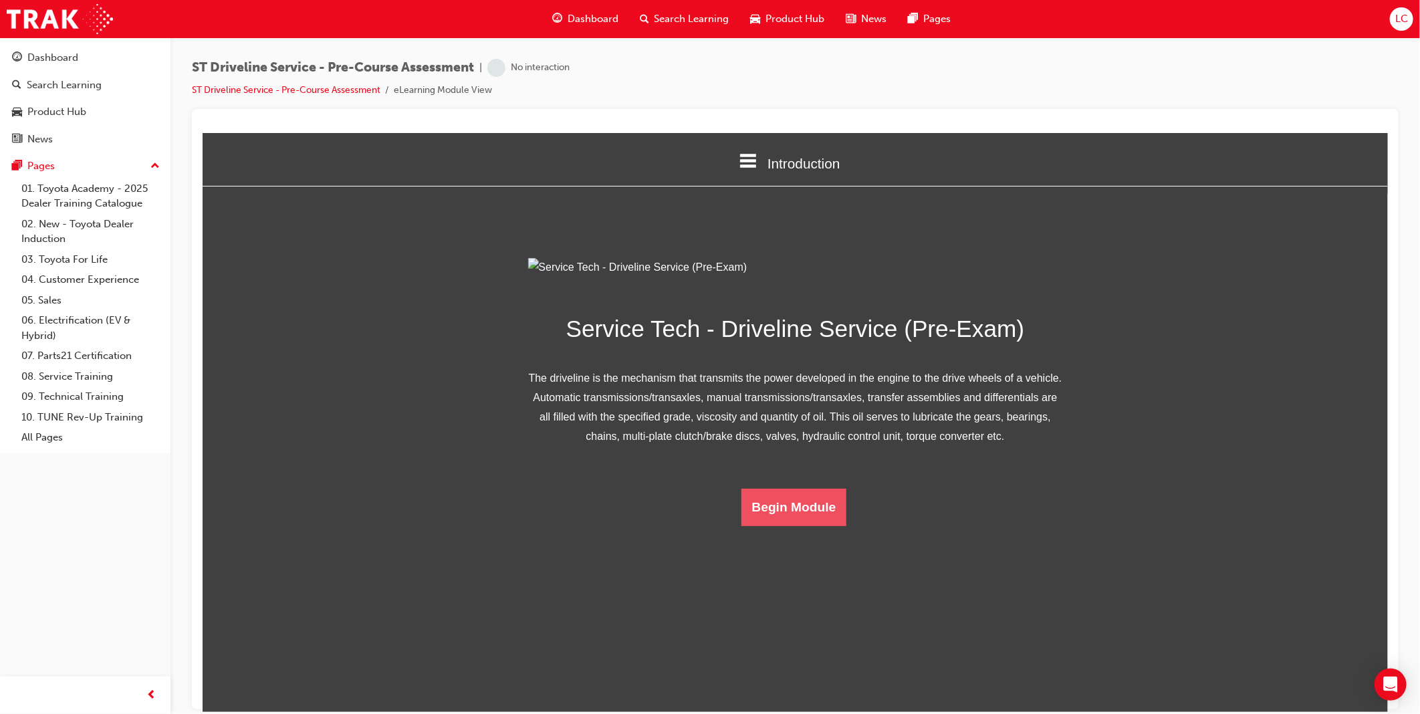
click at [802, 526] on button "Begin Module" at bounding box center [794, 506] width 106 height 37
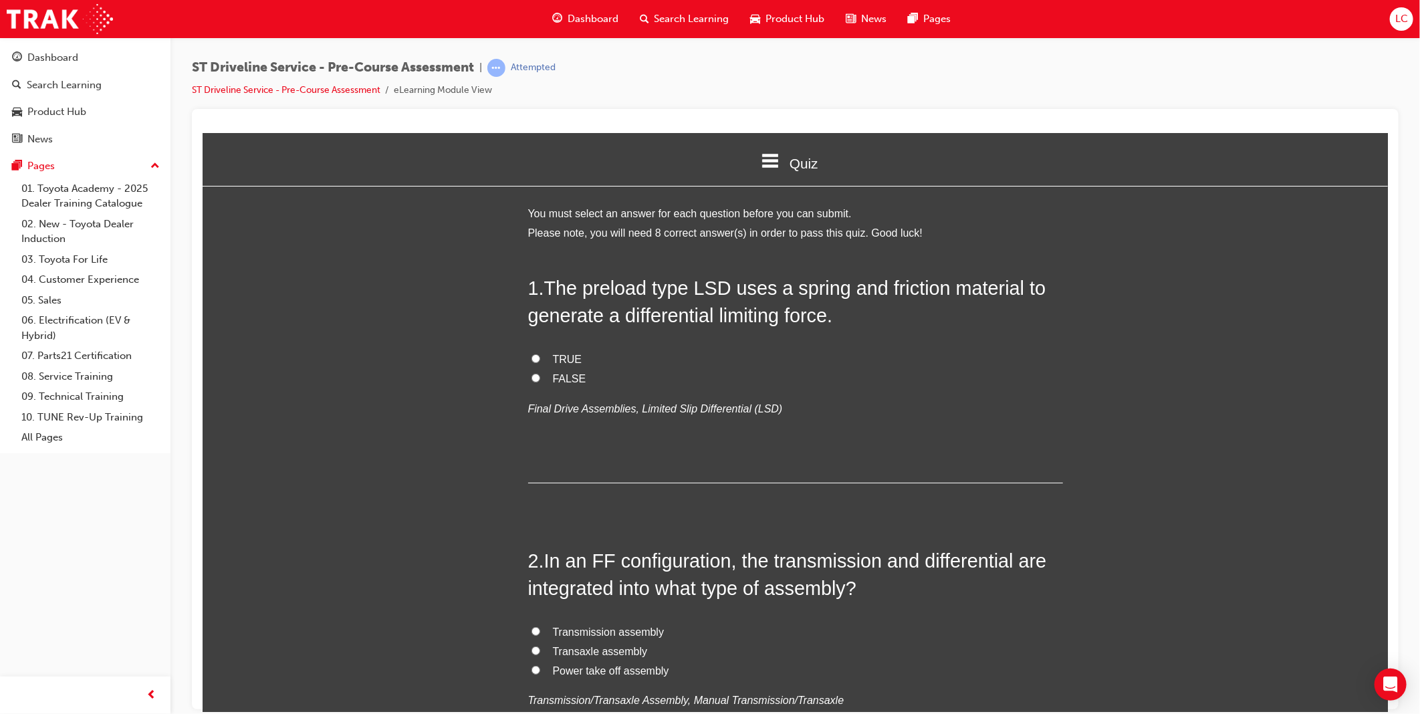
click at [568, 355] on span "TRUE" at bounding box center [566, 358] width 29 height 11
click at [540, 355] on input "TRUE" at bounding box center [535, 358] width 9 height 9
radio input "true"
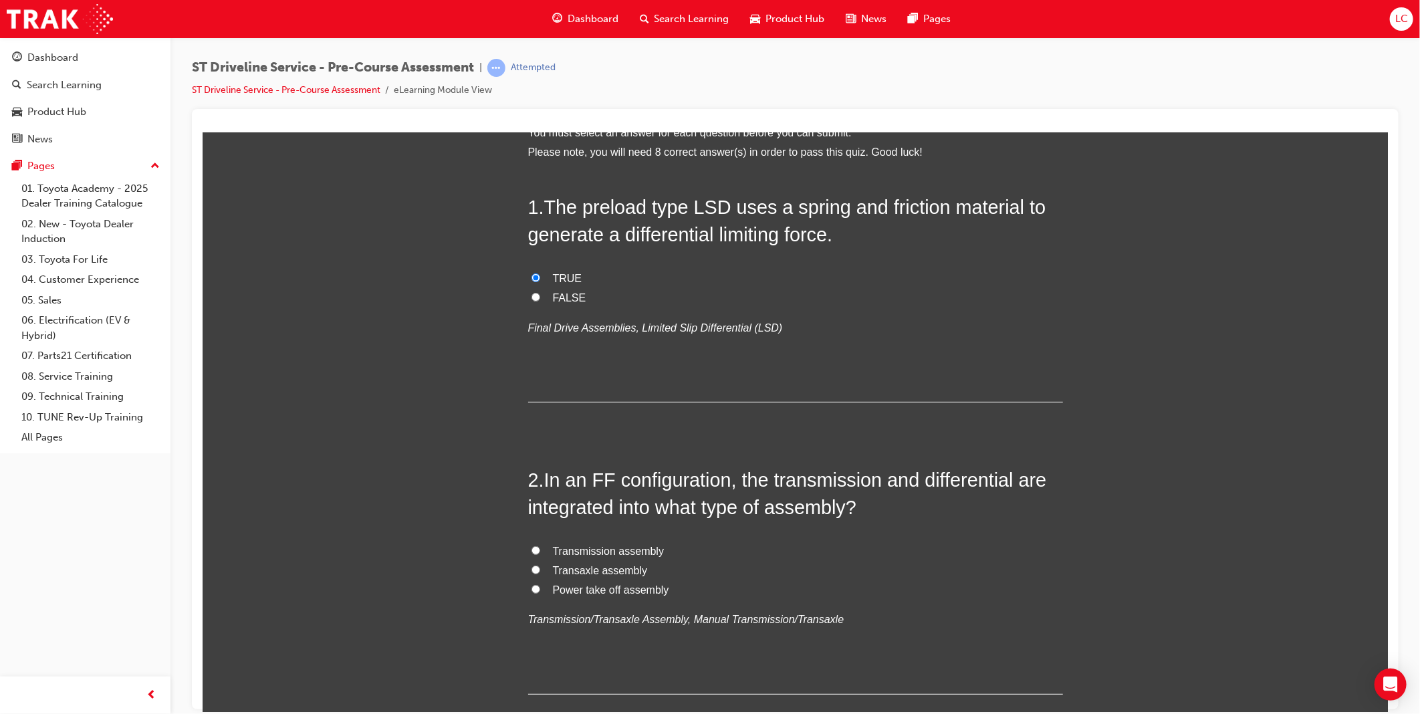
scroll to position [223, 0]
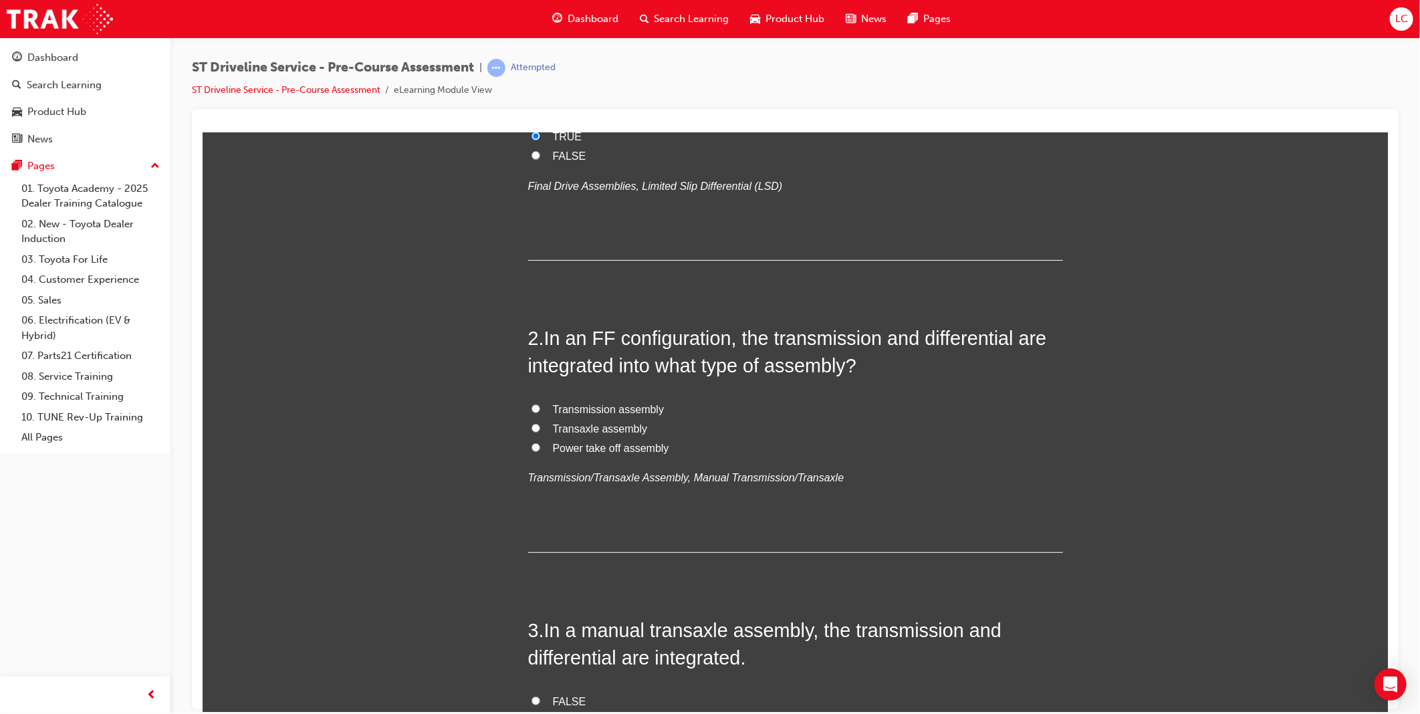
click at [592, 428] on span "Transaxle assembly" at bounding box center [599, 428] width 95 height 11
click at [540, 428] on input "Transaxle assembly" at bounding box center [535, 427] width 9 height 9
radio input "true"
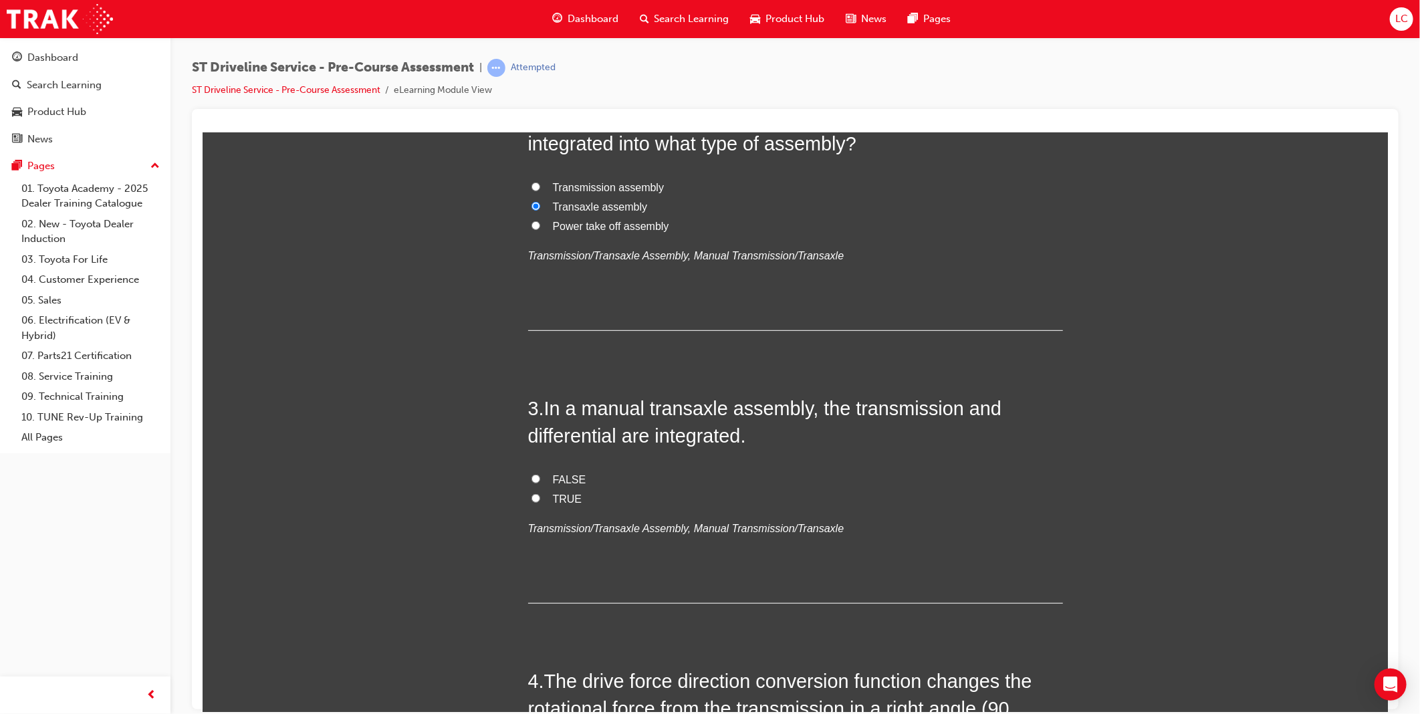
scroll to position [520, 0]
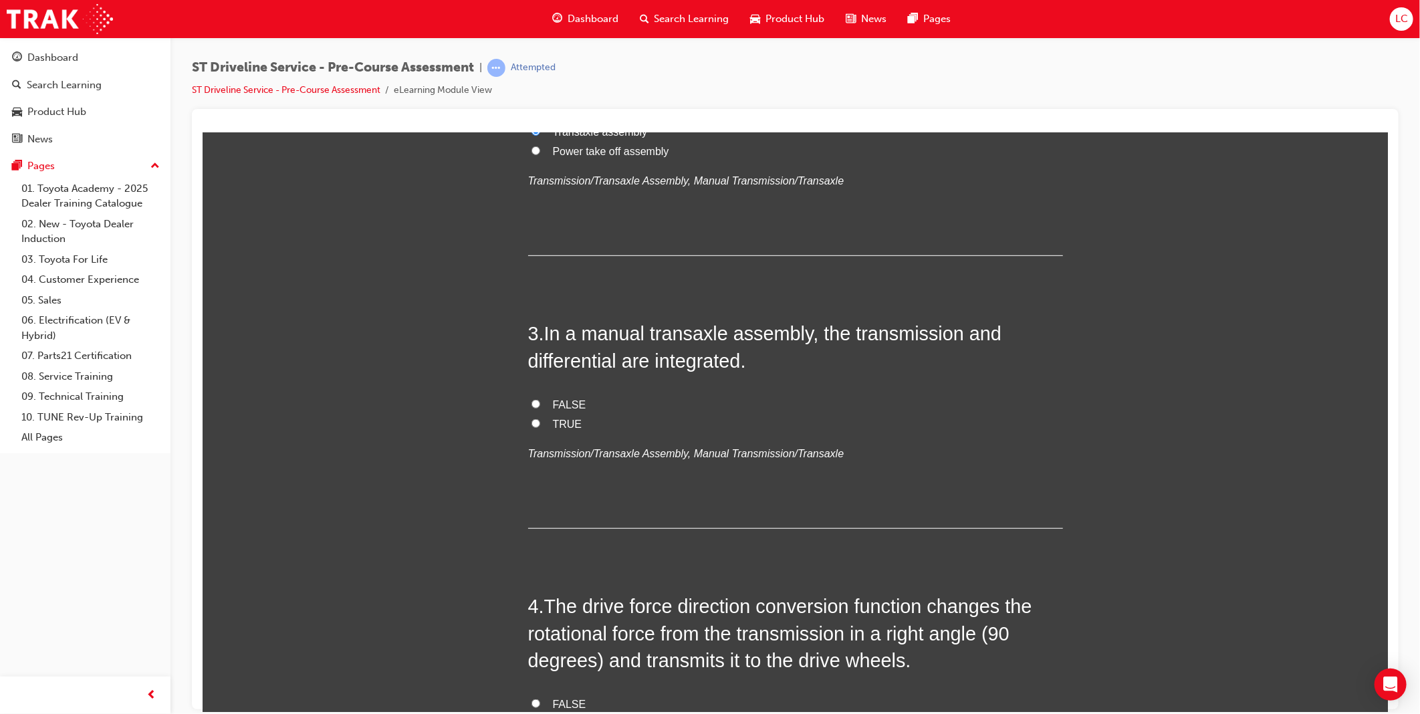
click at [556, 425] on span "TRUE" at bounding box center [566, 423] width 29 height 11
click at [540, 425] on input "TRUE" at bounding box center [535, 423] width 9 height 9
radio input "true"
click at [958, 487] on div "3 . In a manual transaxle assembly, the transmission and differential are integ…" at bounding box center [795, 424] width 535 height 209
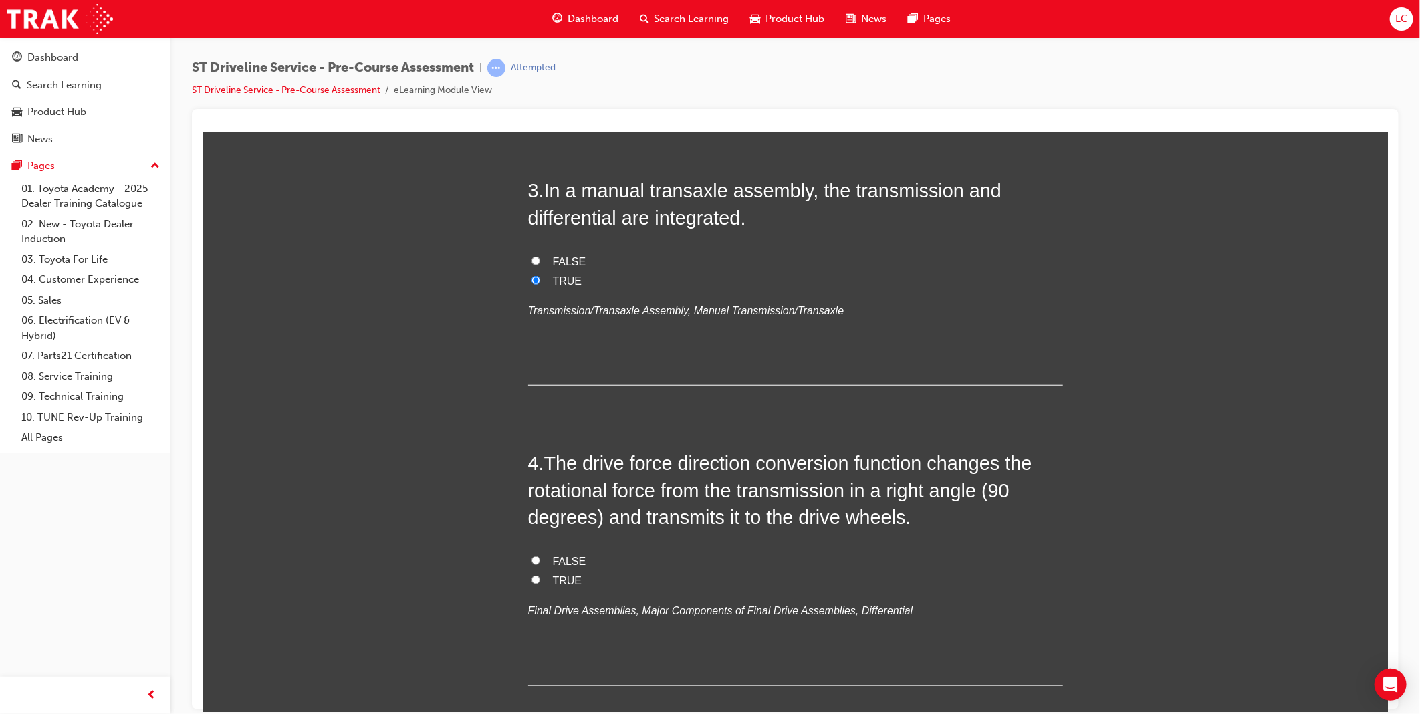
scroll to position [669, 0]
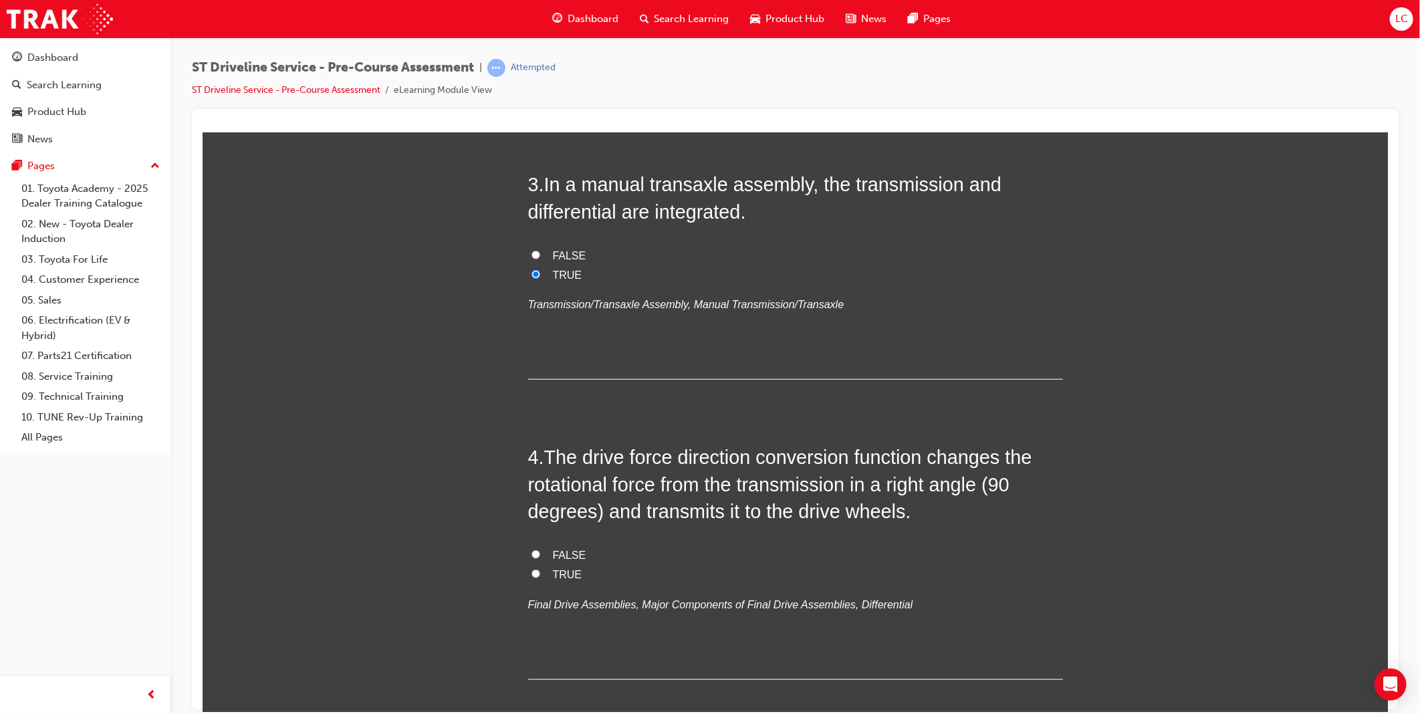
drag, startPoint x: 551, startPoint y: 569, endPoint x: 588, endPoint y: 569, distance: 36.8
click at [552, 570] on span "TRUE" at bounding box center [566, 573] width 29 height 11
click at [540, 570] on input "TRUE" at bounding box center [535, 573] width 9 height 9
radio input "true"
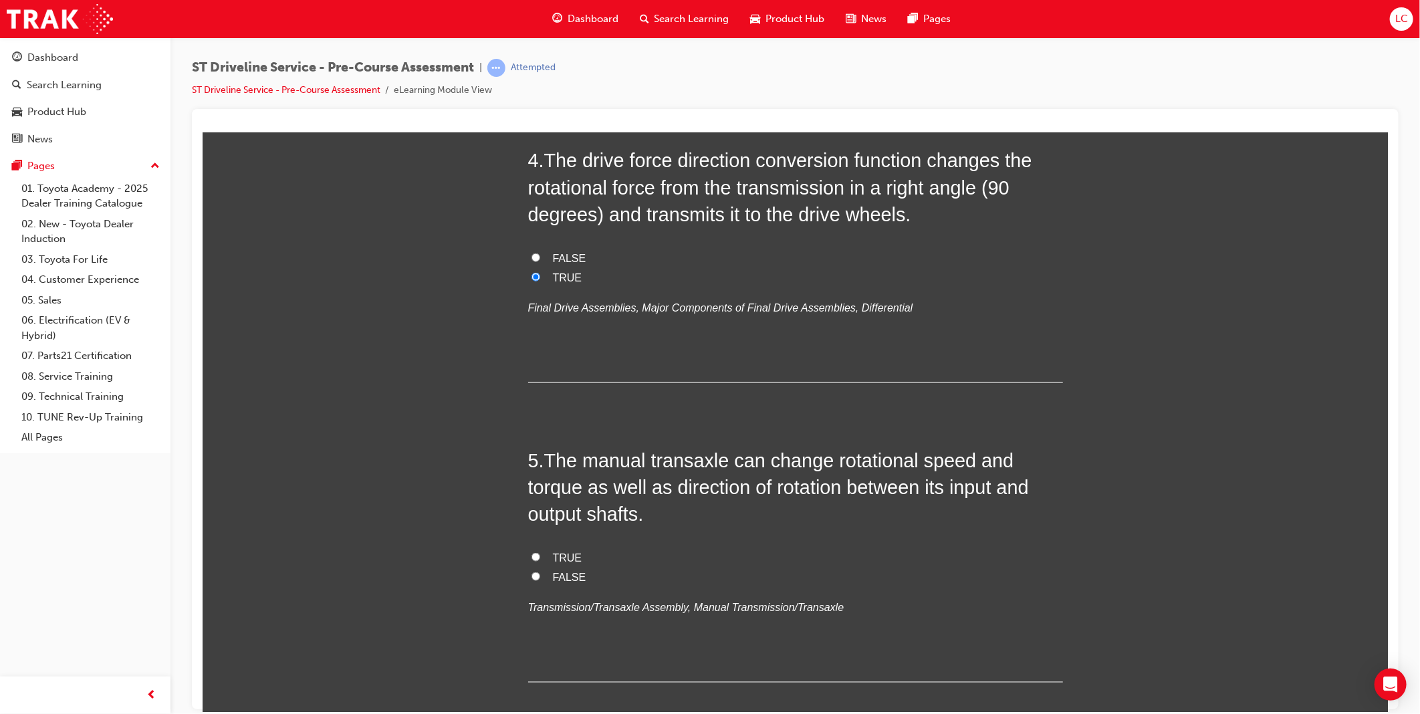
click at [555, 557] on span "TRUE" at bounding box center [566, 557] width 29 height 11
click at [540, 557] on input "TRUE" at bounding box center [535, 556] width 9 height 9
radio input "true"
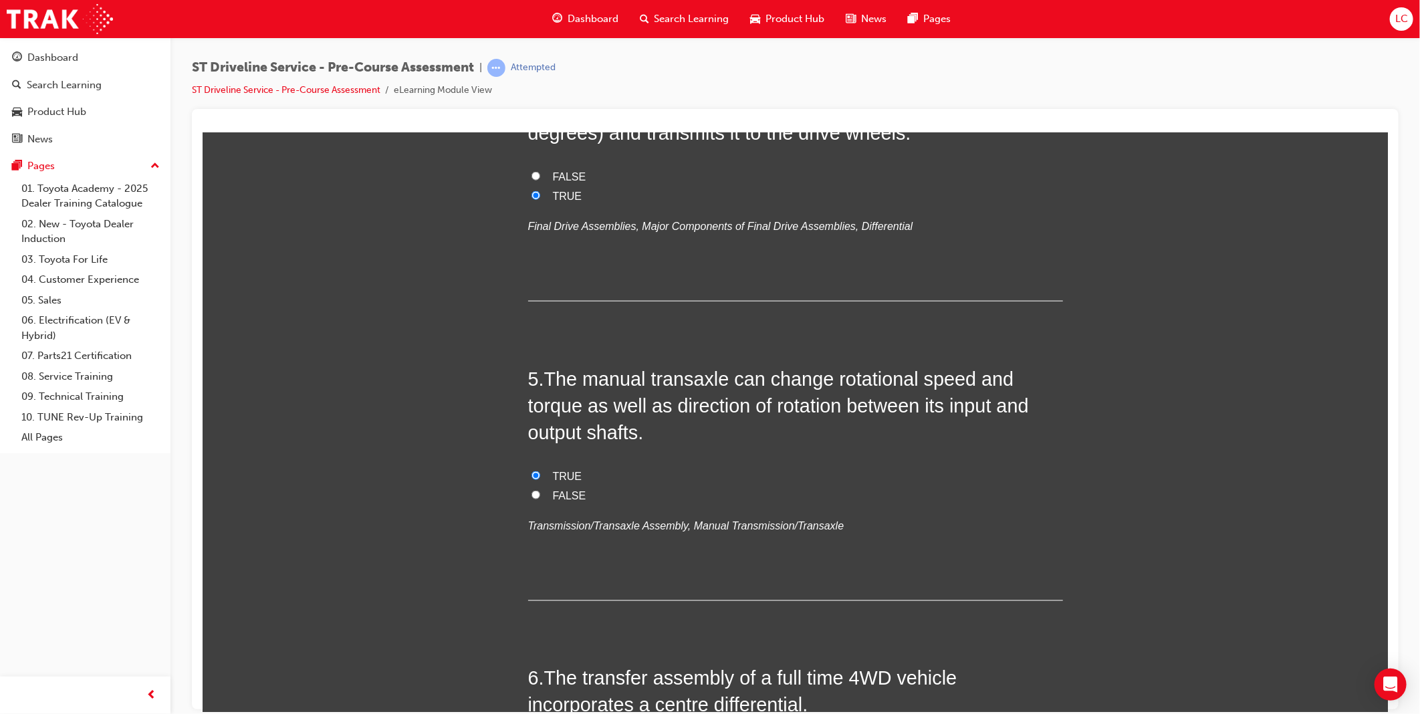
scroll to position [1263, 0]
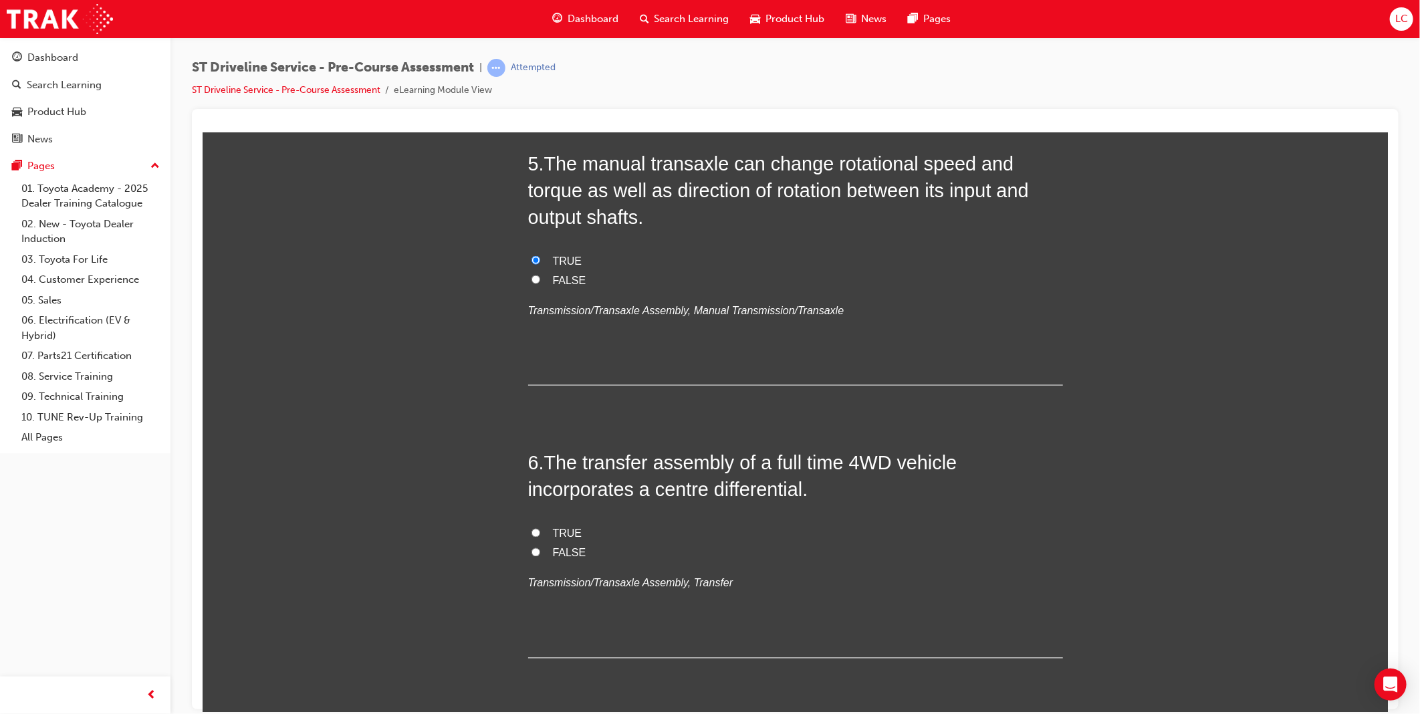
click at [542, 538] on label "TRUE" at bounding box center [795, 533] width 535 height 19
click at [540, 537] on input "TRUE" at bounding box center [535, 532] width 9 height 9
radio input "true"
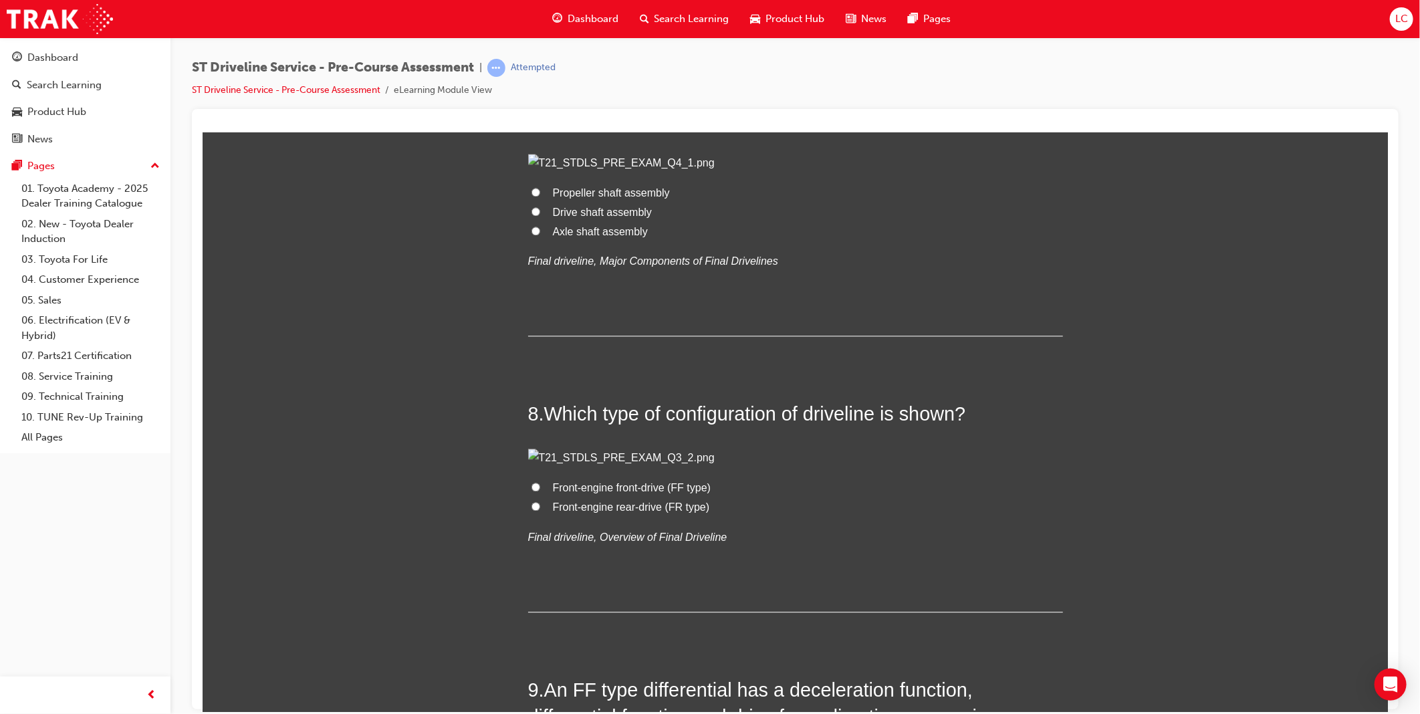
scroll to position [1931, 0]
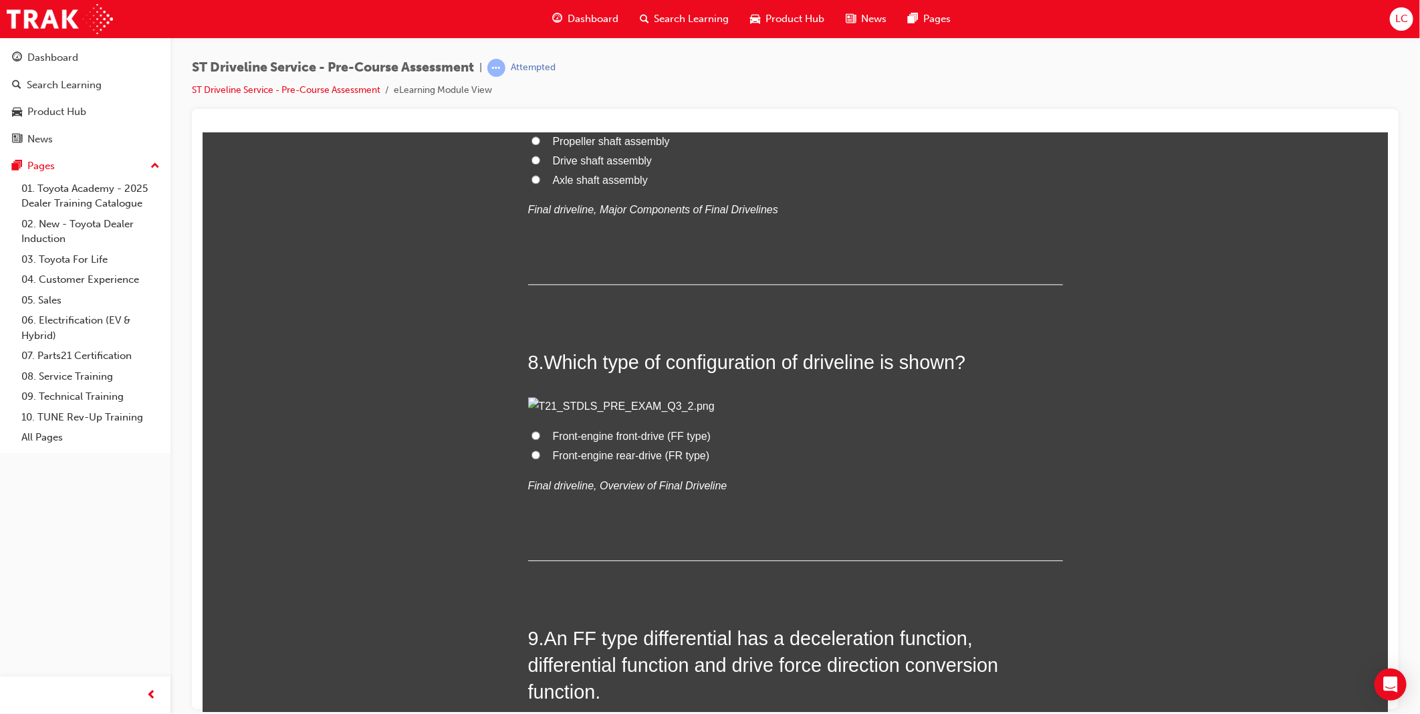
click at [605, 146] on span "Propeller shaft assembly" at bounding box center [610, 140] width 117 height 11
click at [540, 144] on input "Propeller shaft assembly" at bounding box center [535, 140] width 9 height 9
radio input "true"
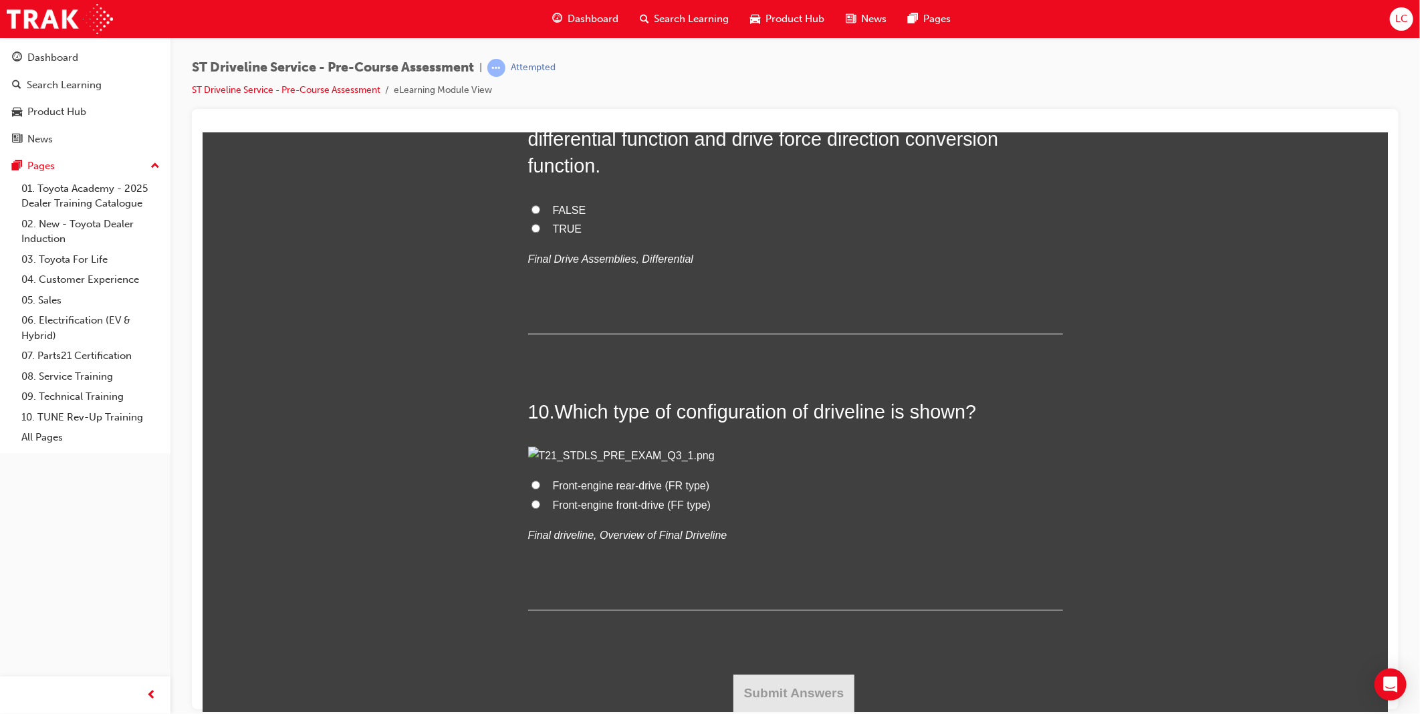
scroll to position [2972, 0]
radio input "true"
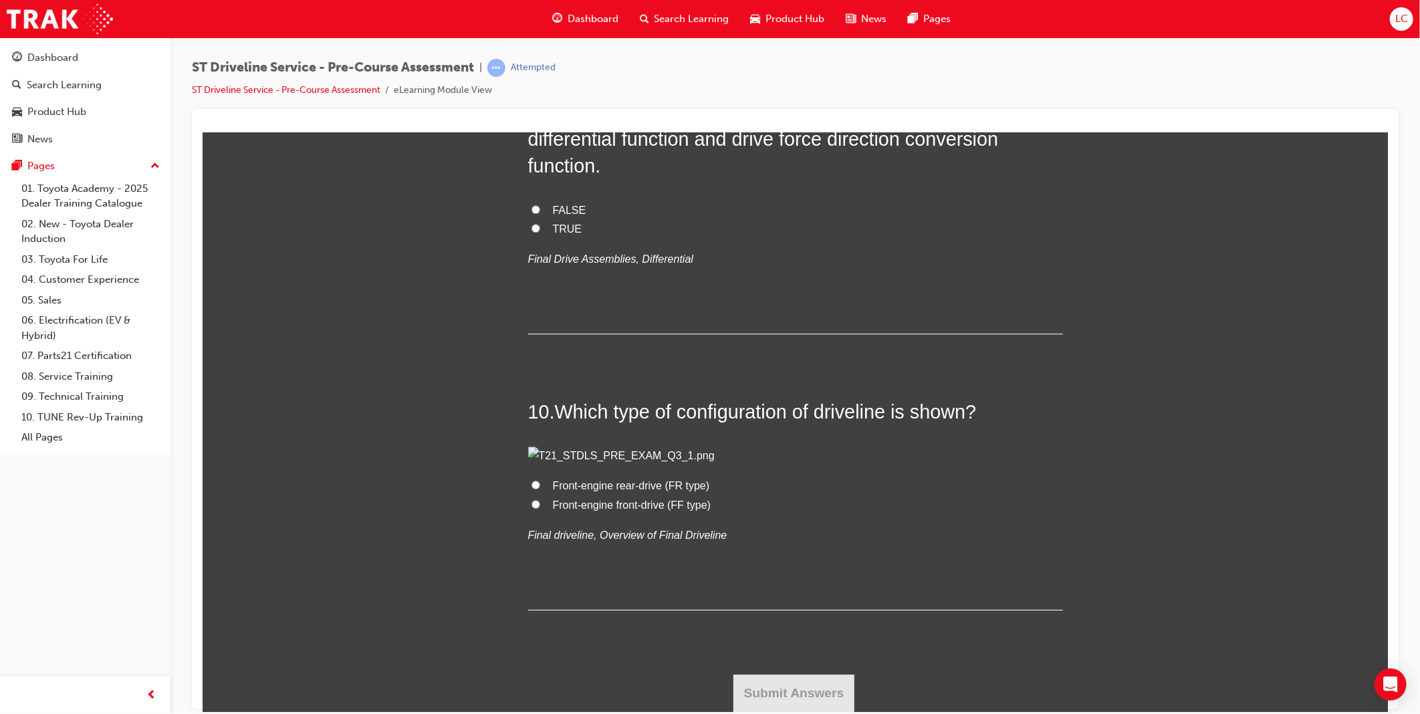
click at [562, 234] on span "TRUE" at bounding box center [566, 228] width 29 height 11
click at [540, 232] on input "TRUE" at bounding box center [535, 227] width 9 height 9
radio input "true"
click at [624, 510] on span "Front-engine front-drive (FF type)" at bounding box center [631, 504] width 158 height 11
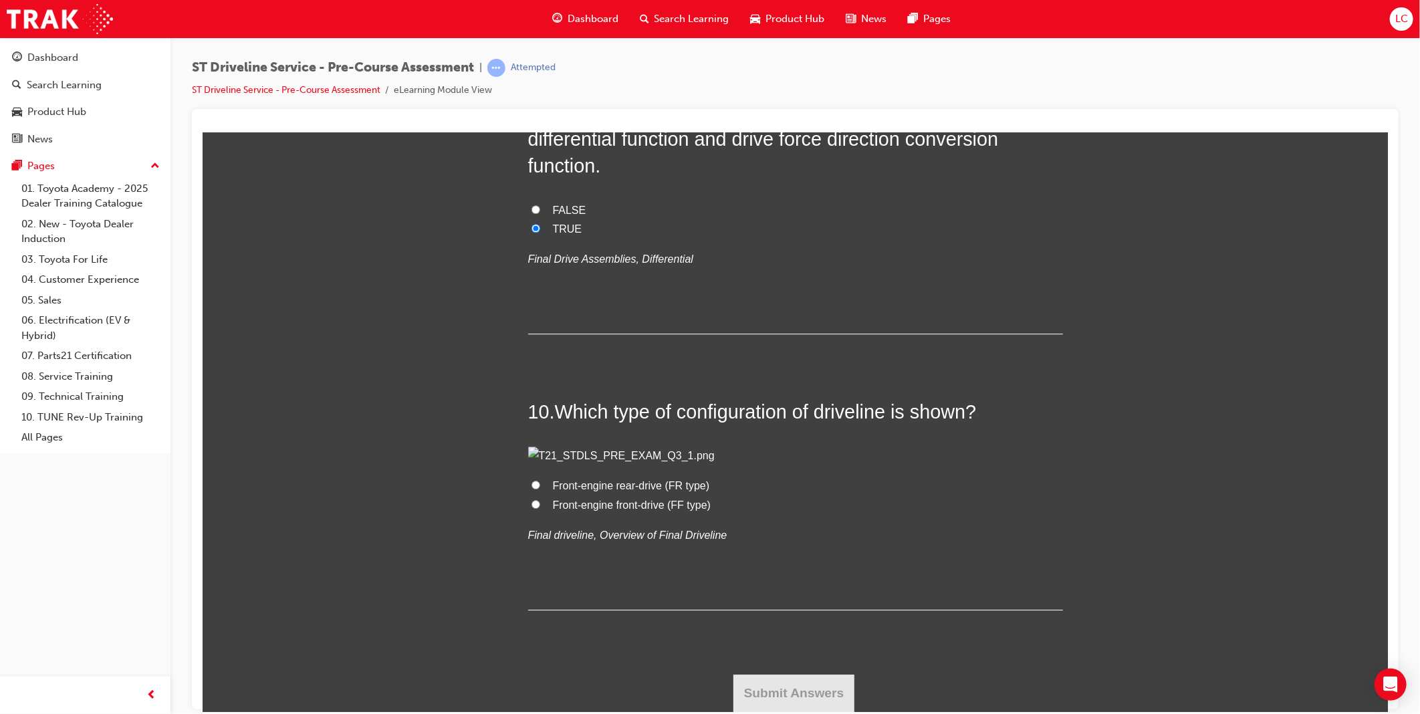
click at [540, 508] on input "Front-engine front-drive (FF type)" at bounding box center [535, 504] width 9 height 9
radio input "true"
click at [807, 681] on button "Submit Answers" at bounding box center [794, 692] width 122 height 37
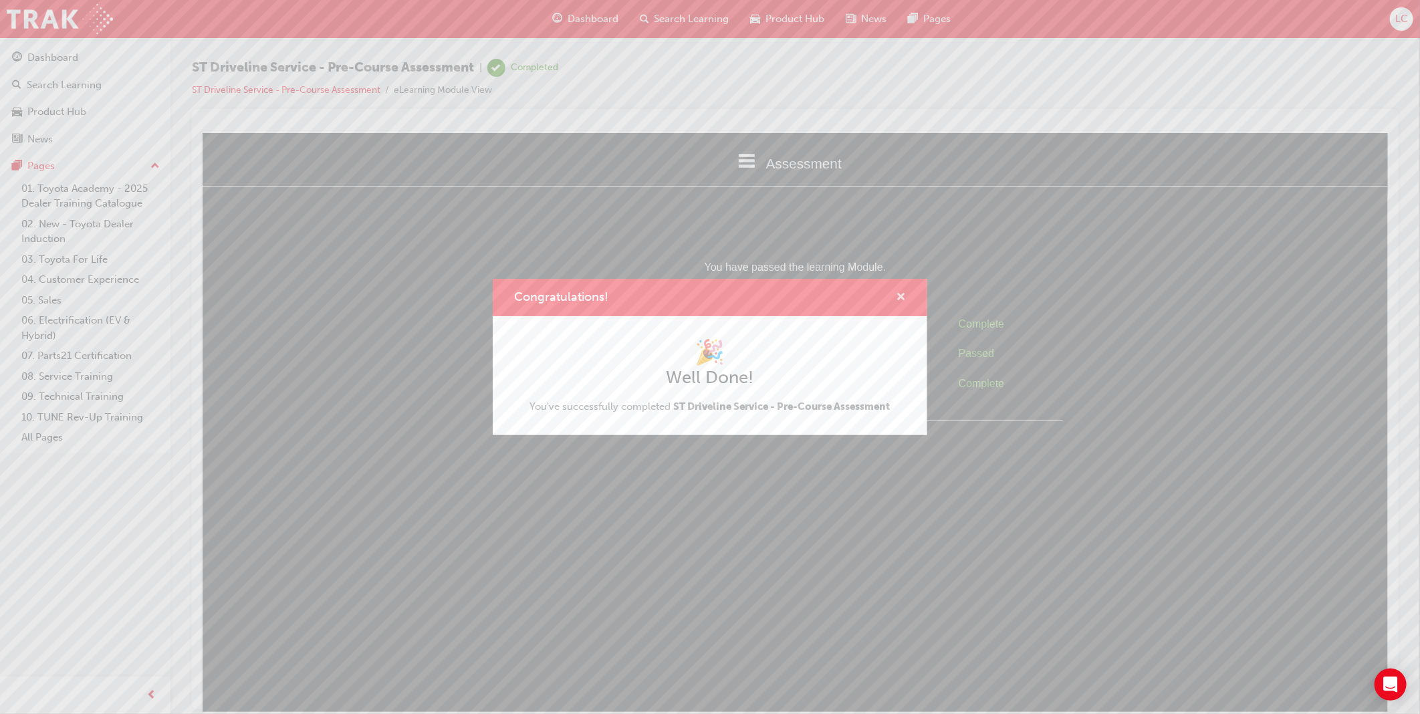
click at [903, 295] on span "cross-icon" at bounding box center [901, 298] width 10 height 12
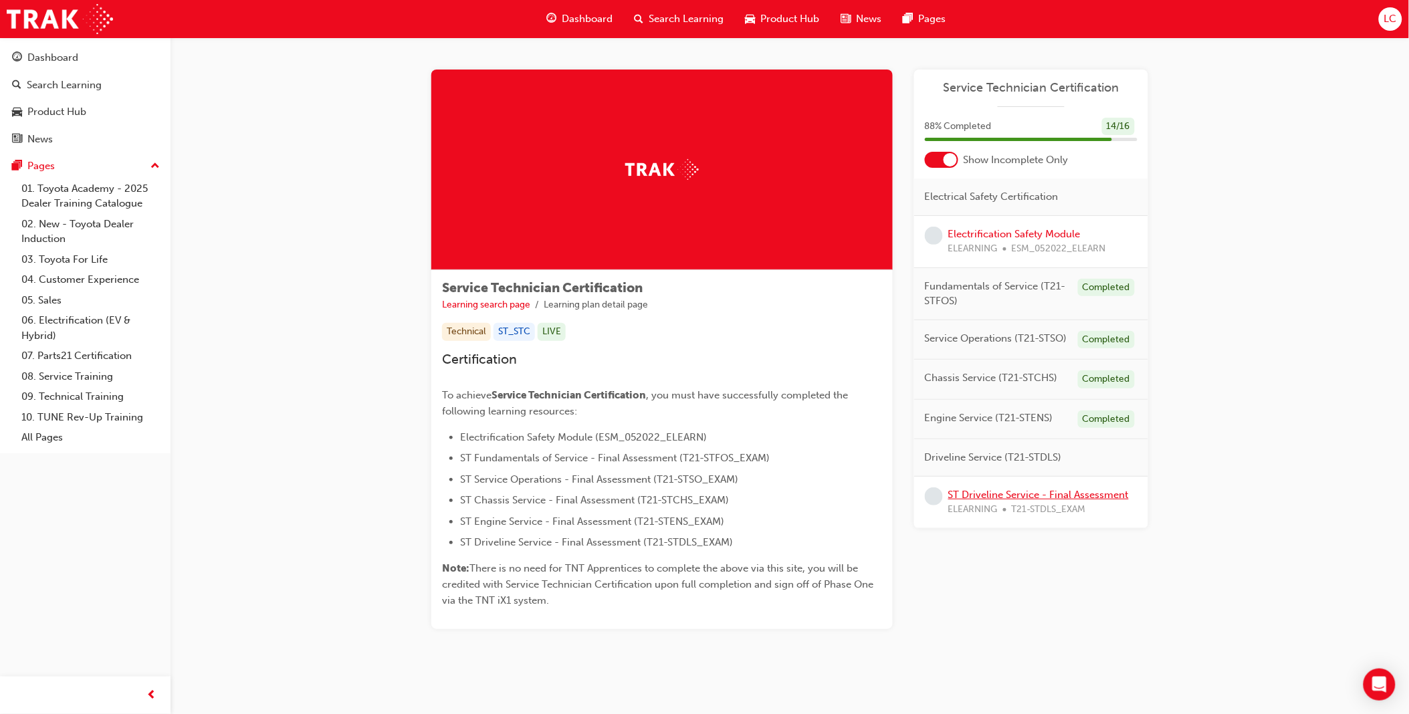
click at [1100, 494] on link "ST Driveline Service - Final Assessment" at bounding box center [1038, 495] width 181 height 12
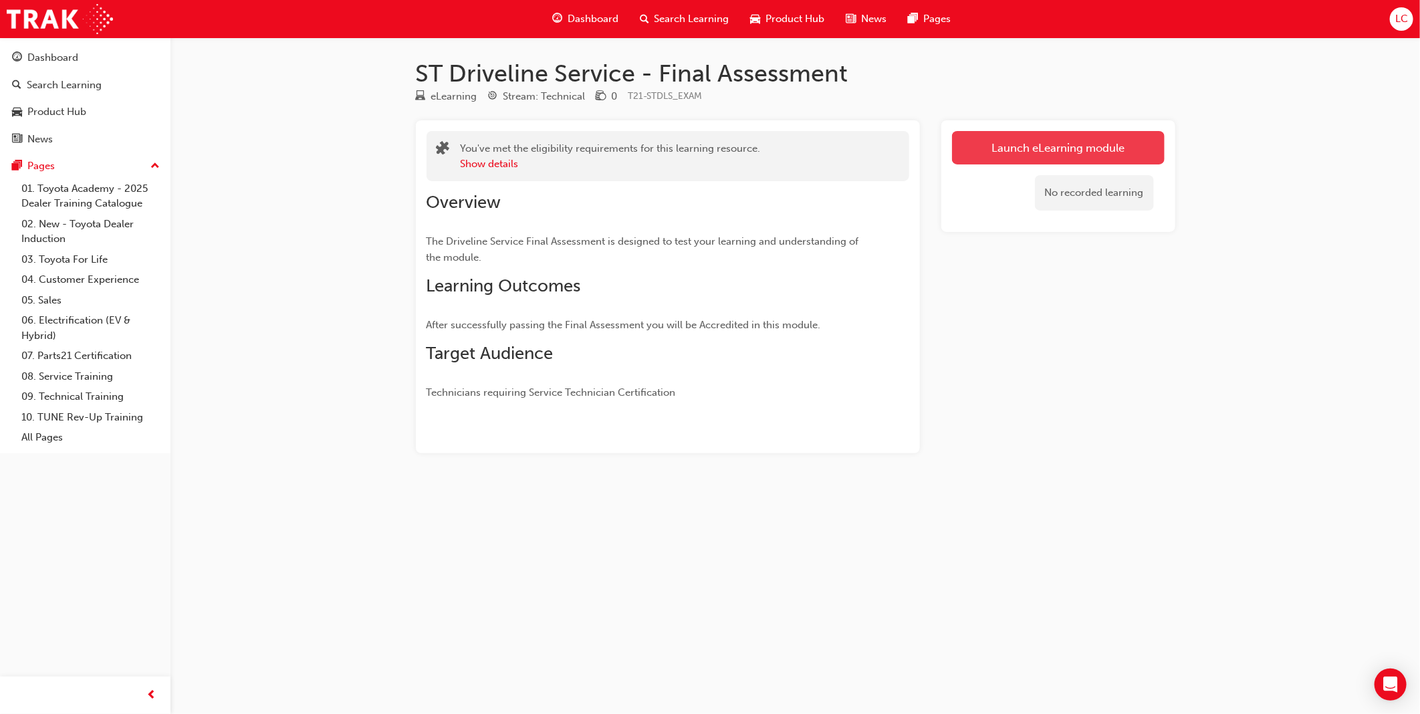
click at [1018, 151] on link "Launch eLearning module" at bounding box center [1058, 147] width 213 height 33
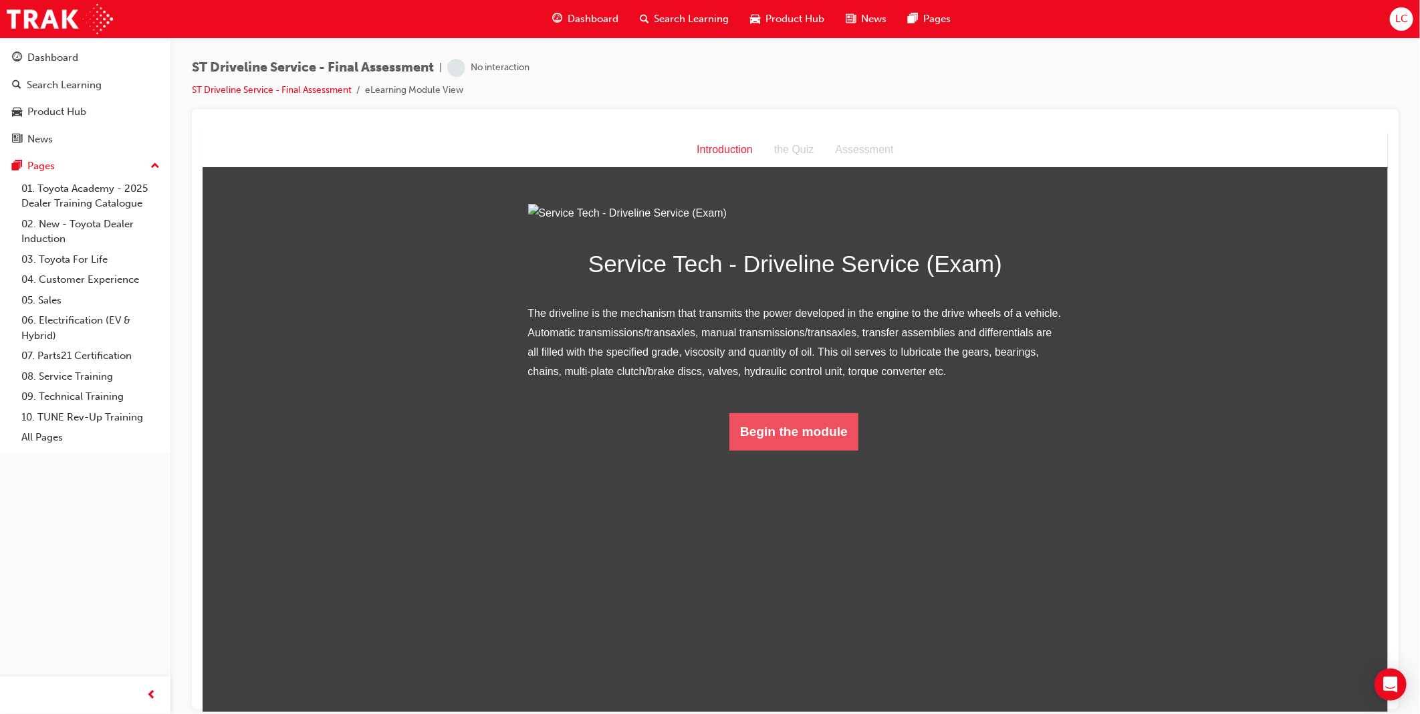
click at [772, 450] on button "Begin the module" at bounding box center [793, 431] width 129 height 37
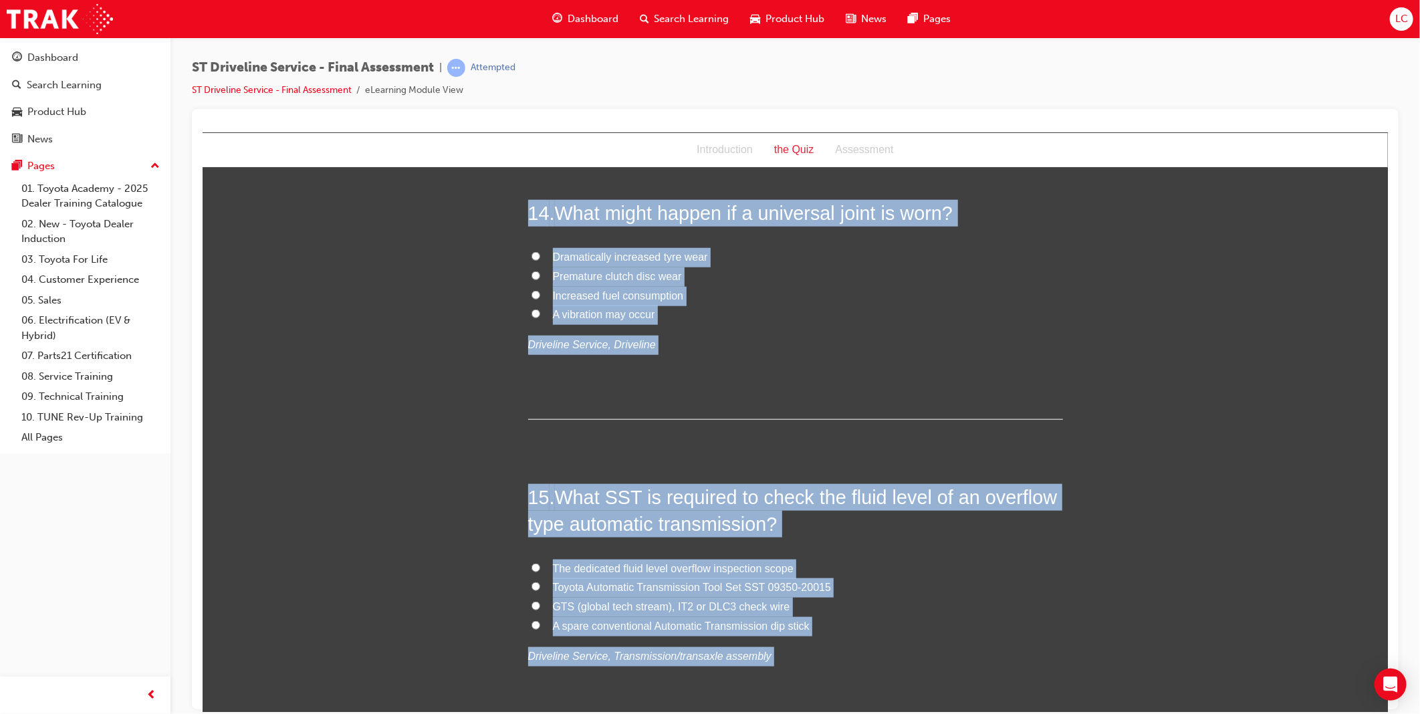
scroll to position [4102, 0]
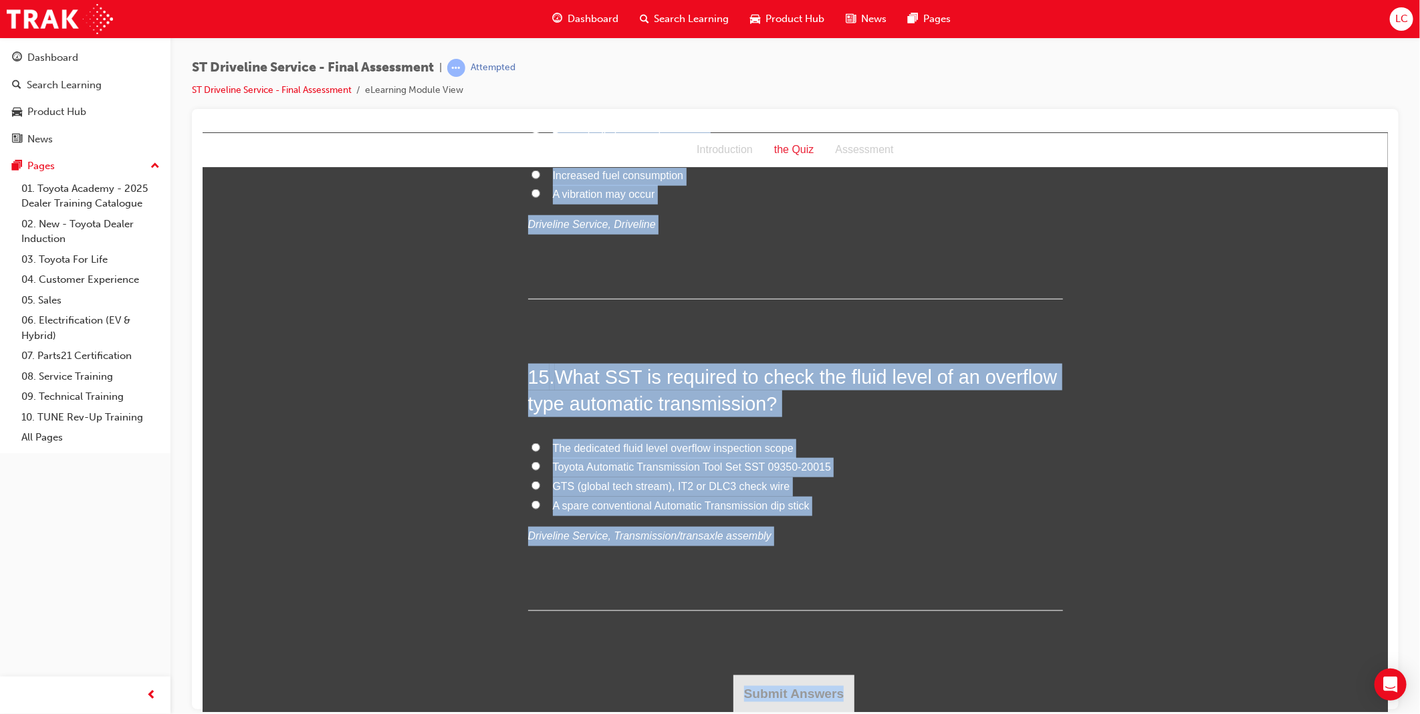
drag, startPoint x: 522, startPoint y: 262, endPoint x: 1092, endPoint y: 739, distance: 743.5
copy div "1 . Which clutch pedal inspections require the use of a ruler? Both Pedal free …"
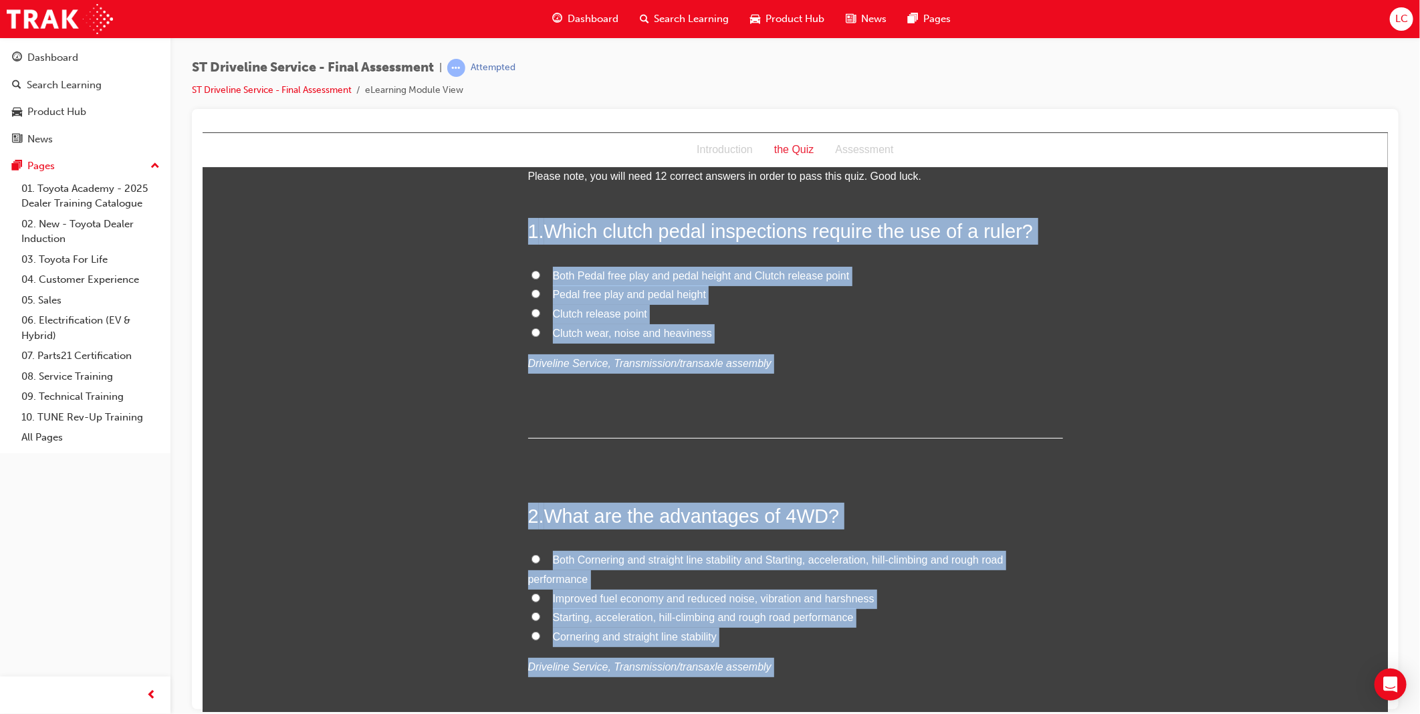
scroll to position [0, 0]
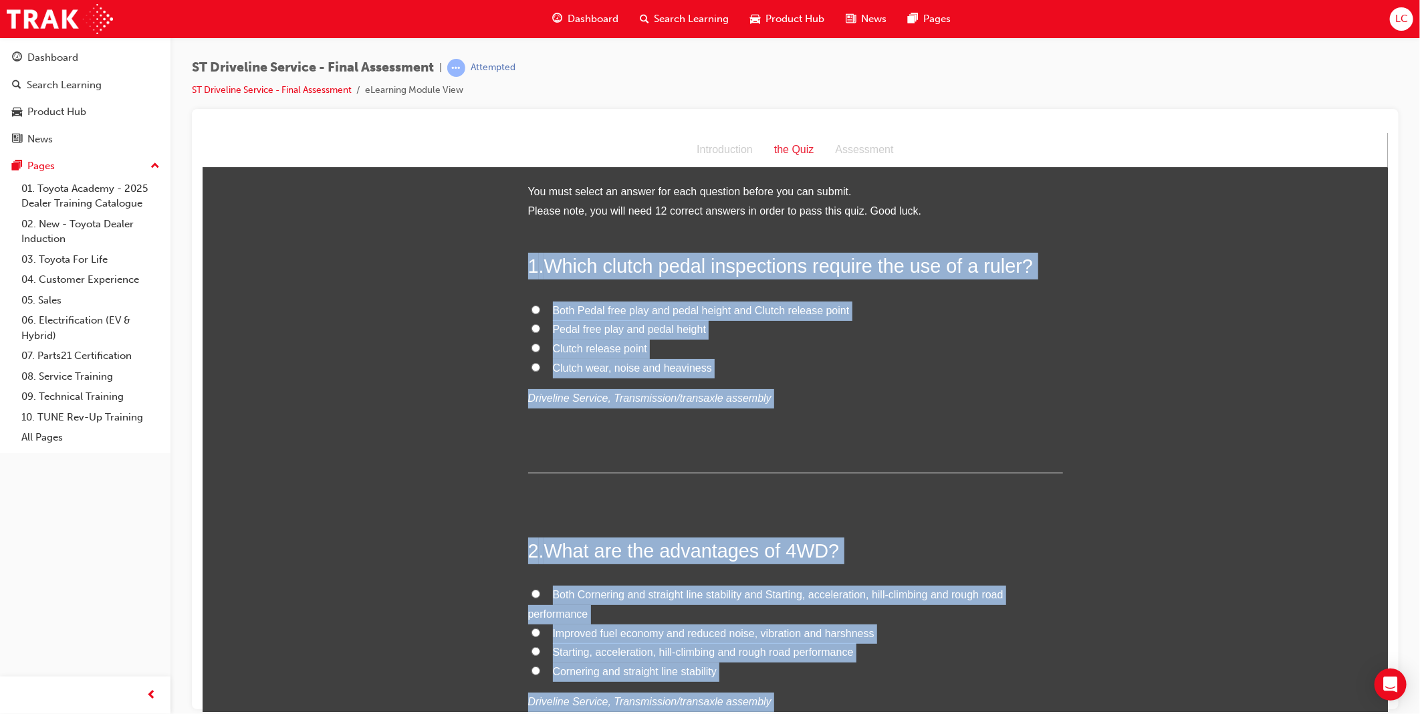
click at [877, 416] on div "1 . Which clutch pedal inspections require the use of a ruler? Both Pedal free …" at bounding box center [795, 362] width 535 height 220
click at [740, 360] on label "Clutch wear, noise and heaviness" at bounding box center [795, 367] width 535 height 19
click at [540, 362] on input "Clutch wear, noise and heaviness" at bounding box center [535, 366] width 9 height 9
radio input "true"
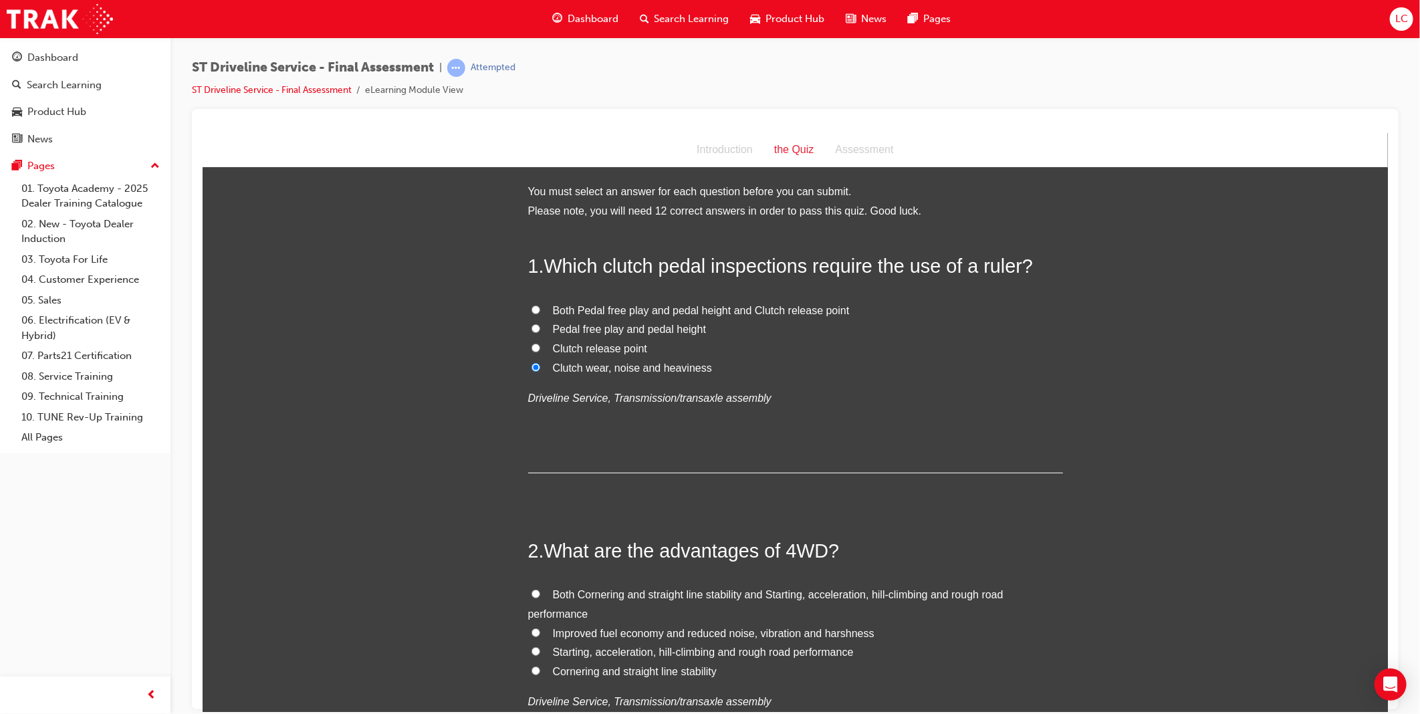
click at [596, 332] on span "Pedal free play and pedal height" at bounding box center [629, 328] width 154 height 11
click at [540, 332] on input "Pedal free play and pedal height" at bounding box center [535, 328] width 9 height 9
radio input "true"
click at [602, 597] on span "Both Cornering and straight line stability and Starting, acceleration, hill-cli…" at bounding box center [765, 603] width 475 height 31
click at [540, 597] on input "Both Cornering and straight line stability and Starting, acceleration, hill-cli…" at bounding box center [535, 593] width 9 height 9
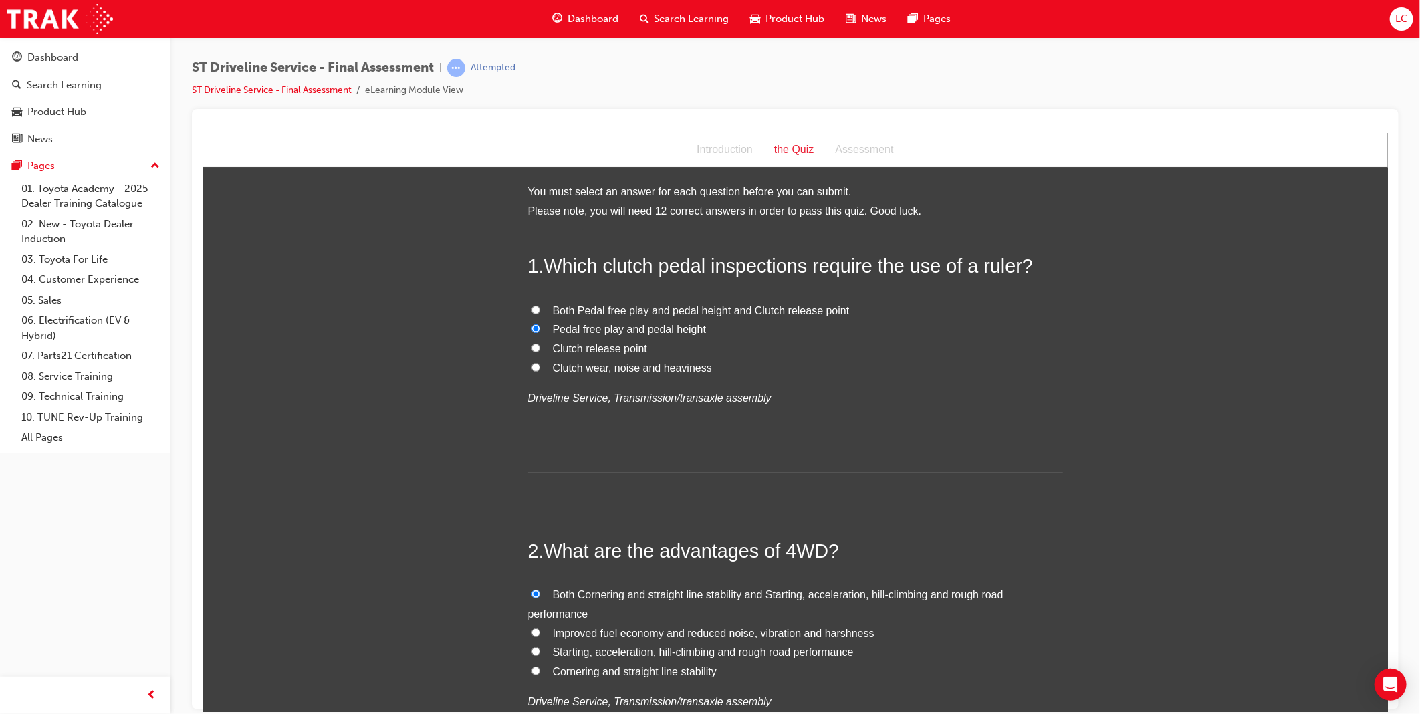
radio input "true"
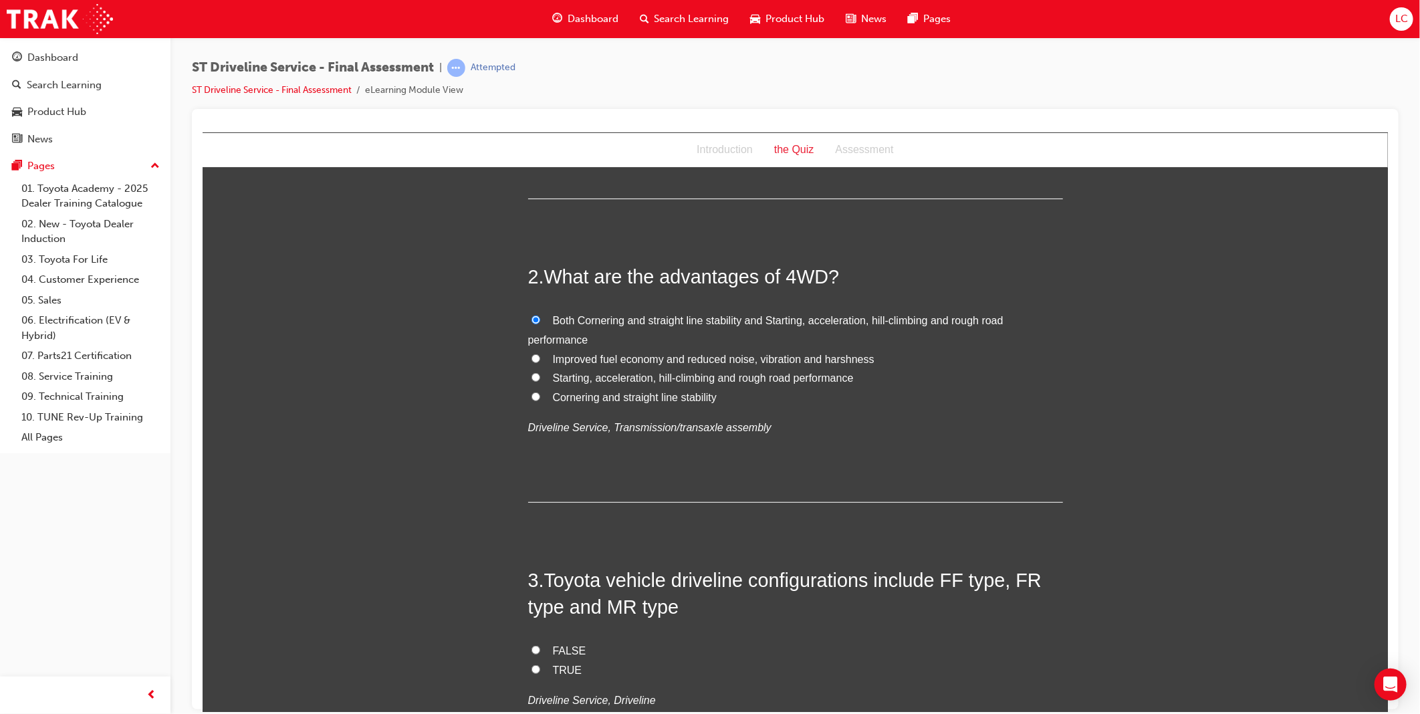
scroll to position [371, 0]
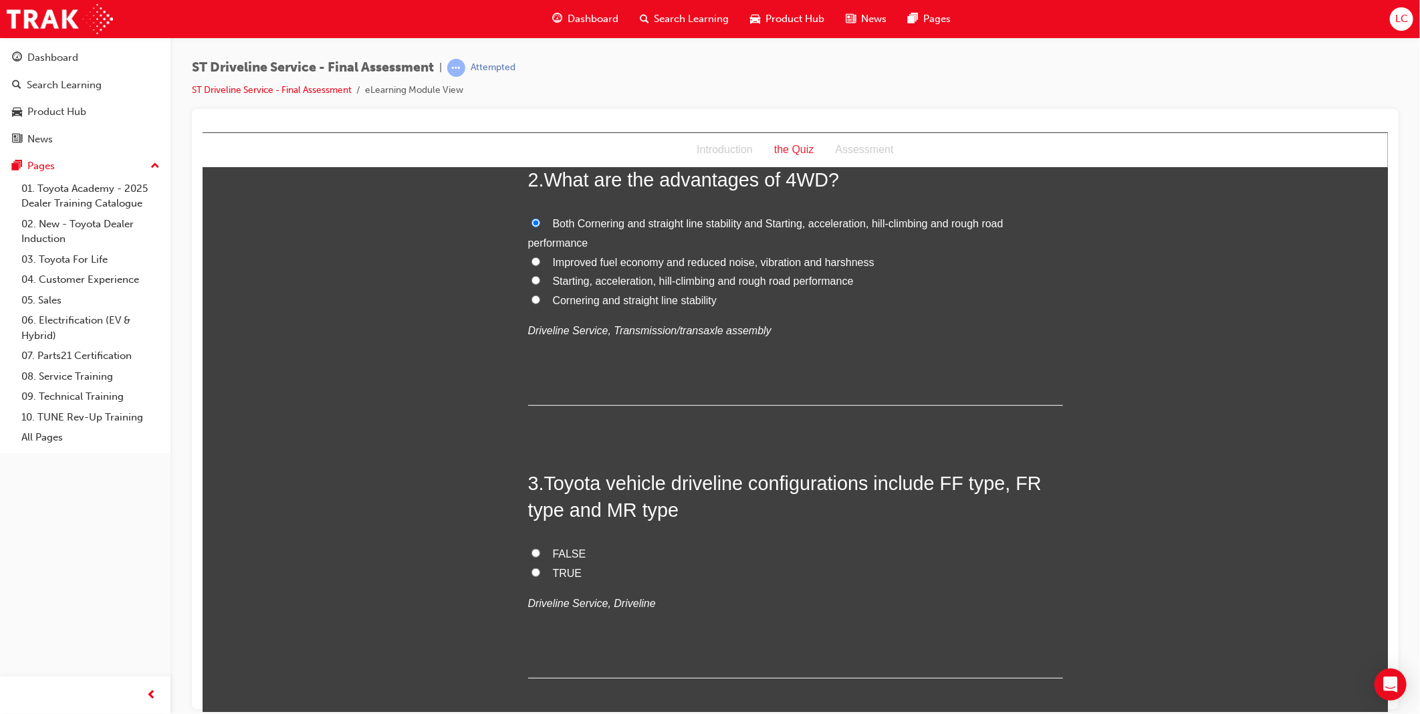
click at [552, 575] on span "TRUE" at bounding box center [566, 572] width 29 height 11
click at [540, 575] on input "TRUE" at bounding box center [535, 572] width 9 height 9
radio input "true"
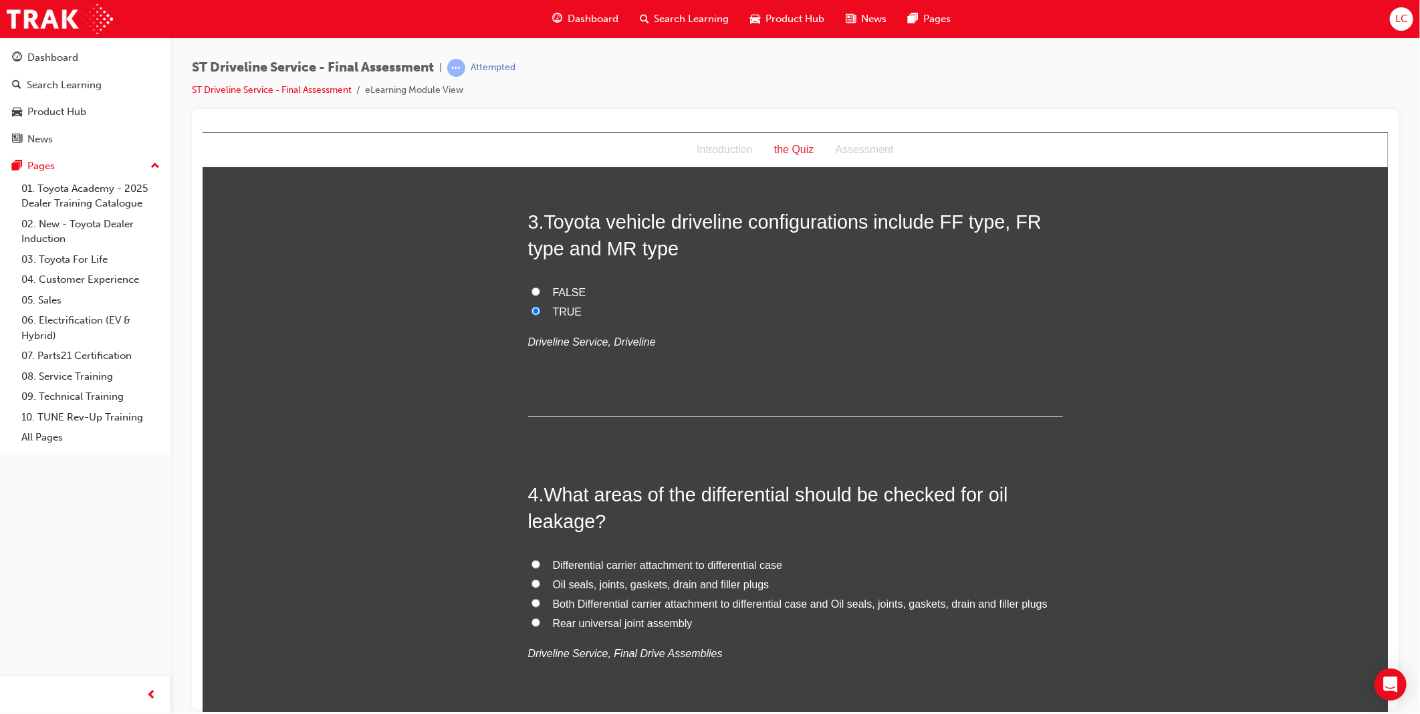
scroll to position [669, 0]
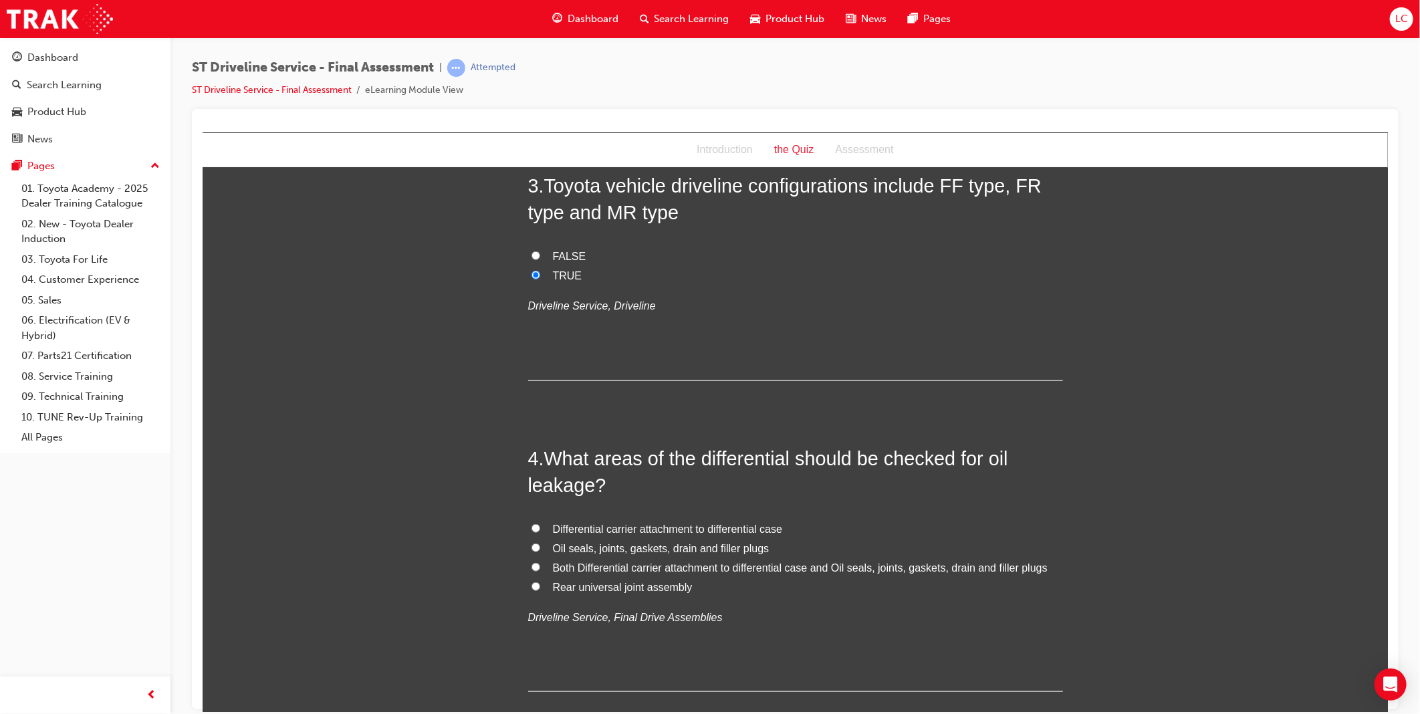
click at [630, 566] on span "Both Differential carrier attachment to differential case and Oil seals, joints…" at bounding box center [799, 567] width 495 height 11
click at [540, 566] on input "Both Differential carrier attachment to differential case and Oil seals, joints…" at bounding box center [535, 566] width 9 height 9
radio input "true"
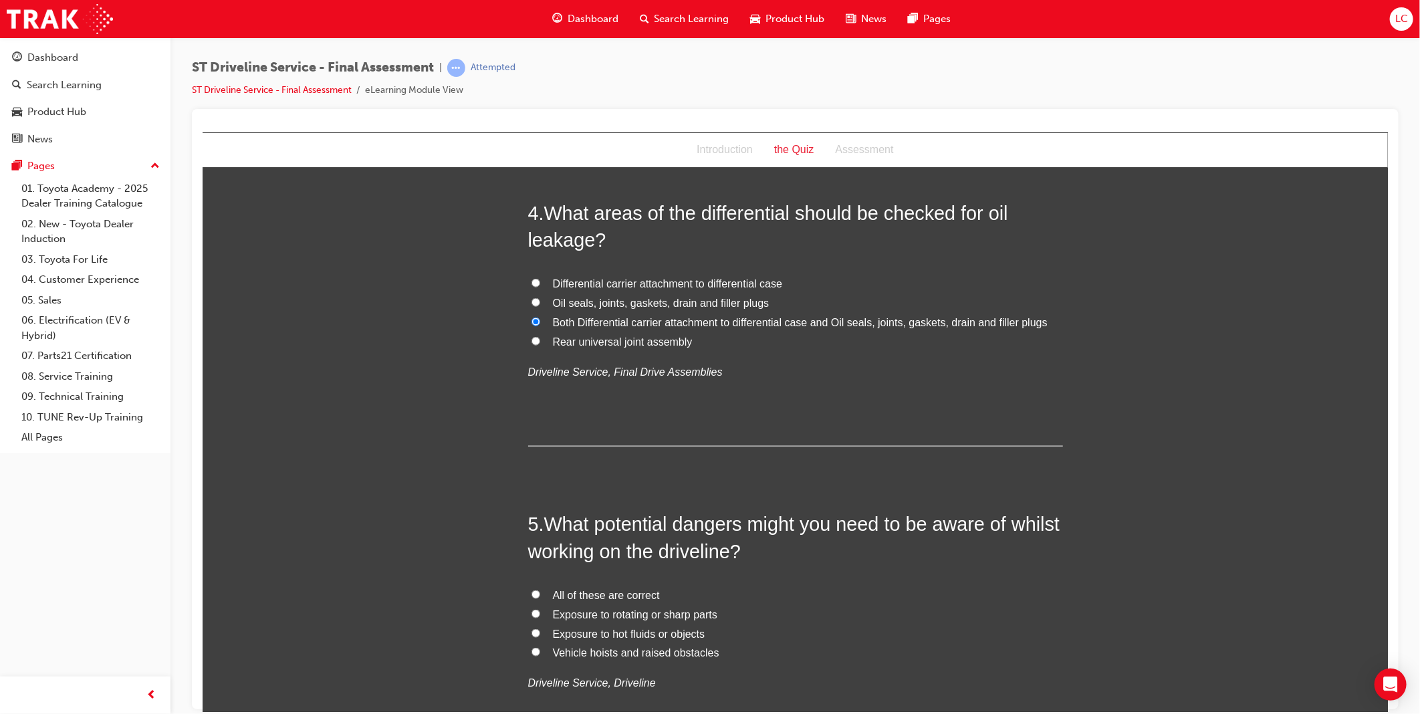
scroll to position [966, 0]
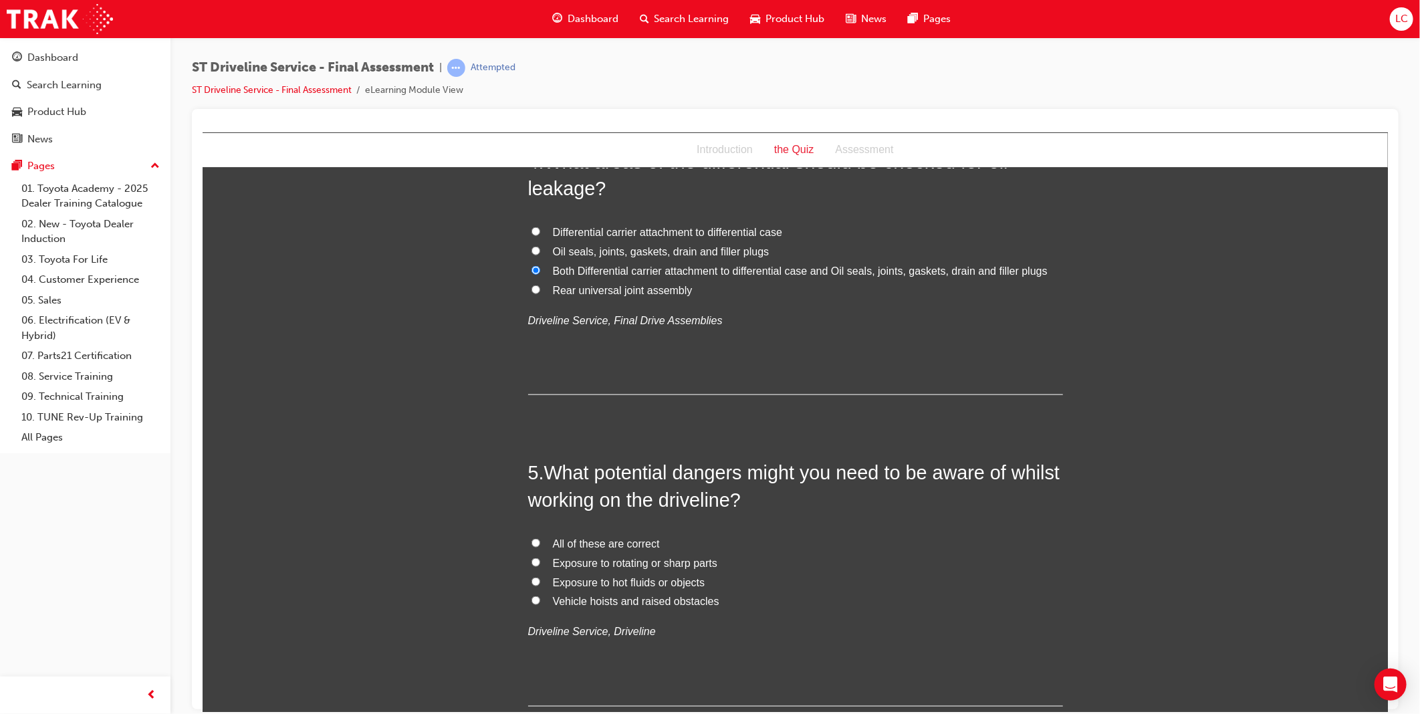
click at [603, 544] on span "All of these are correct" at bounding box center [605, 543] width 107 height 11
click at [540, 544] on input "All of these are correct" at bounding box center [535, 542] width 9 height 9
radio input "true"
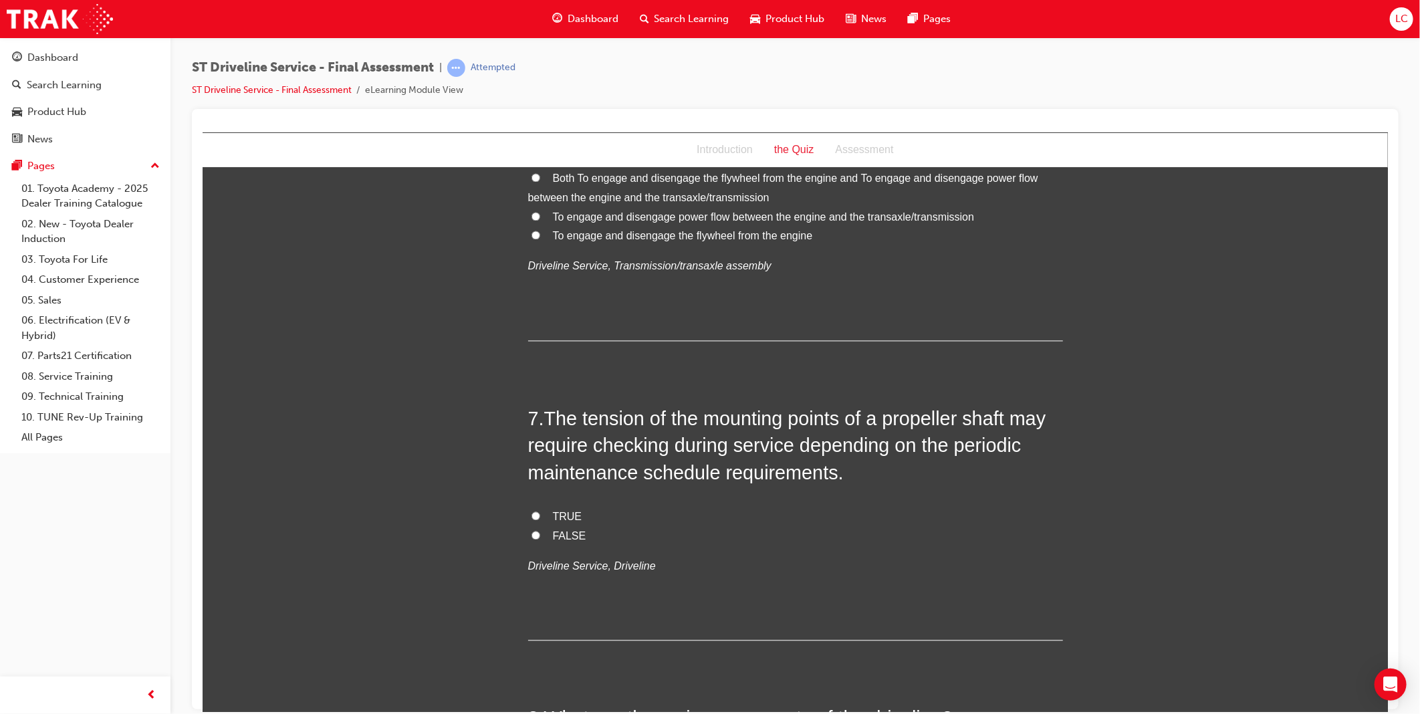
scroll to position [1560, 0]
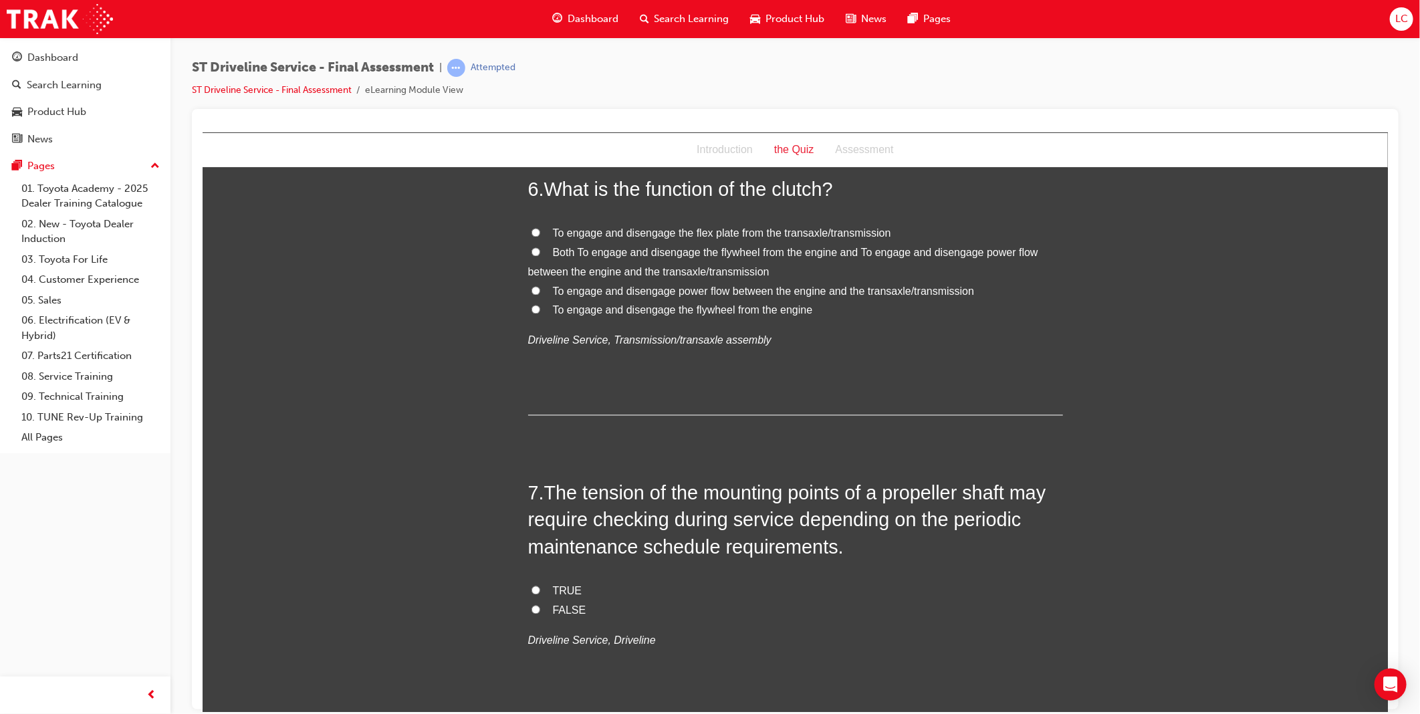
click at [584, 257] on span "Both To engage and disengage the flywheel from the engine and To engage and dis…" at bounding box center [783, 262] width 510 height 31
click at [540, 256] on input "Both To engage and disengage the flywheel from the engine and To engage and dis…" at bounding box center [535, 251] width 9 height 9
radio input "true"
drag, startPoint x: 550, startPoint y: 609, endPoint x: 1140, endPoint y: 527, distance: 596.2
click at [552, 609] on span "FALSE" at bounding box center [568, 610] width 33 height 11
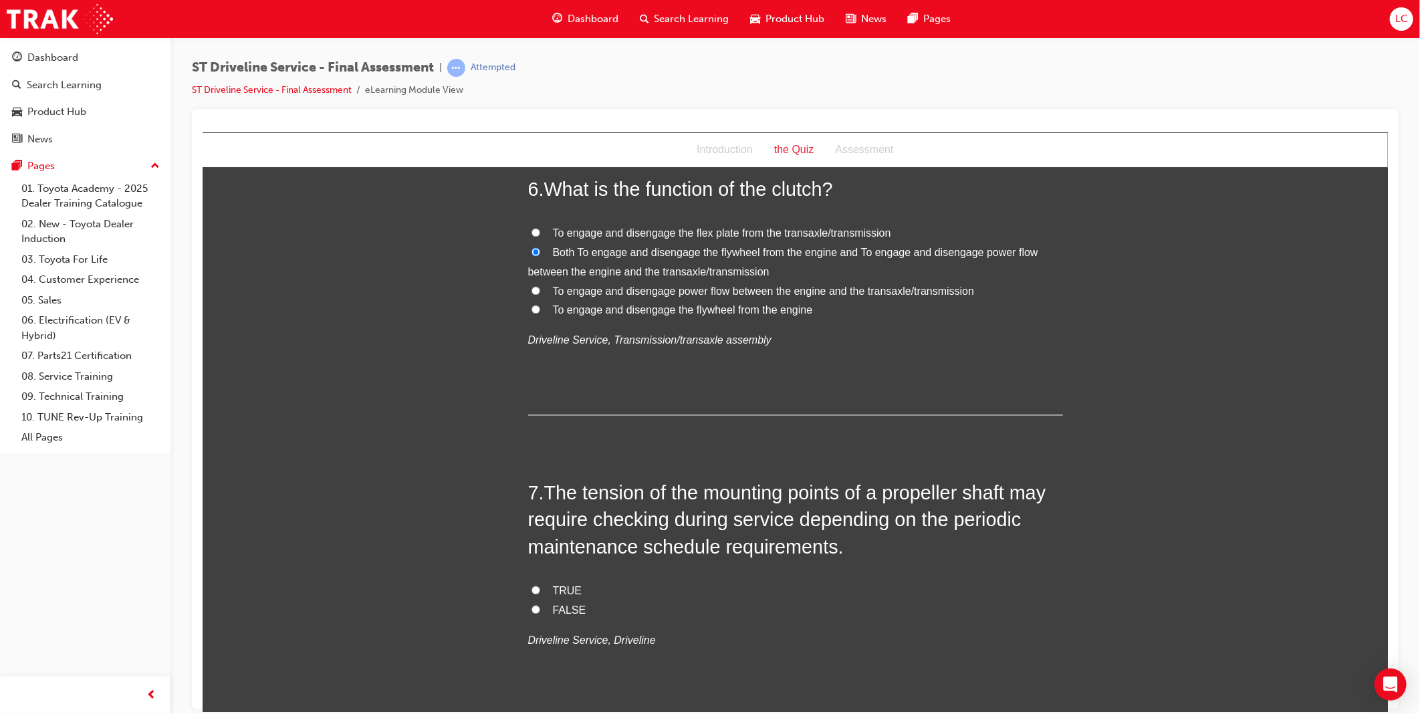
click at [540, 609] on input "FALSE" at bounding box center [535, 609] width 9 height 9
radio input "true"
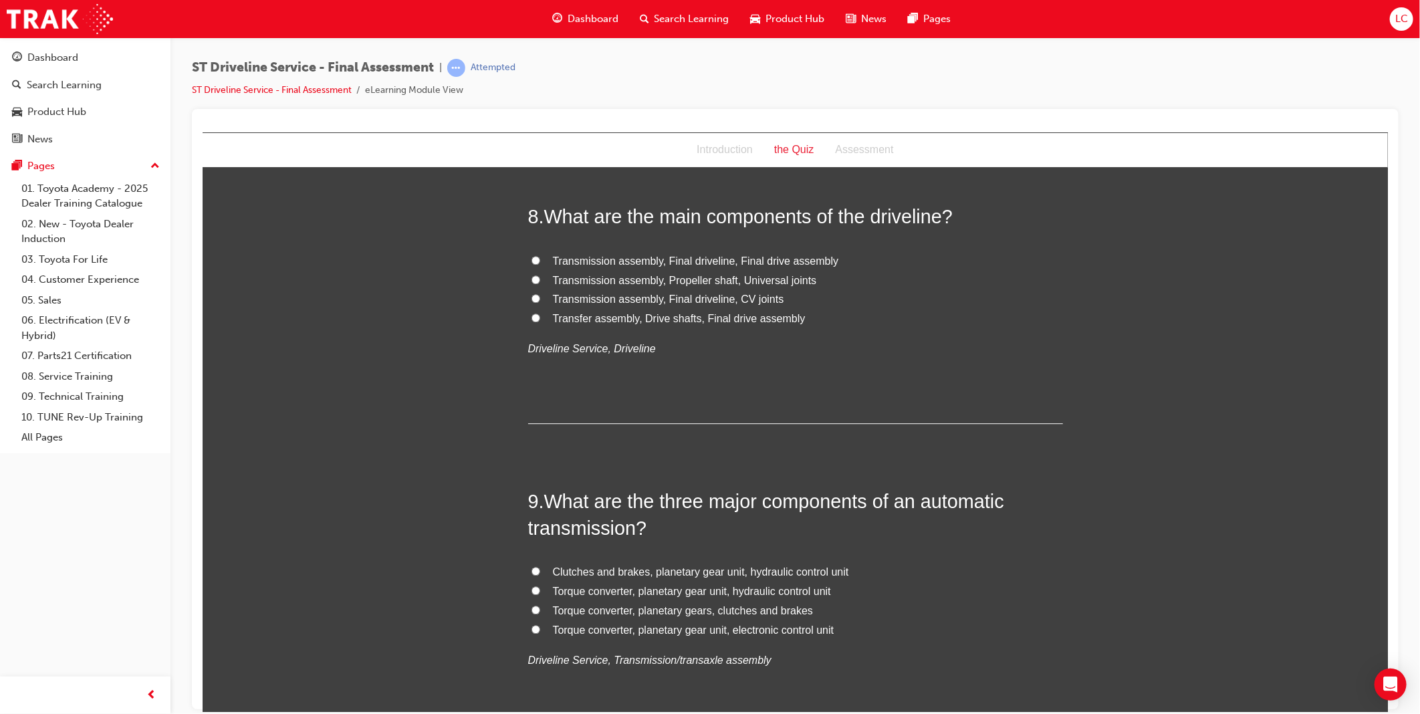
scroll to position [2155, 0]
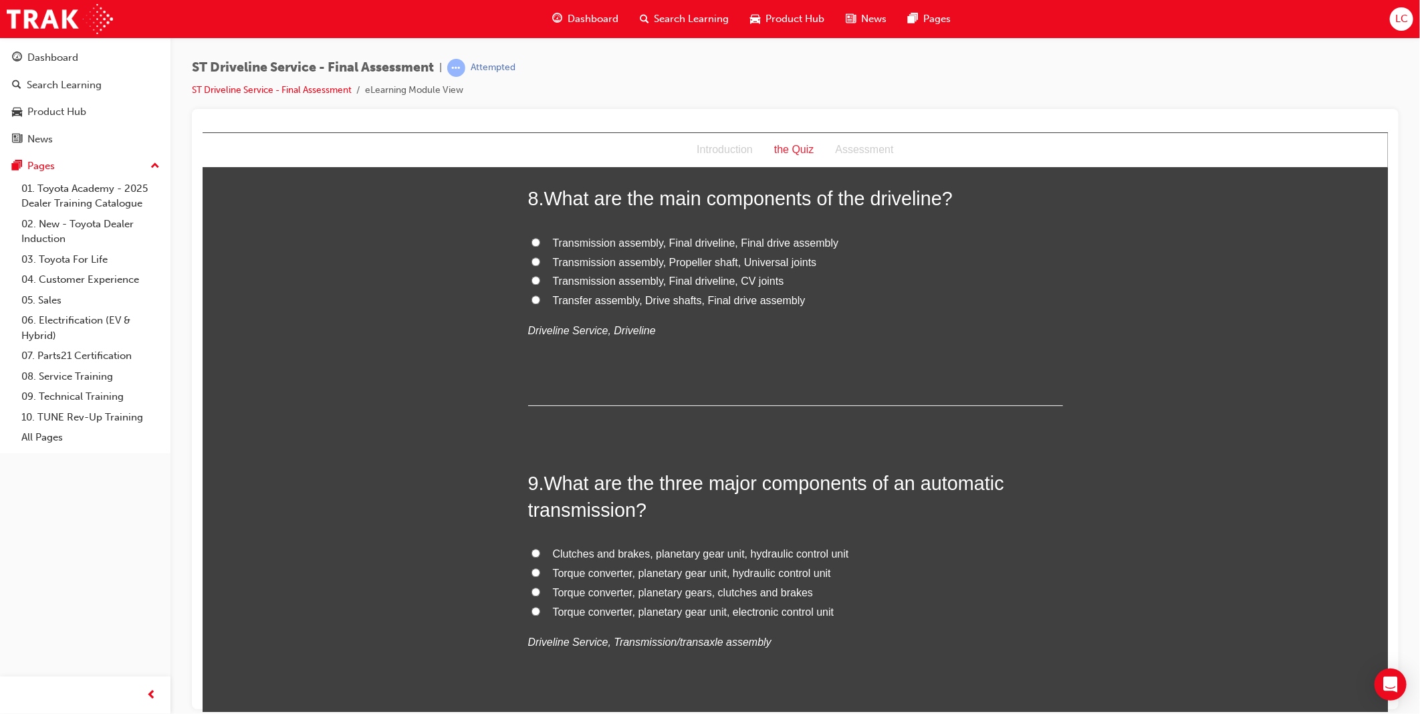
click at [647, 302] on span "Transfer assembly, Drive shafts, Final drive assembly" at bounding box center [678, 299] width 253 height 11
click at [540, 302] on input "Transfer assembly, Drive shafts, Final drive assembly" at bounding box center [535, 299] width 9 height 9
radio input "true"
